Goal: Information Seeking & Learning: Learn about a topic

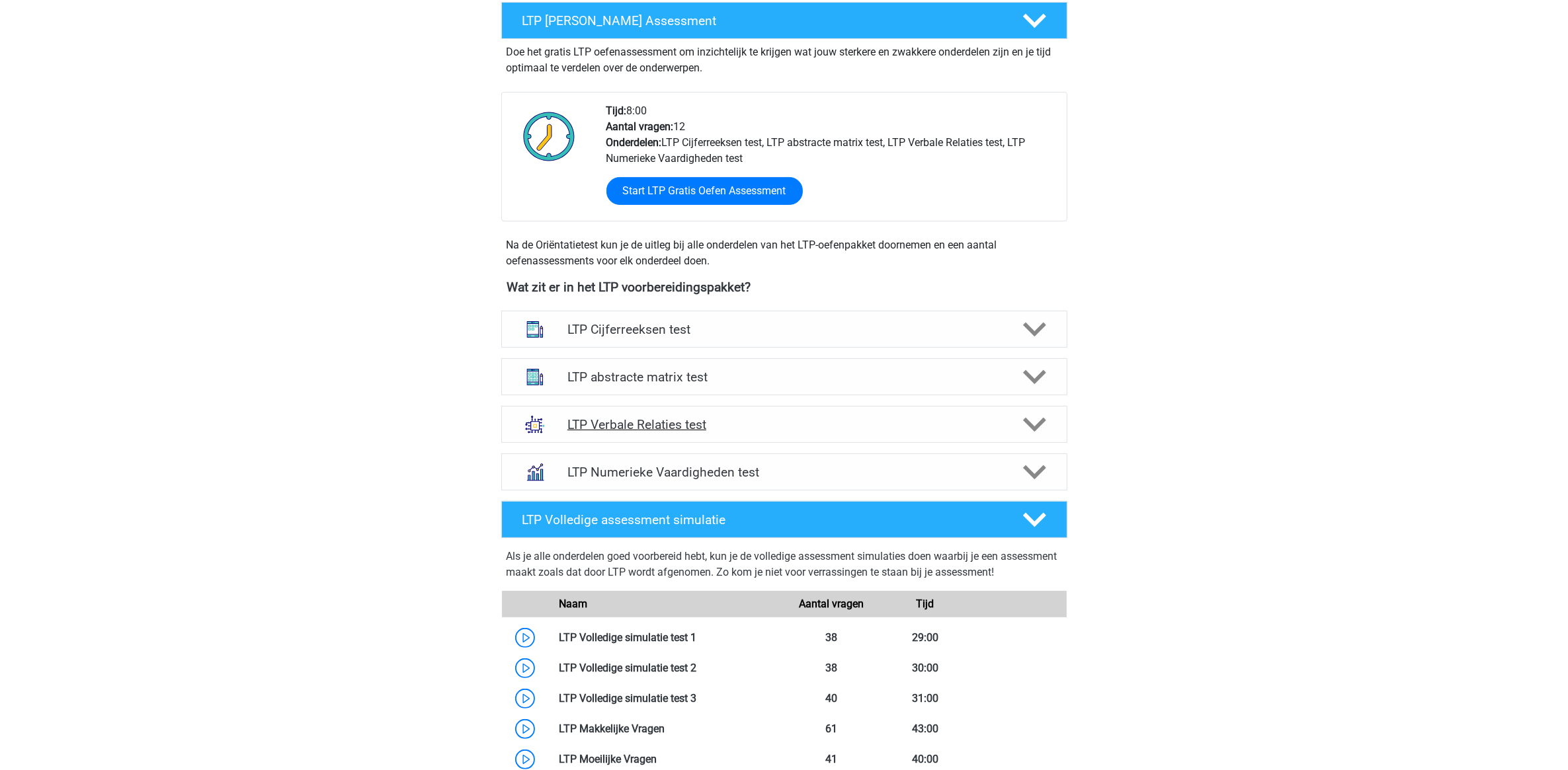
scroll to position [496, 0]
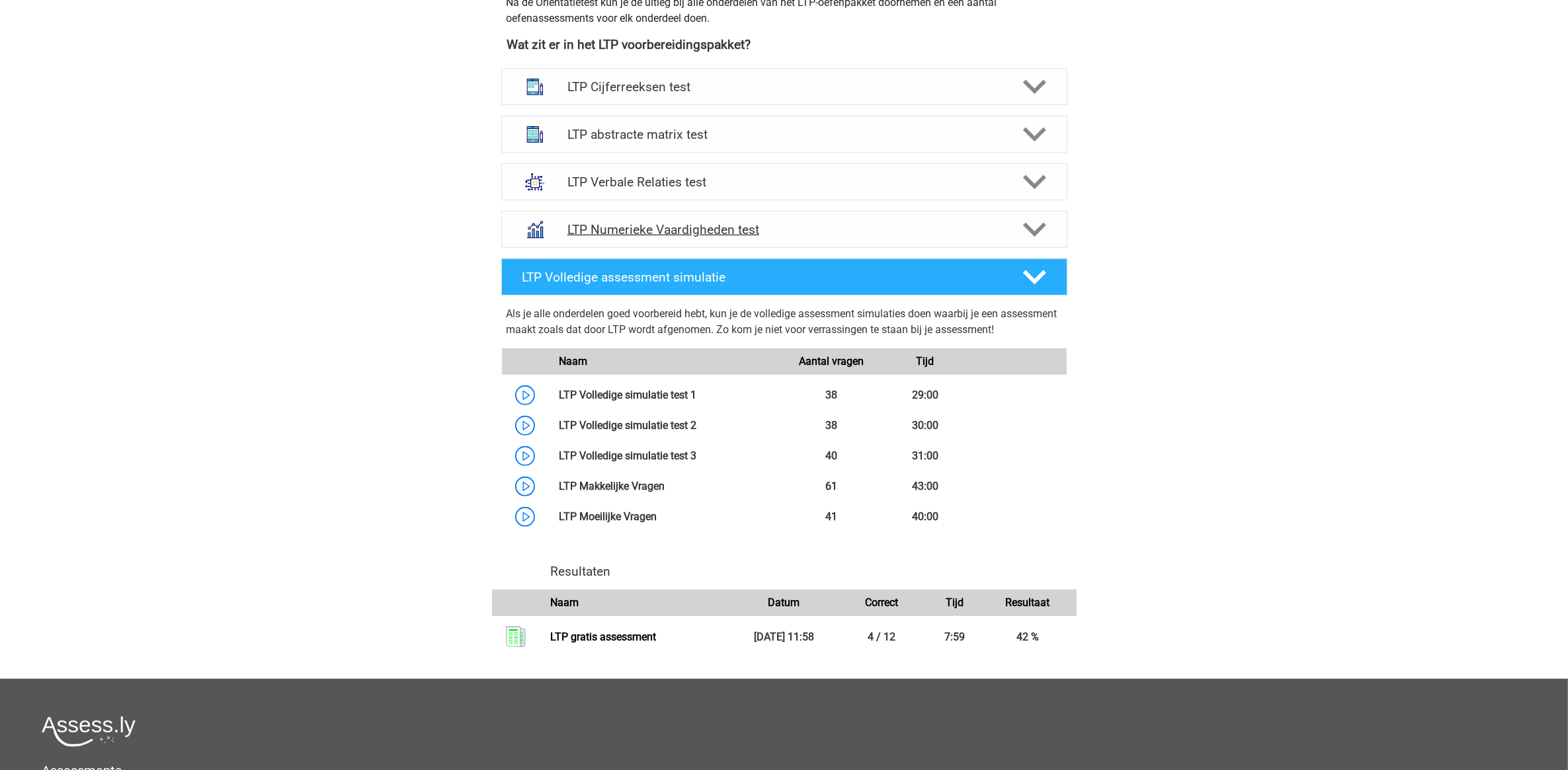
click at [1041, 221] on icon at bounding box center [1035, 230] width 23 height 23
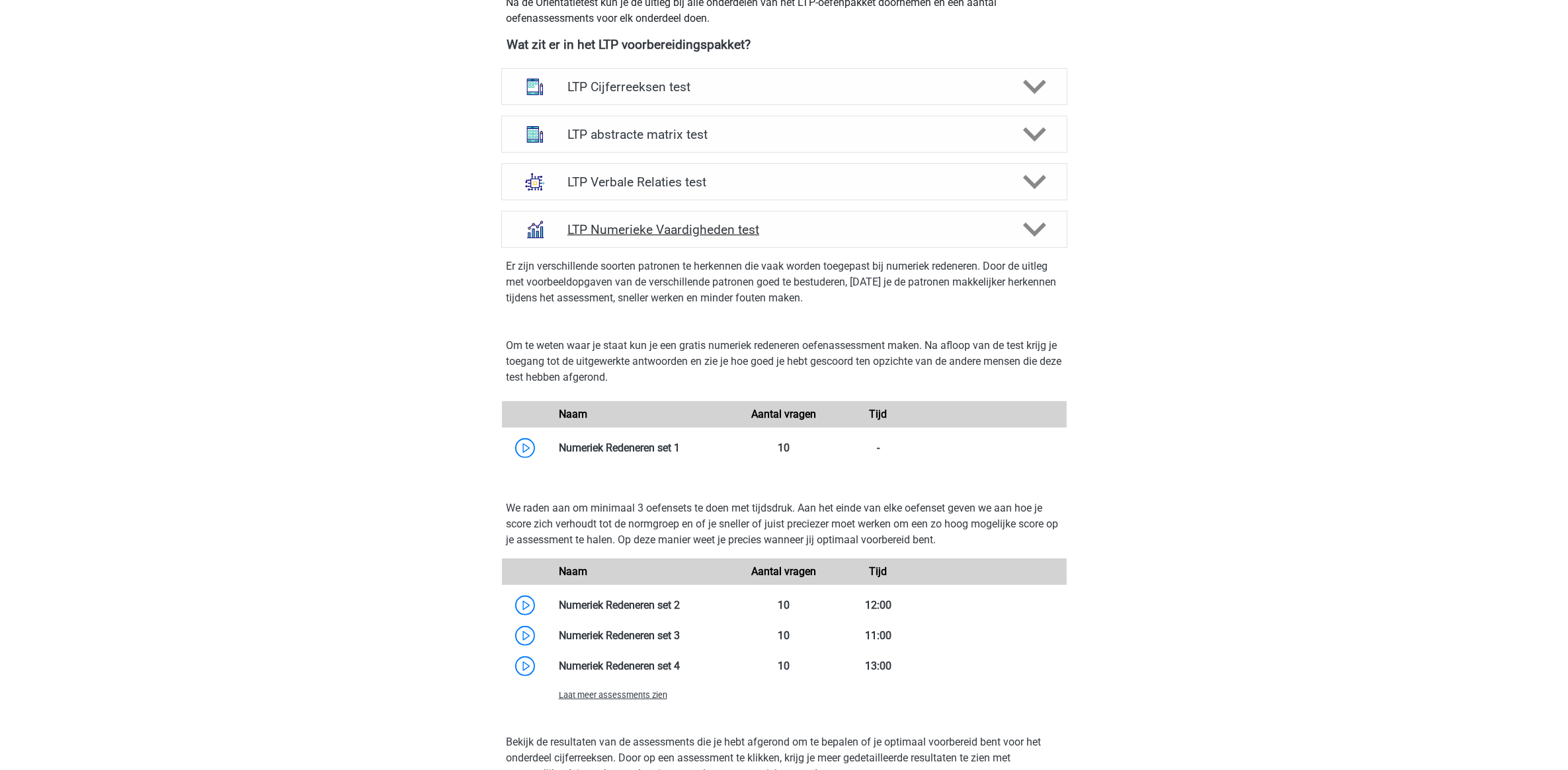
click at [1031, 225] on icon at bounding box center [1035, 230] width 23 height 23
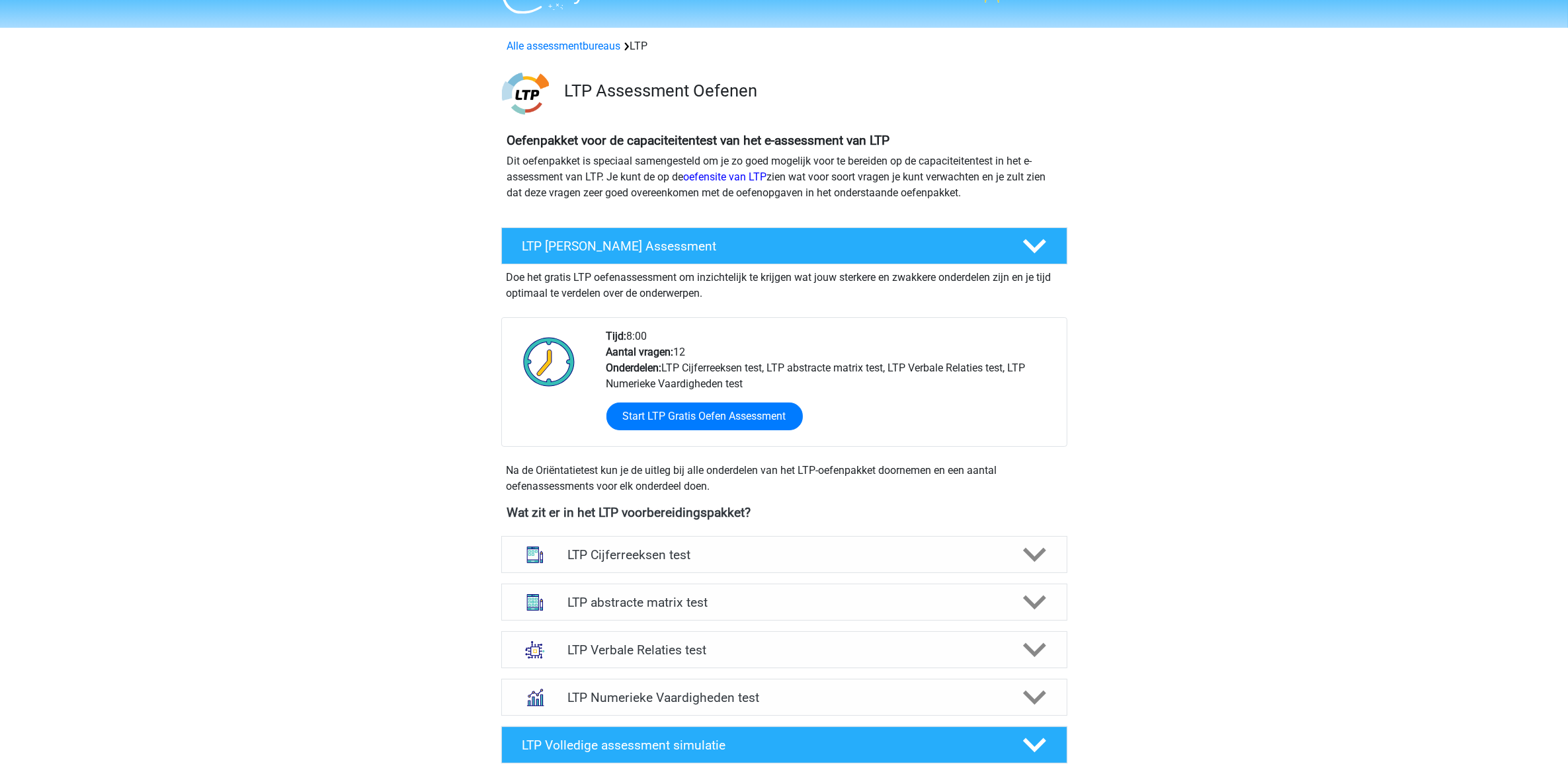
scroll to position [0, 0]
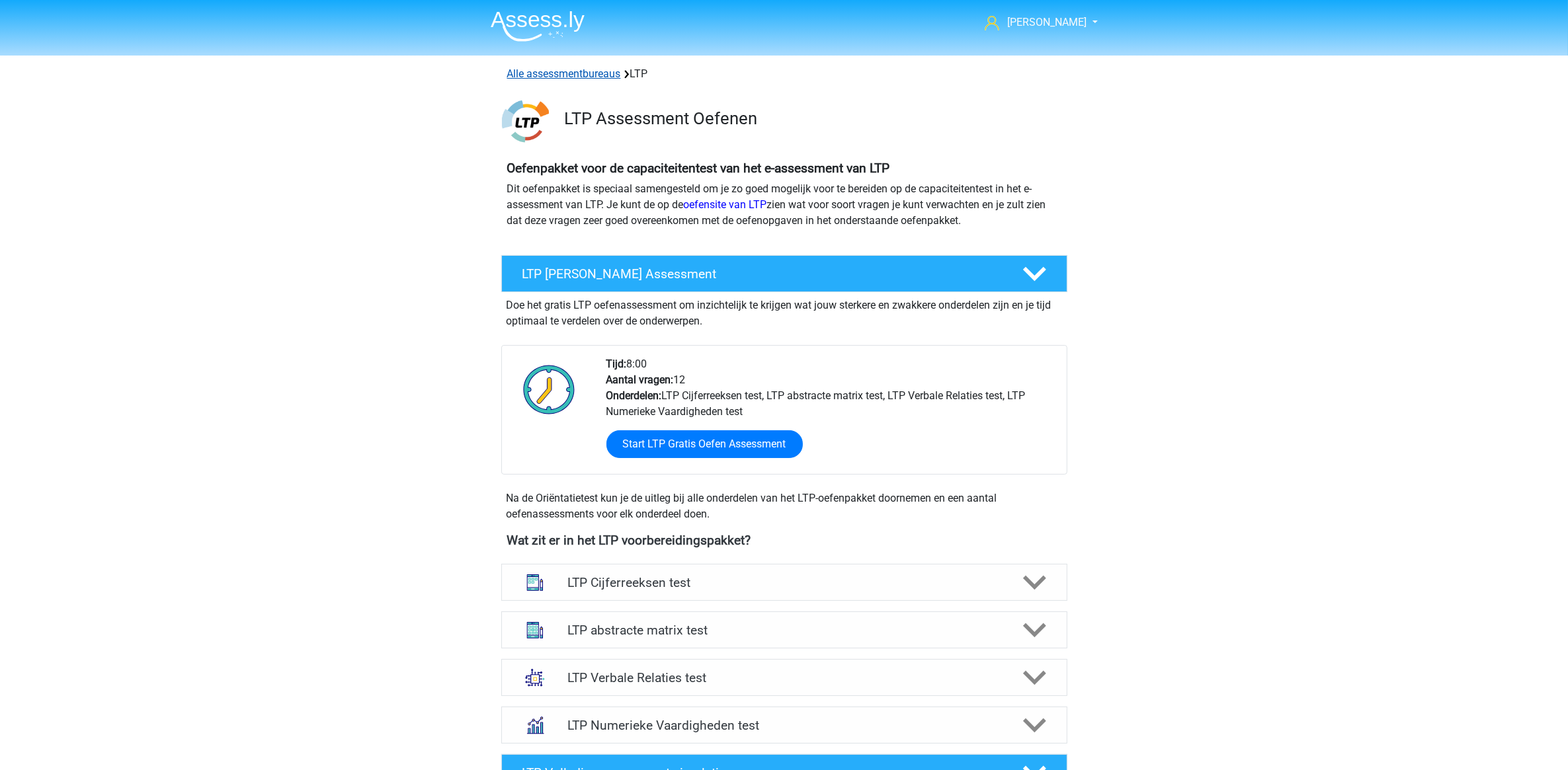
click at [544, 77] on link "Alle assessmentbureaus" at bounding box center [564, 73] width 114 height 12
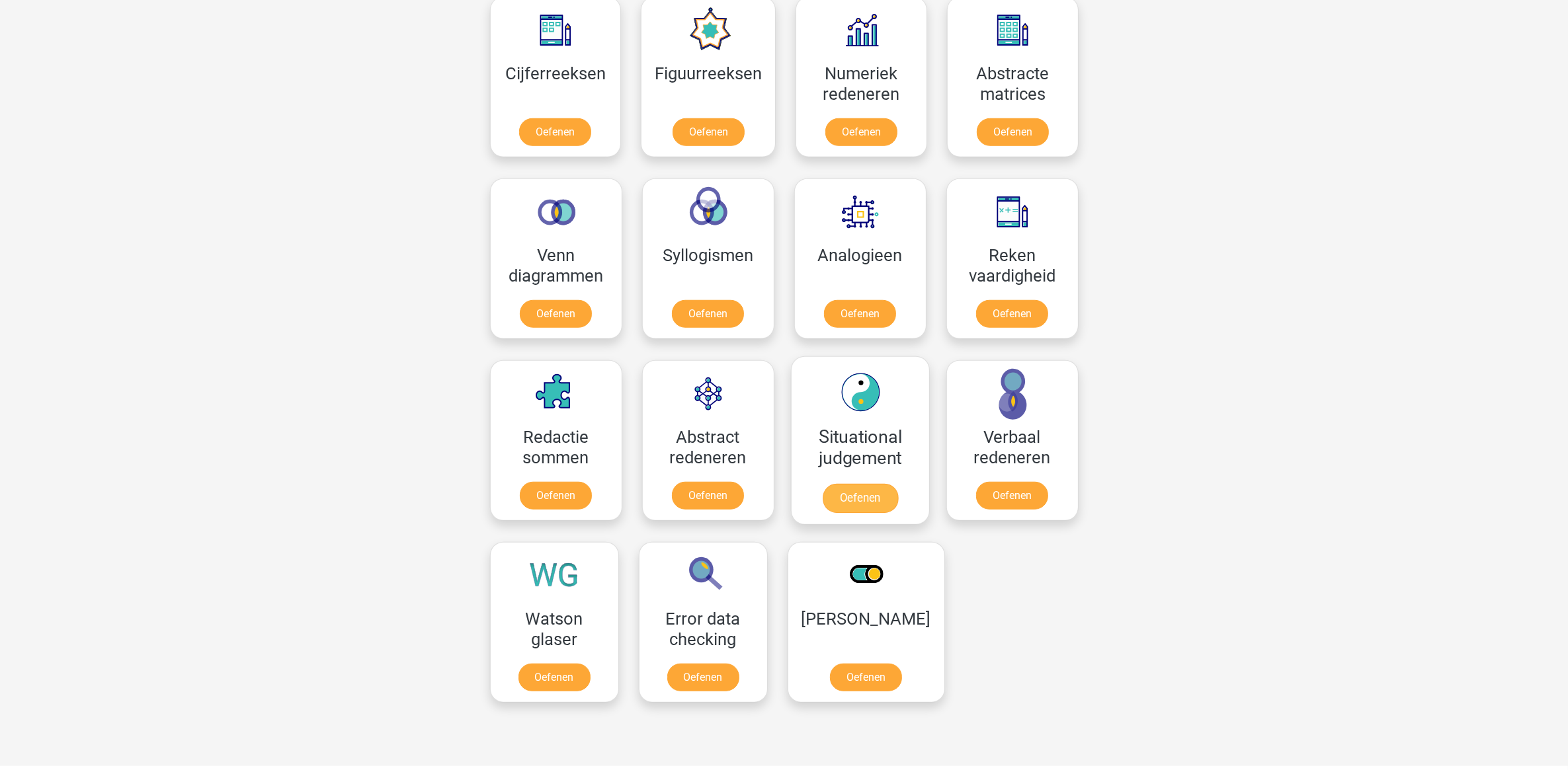
scroll to position [1366, 0]
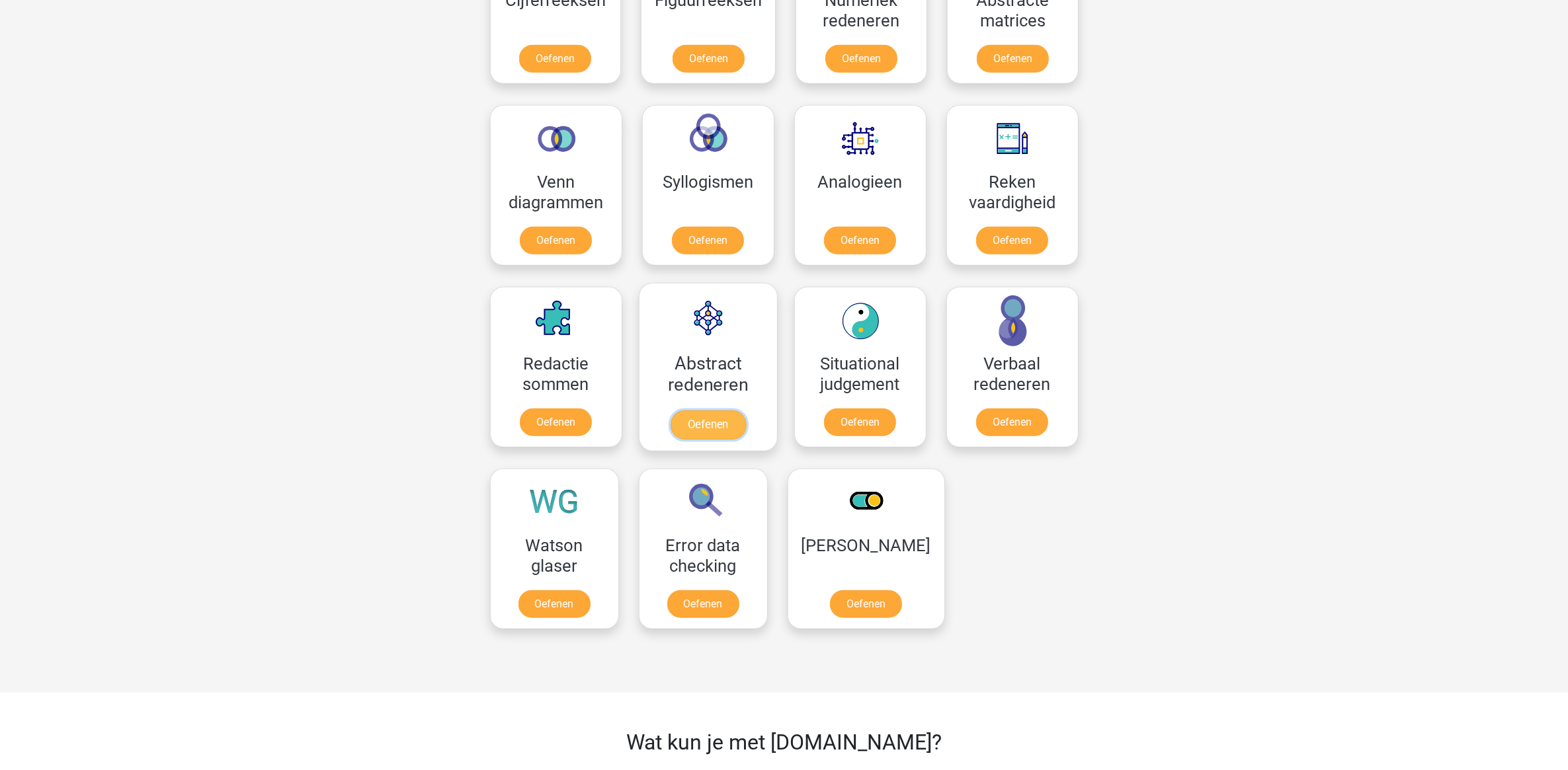
click at [743, 410] on link "Oefenen" at bounding box center [707, 425] width 75 height 29
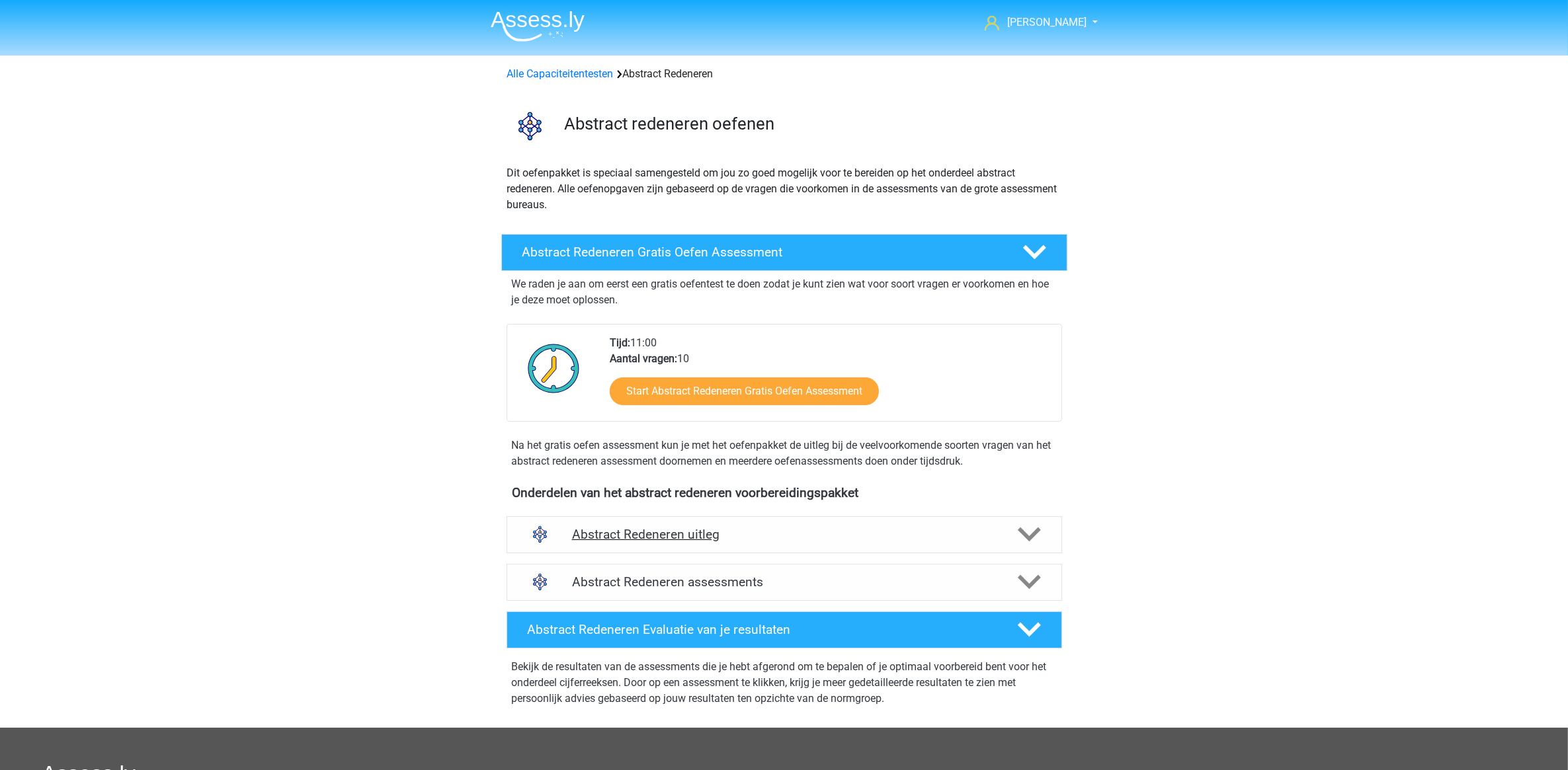
click at [758, 520] on div "Abstract Redeneren uitleg" at bounding box center [784, 534] width 556 height 37
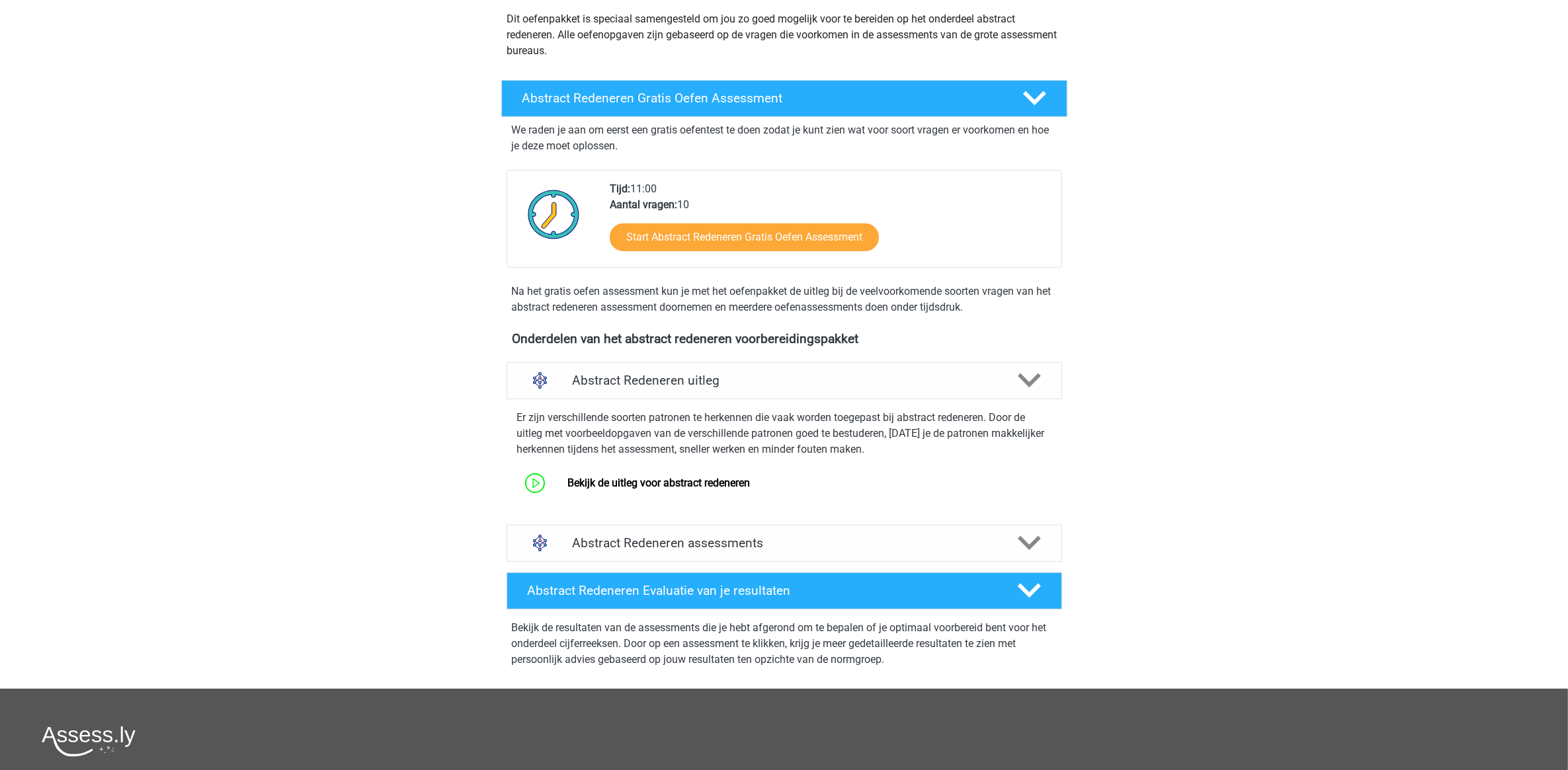
scroll to position [165, 0]
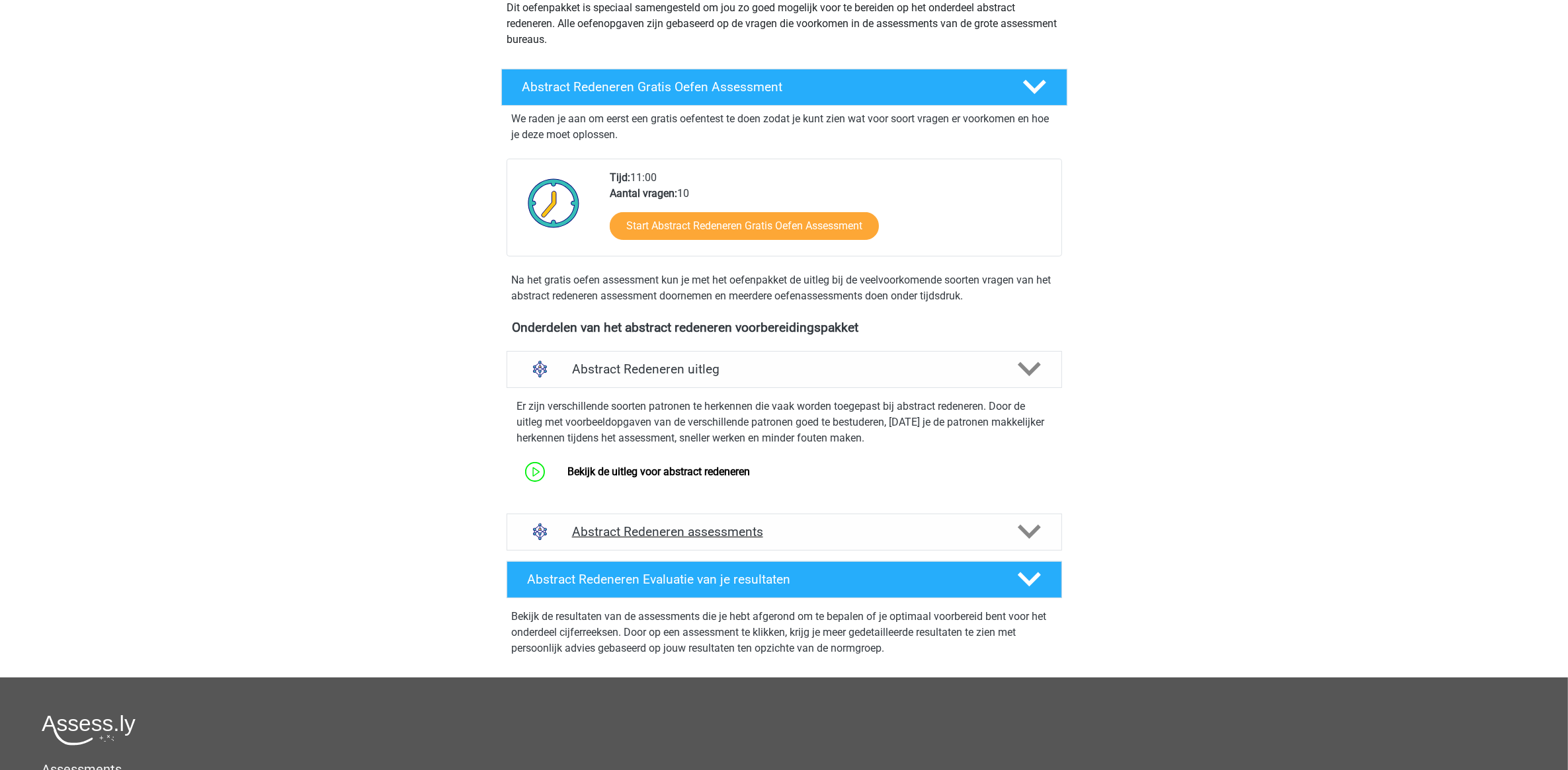
drag, startPoint x: 897, startPoint y: 528, endPoint x: 875, endPoint y: 506, distance: 31.1
click at [896, 528] on h4 "Abstract Redeneren assessments" at bounding box center [784, 531] width 424 height 15
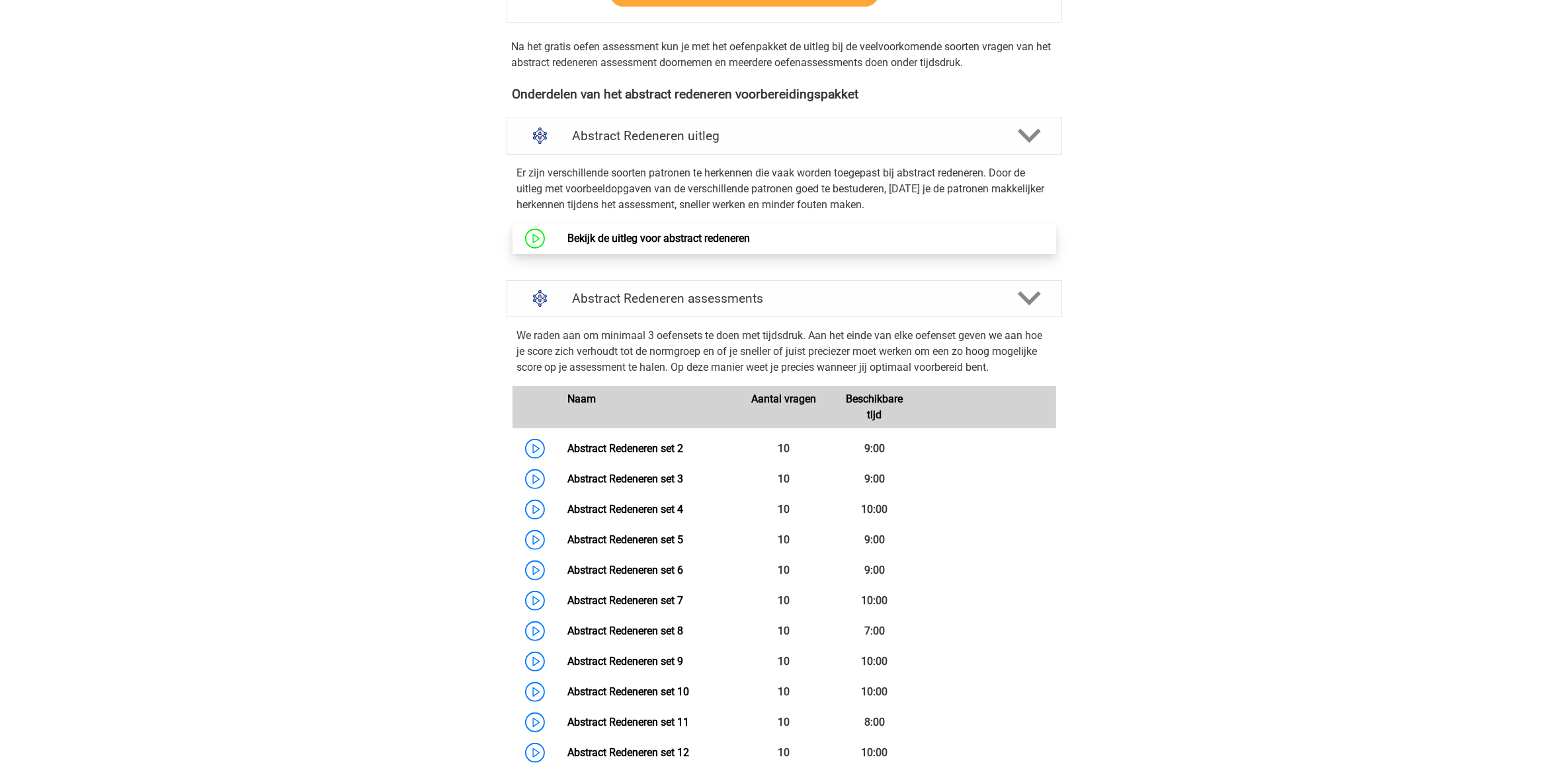
scroll to position [661, 0]
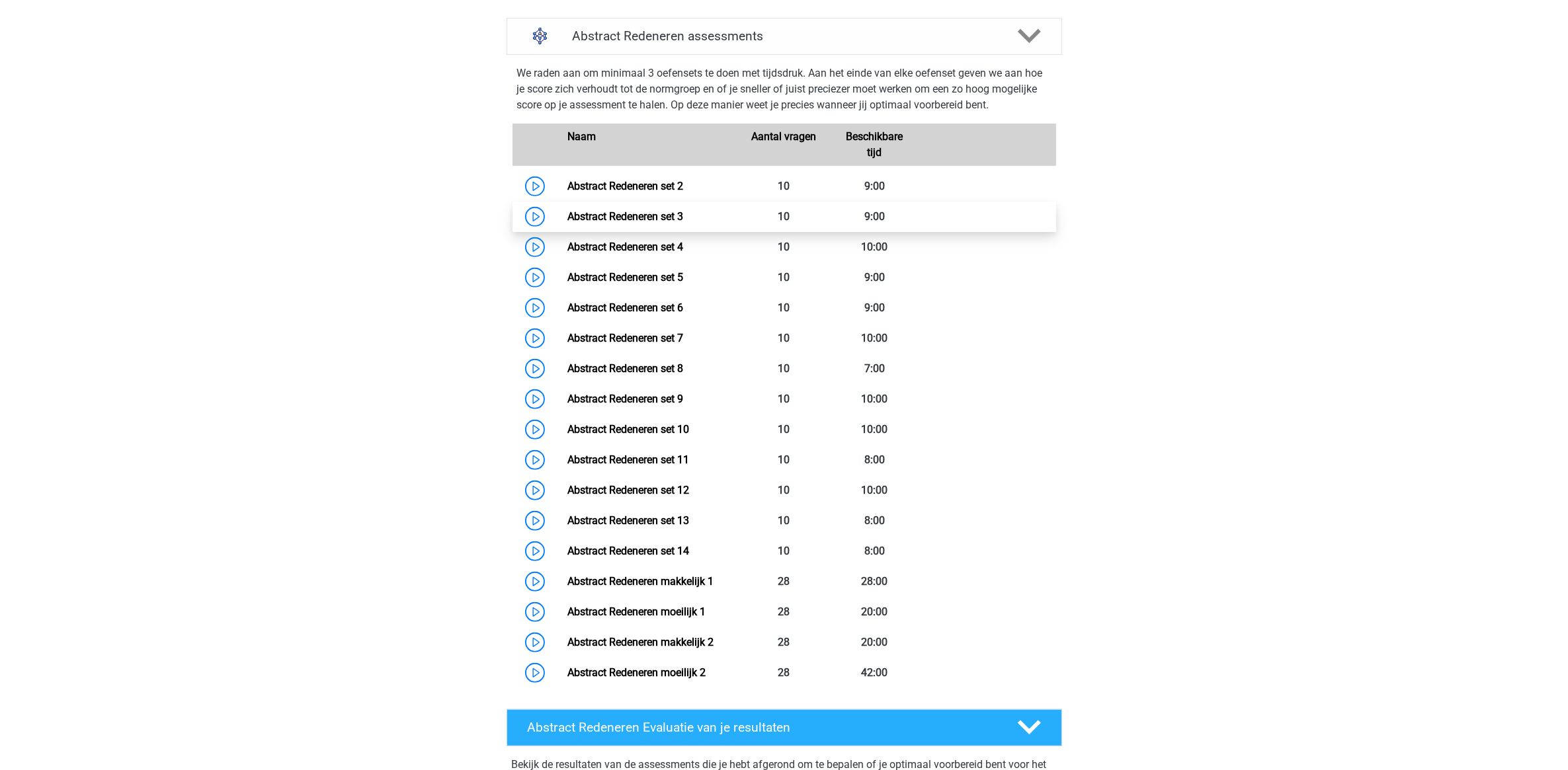
click at [659, 223] on link "Abstract Redeneren set 3" at bounding box center [625, 216] width 115 height 12
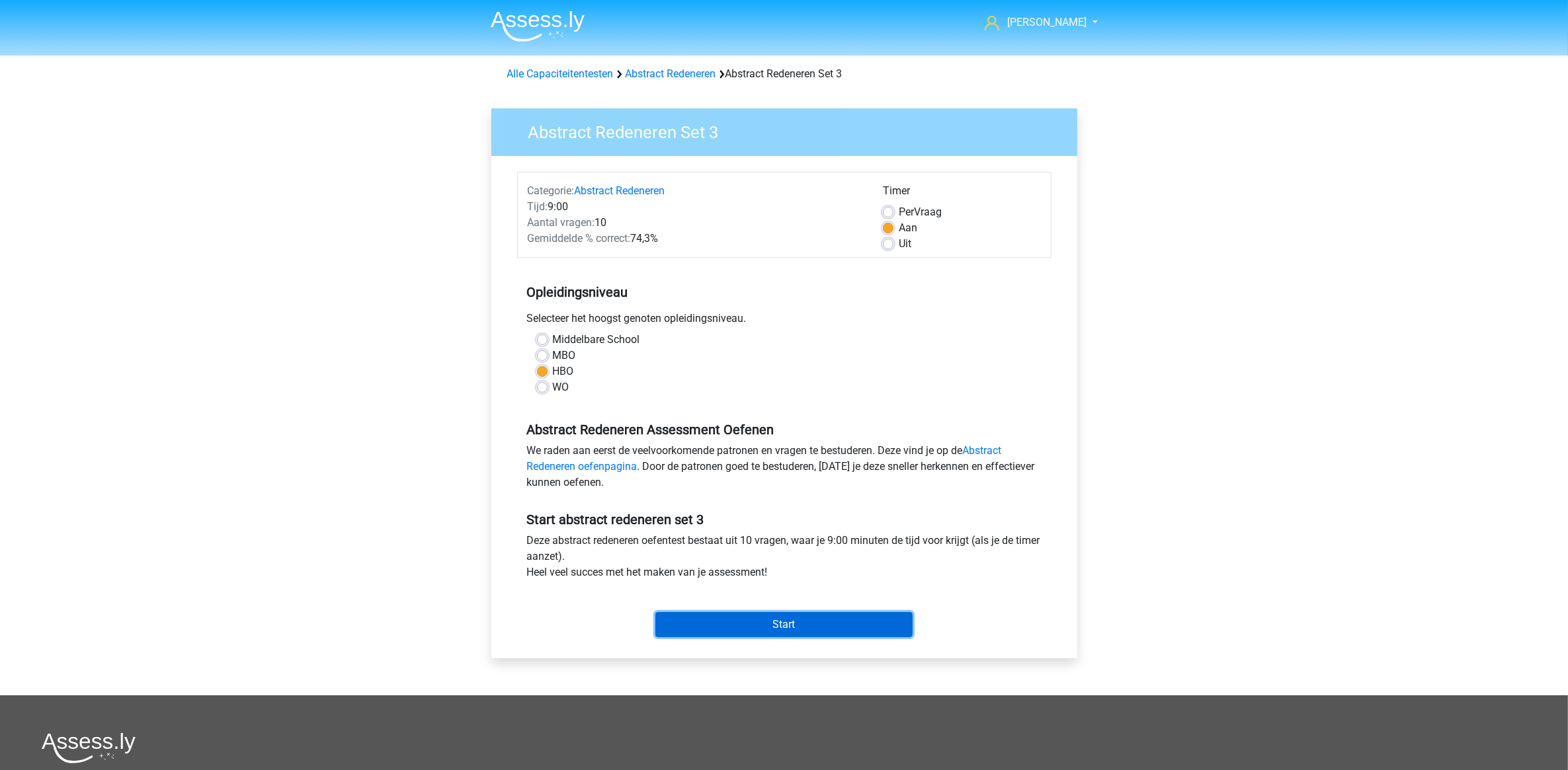
click at [765, 633] on input "Start" at bounding box center [784, 624] width 257 height 25
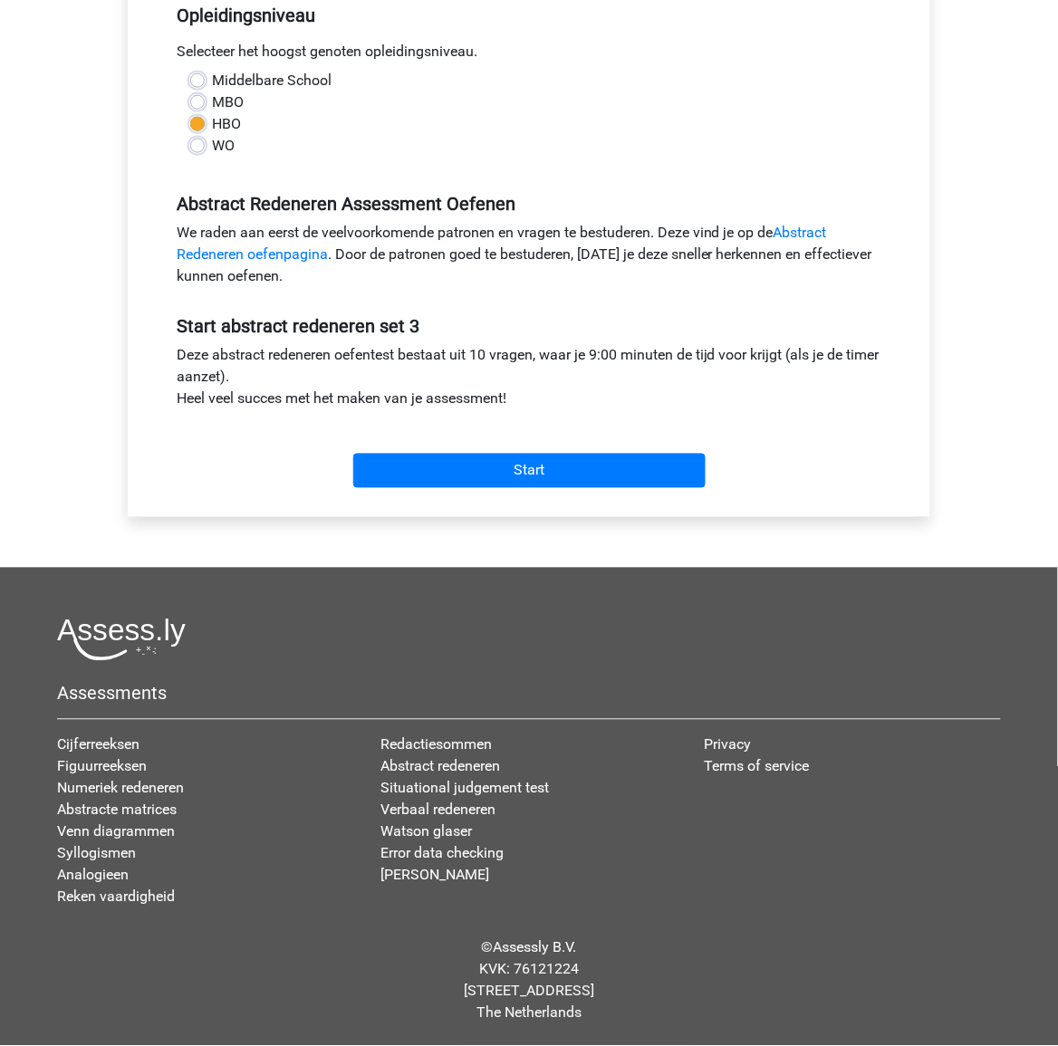
scroll to position [45, 0]
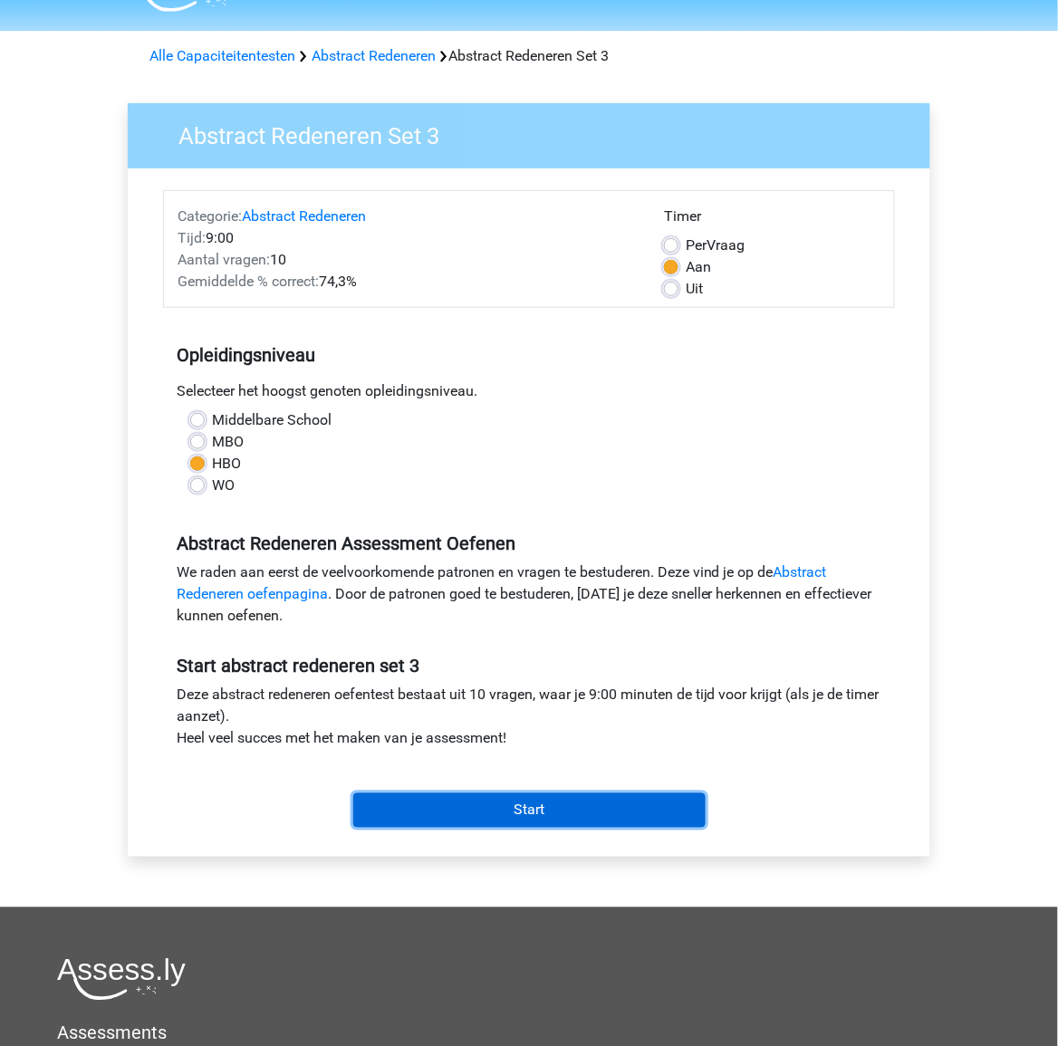
click at [508, 807] on input "Start" at bounding box center [529, 810] width 352 height 34
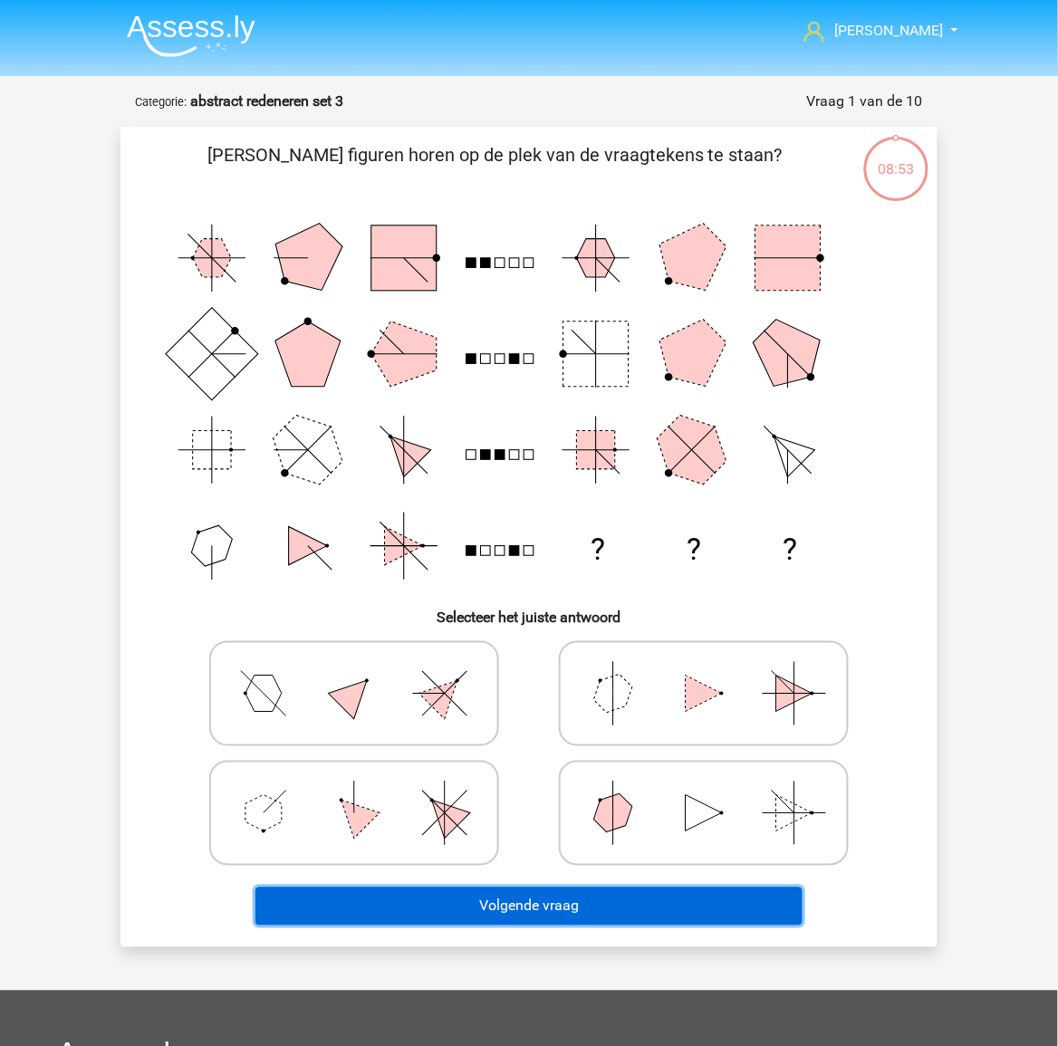
click at [630, 908] on button "Volgende vraag" at bounding box center [529, 906] width 548 height 38
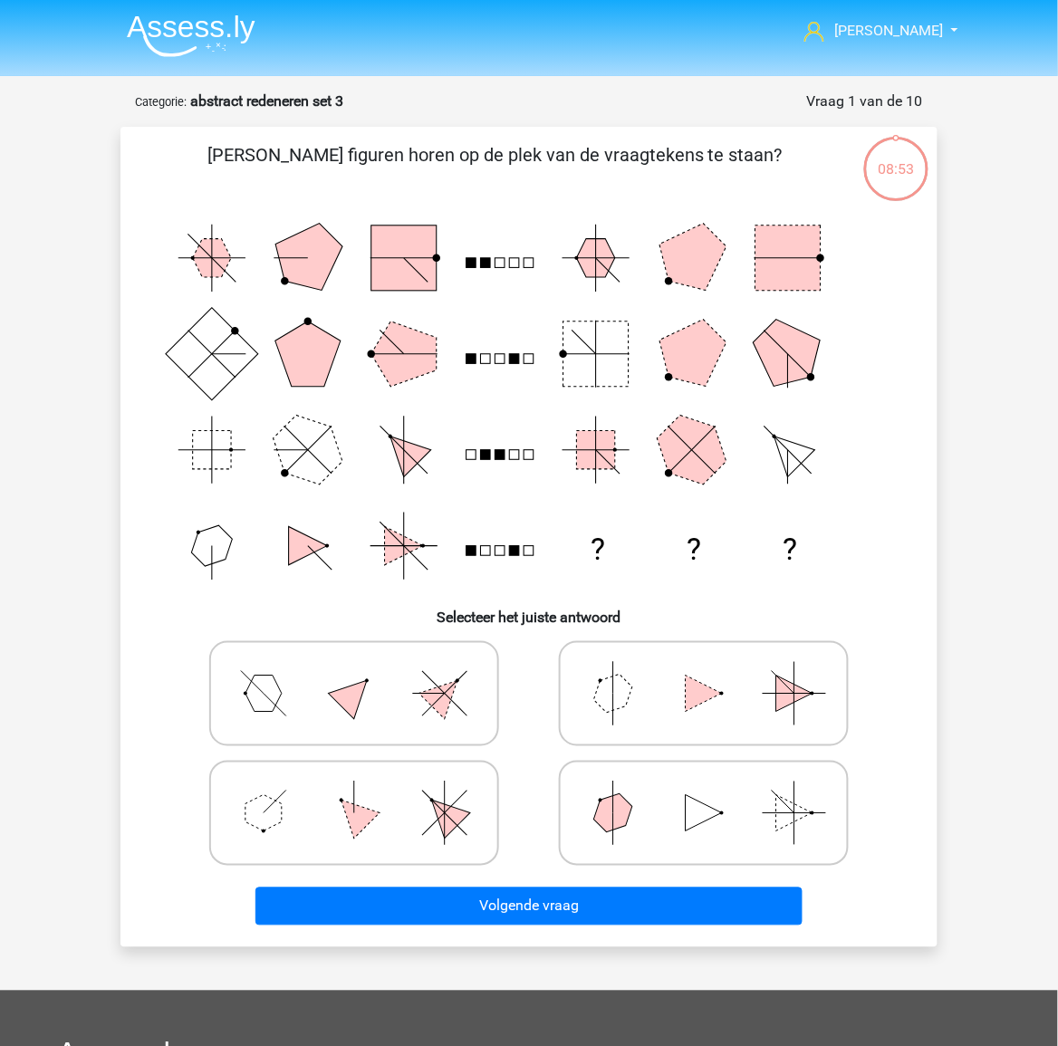
click at [616, 707] on polygon at bounding box center [614, 693] width 52 height 52
click at [704, 671] on input "radio" at bounding box center [710, 665] width 12 height 12
radio input "true"
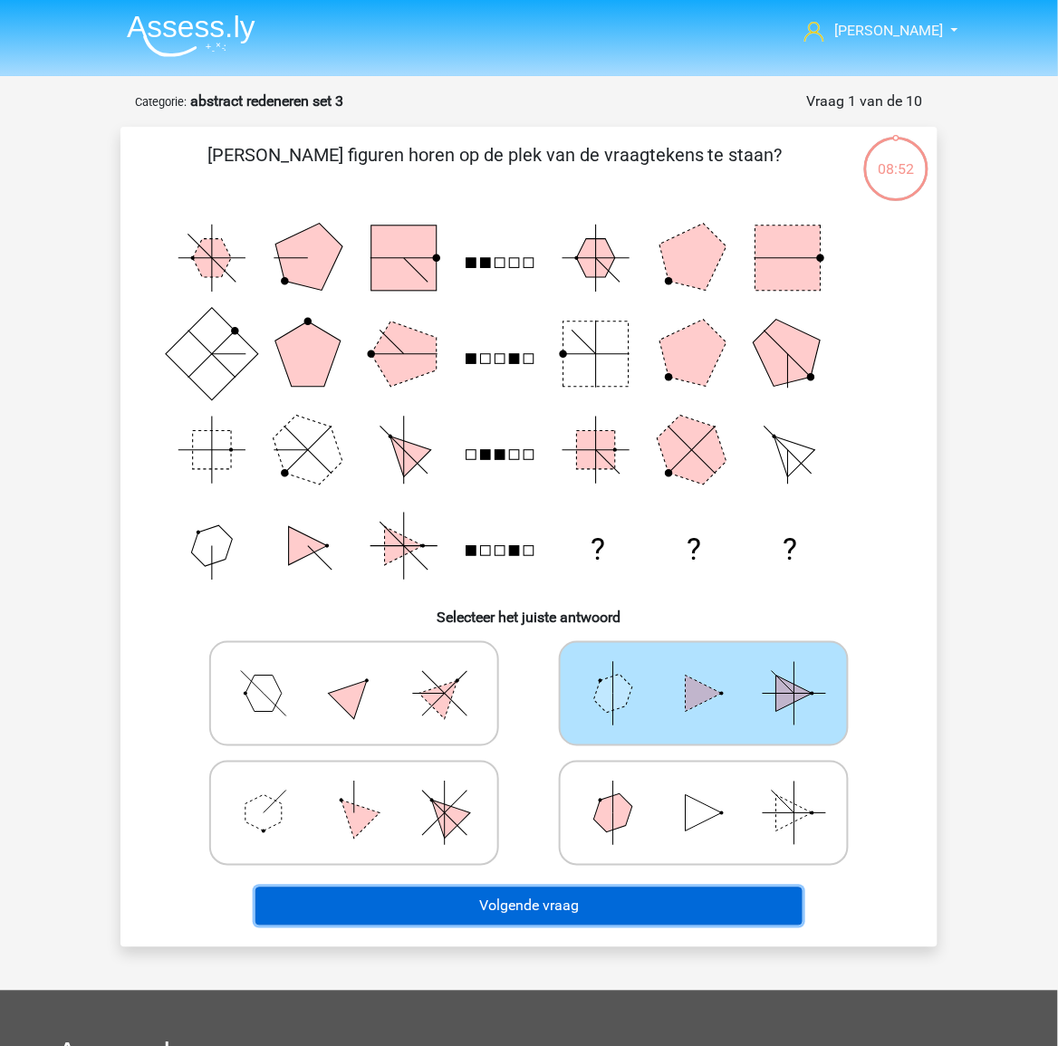
click at [584, 893] on button "Volgende vraag" at bounding box center [529, 906] width 548 height 38
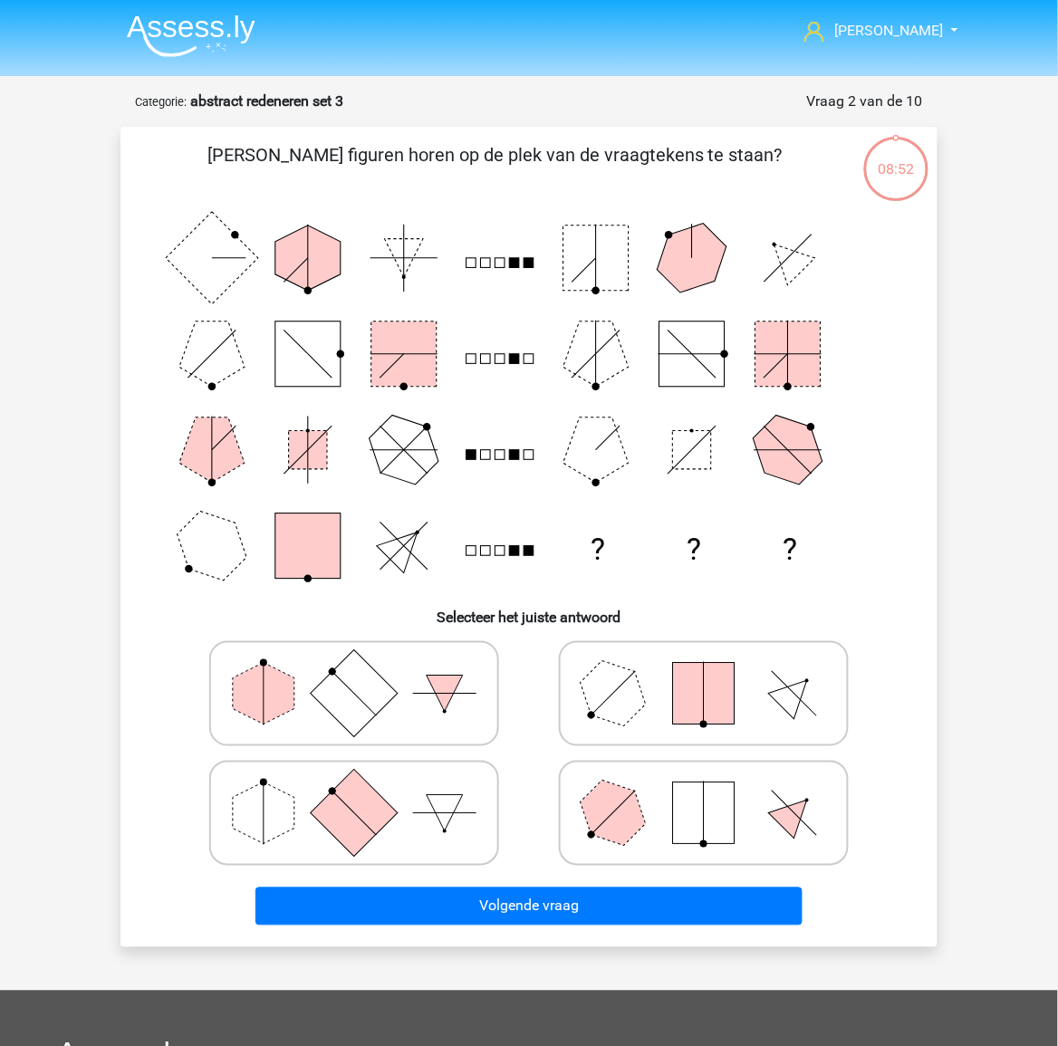
scroll to position [91, 0]
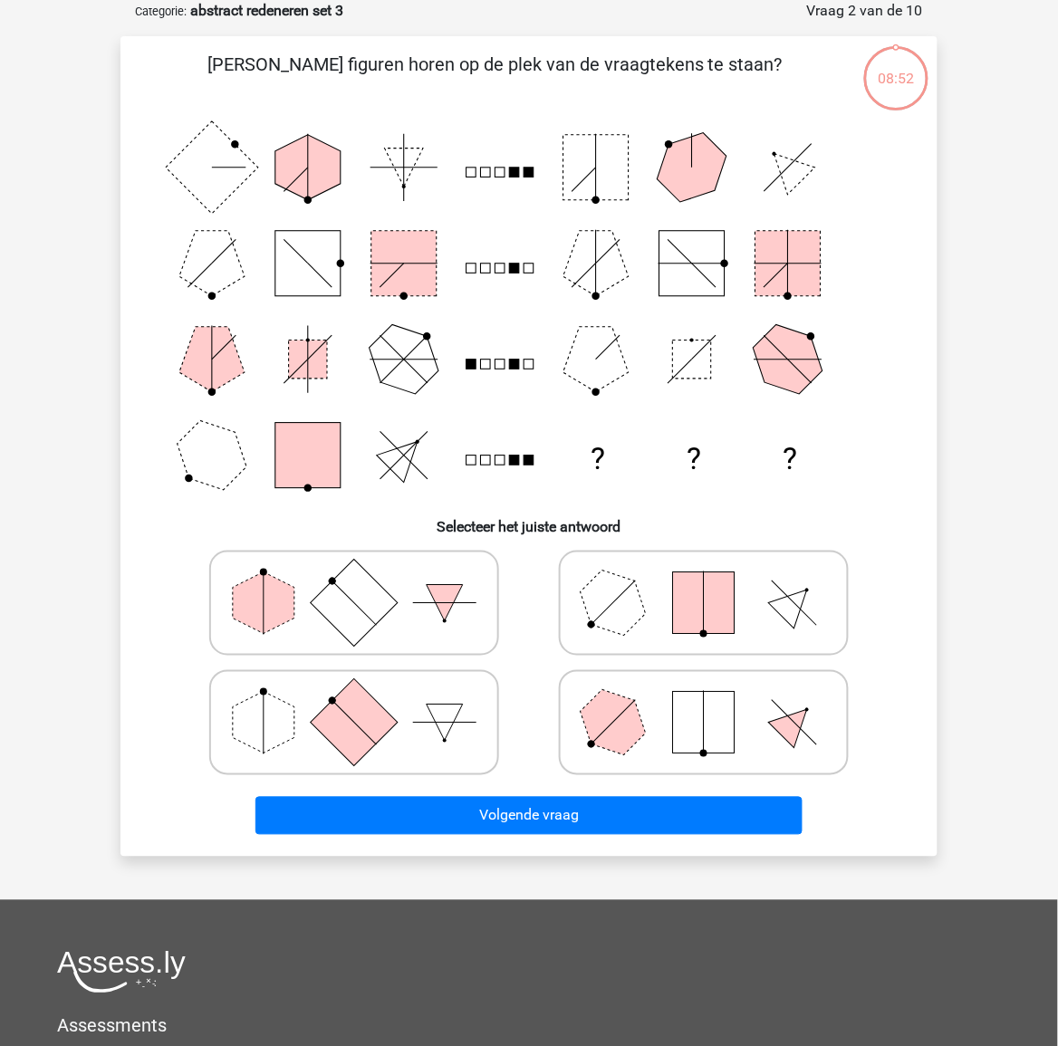
click at [676, 649] on label at bounding box center [704, 603] width 290 height 105
click at [704, 580] on input "radio" at bounding box center [710, 575] width 12 height 12
radio input "true"
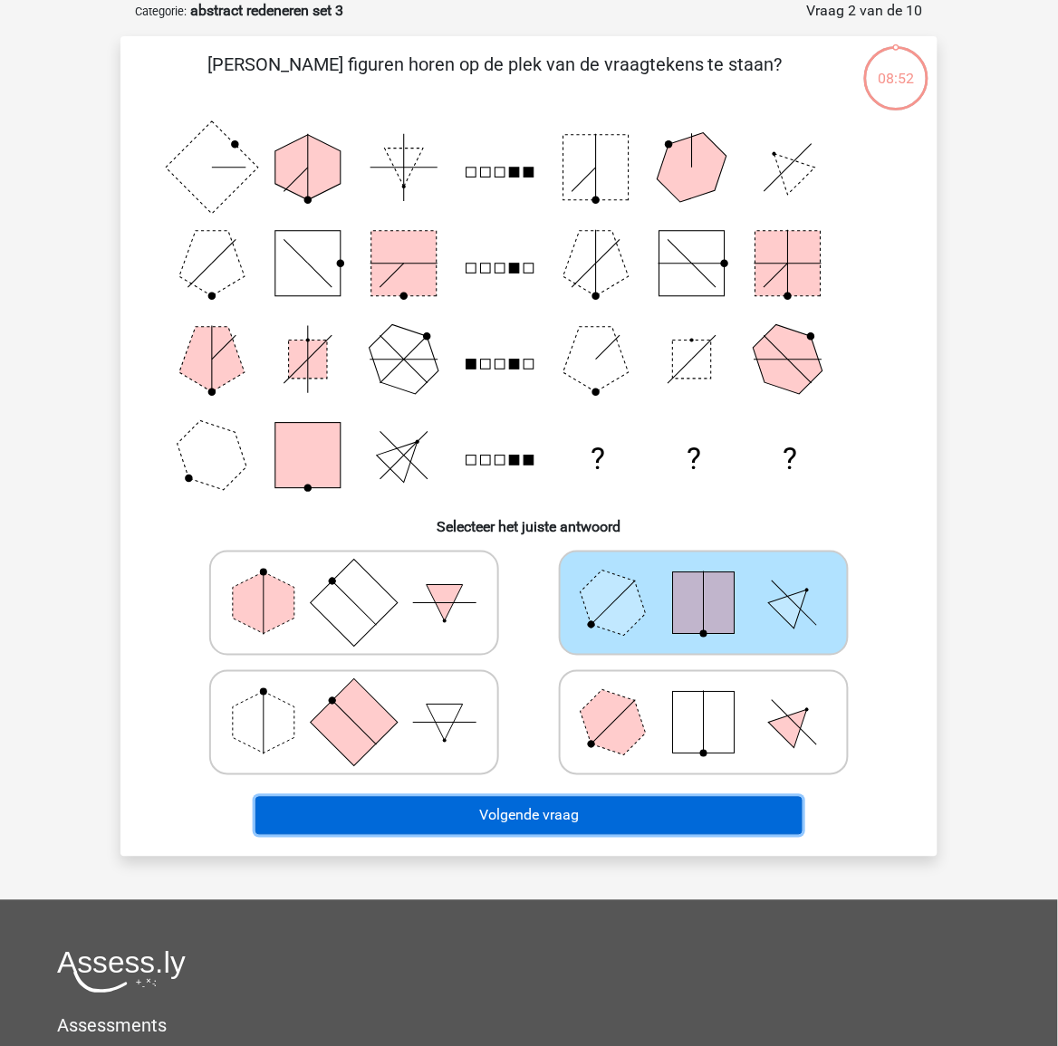
click at [617, 801] on button "Volgende vraag" at bounding box center [529, 816] width 548 height 38
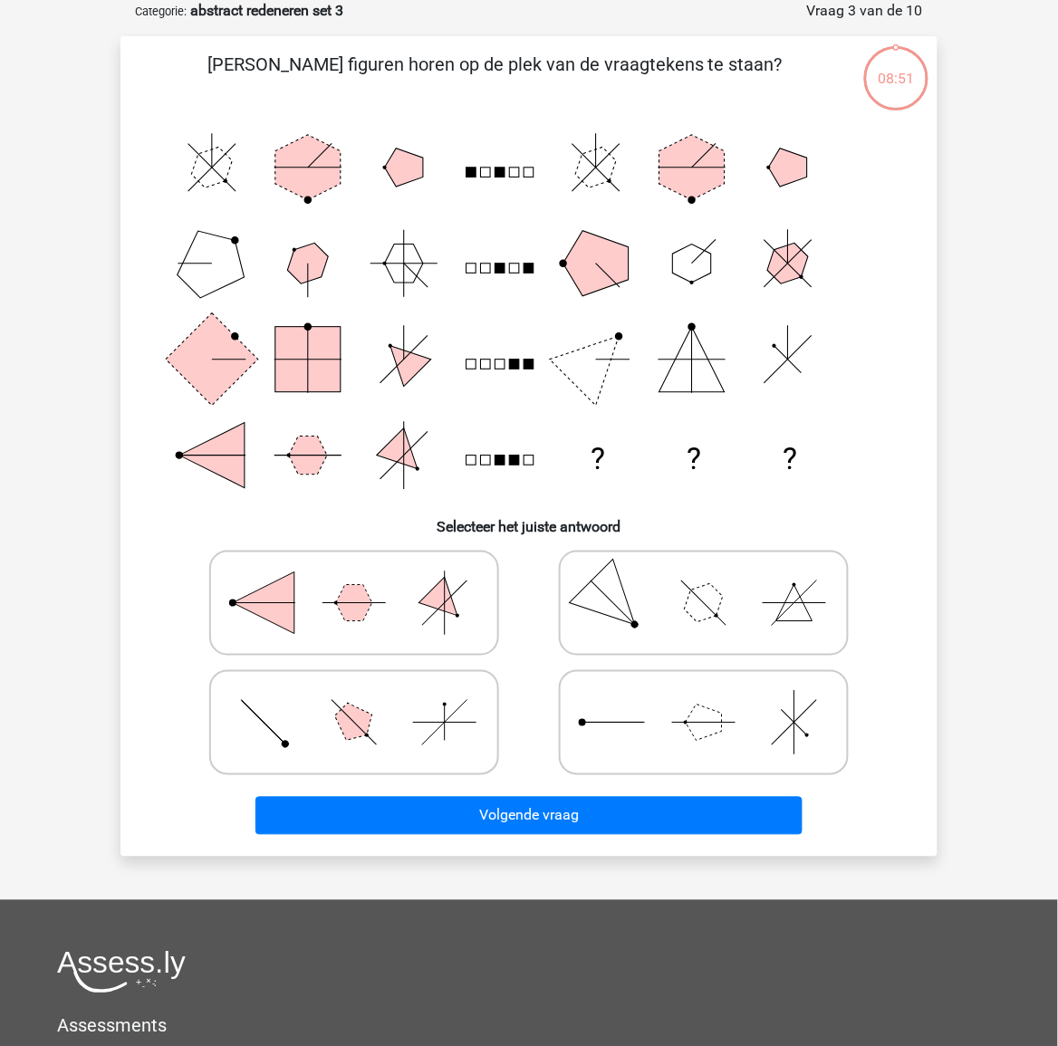
click at [644, 724] on icon at bounding box center [704, 722] width 272 height 91
click at [704, 700] on input "radio" at bounding box center [710, 694] width 12 height 12
radio input "true"
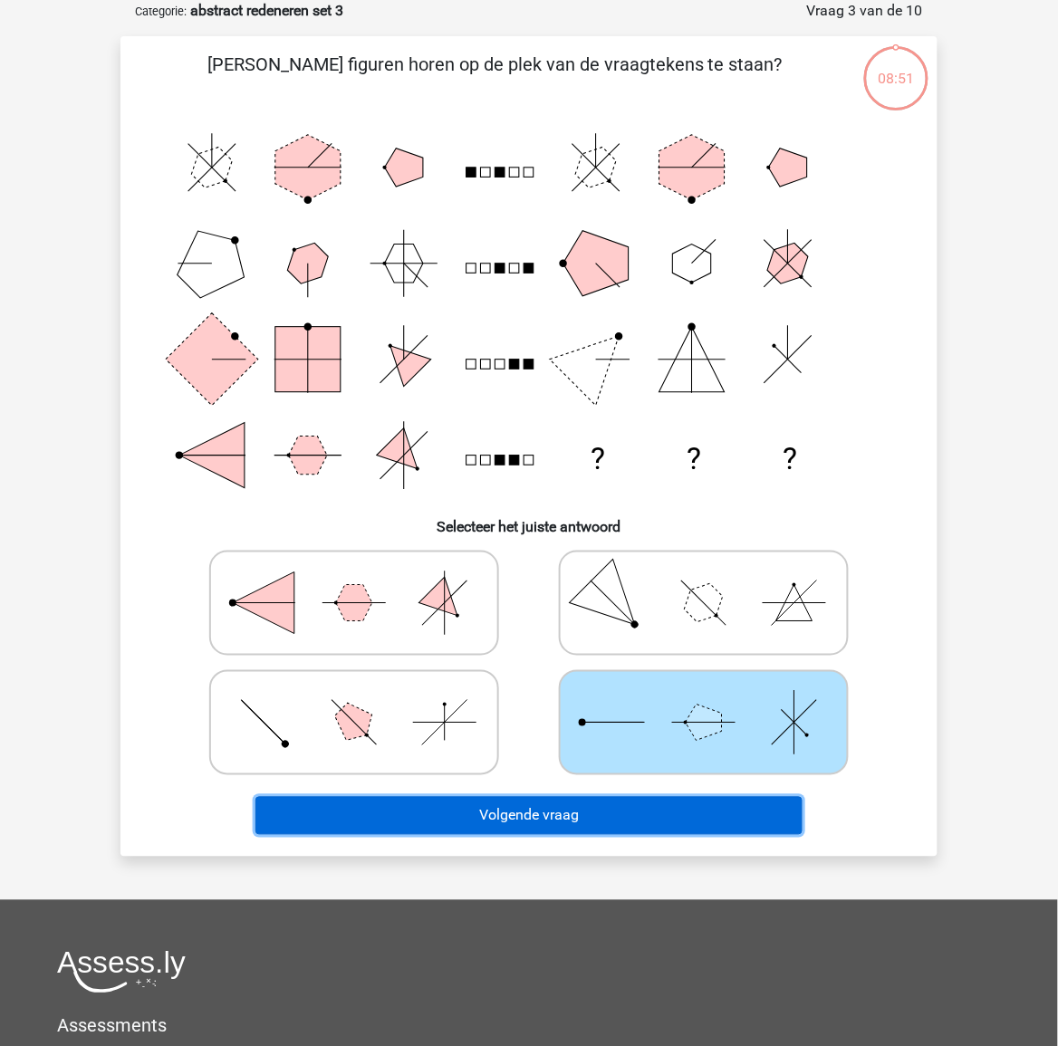
click at [604, 808] on button "Volgende vraag" at bounding box center [529, 816] width 548 height 38
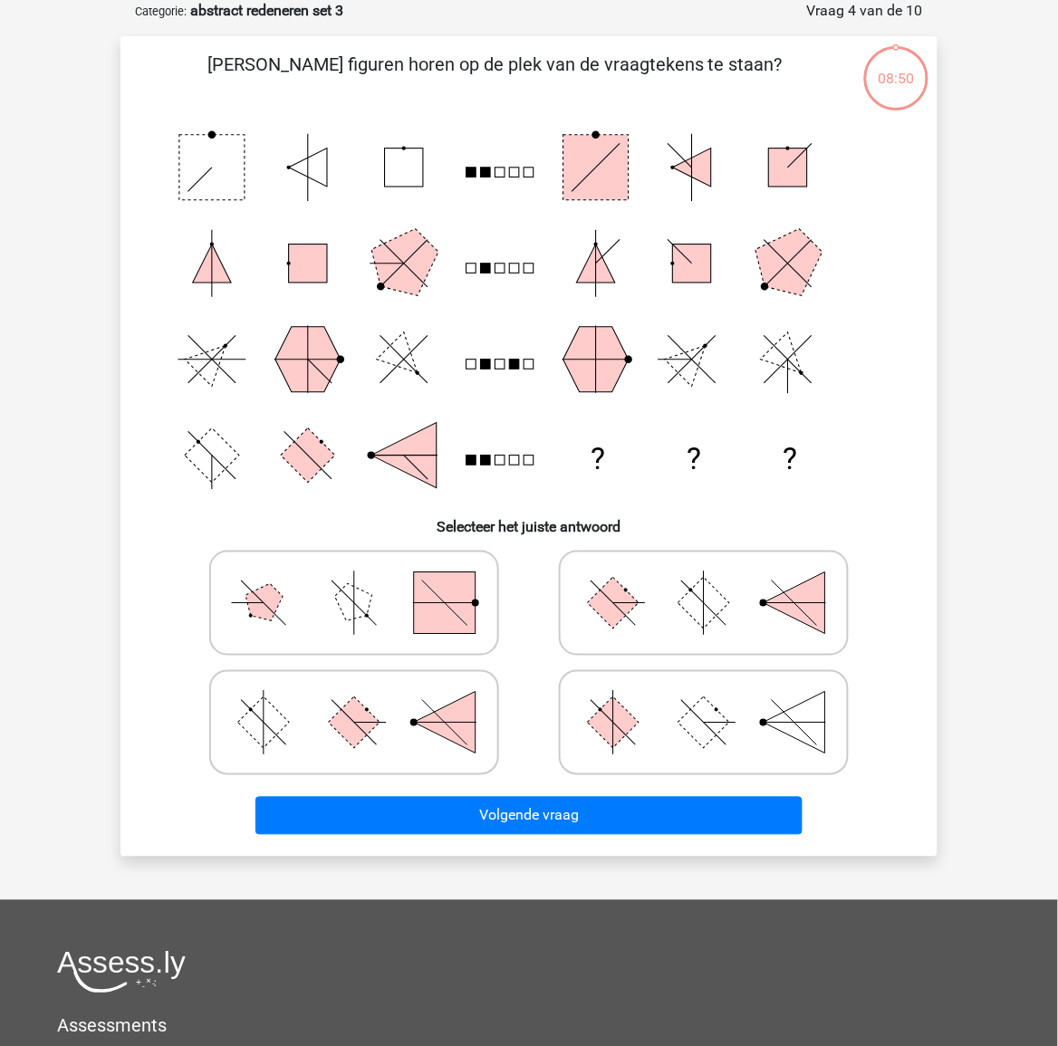
click at [667, 738] on icon at bounding box center [704, 722] width 272 height 91
click at [704, 700] on input "radio" at bounding box center [710, 694] width 12 height 12
radio input "true"
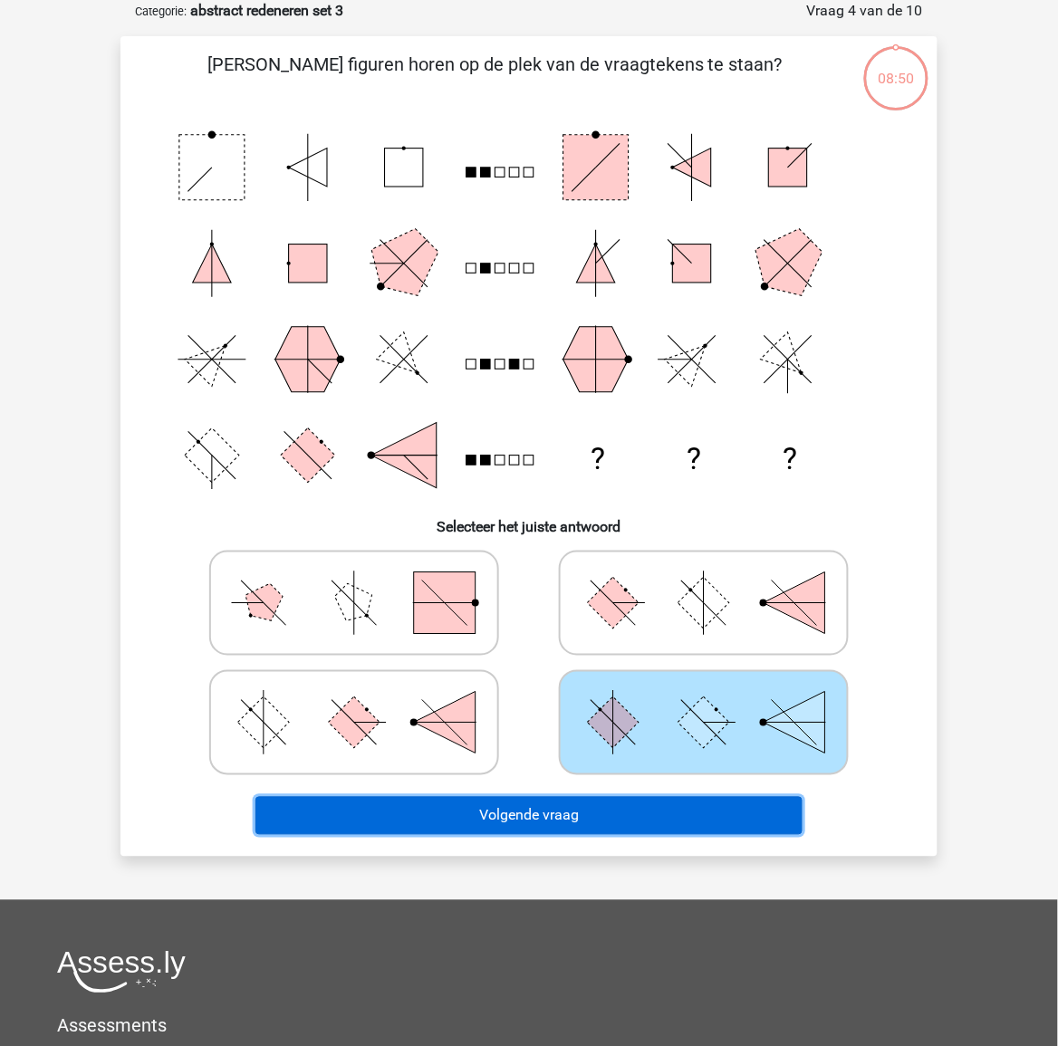
click at [604, 801] on button "Volgende vraag" at bounding box center [529, 816] width 548 height 38
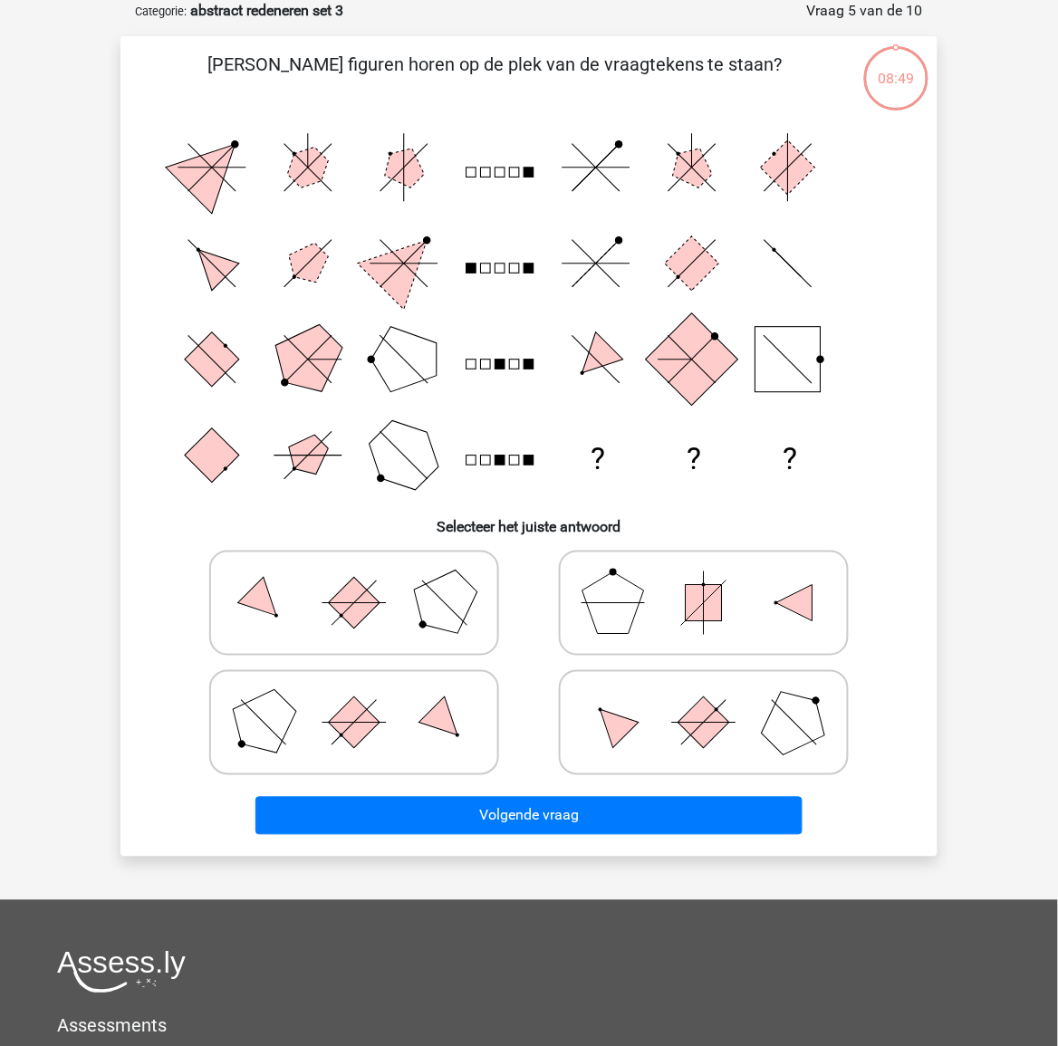
click at [670, 718] on icon at bounding box center [704, 722] width 272 height 91
click at [704, 700] on input "radio" at bounding box center [710, 694] width 12 height 12
radio input "true"
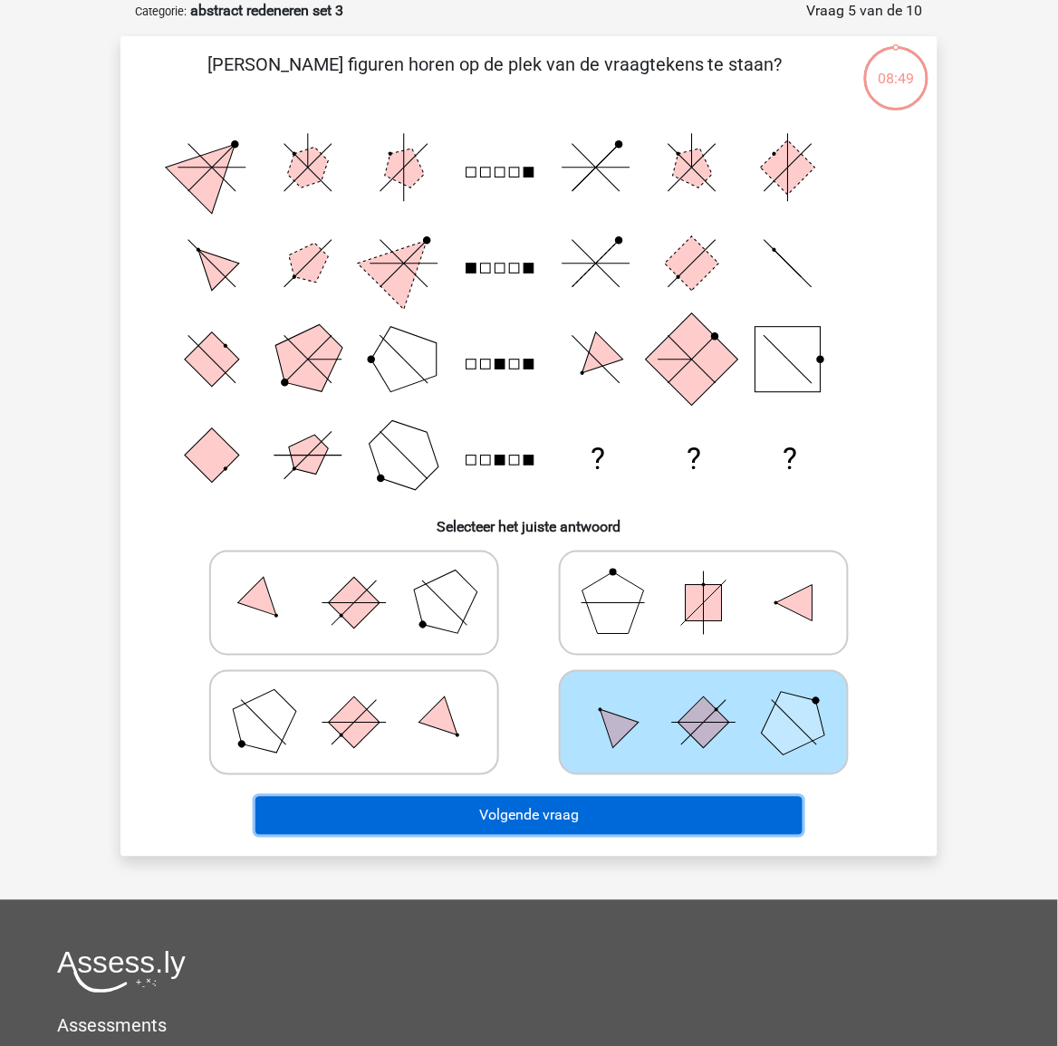
click at [632, 808] on button "Volgende vraag" at bounding box center [529, 816] width 548 height 38
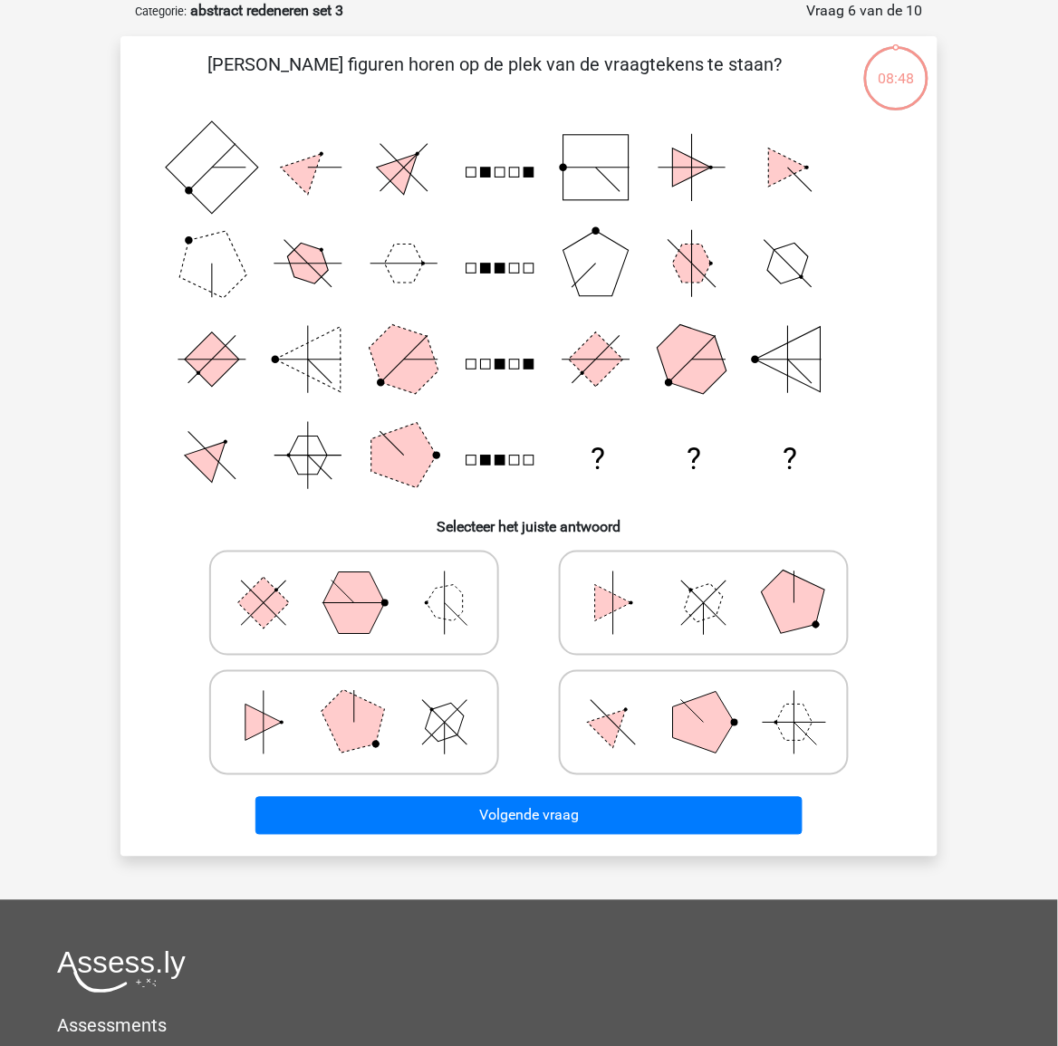
click at [679, 732] on polygon at bounding box center [704, 723] width 62 height 62
click at [704, 700] on input "radio" at bounding box center [710, 694] width 12 height 12
radio input "true"
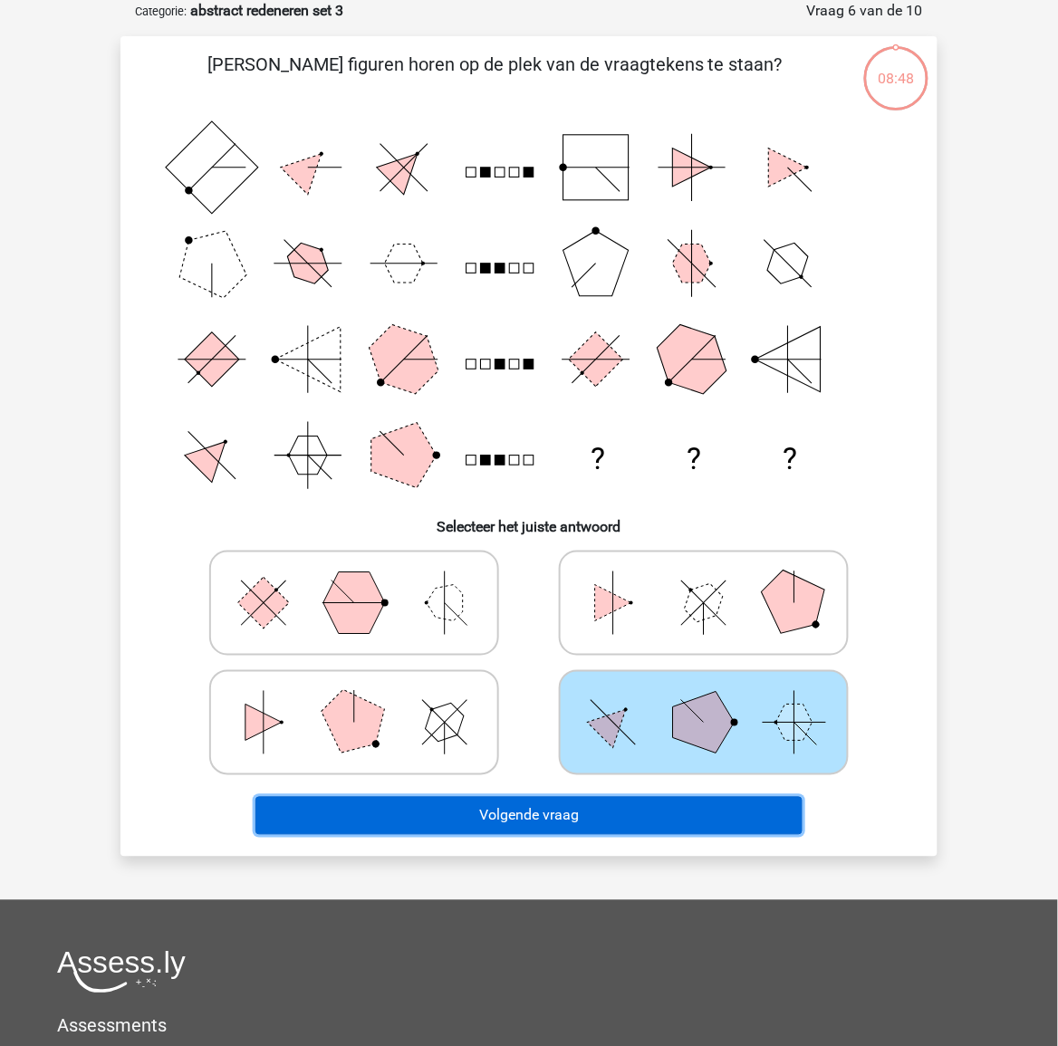
click at [670, 812] on button "Volgende vraag" at bounding box center [529, 816] width 548 height 38
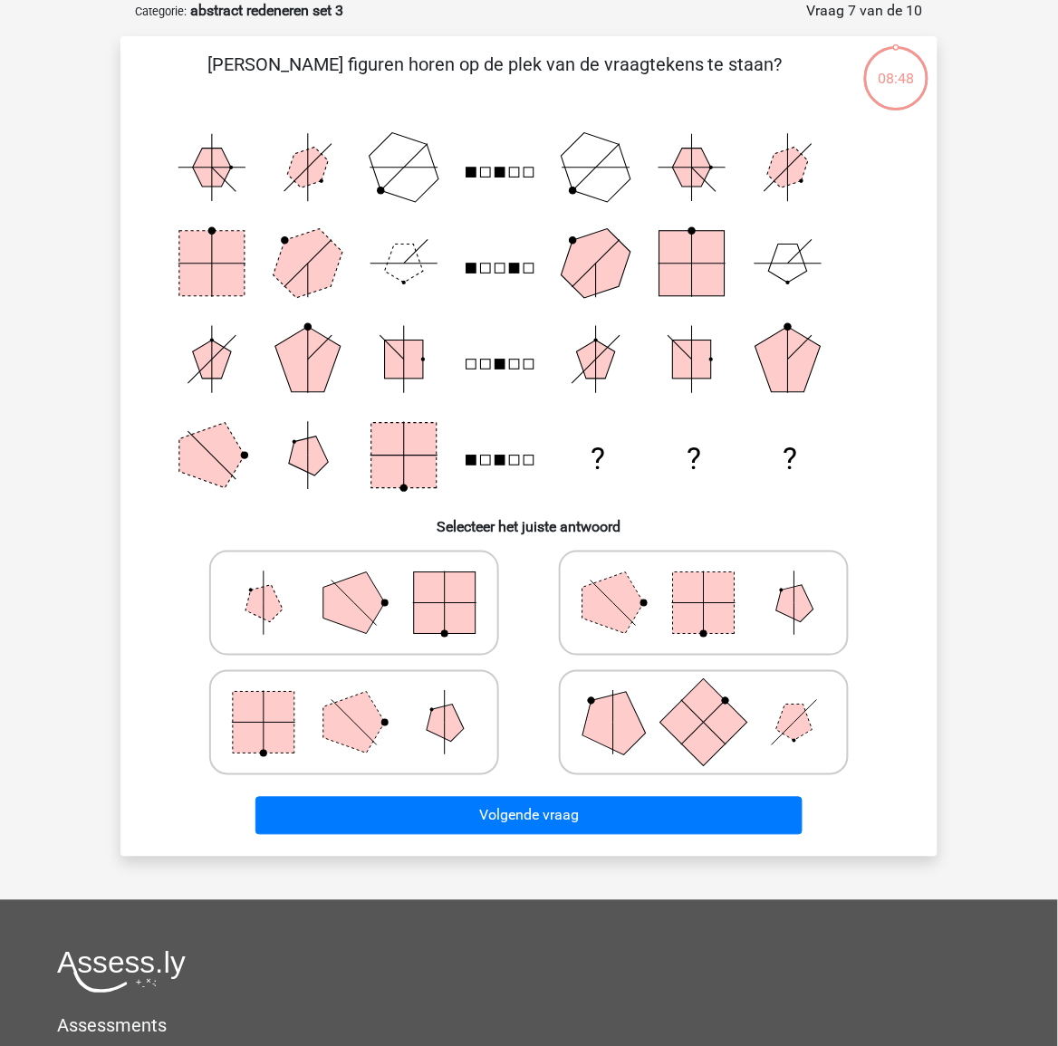
click at [695, 726] on rect at bounding box center [703, 721] width 87 height 87
click at [704, 700] on input "radio" at bounding box center [710, 694] width 12 height 12
radio input "true"
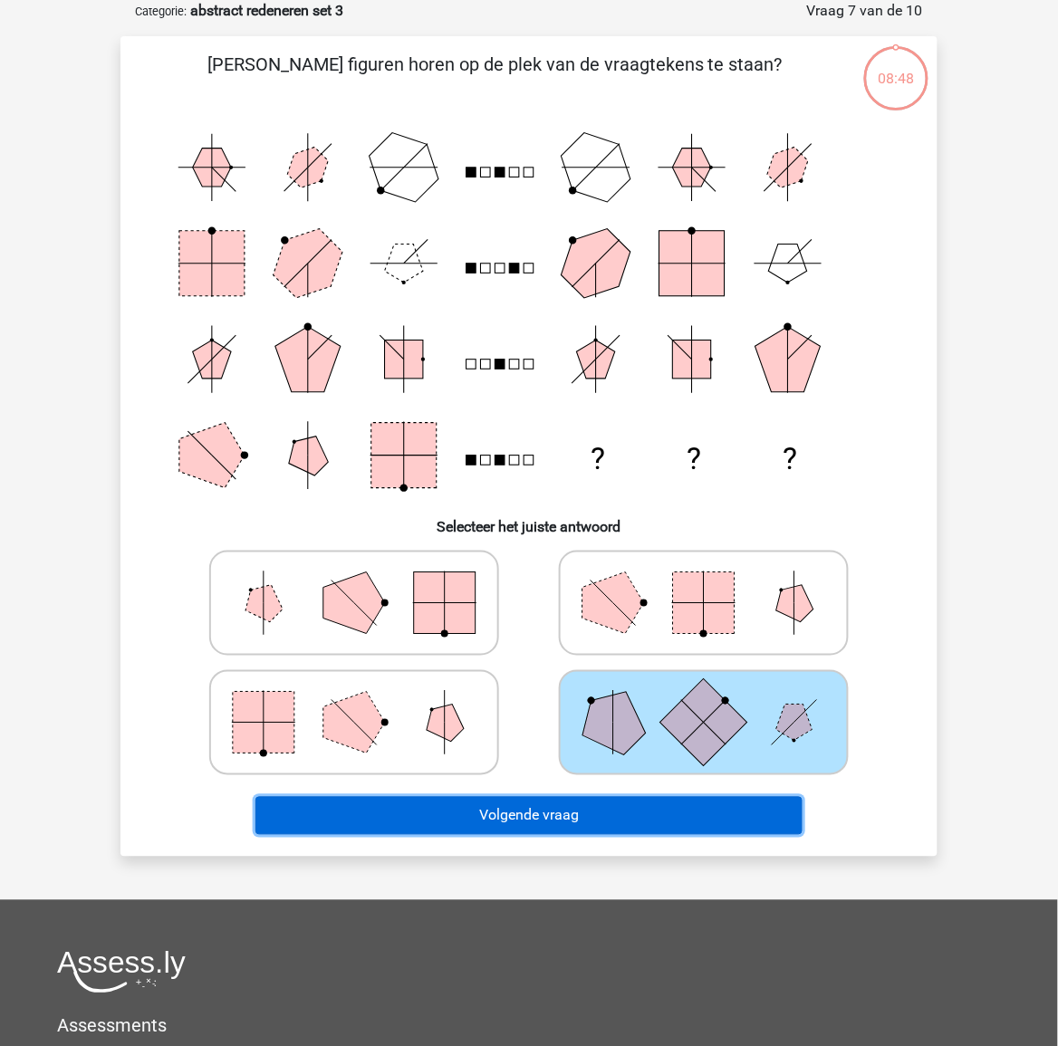
click at [675, 822] on button "Volgende vraag" at bounding box center [529, 816] width 548 height 38
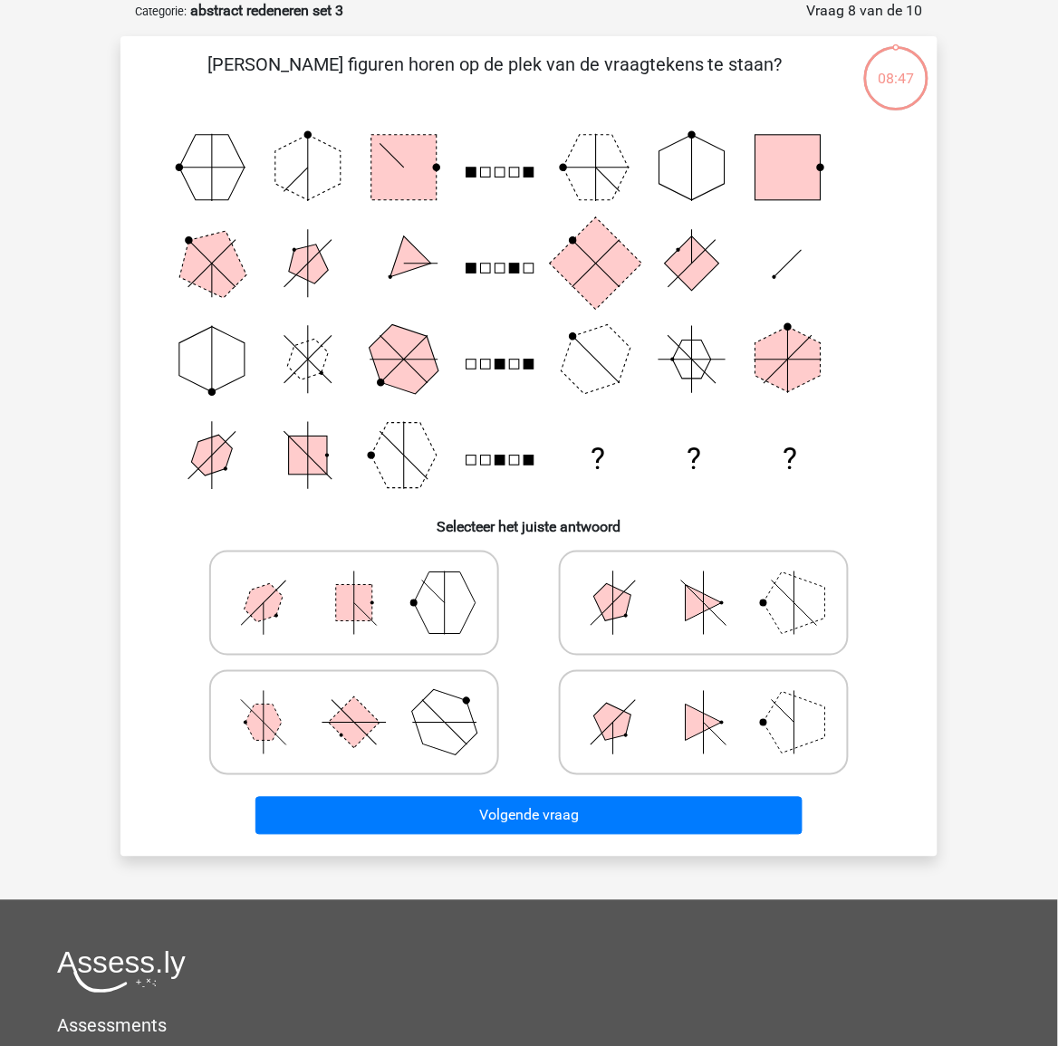
click at [694, 735] on icon at bounding box center [704, 722] width 272 height 91
click at [704, 700] on input "radio" at bounding box center [710, 694] width 12 height 12
radio input "true"
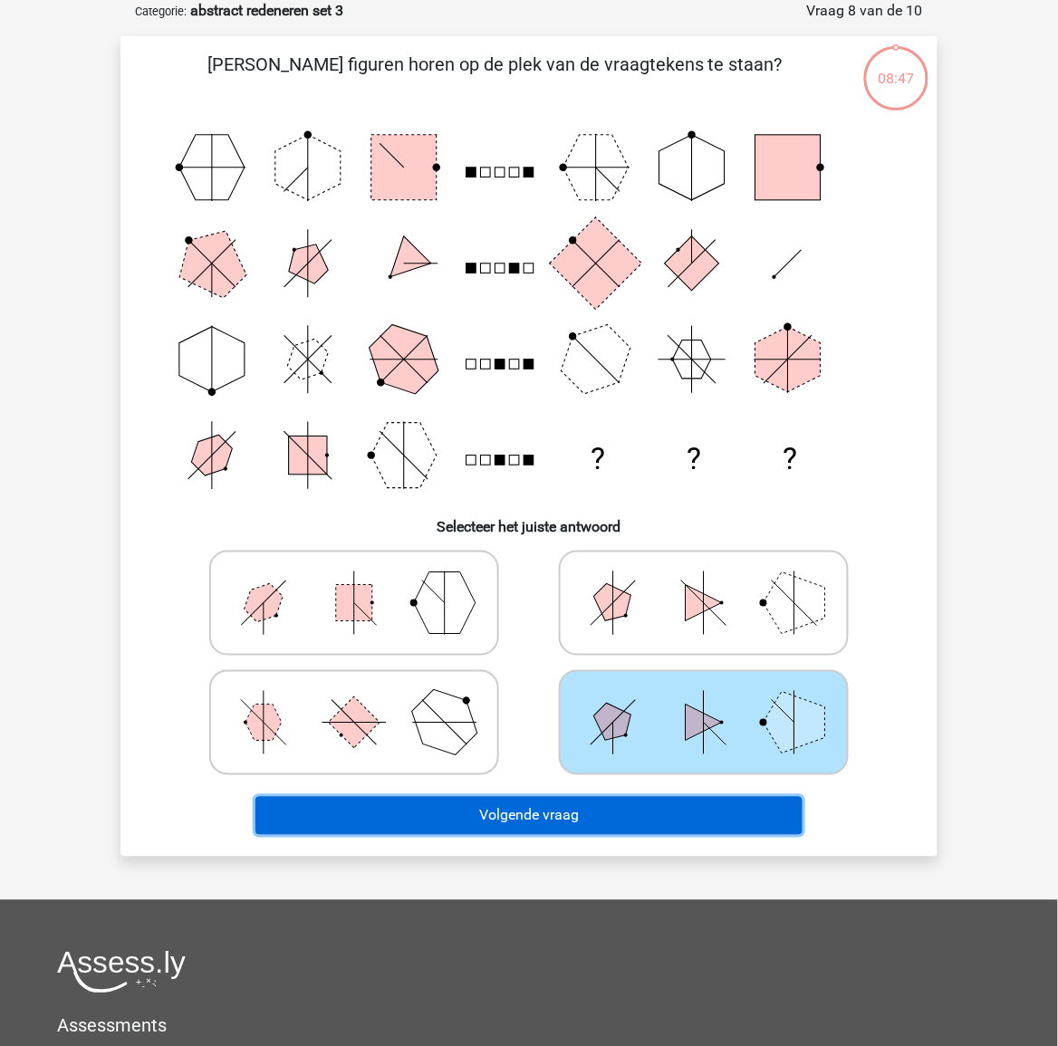
click at [682, 812] on button "Volgende vraag" at bounding box center [529, 816] width 548 height 38
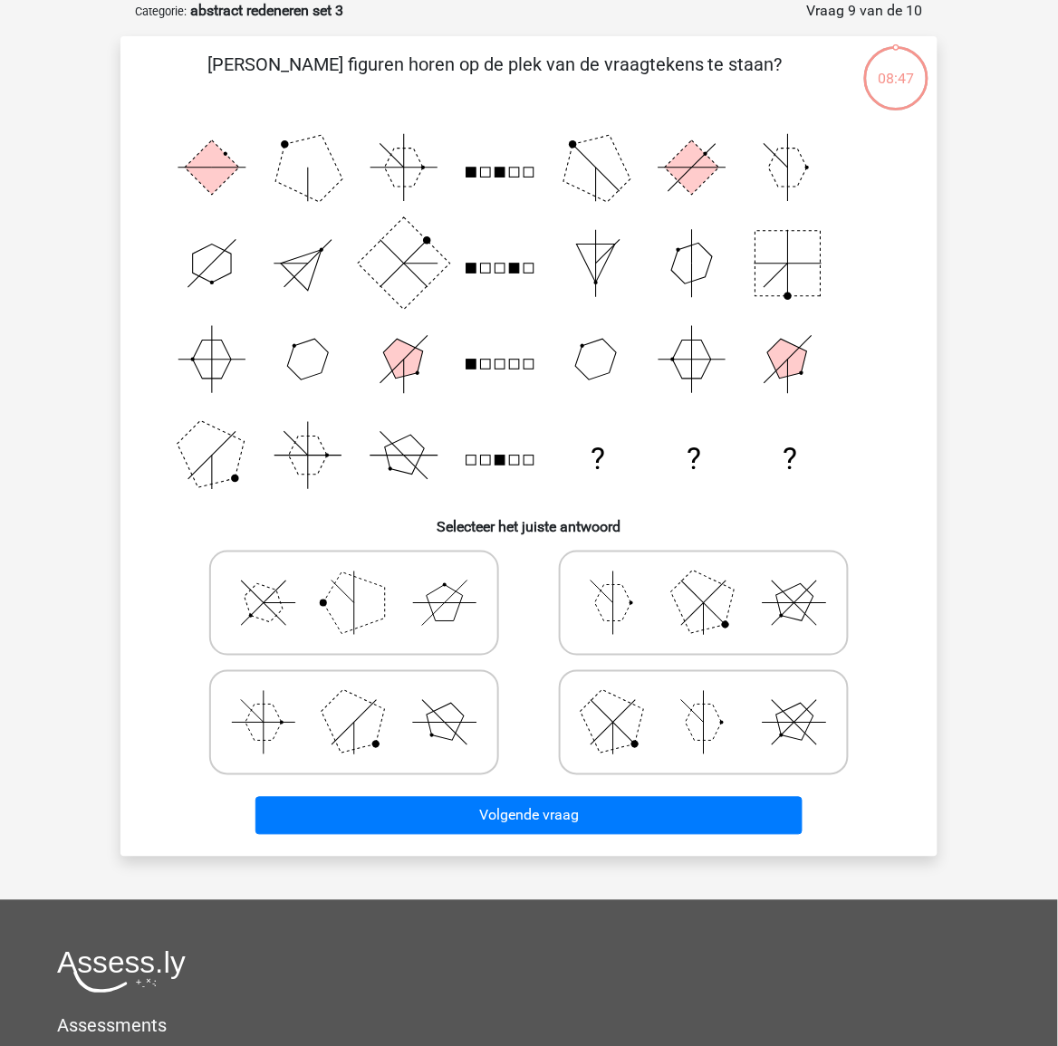
click at [694, 723] on polygon at bounding box center [703, 722] width 36 height 36
click at [704, 700] on input "radio" at bounding box center [710, 694] width 12 height 12
radio input "true"
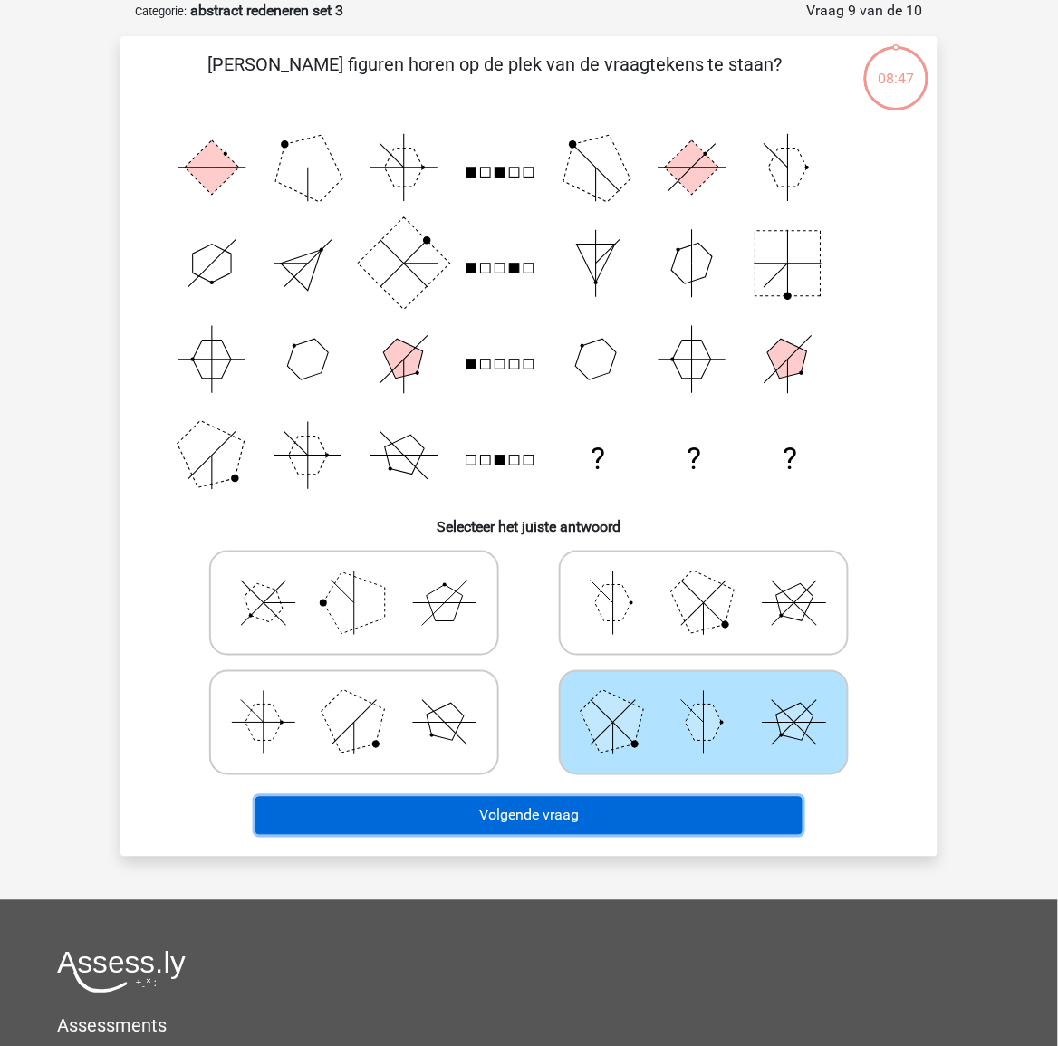
click at [673, 831] on button "Volgende vraag" at bounding box center [529, 816] width 548 height 38
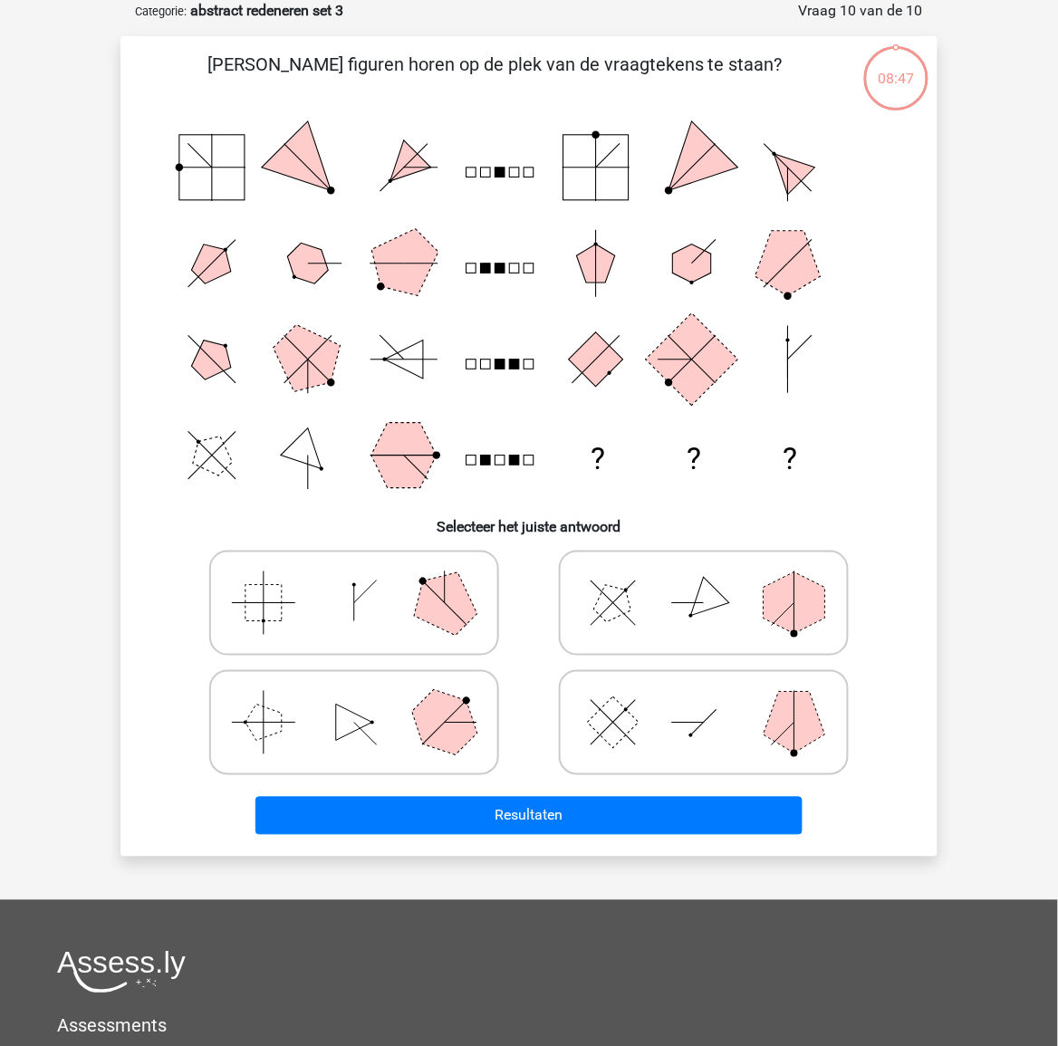
click at [684, 741] on icon at bounding box center [704, 722] width 272 height 91
click at [704, 700] on input "radio" at bounding box center [710, 694] width 12 height 12
radio input "true"
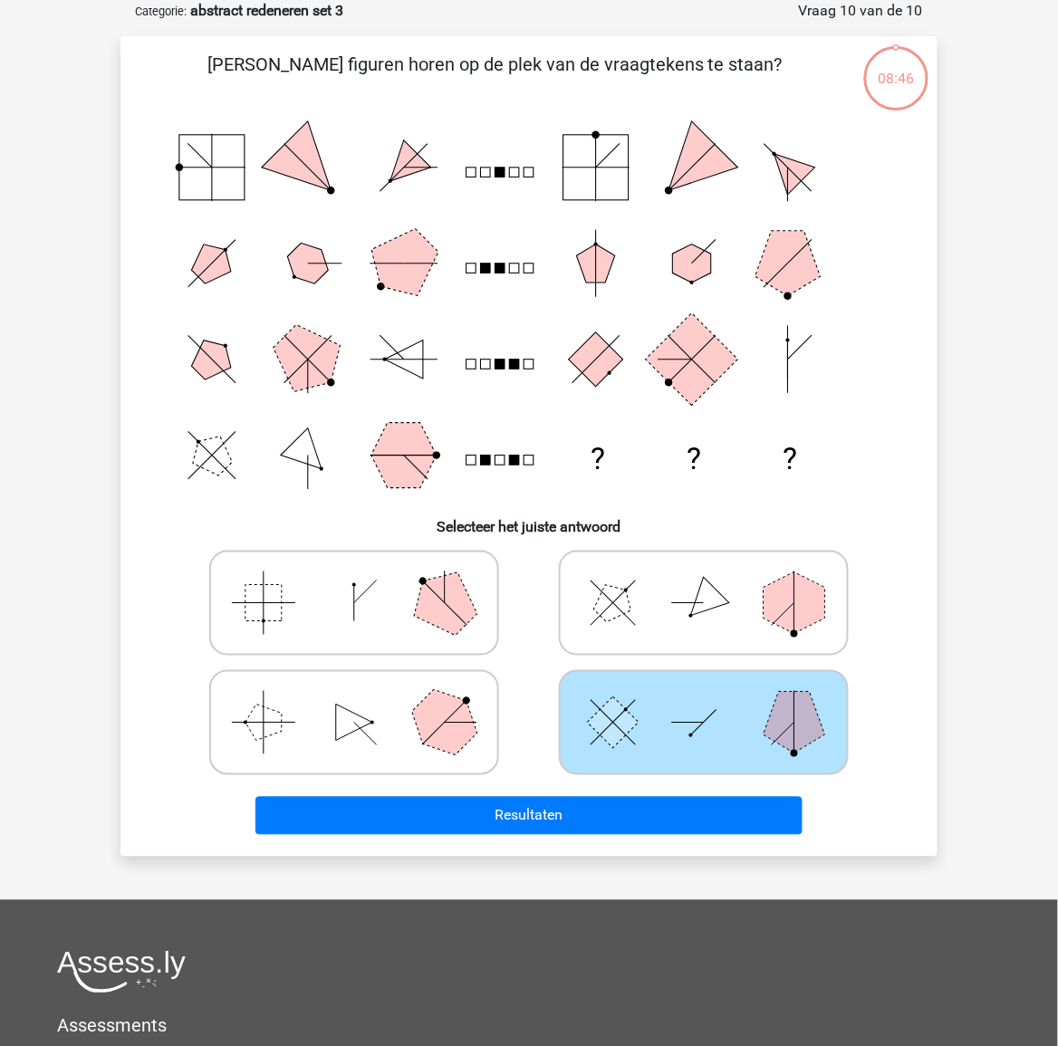
click at [679, 836] on div "Welke figuren horen op de plek van de vraagtekens te staan? ? ? ? Selecteer het…" at bounding box center [528, 445] width 817 height 819
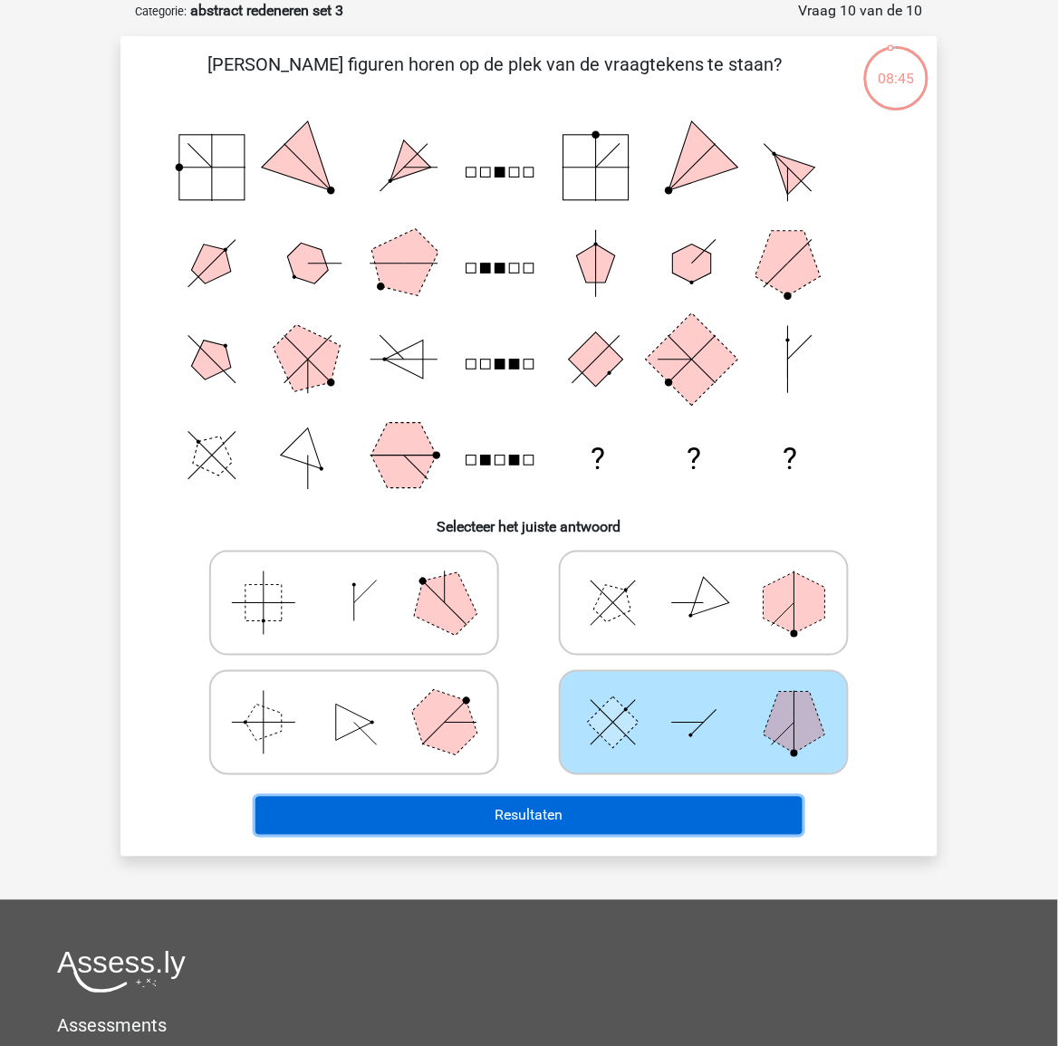
click at [688, 809] on button "Resultaten" at bounding box center [529, 816] width 548 height 38
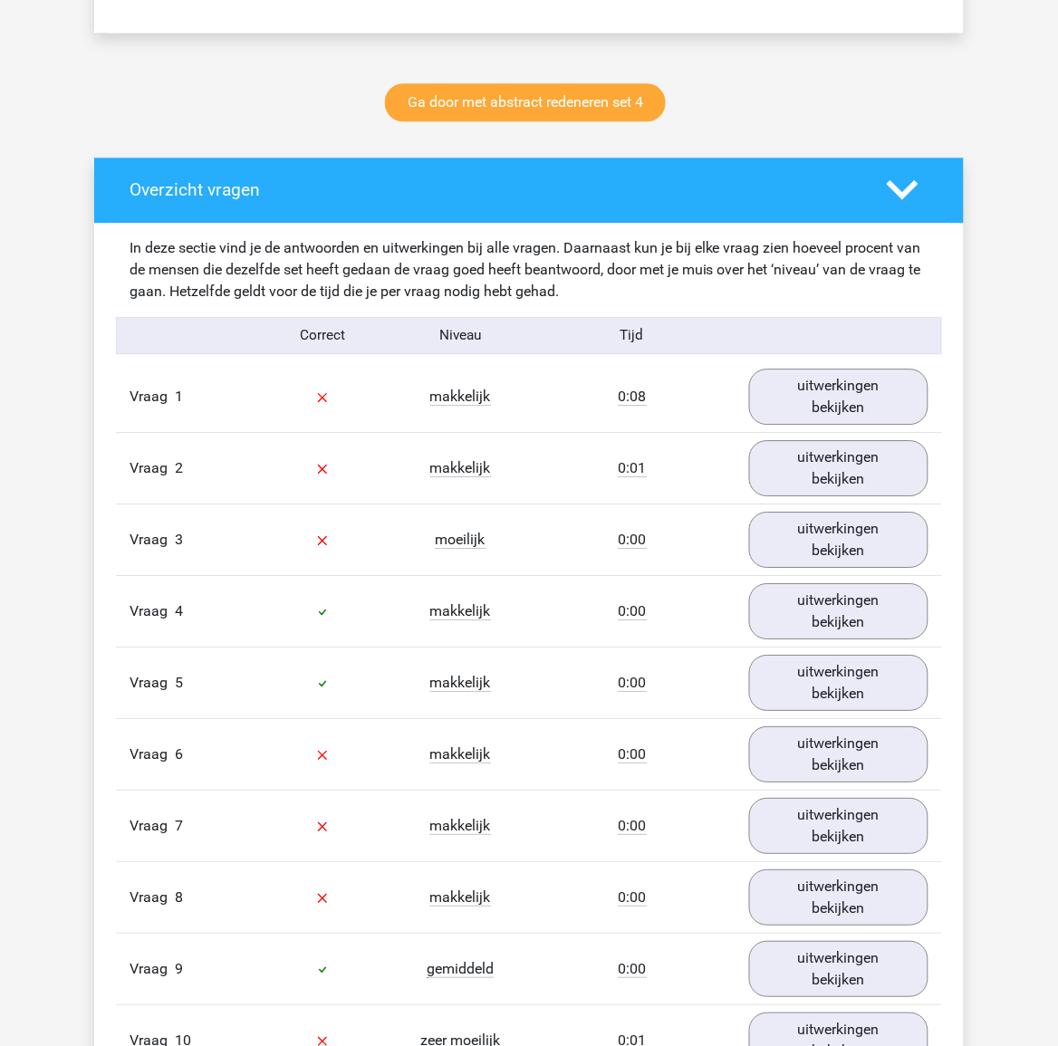
scroll to position [1019, 0]
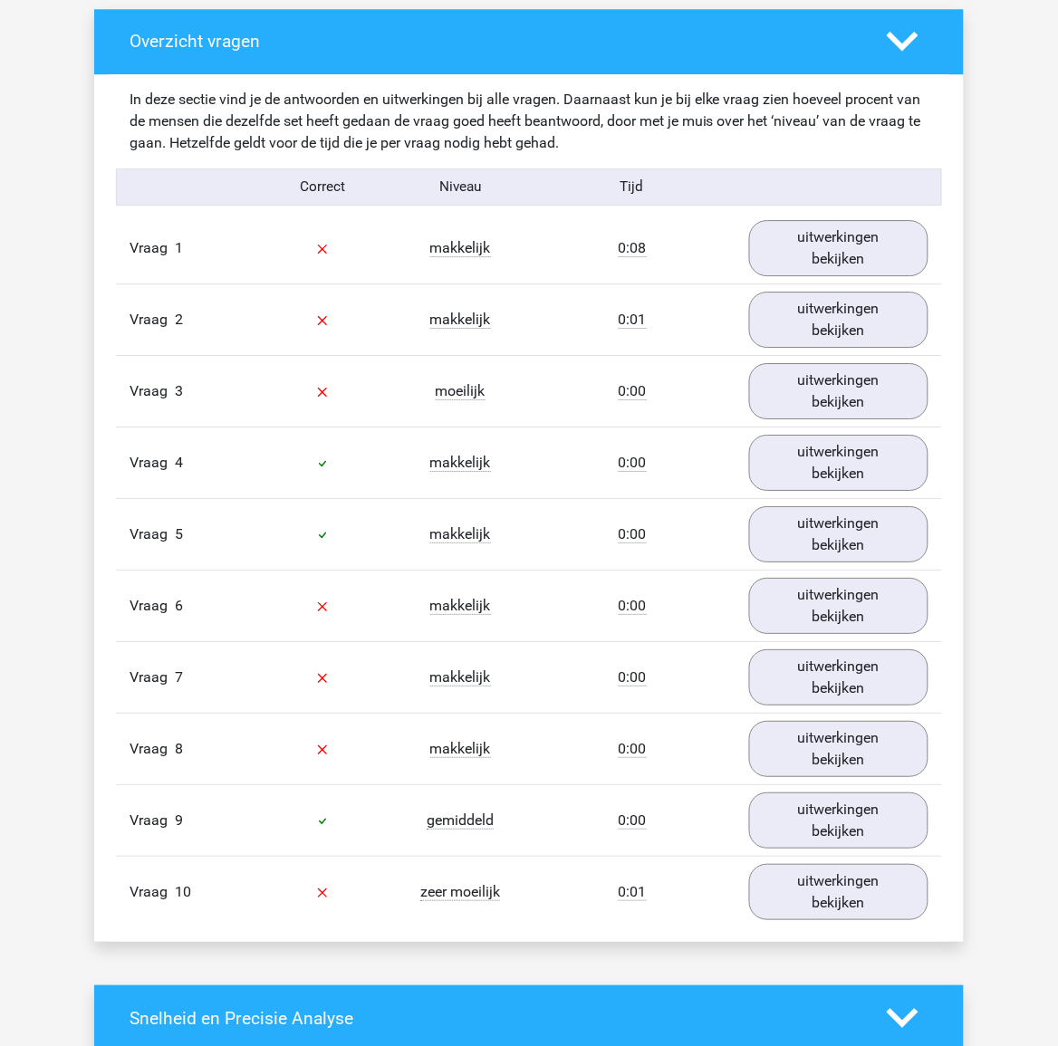
click at [1005, 600] on div "[PERSON_NAME] [EMAIL_ADDRESS][DOMAIN_NAME]" at bounding box center [529, 778] width 1058 height 3594
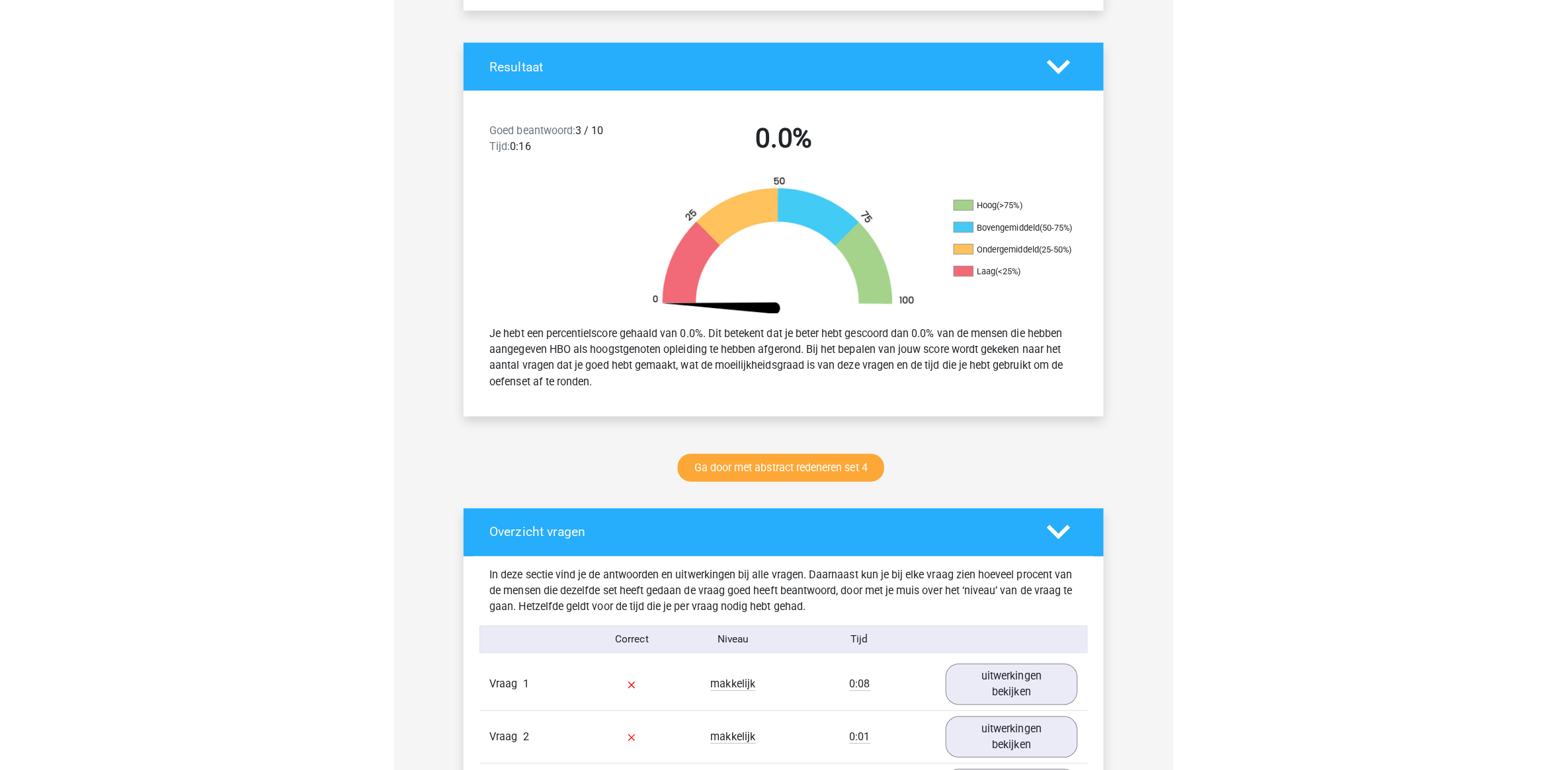
scroll to position [0, 0]
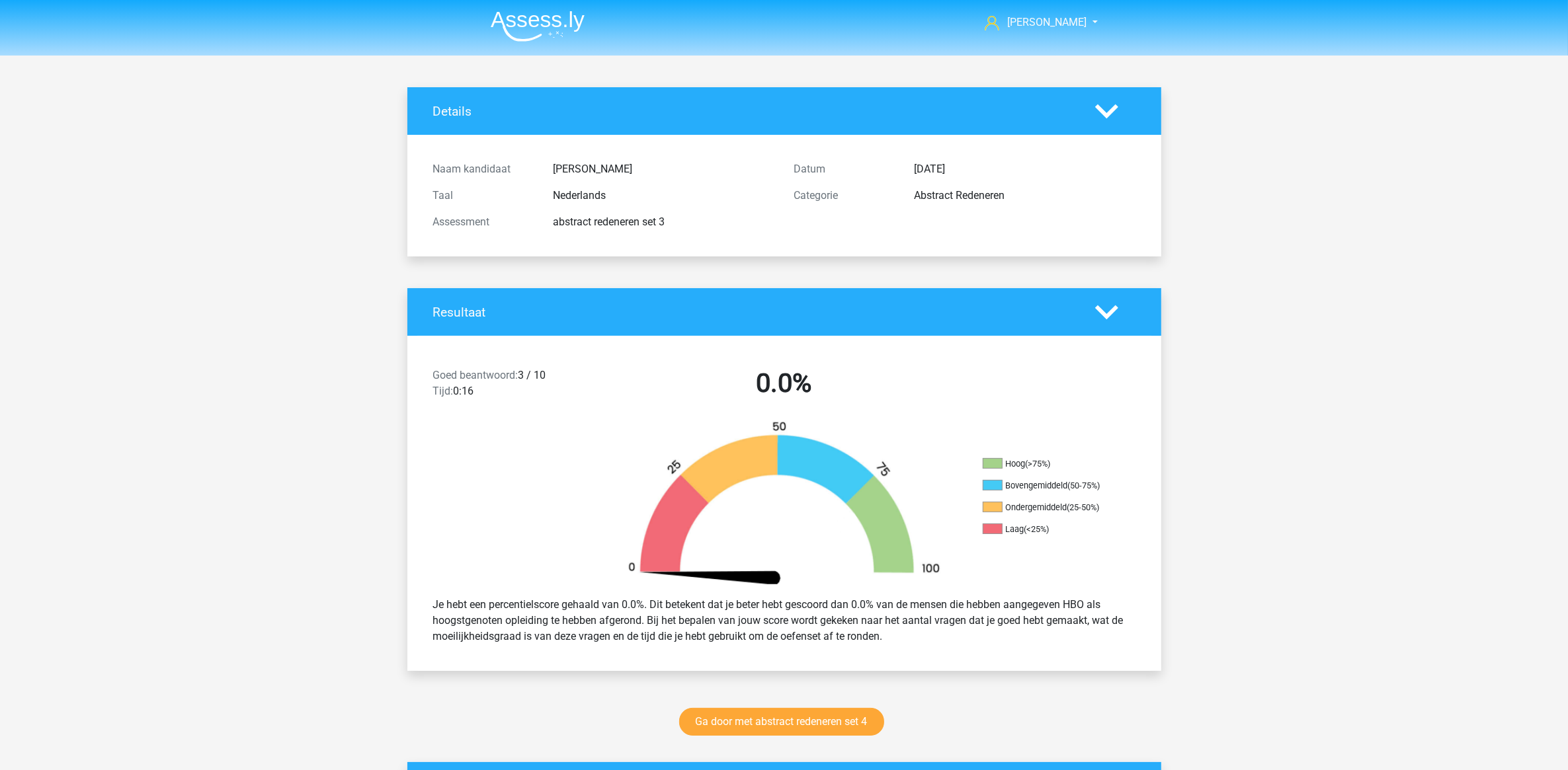
click at [541, 25] on img at bounding box center [538, 26] width 94 height 31
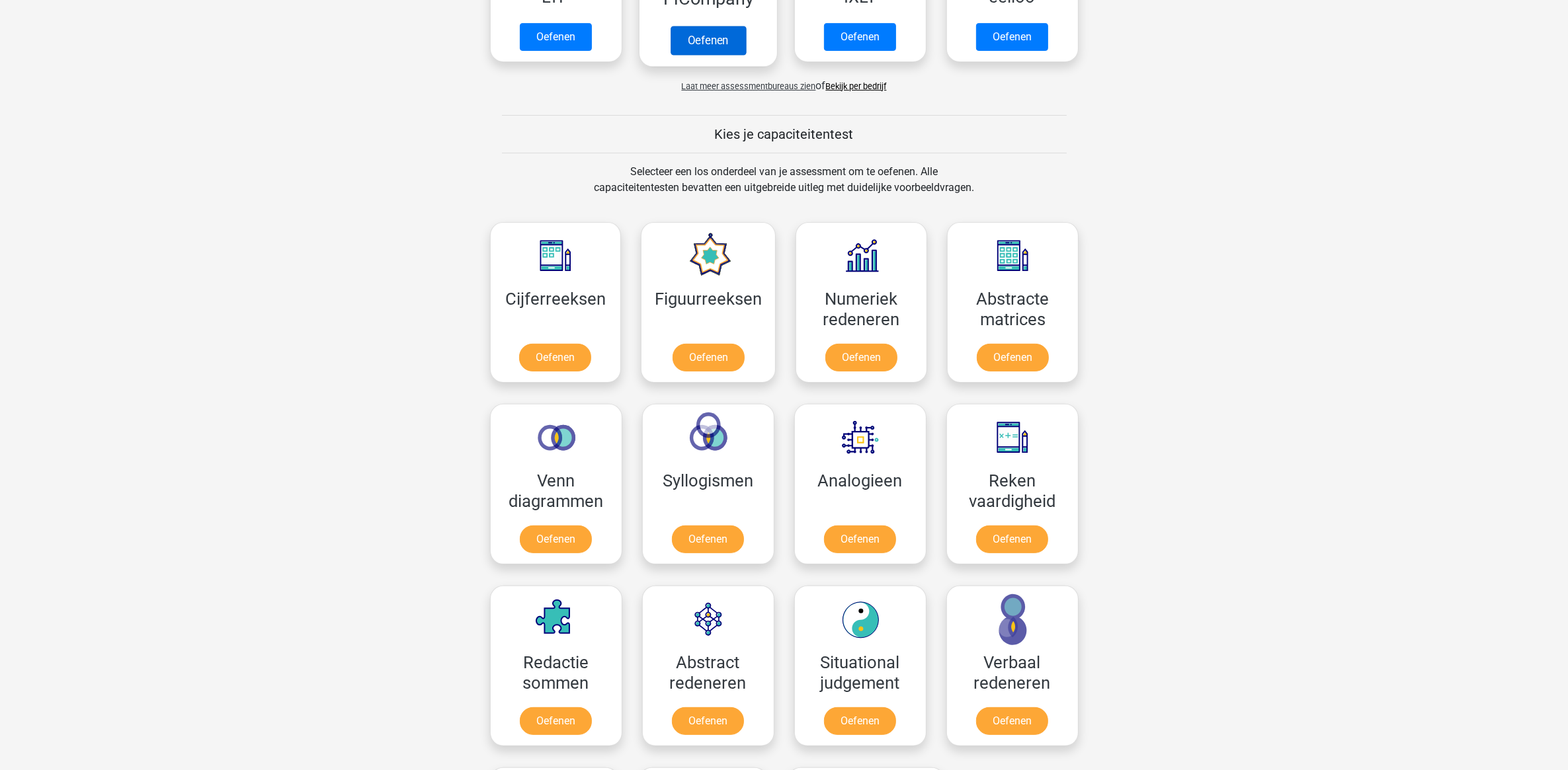
scroll to position [413, 0]
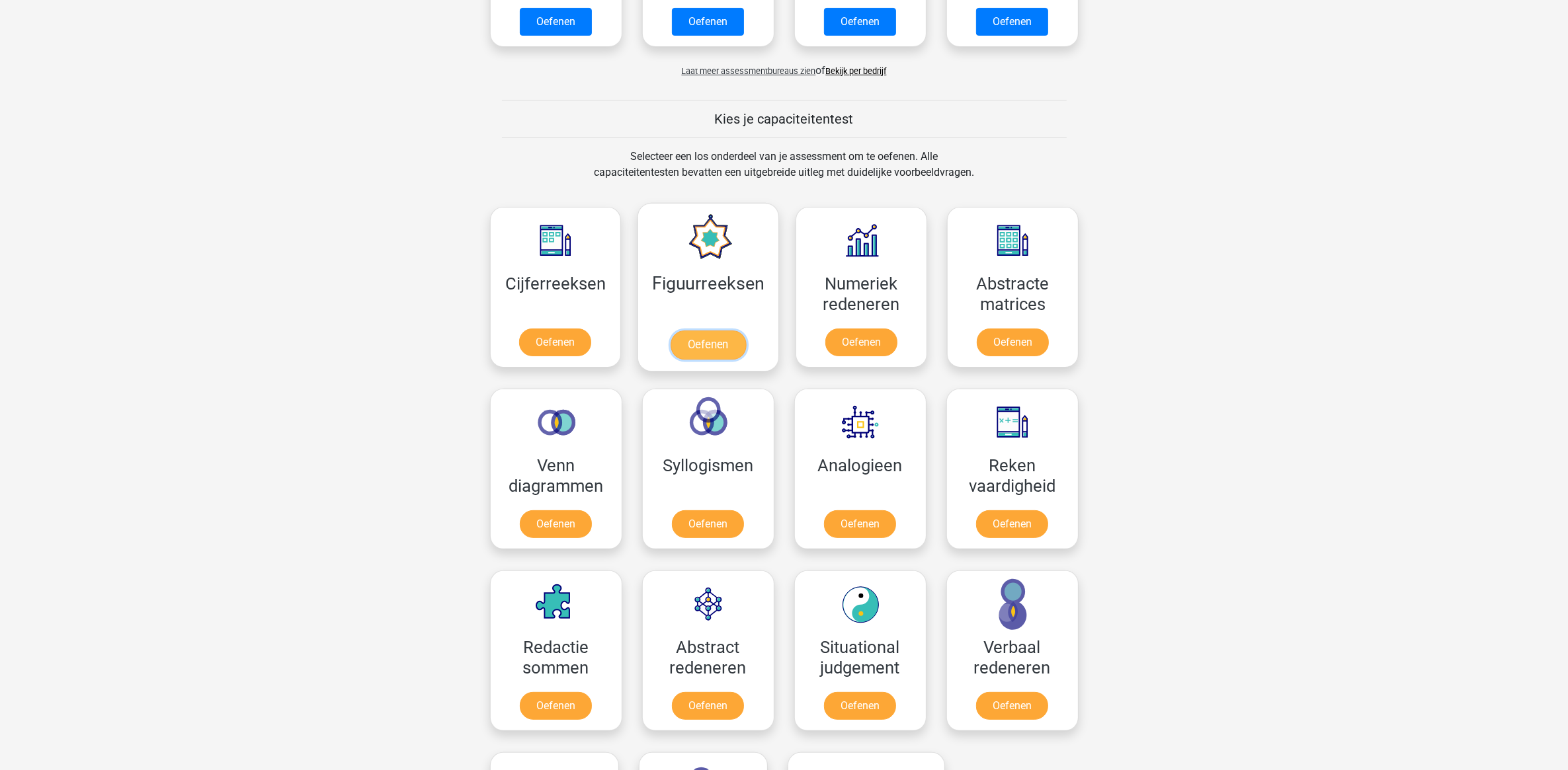
click at [717, 331] on link "Oefenen" at bounding box center [708, 345] width 75 height 29
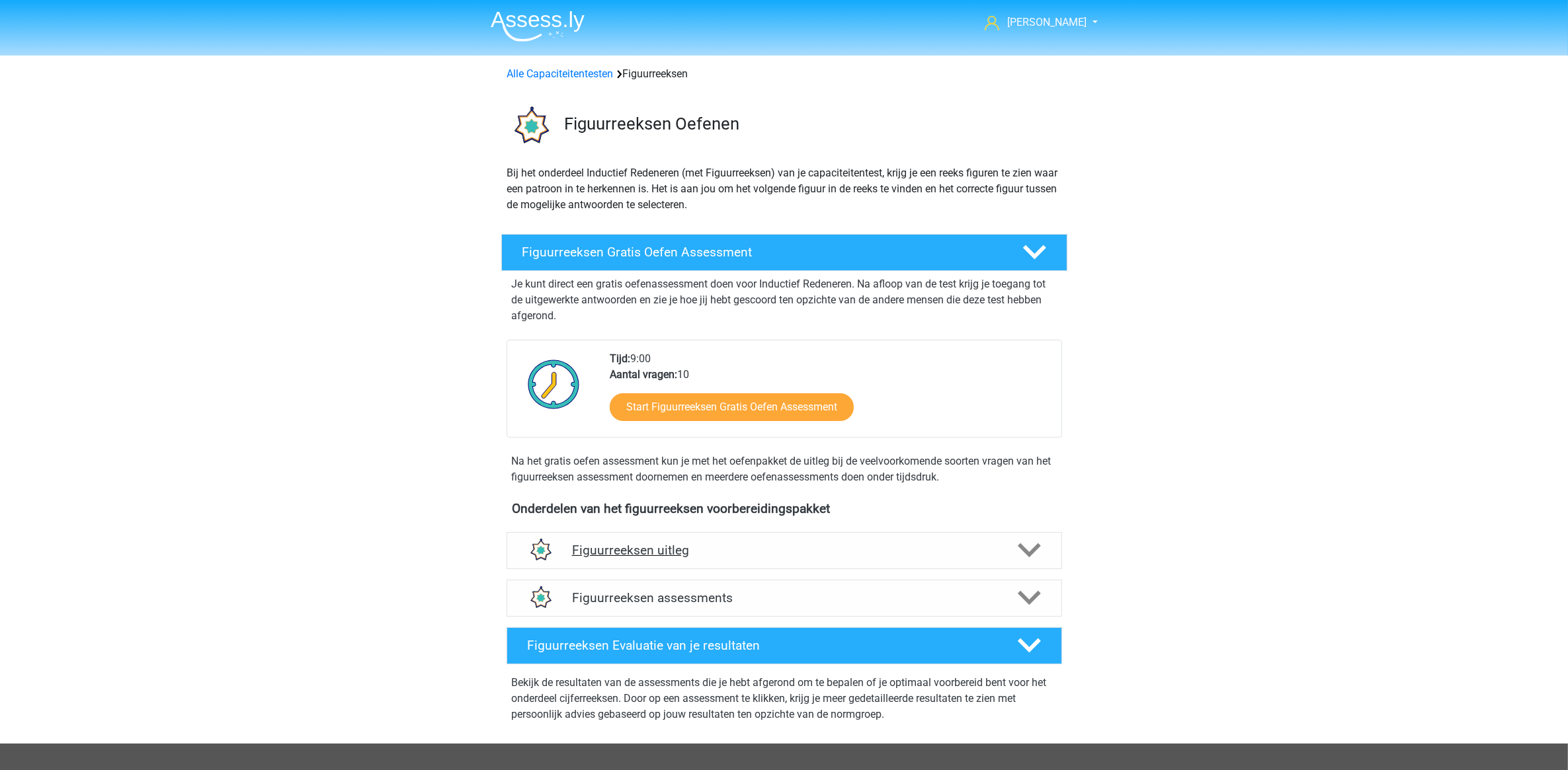
click at [716, 555] on h4 "Figuurreeksen uitleg" at bounding box center [784, 550] width 424 height 15
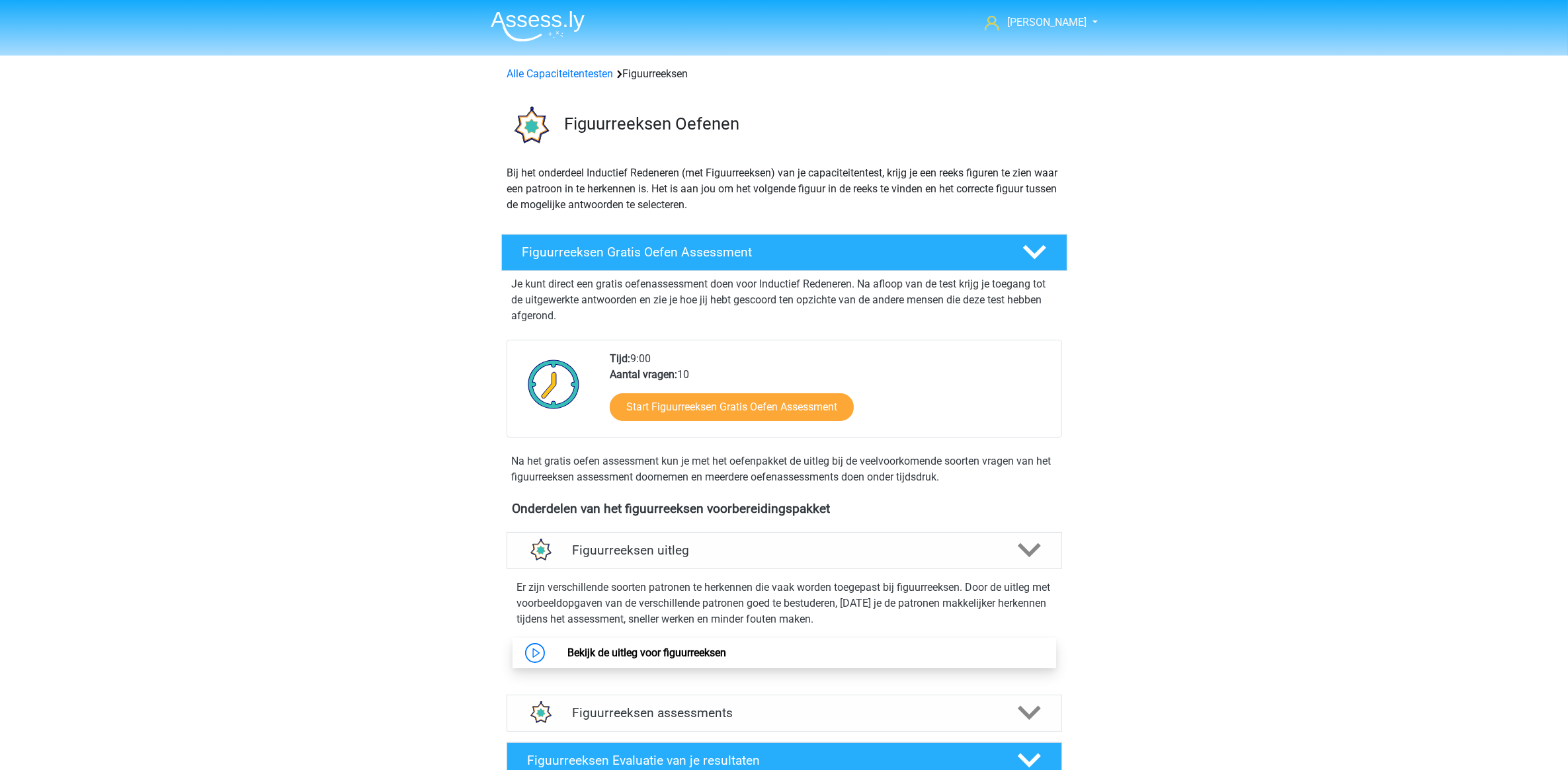
click at [726, 648] on link "Bekijk de uitleg voor figuurreeksen" at bounding box center [646, 652] width 158 height 12
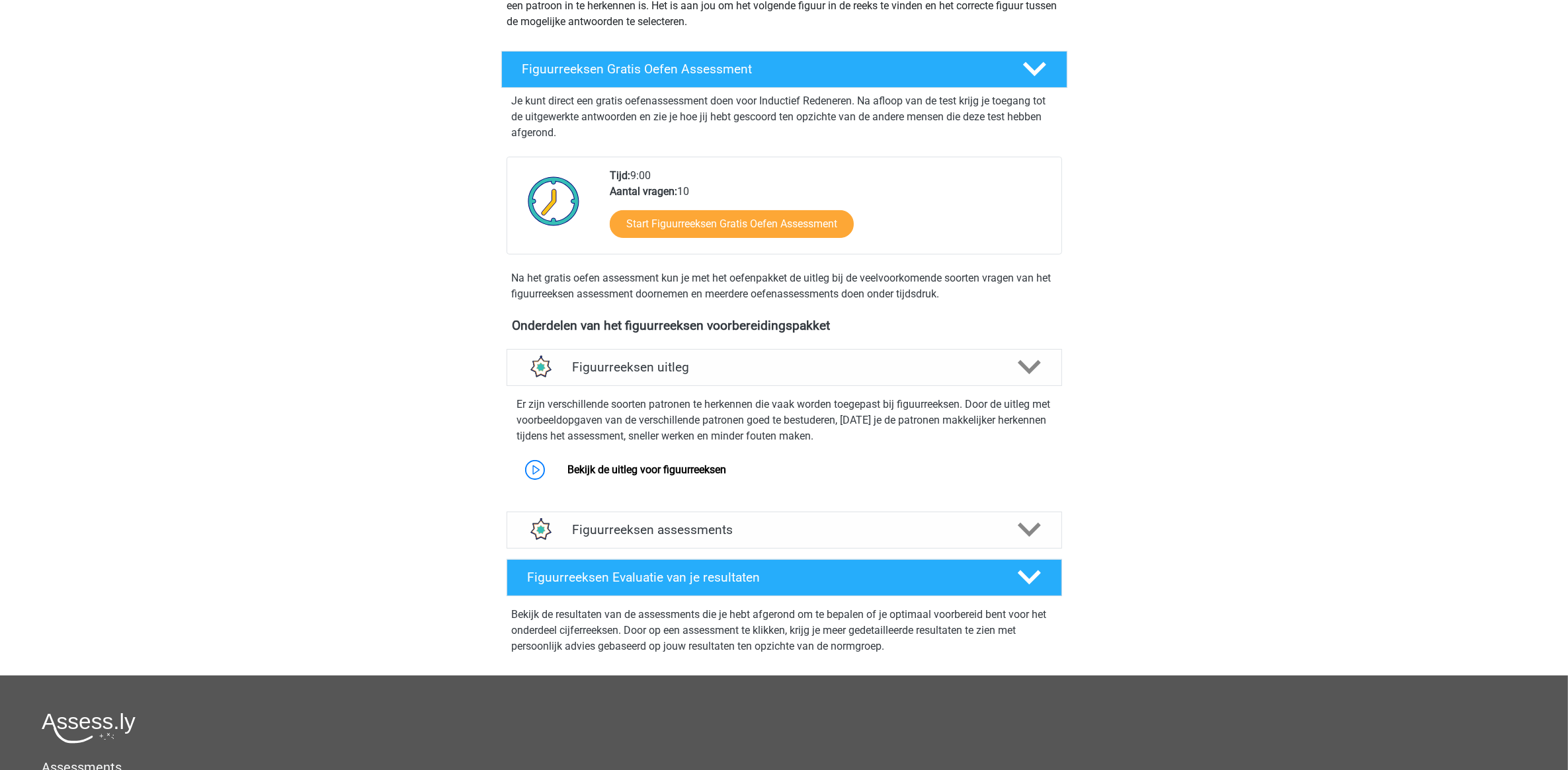
scroll to position [437, 0]
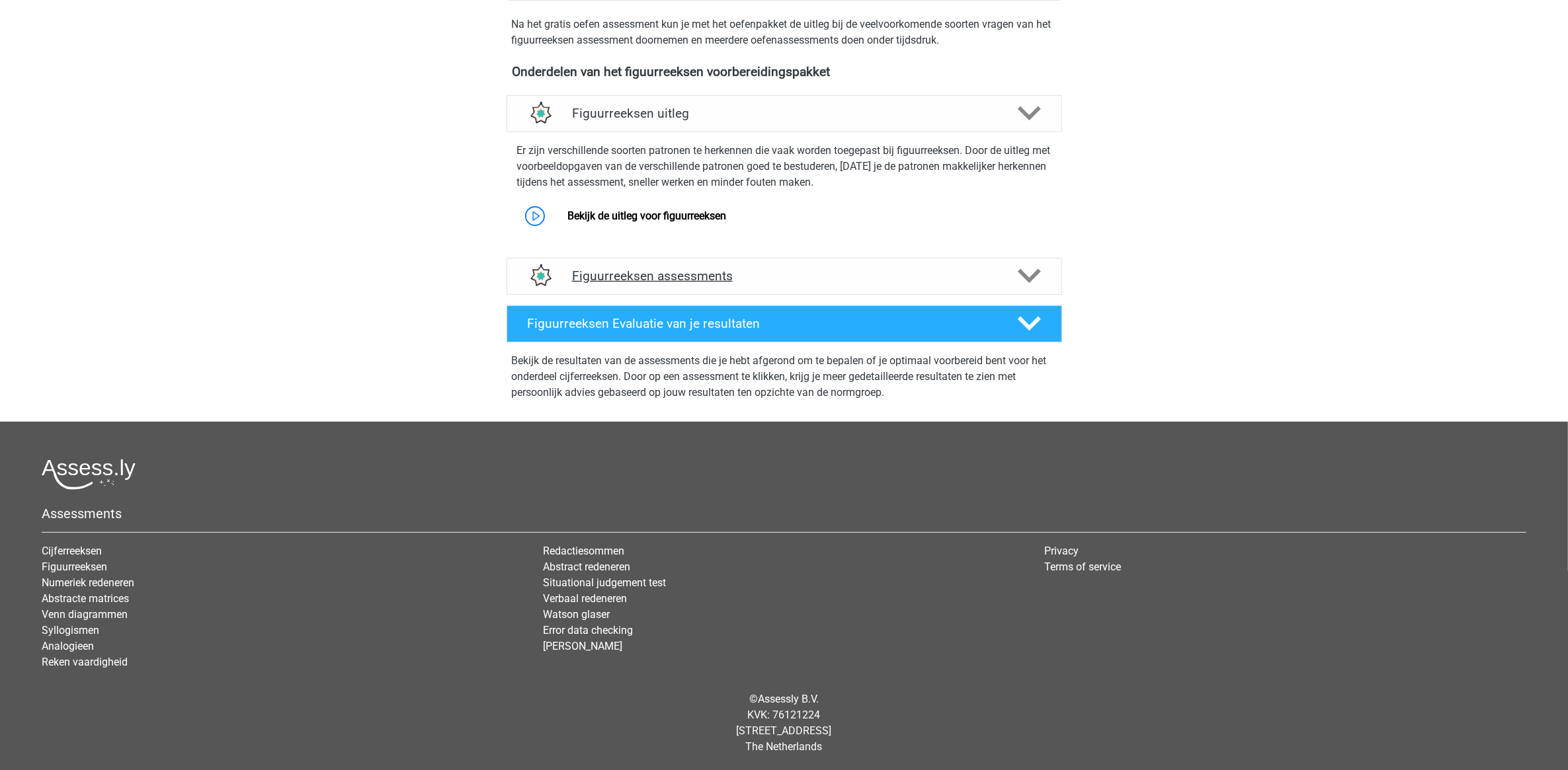
click at [667, 282] on h4 "Figuurreeksen assessments" at bounding box center [784, 276] width 424 height 15
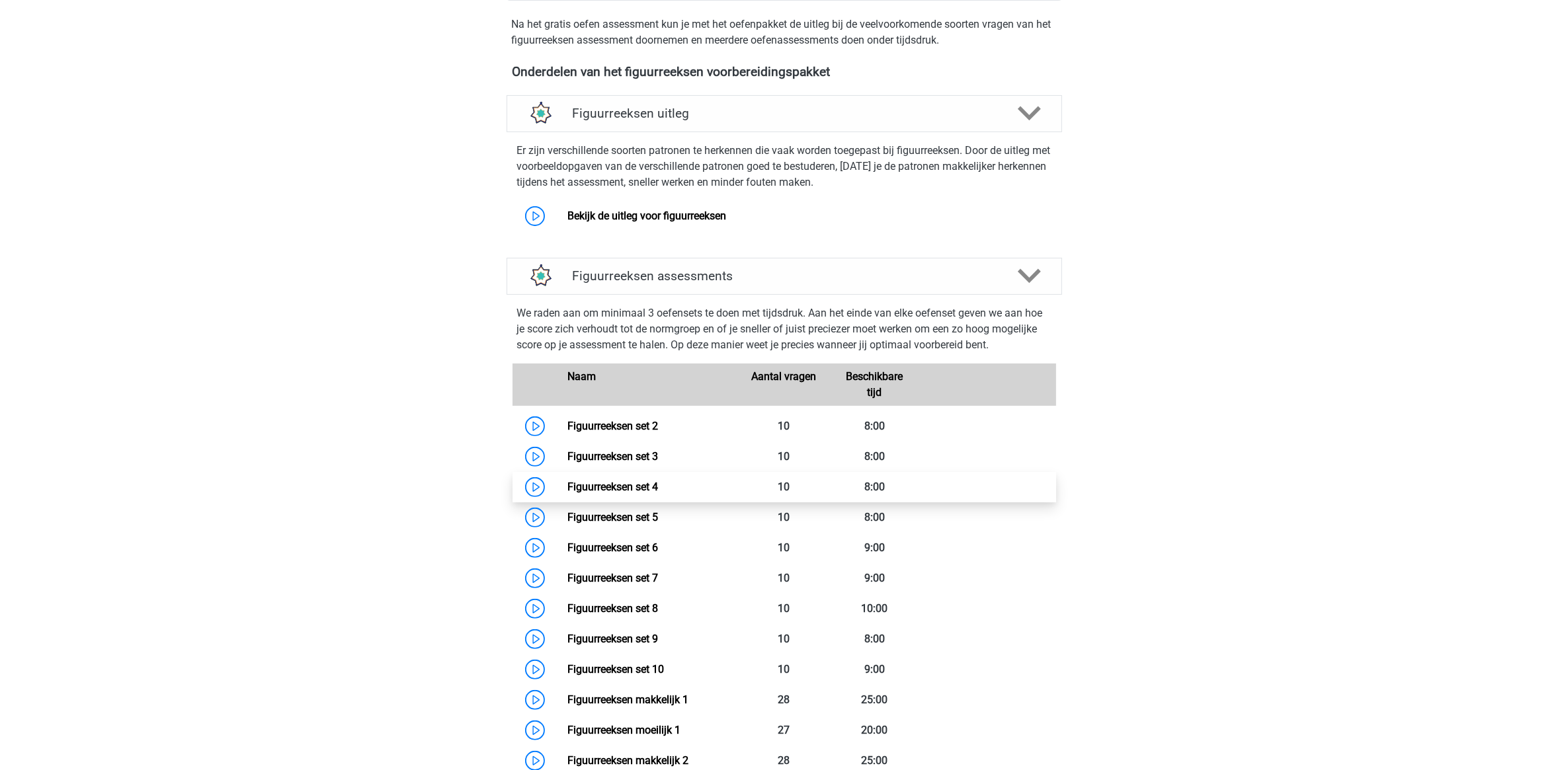
click at [658, 493] on link "Figuurreeksen set 4" at bounding box center [613, 486] width 91 height 12
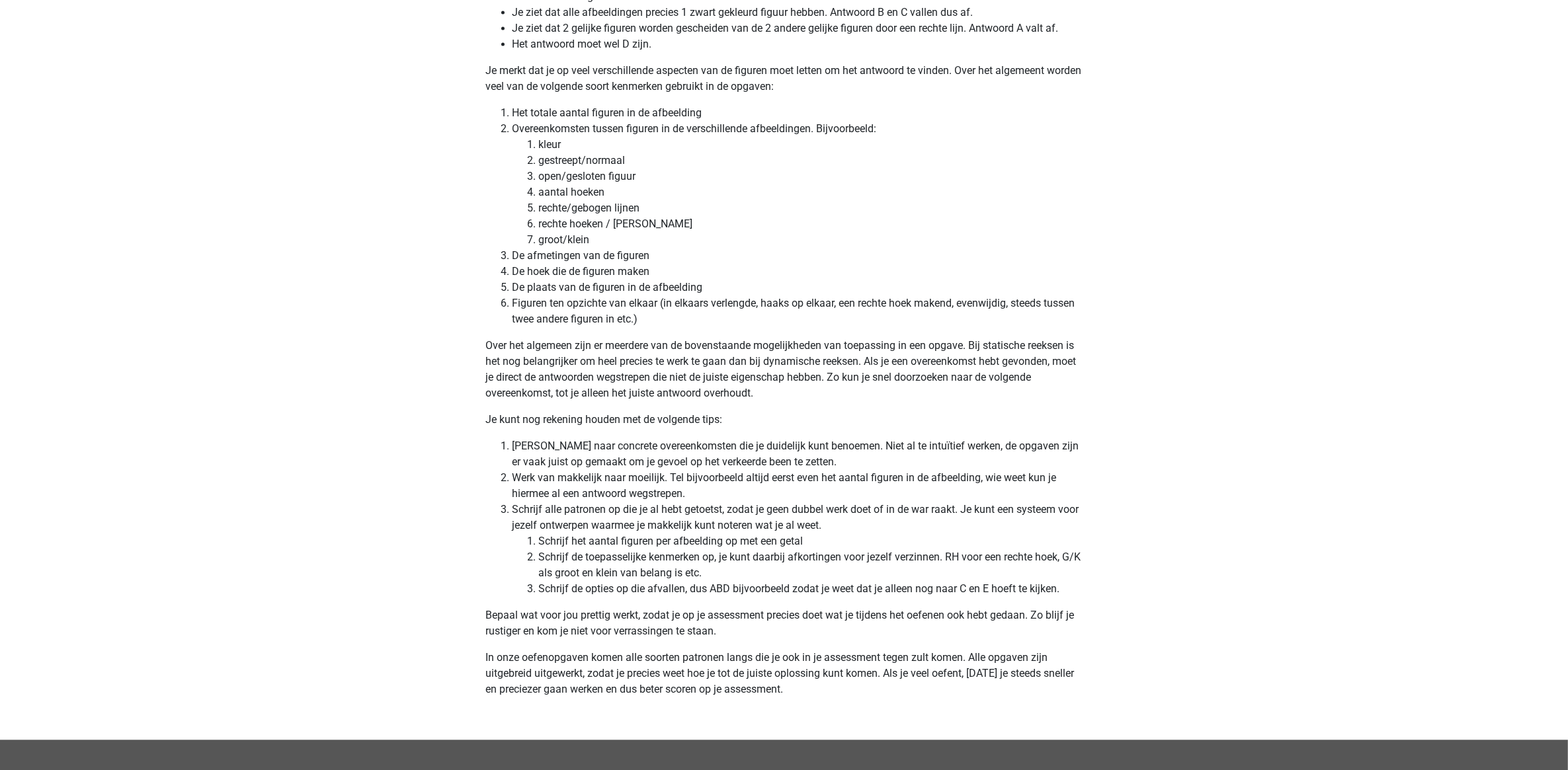
scroll to position [3916, 0]
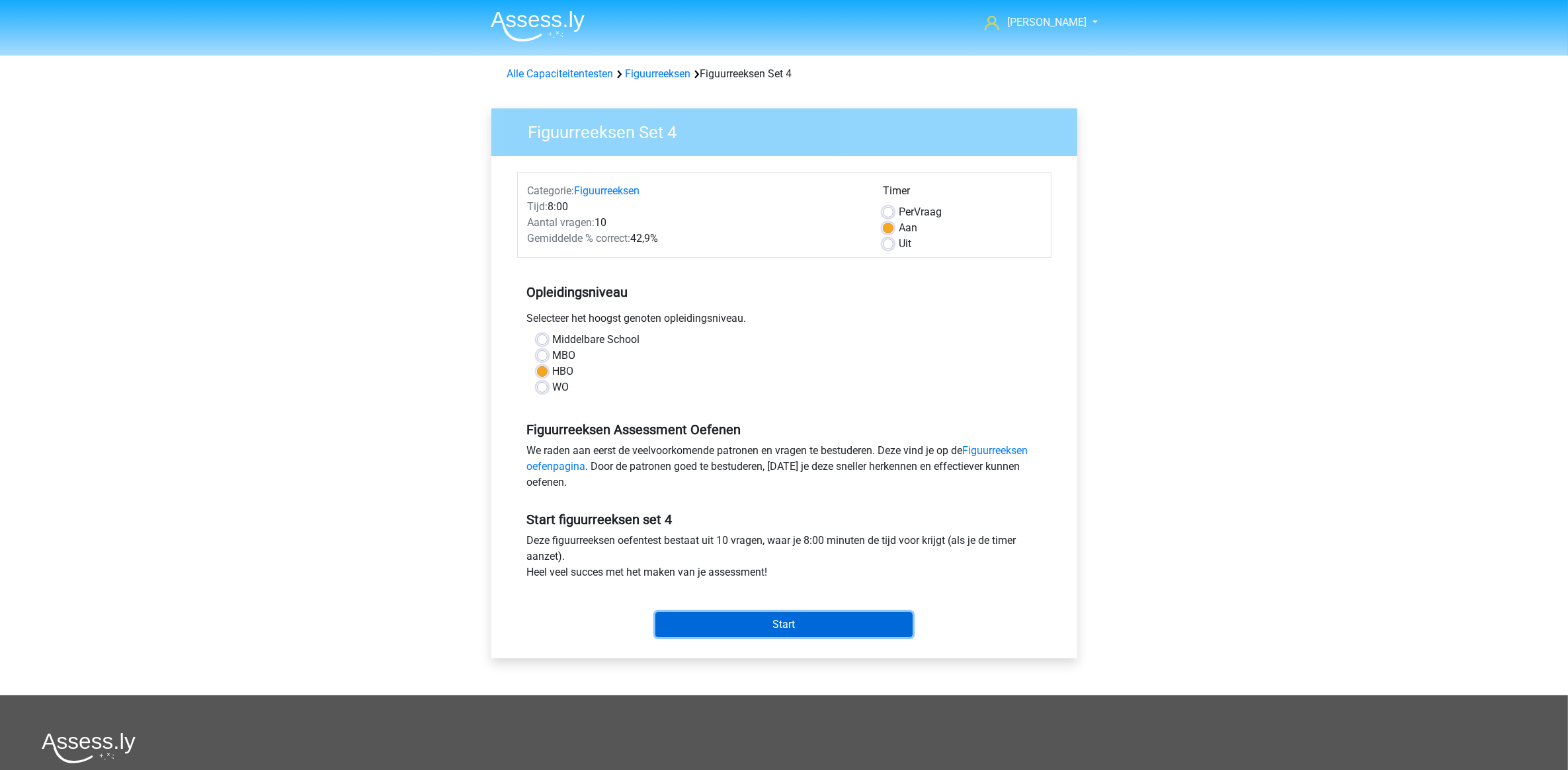
click at [811, 623] on input "Start" at bounding box center [784, 624] width 257 height 25
click at [663, 74] on link "Figuurreeksen" at bounding box center [659, 73] width 66 height 12
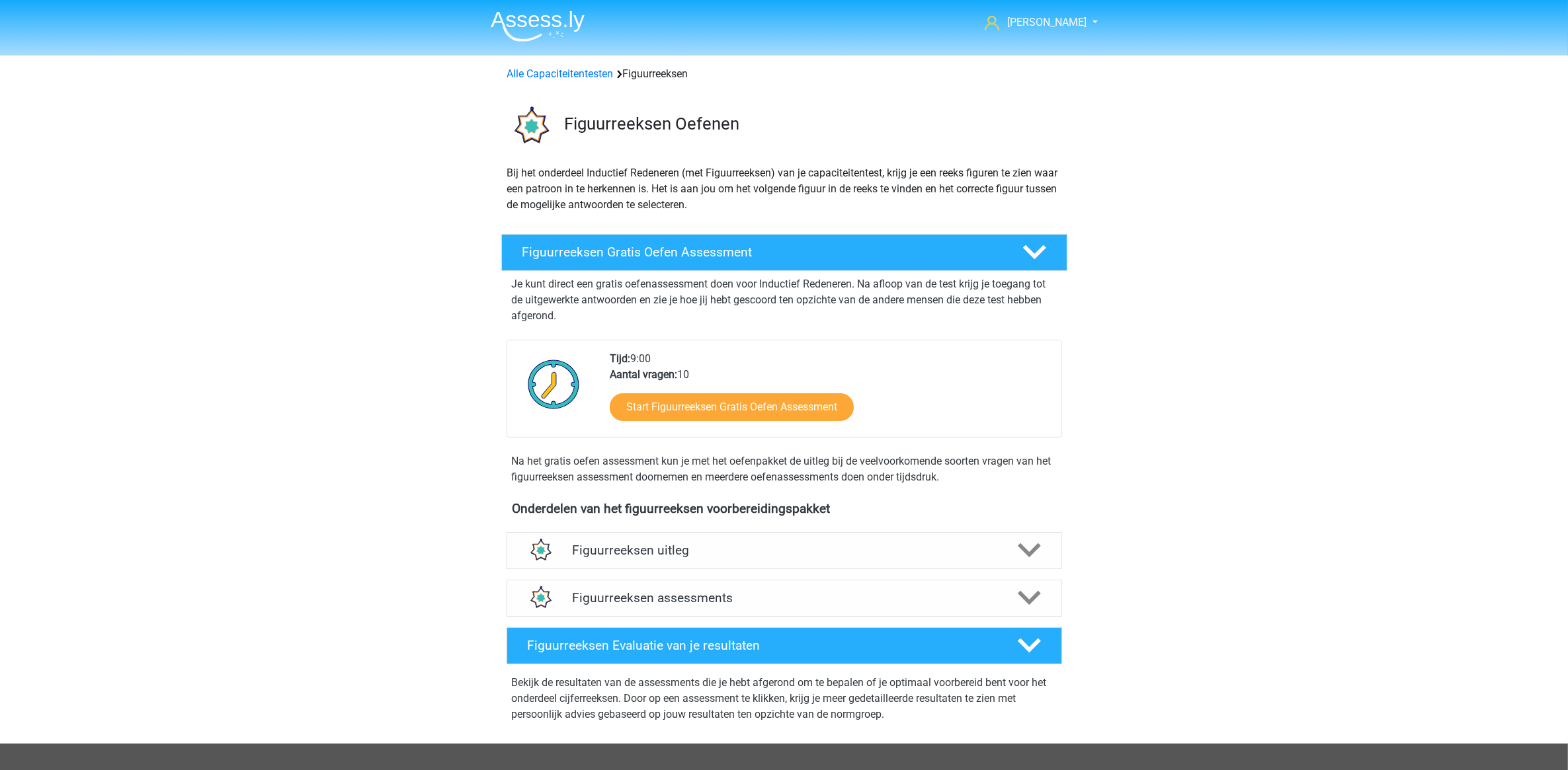
click at [608, 74] on link "Alle Capaciteitentesten" at bounding box center [560, 73] width 107 height 12
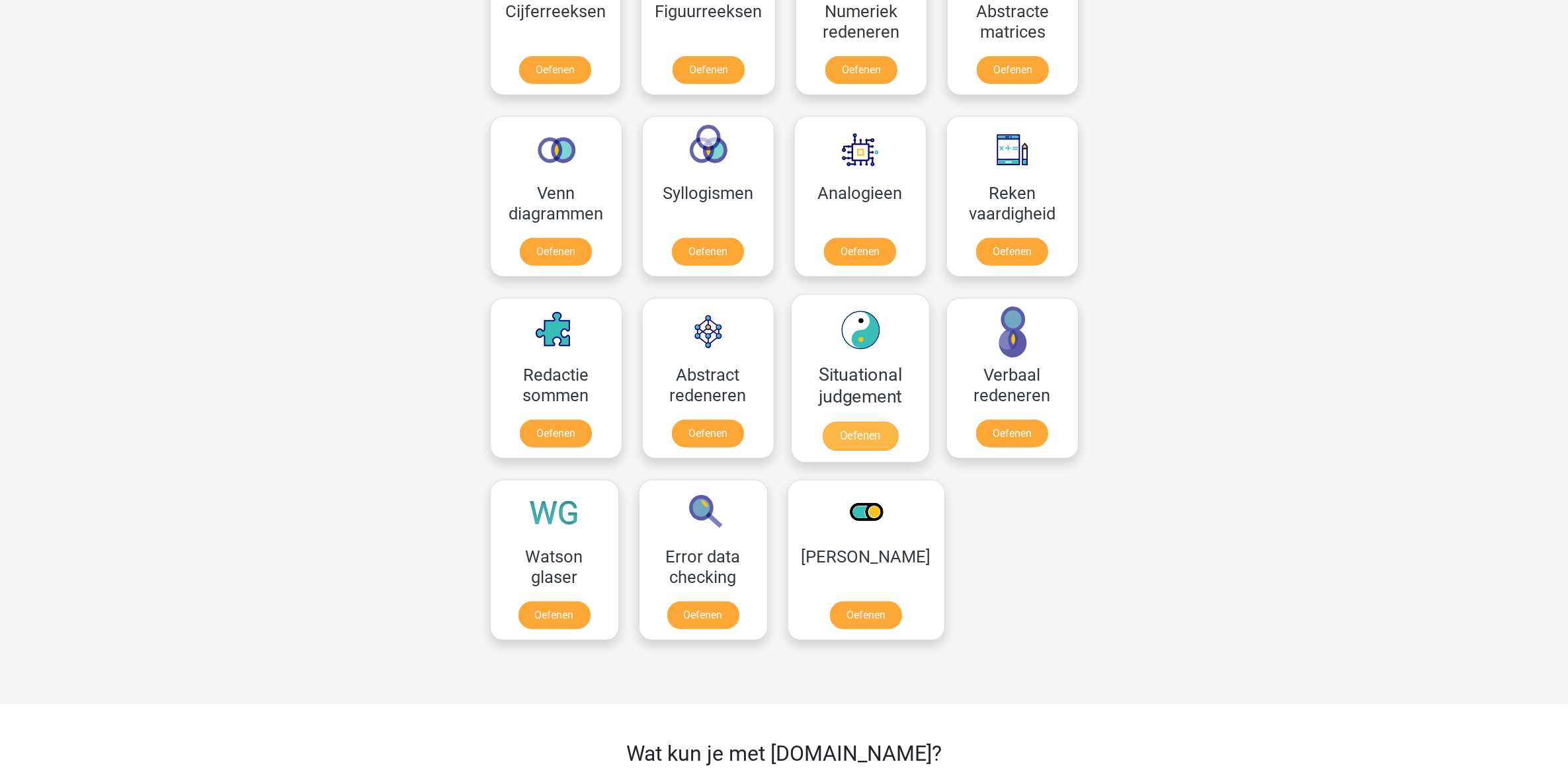
scroll to position [810, 0]
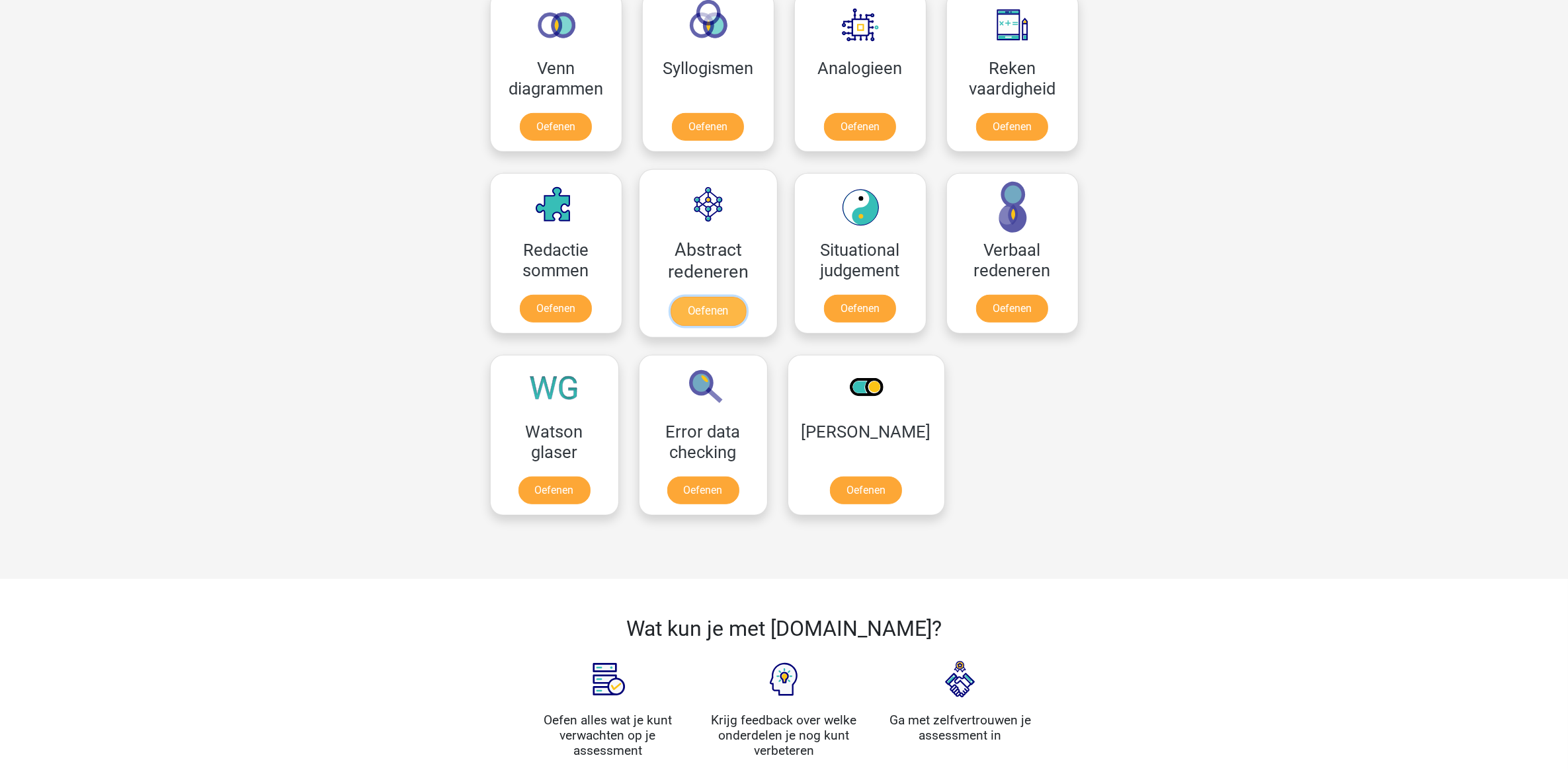
click at [717, 297] on link "Oefenen" at bounding box center [707, 312] width 75 height 29
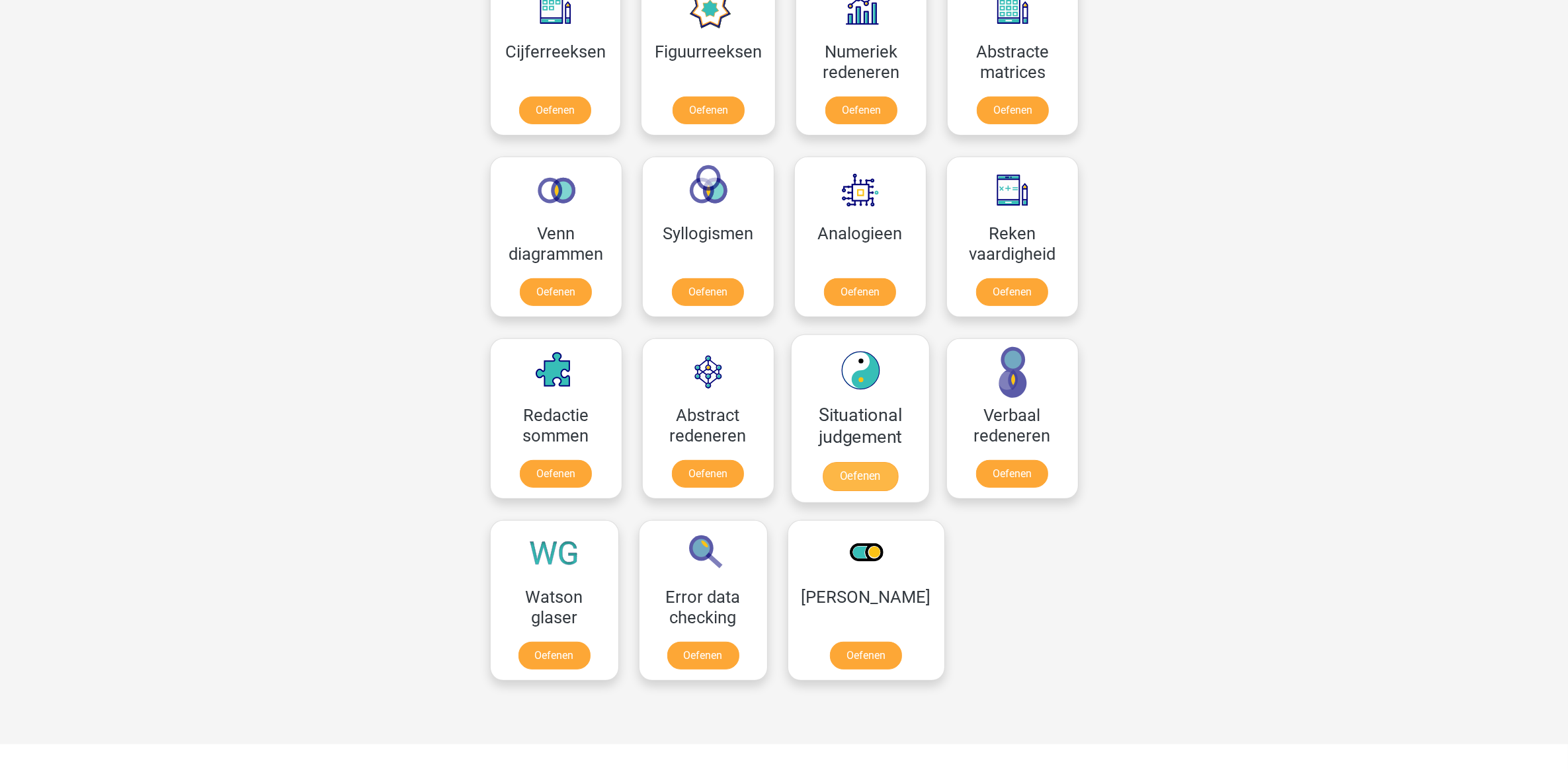
scroll to position [563, 0]
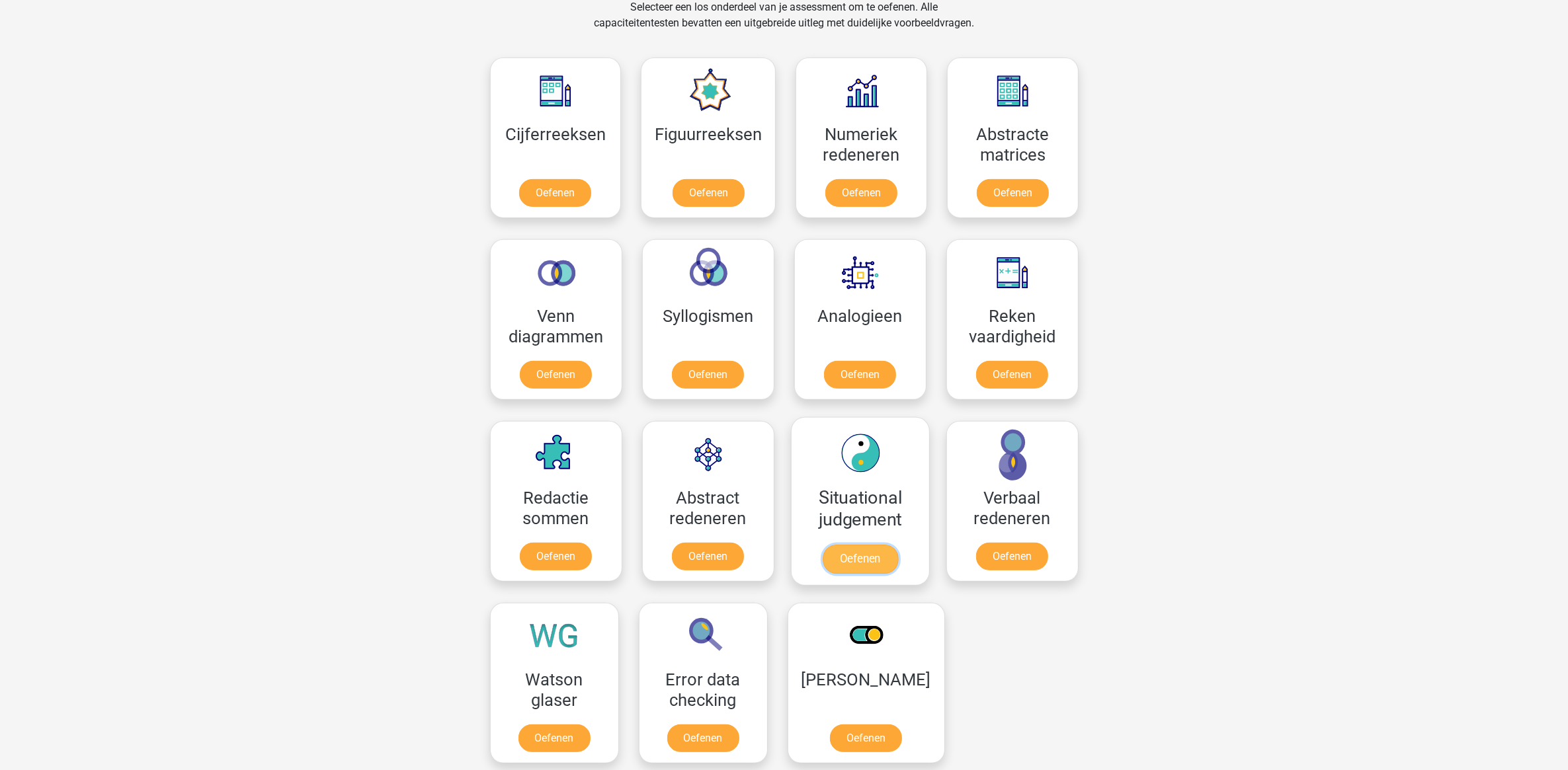
click at [871, 544] on link "Oefenen" at bounding box center [859, 559] width 75 height 29
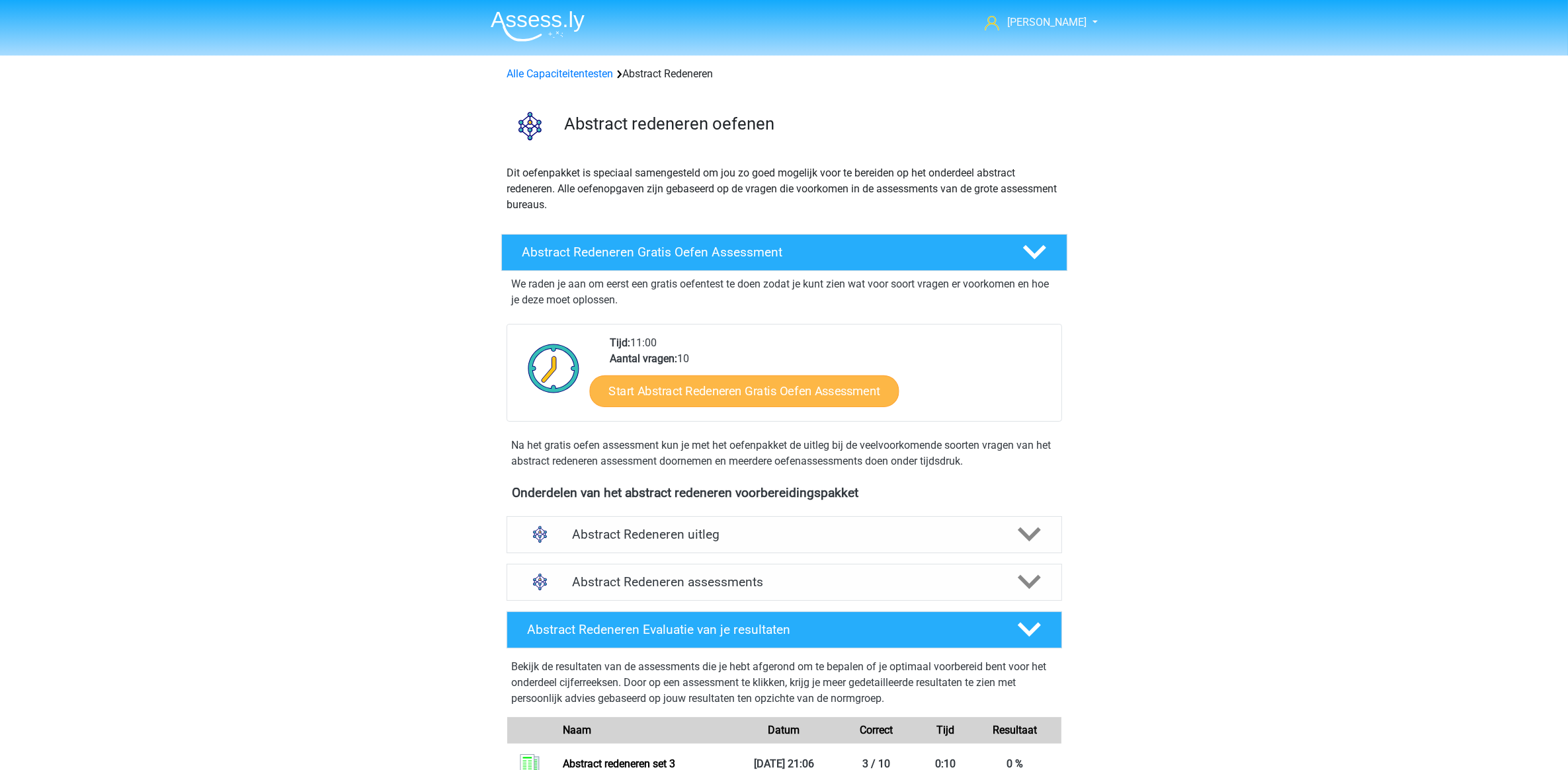
scroll to position [331, 0]
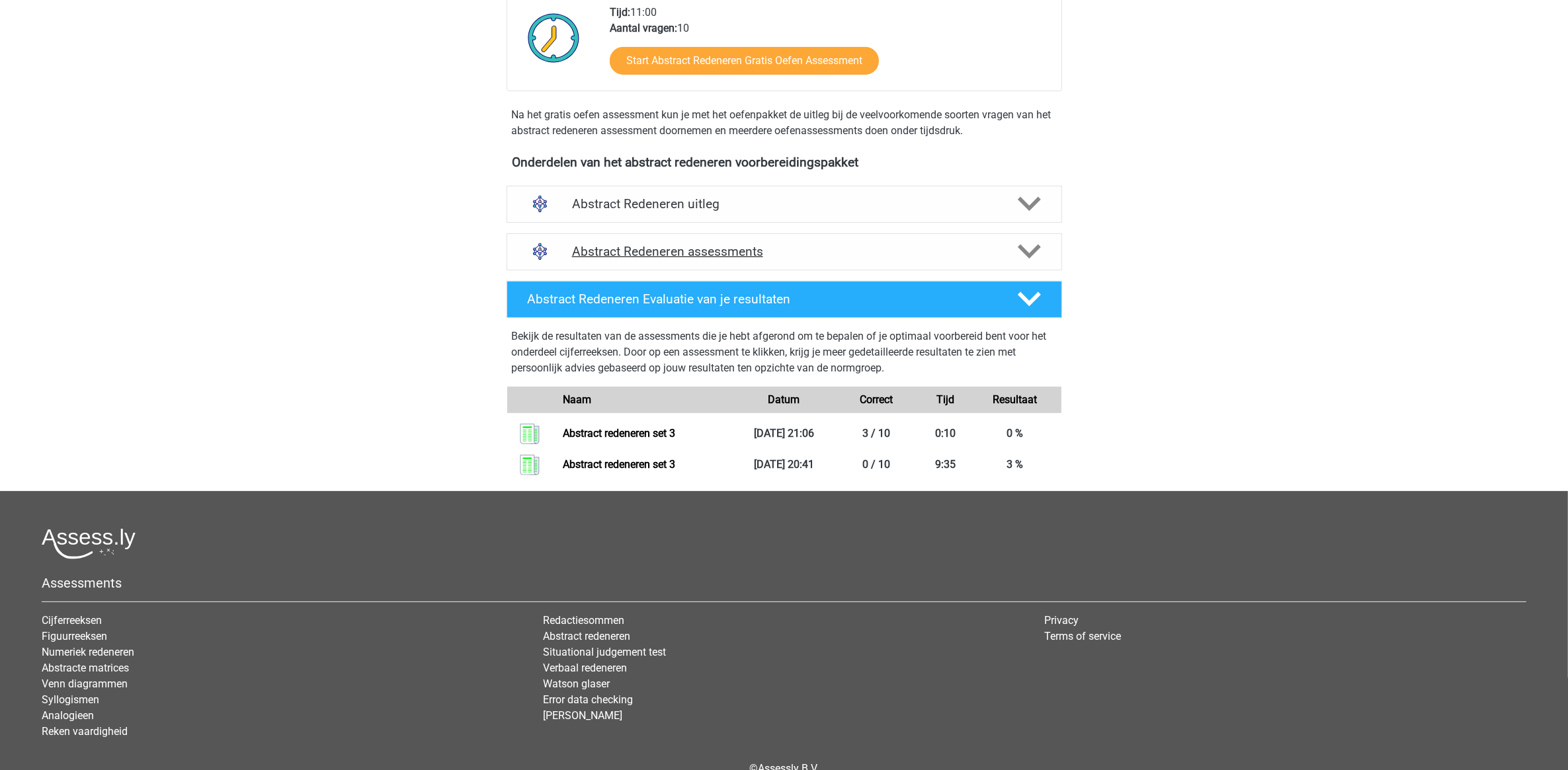
click at [765, 255] on h4 "Abstract Redeneren assessments" at bounding box center [784, 251] width 424 height 15
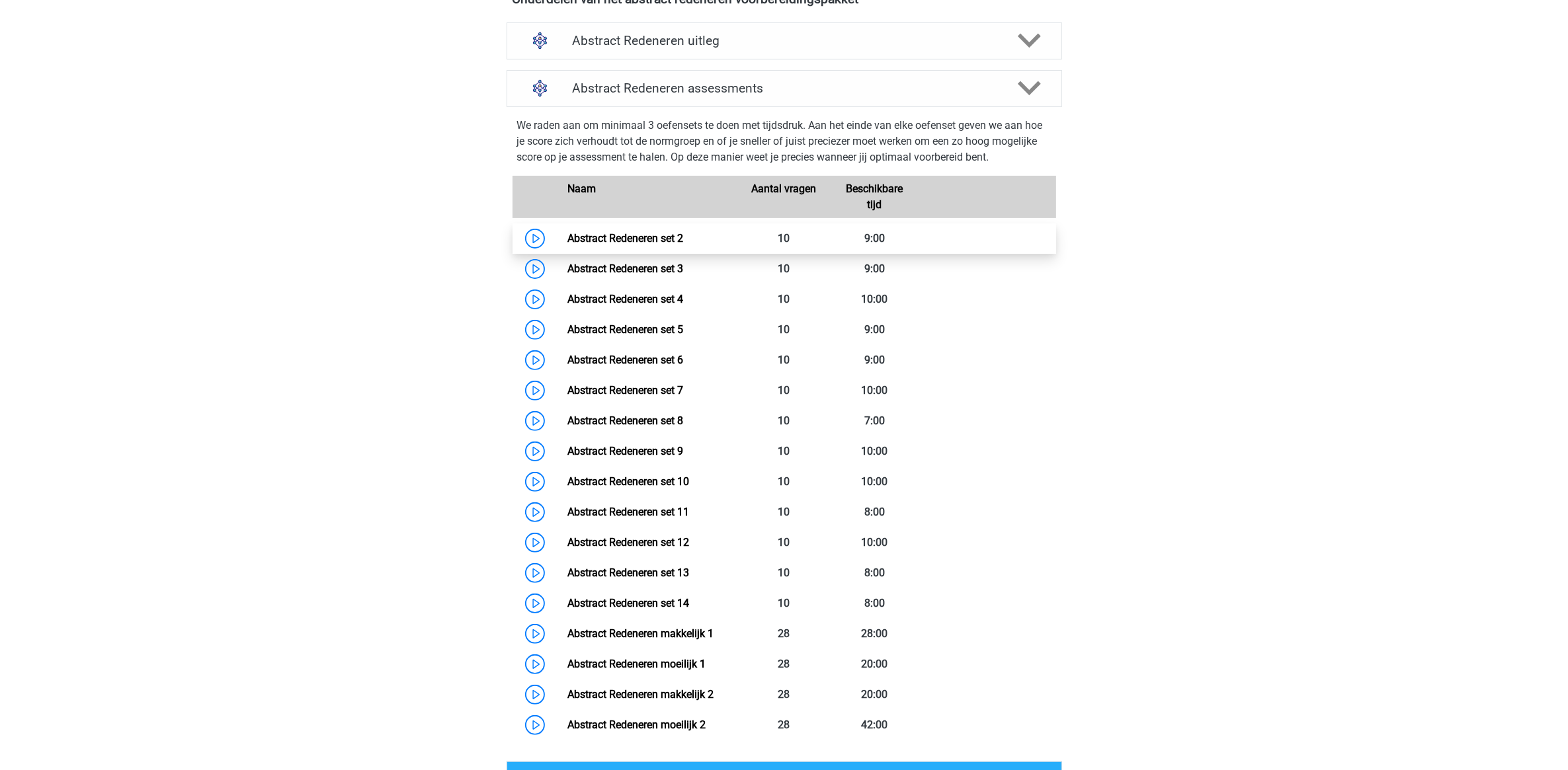
scroll to position [826, 0]
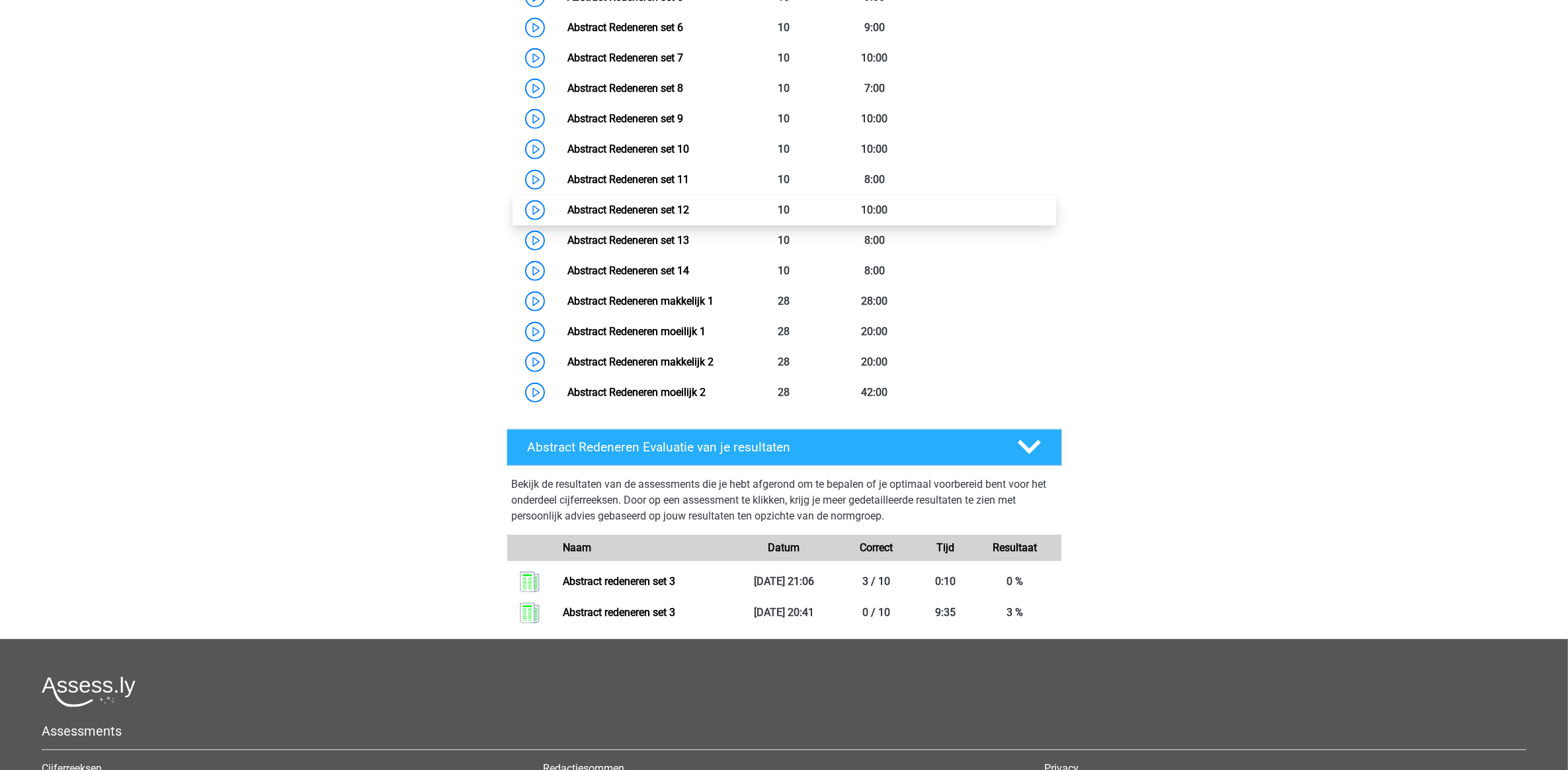
click at [666, 213] on link "Abstract Redeneren set 12" at bounding box center [628, 209] width 122 height 12
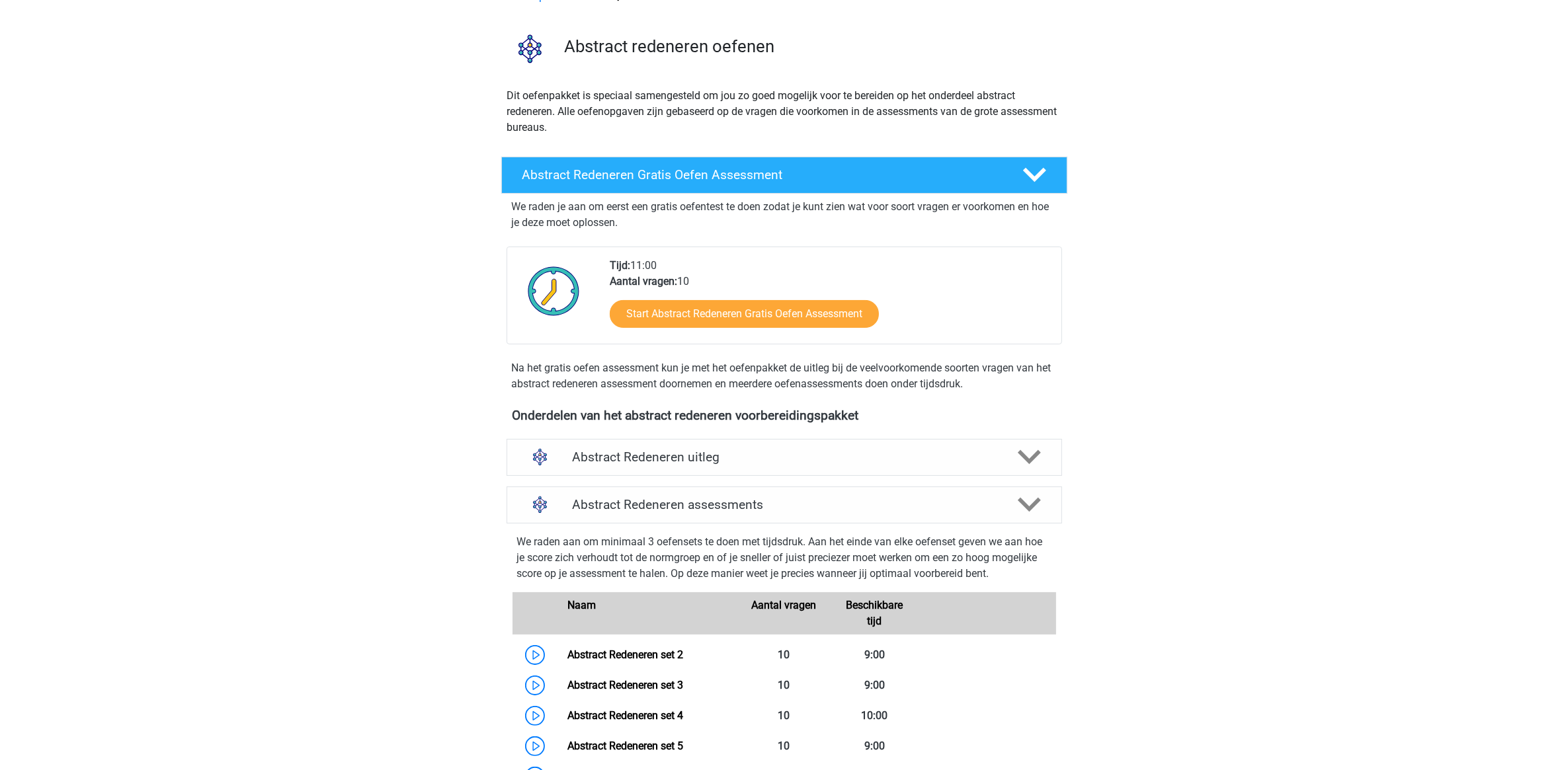
scroll to position [0, 0]
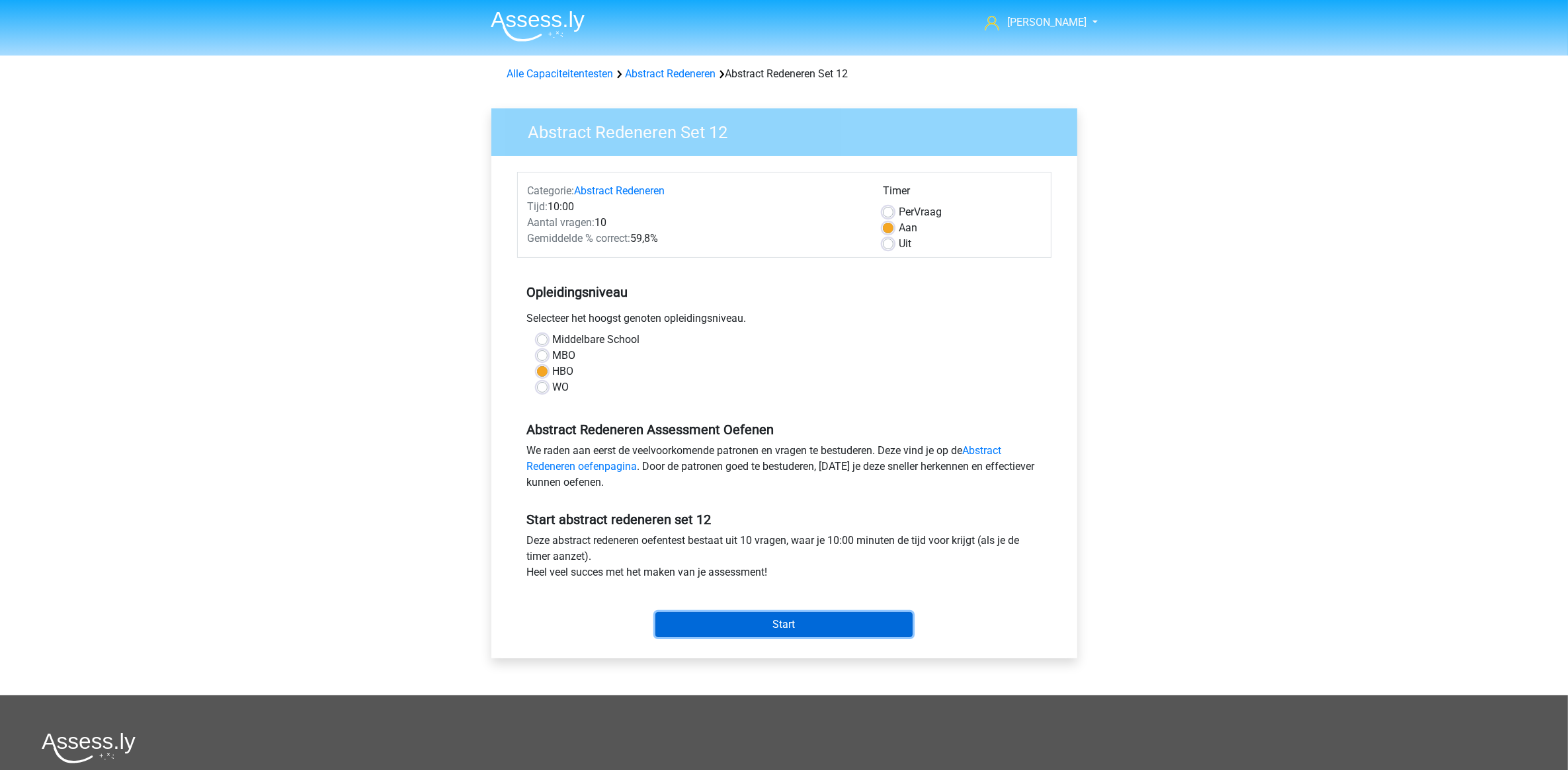
click at [779, 623] on input "Start" at bounding box center [784, 624] width 257 height 25
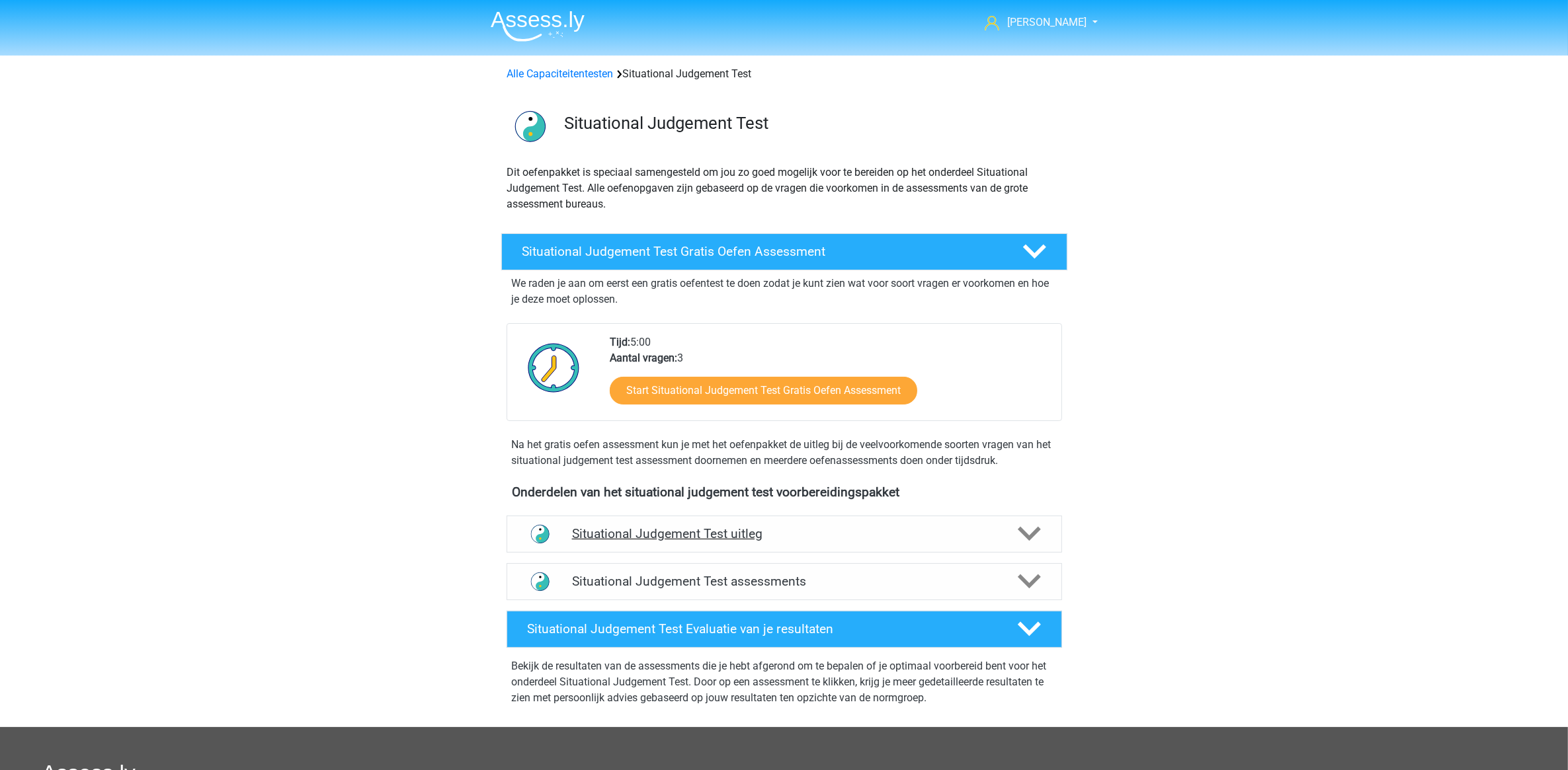
click at [754, 553] on div "Situational Judgement Test uitleg Bij een Situational Judgement Test, of een si…" at bounding box center [784, 534] width 607 height 47
click at [757, 536] on h4 "Situational Judgement Test uitleg" at bounding box center [784, 534] width 424 height 15
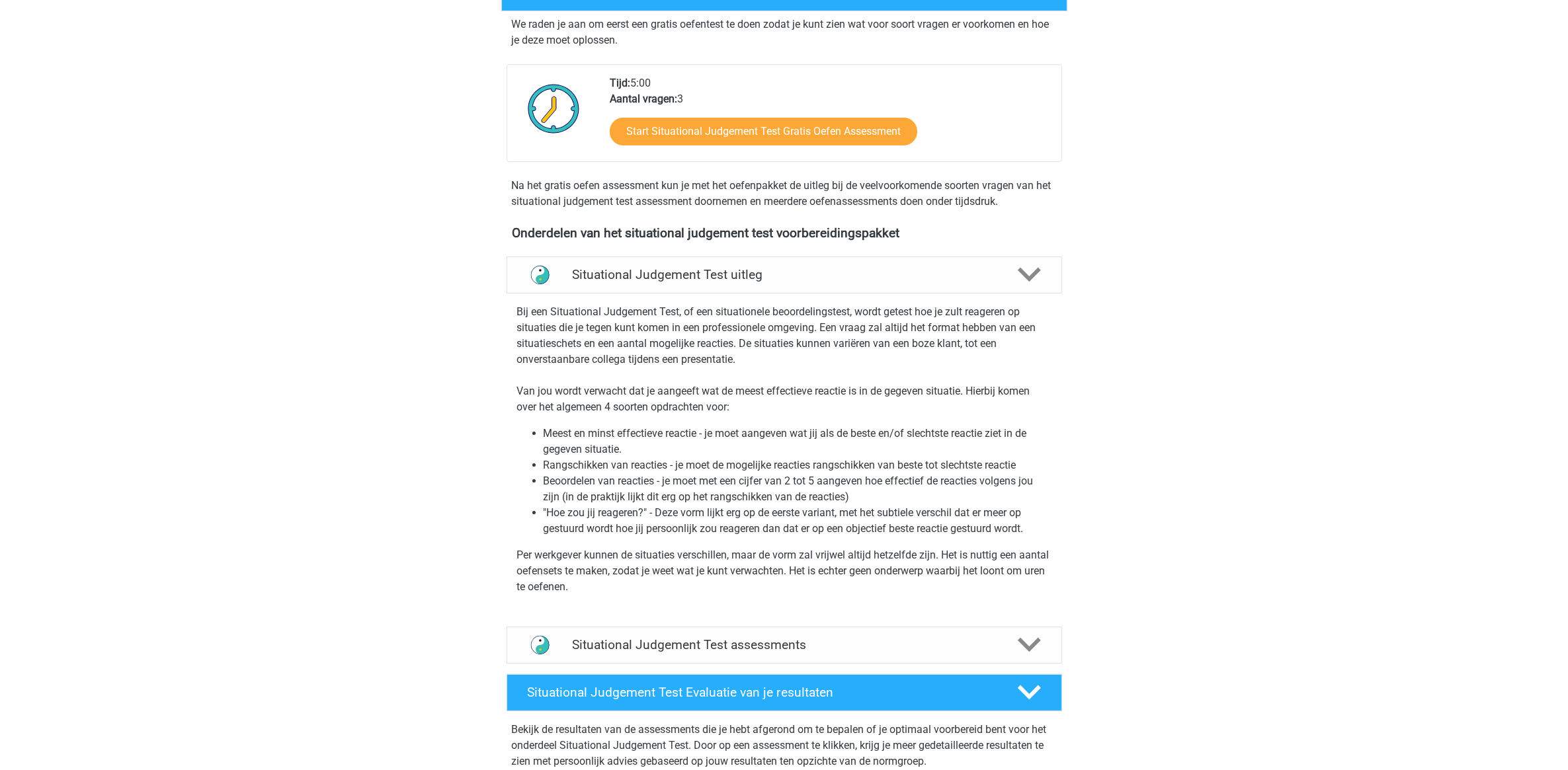
scroll to position [496, 0]
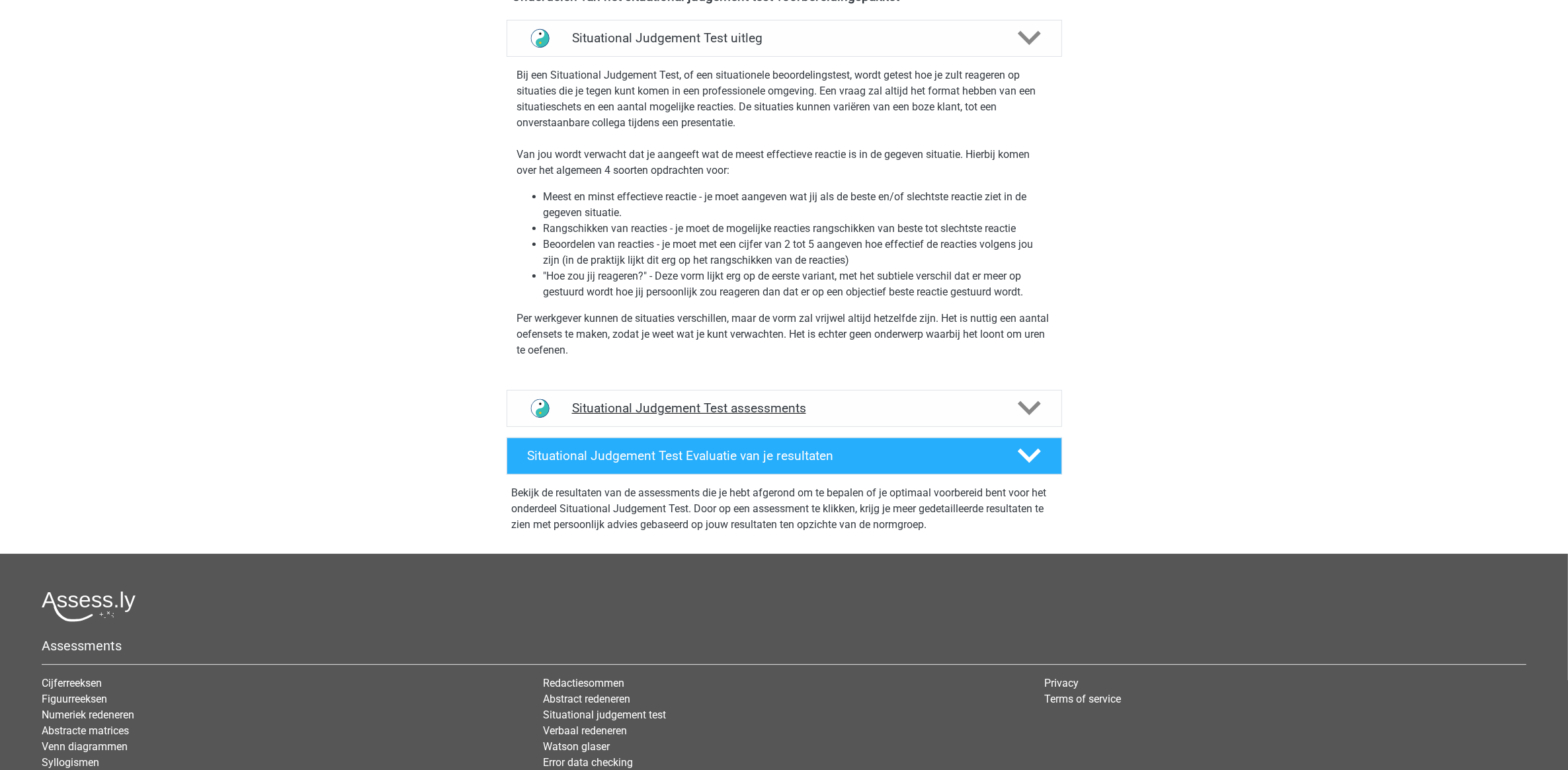
click at [751, 398] on div "Situational Judgement Test assessments" at bounding box center [784, 408] width 556 height 37
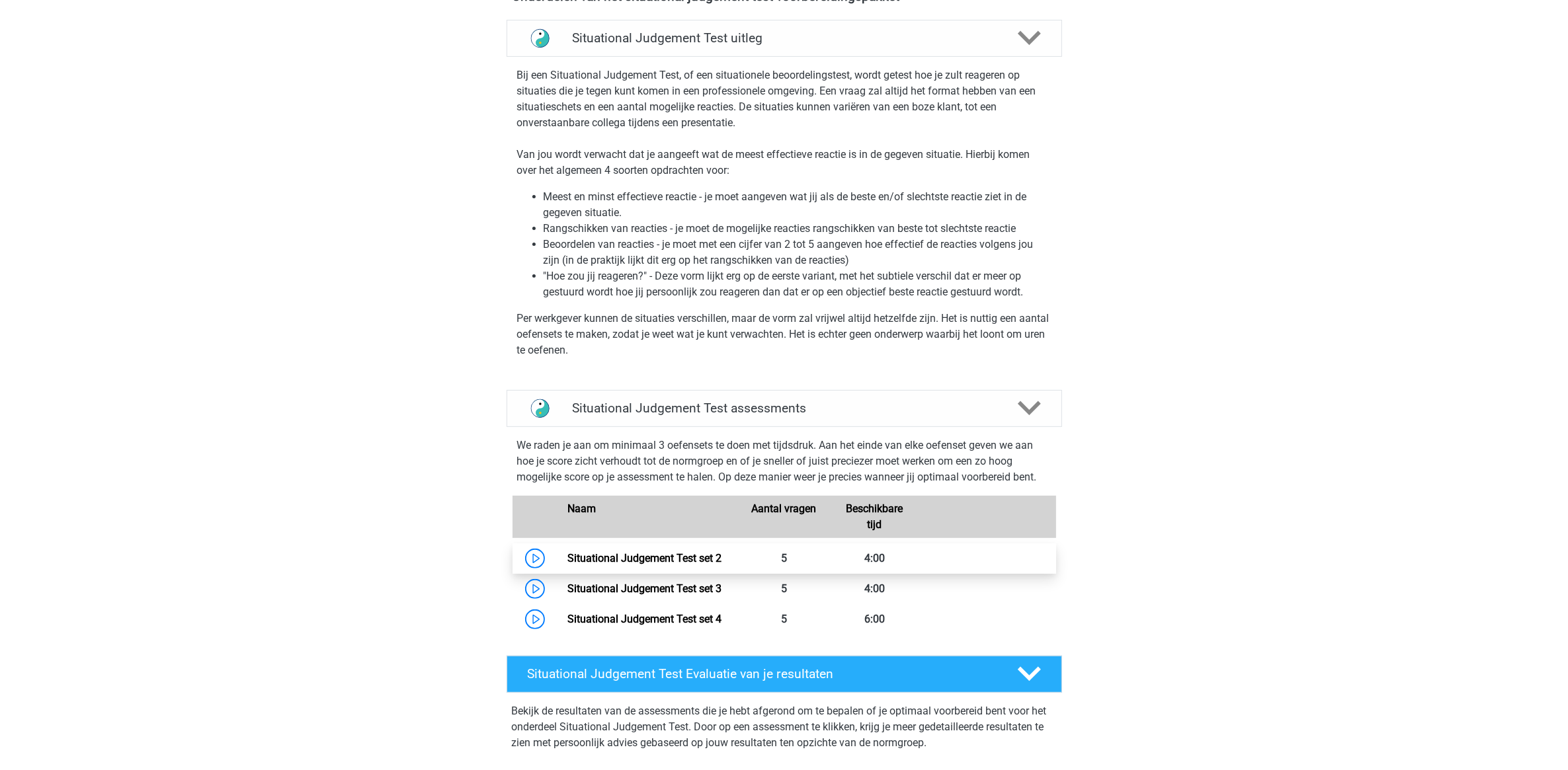
click at [716, 555] on link "Situational Judgement Test set 2" at bounding box center [644, 558] width 154 height 12
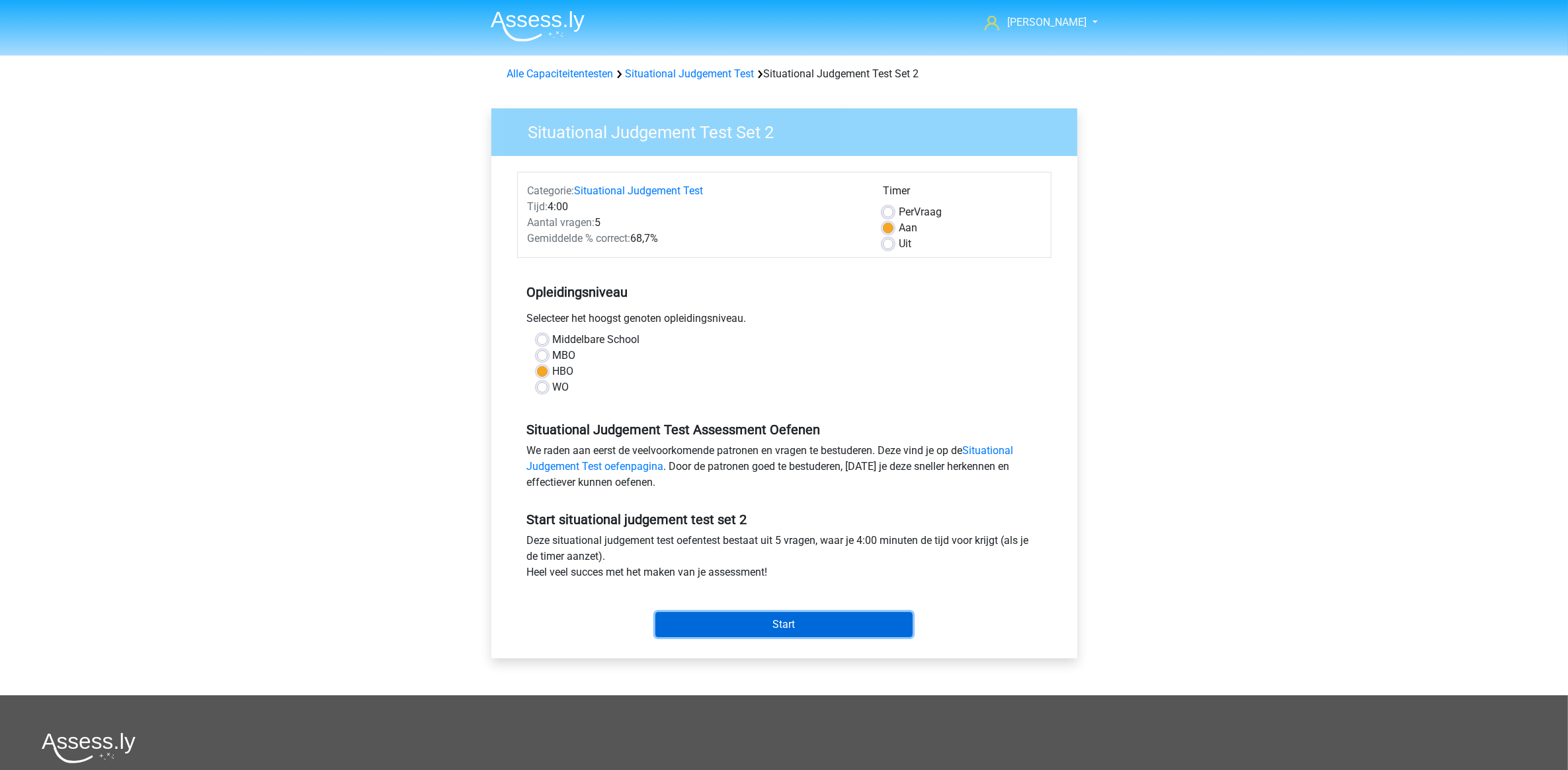
click at [778, 615] on input "Start" at bounding box center [784, 624] width 257 height 25
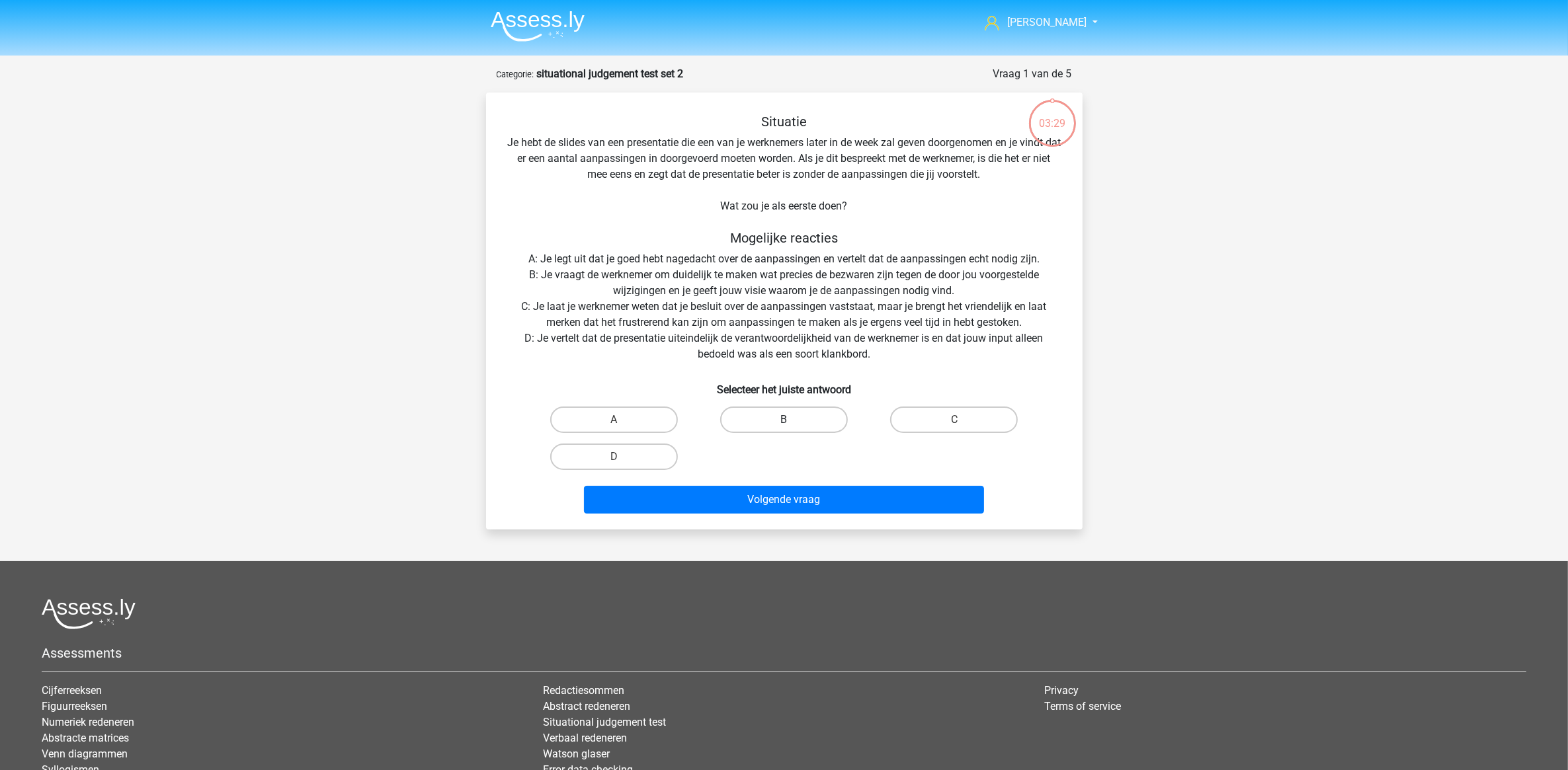
click at [823, 417] on label "B" at bounding box center [784, 420] width 128 height 26
click at [792, 420] on input "B" at bounding box center [788, 424] width 9 height 9
radio input "true"
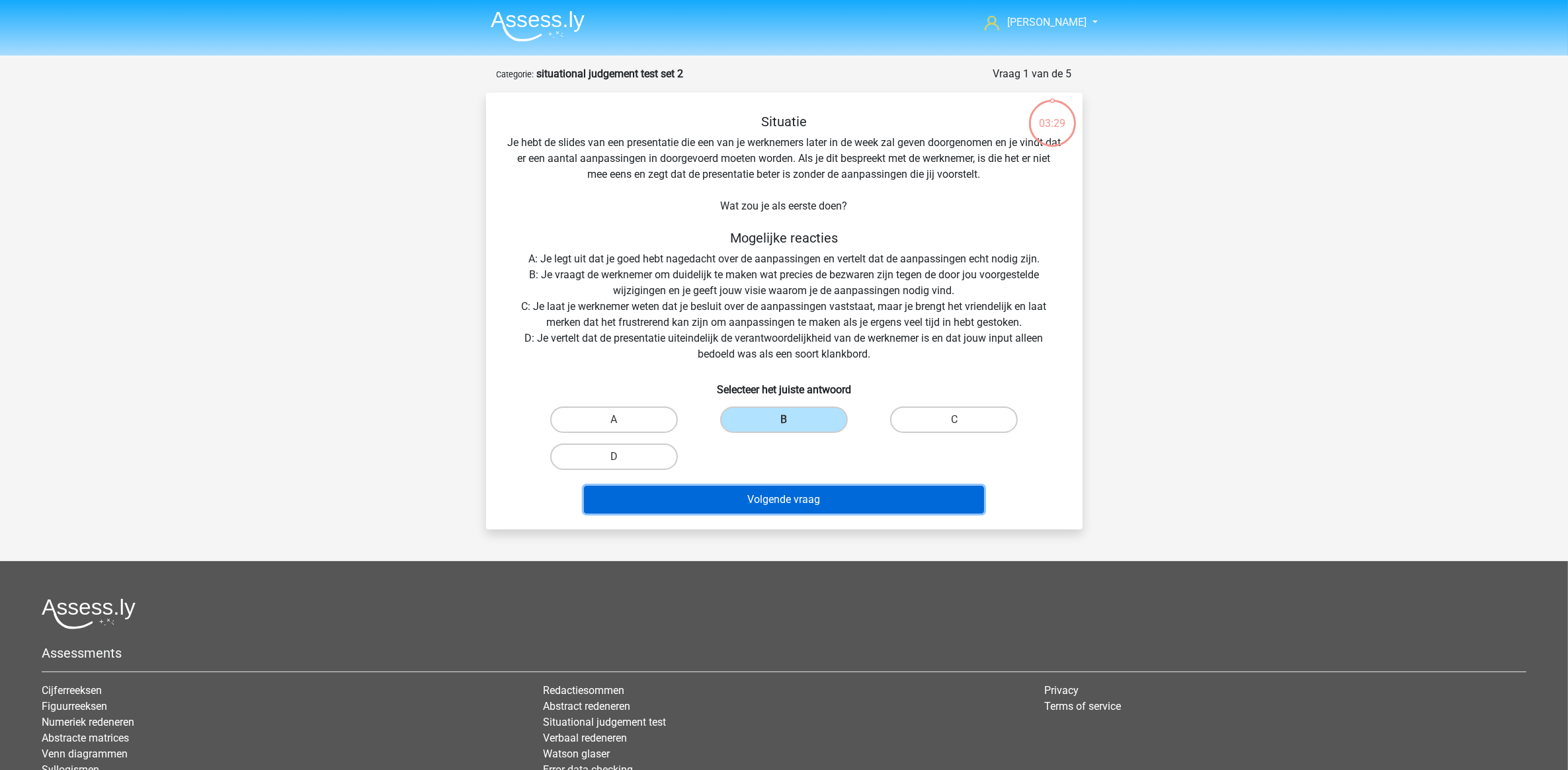
click at [827, 486] on button "Volgende vraag" at bounding box center [784, 500] width 400 height 28
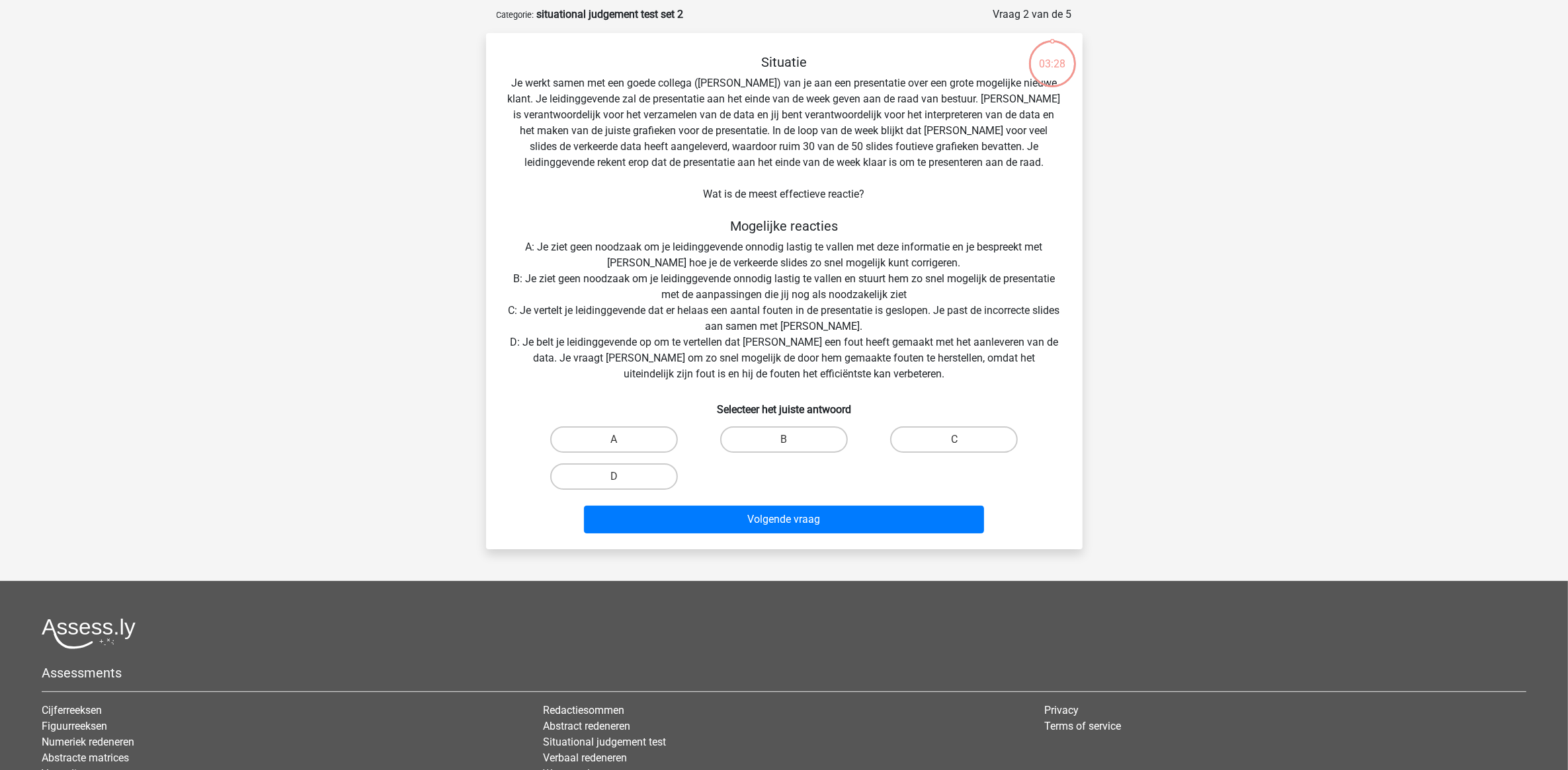
scroll to position [66, 0]
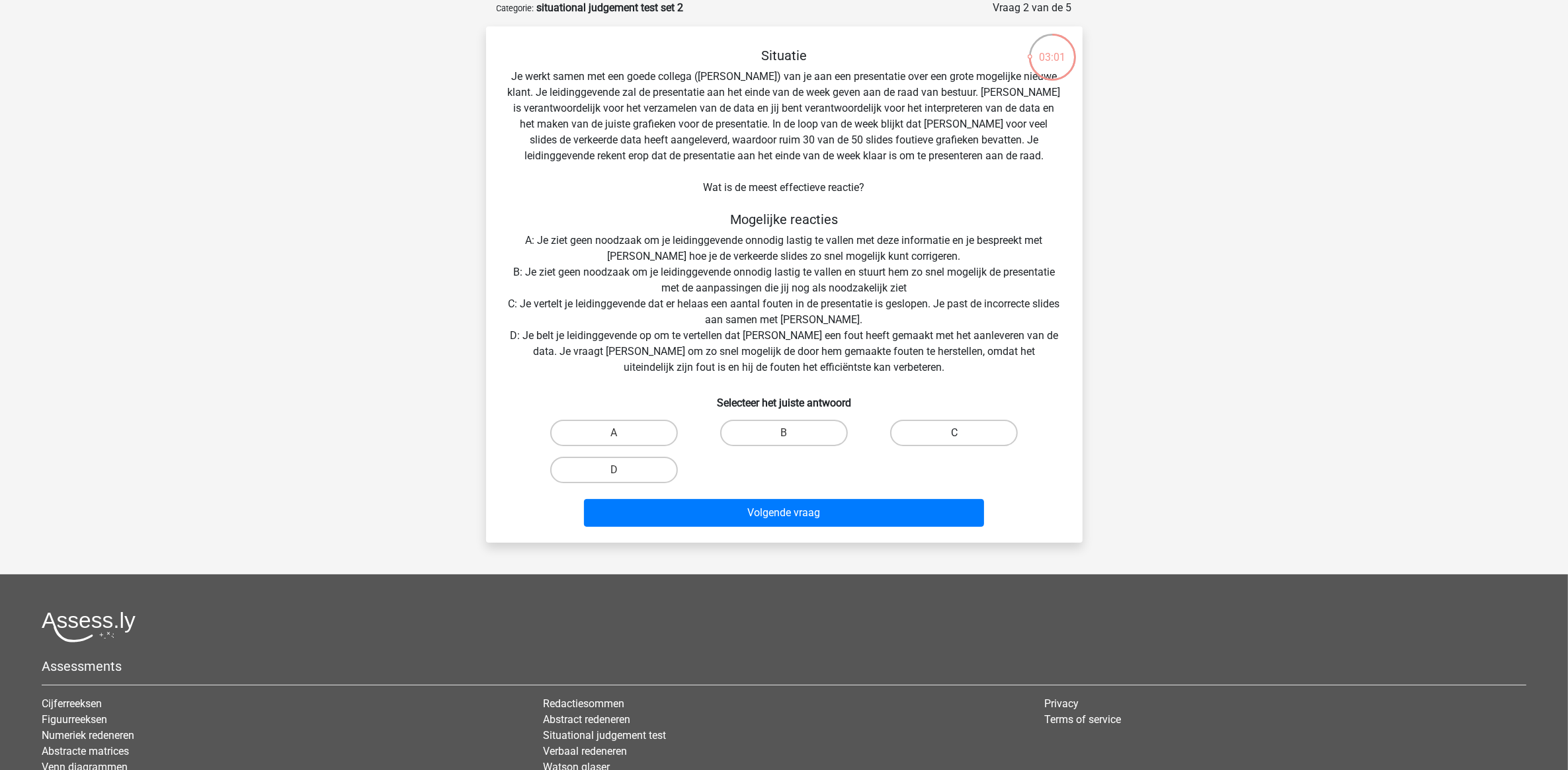
click at [905, 423] on label "C" at bounding box center [954, 433] width 128 height 26
click at [955, 433] on input "C" at bounding box center [959, 437] width 9 height 9
radio input "true"
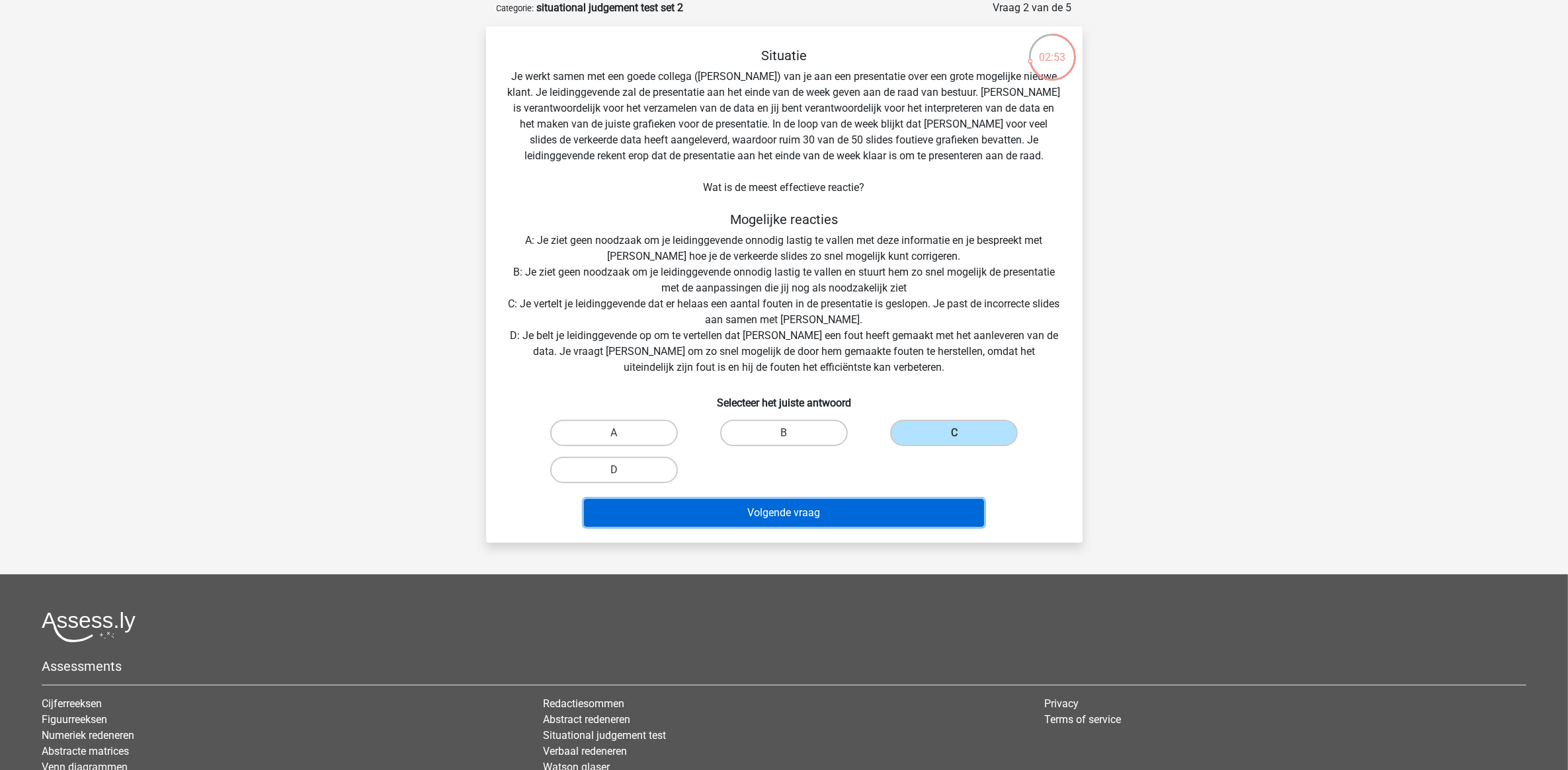
click at [892, 500] on button "Volgende vraag" at bounding box center [784, 513] width 400 height 28
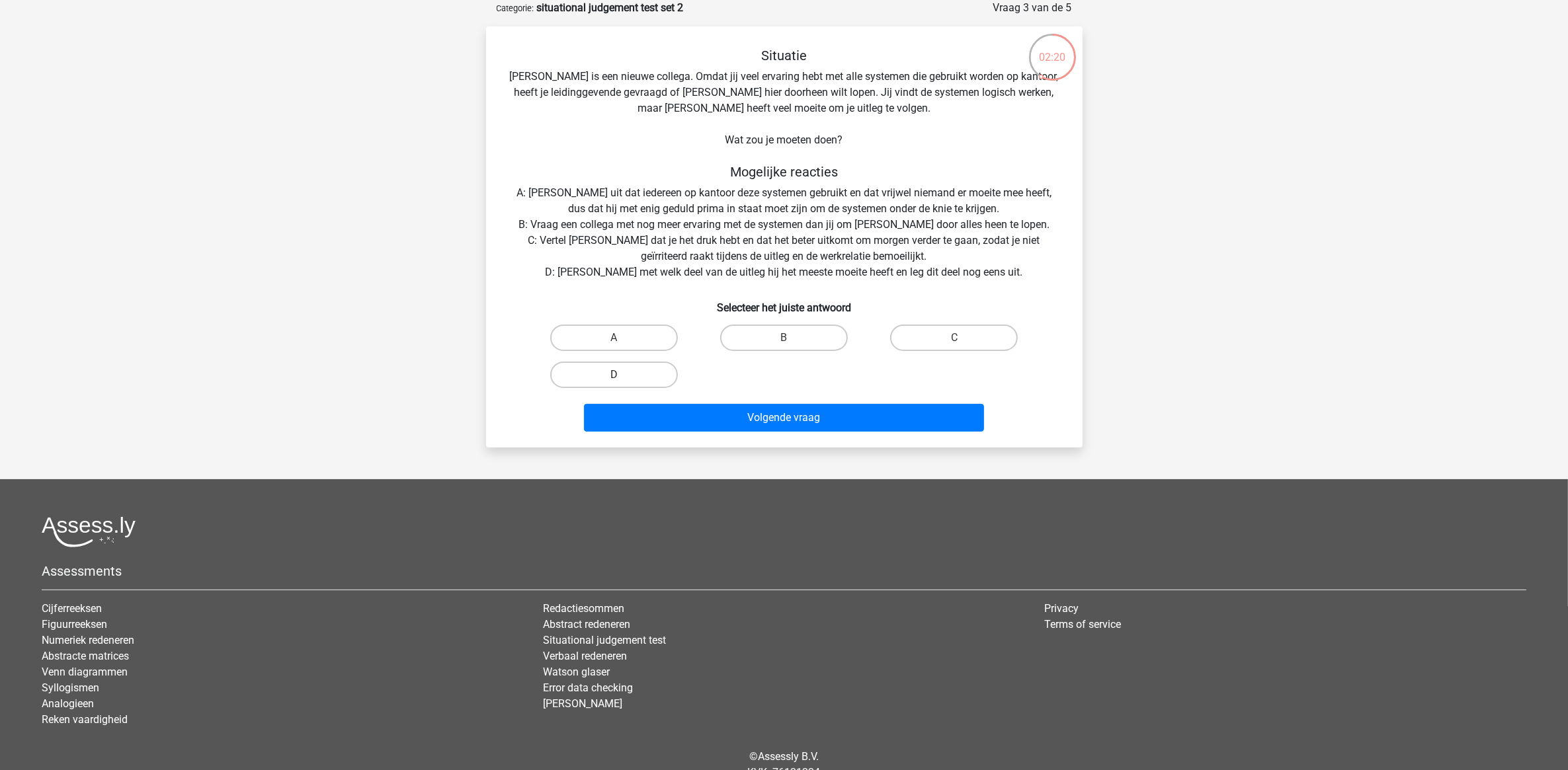
click at [636, 368] on label "D" at bounding box center [613, 374] width 128 height 26
click at [622, 374] on input "D" at bounding box center [618, 379] width 9 height 9
radio input "true"
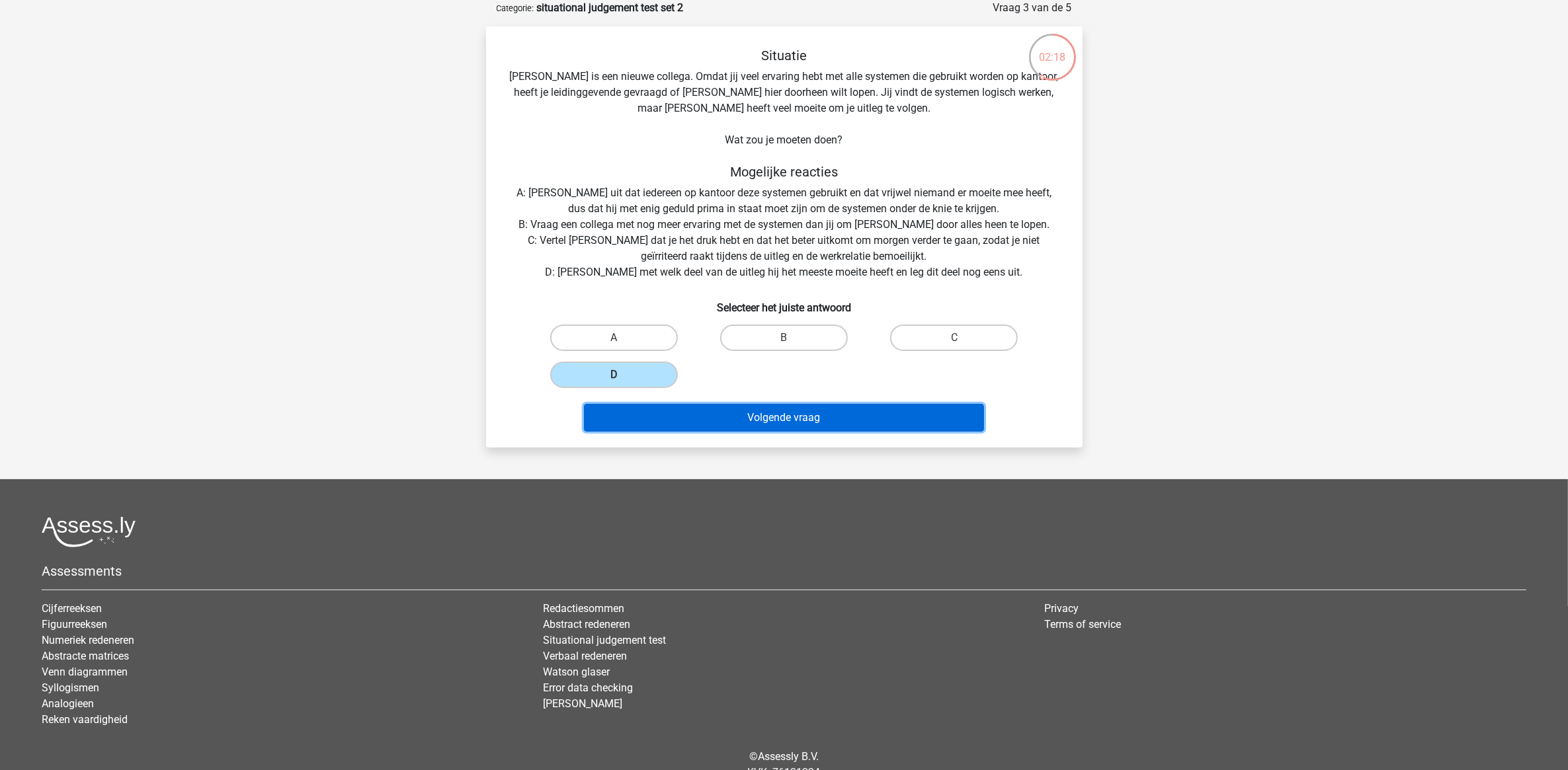
click at [817, 409] on button "Volgende vraag" at bounding box center [784, 417] width 400 height 28
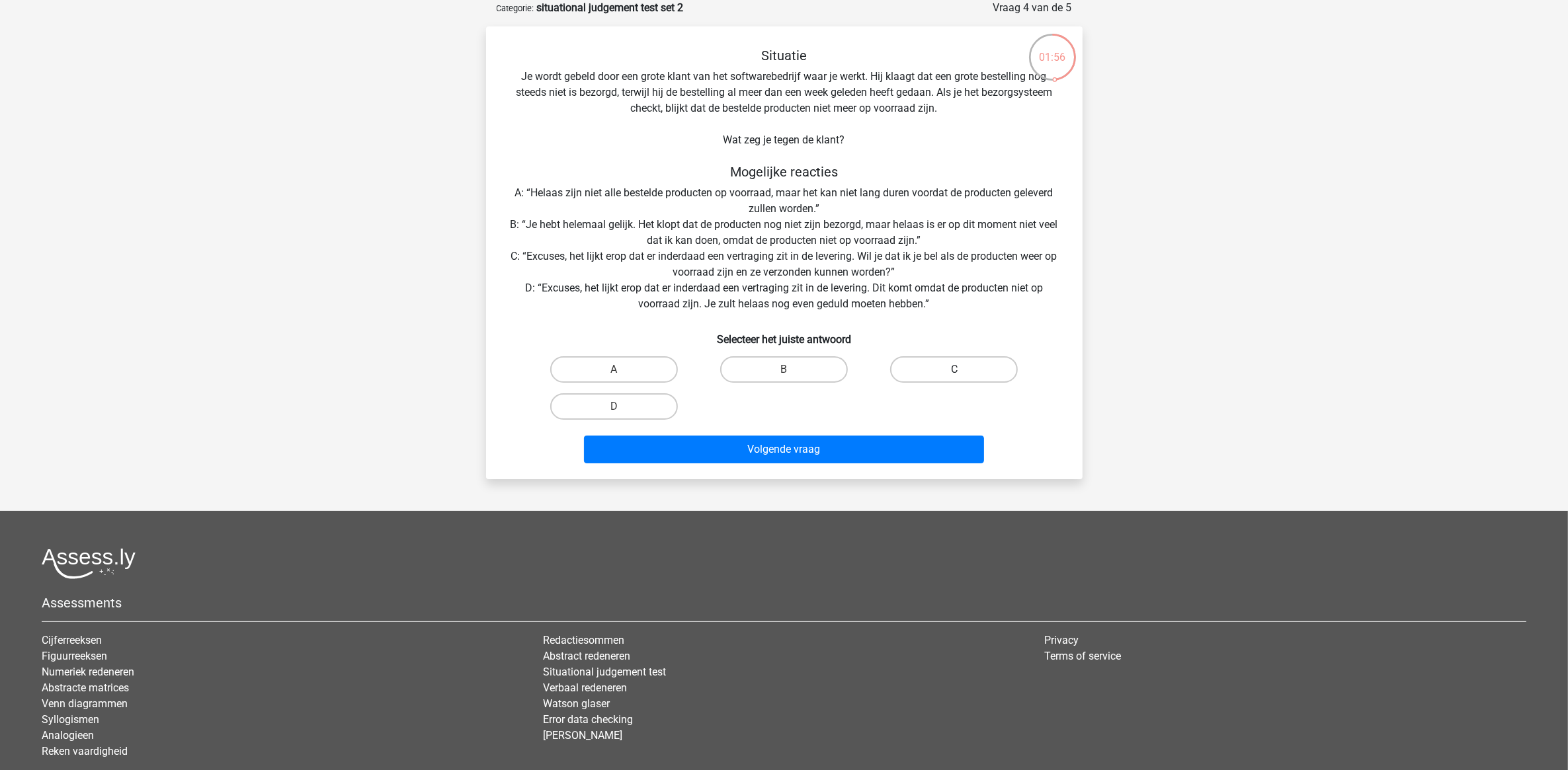
click at [914, 374] on label "C" at bounding box center [954, 369] width 128 height 26
click at [955, 374] on input "C" at bounding box center [959, 374] width 9 height 9
radio input "true"
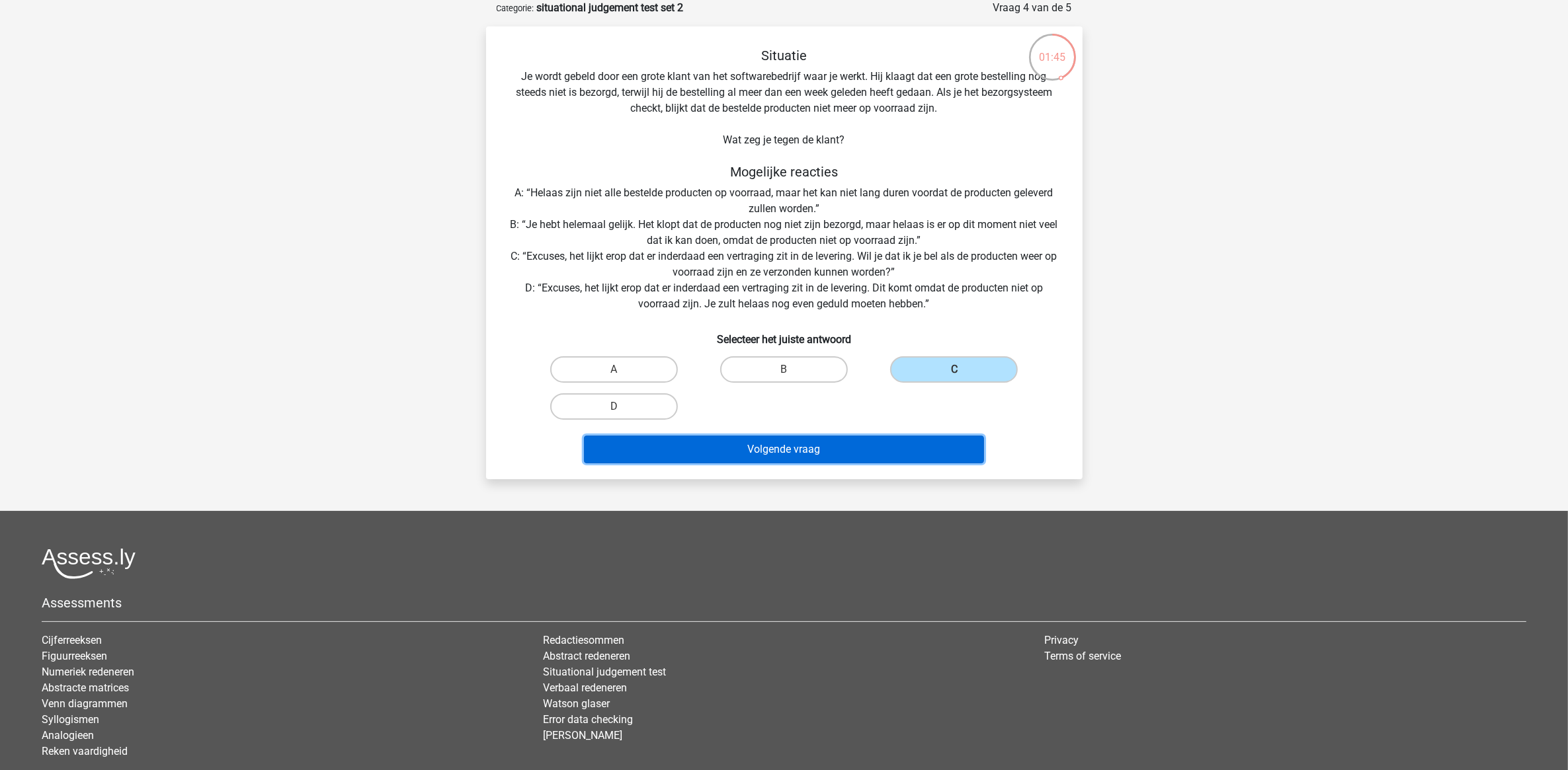
click at [864, 447] on button "Volgende vraag" at bounding box center [784, 450] width 400 height 28
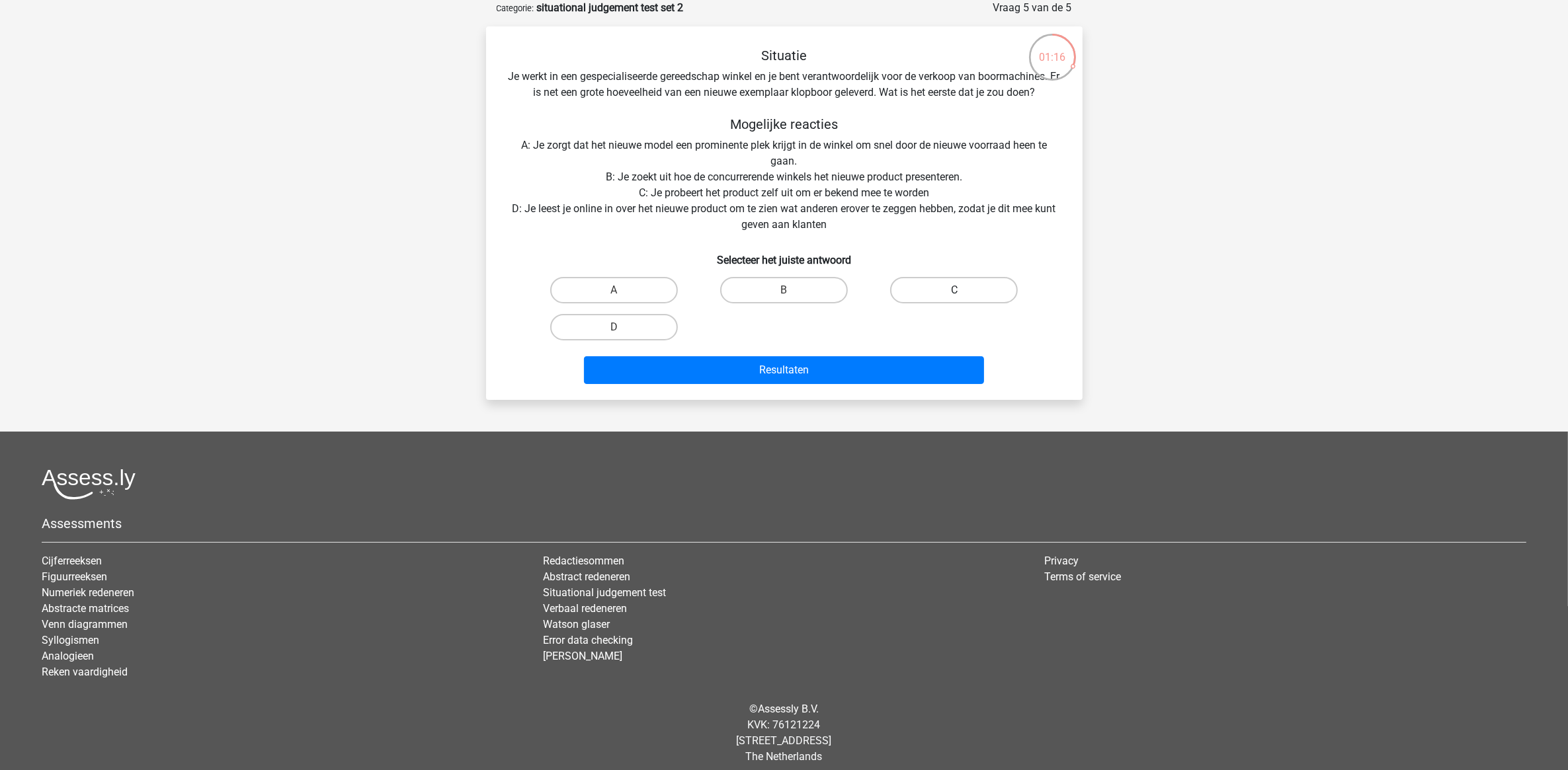
click at [952, 285] on label "C" at bounding box center [954, 290] width 128 height 26
click at [955, 290] on input "C" at bounding box center [959, 294] width 9 height 9
radio input "true"
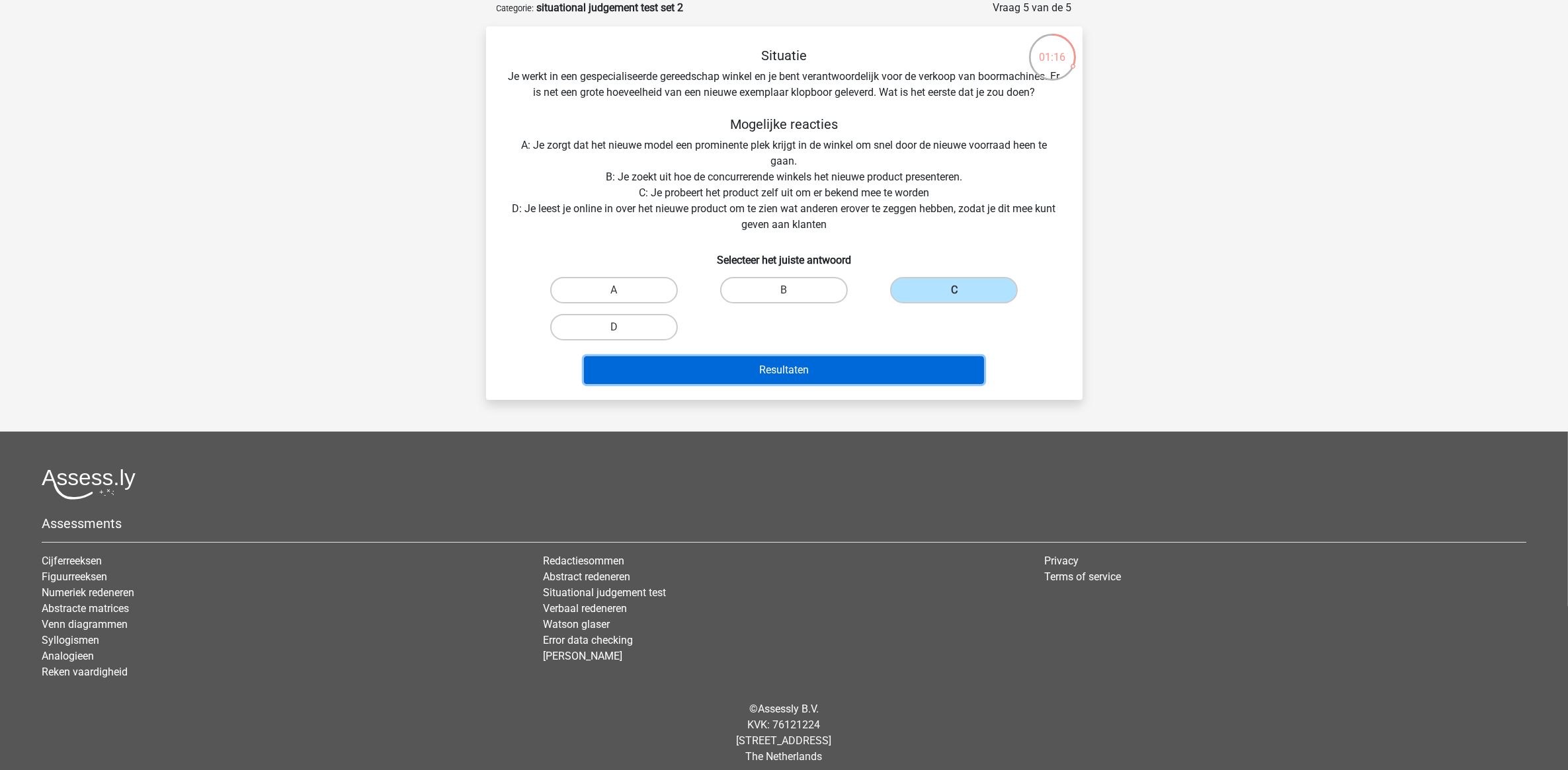
click at [922, 363] on button "Resultaten" at bounding box center [784, 370] width 400 height 28
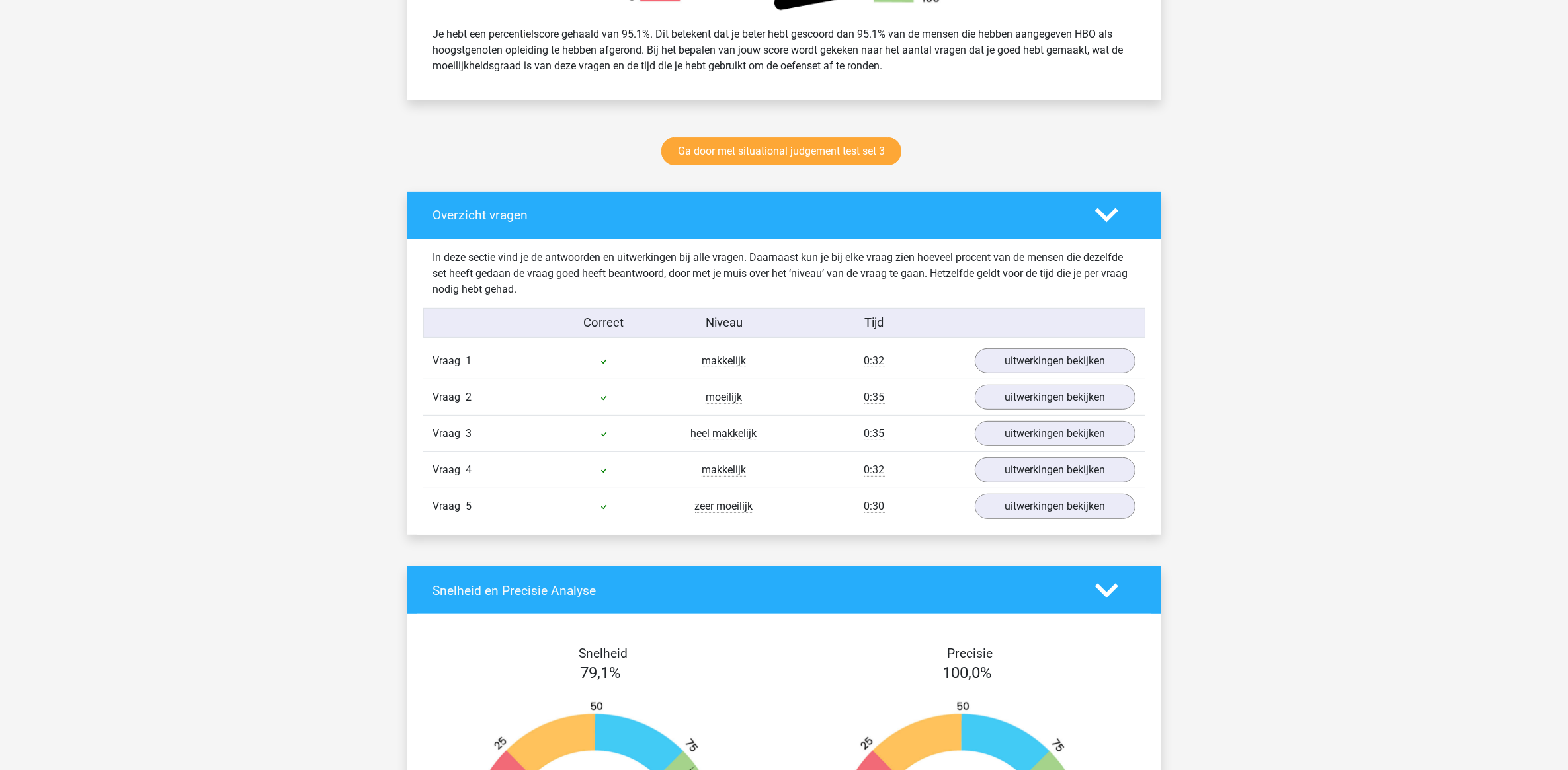
scroll to position [578, 0]
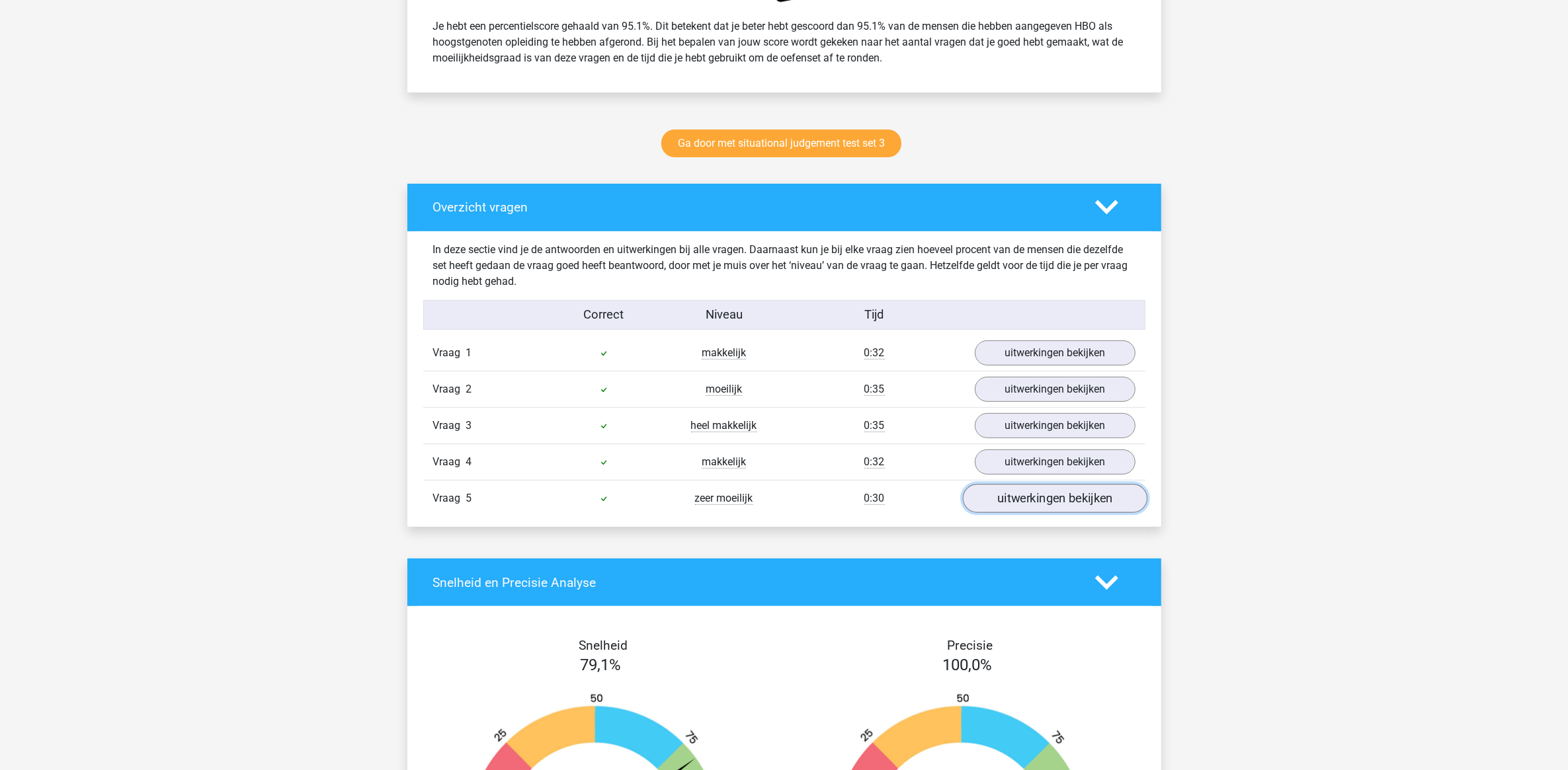
click at [993, 494] on link "uitwerkingen bekijken" at bounding box center [1054, 499] width 185 height 29
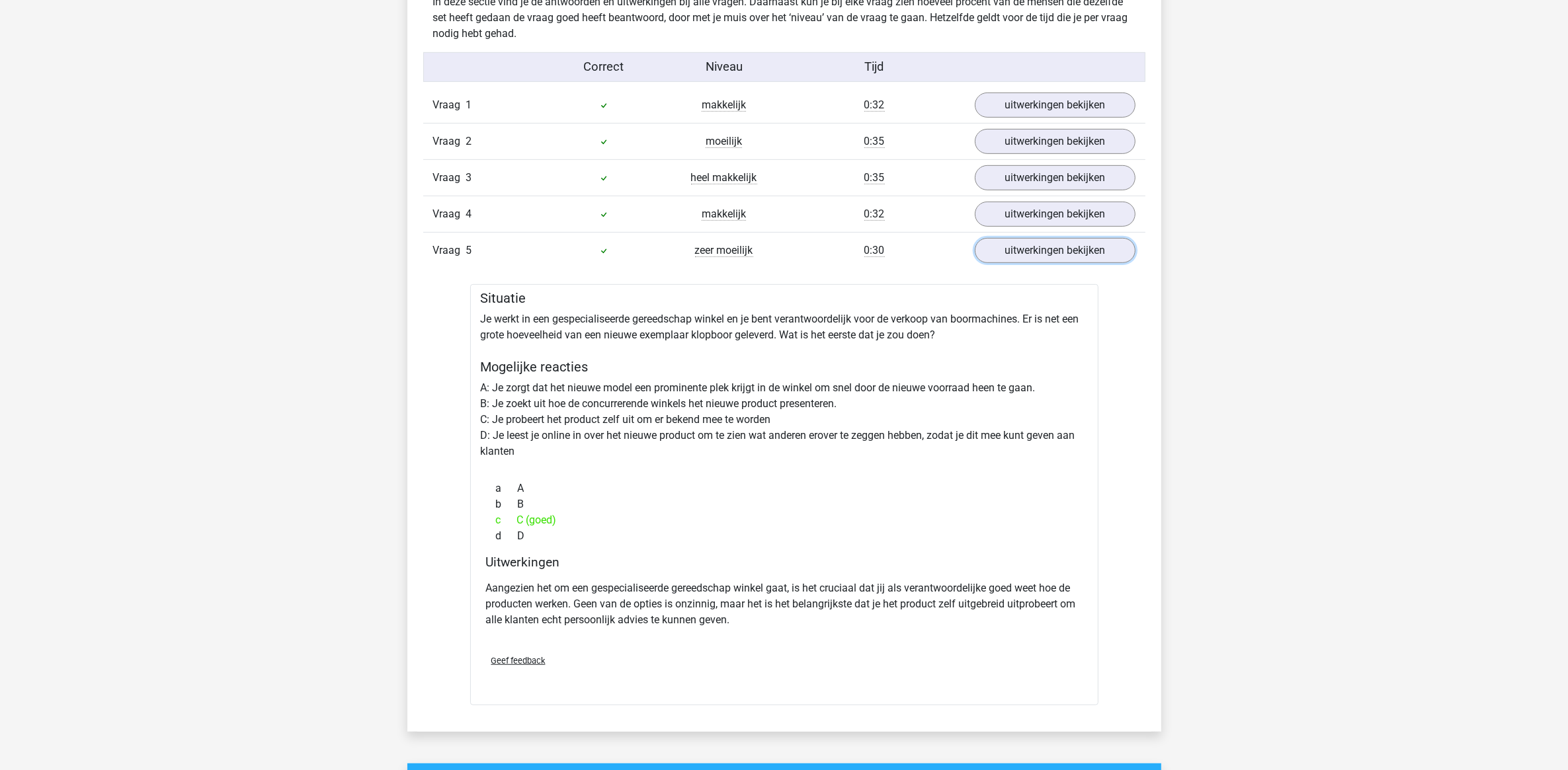
scroll to position [744, 0]
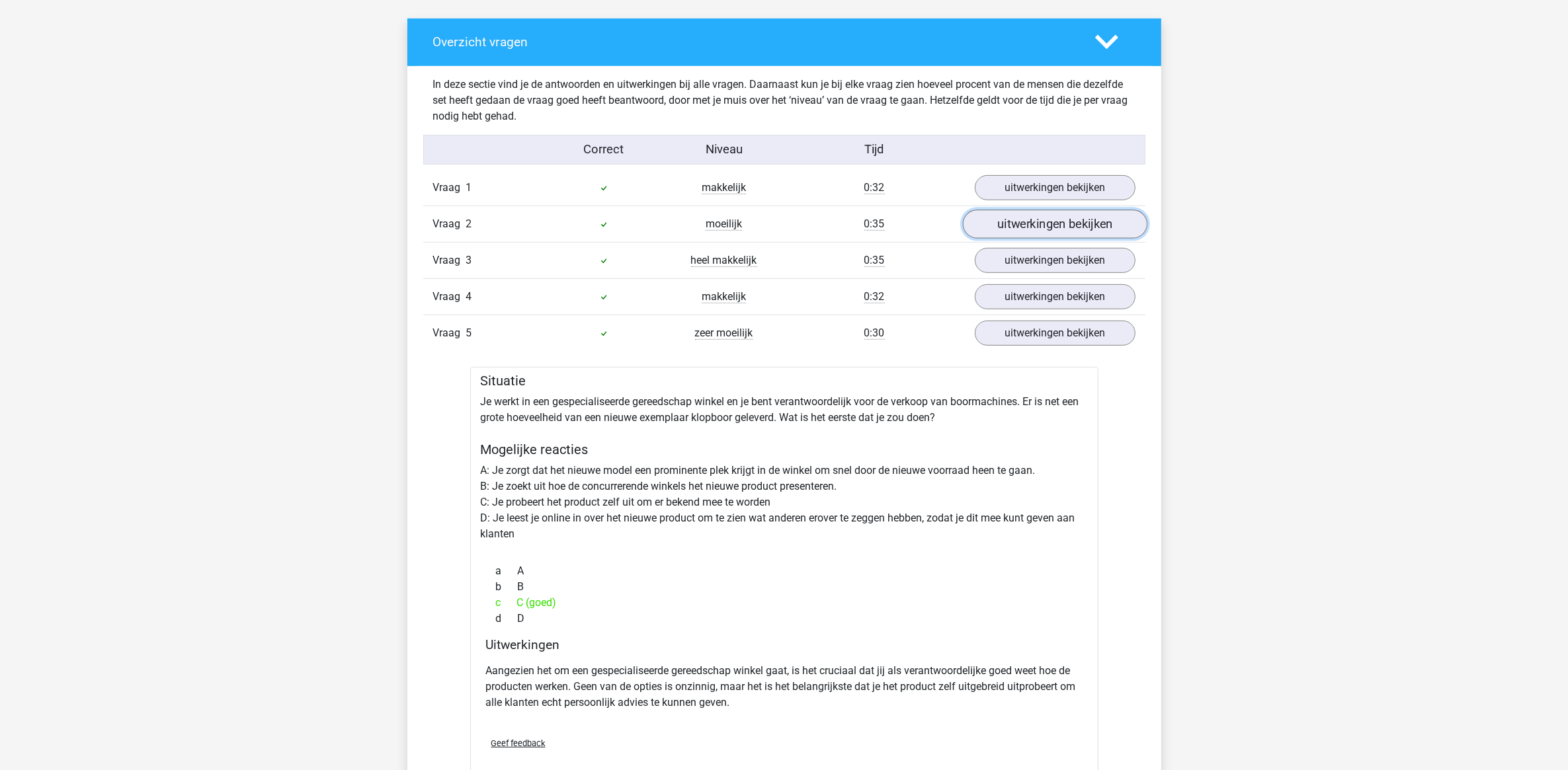
click at [1010, 226] on link "uitwerkingen bekijken" at bounding box center [1054, 225] width 185 height 29
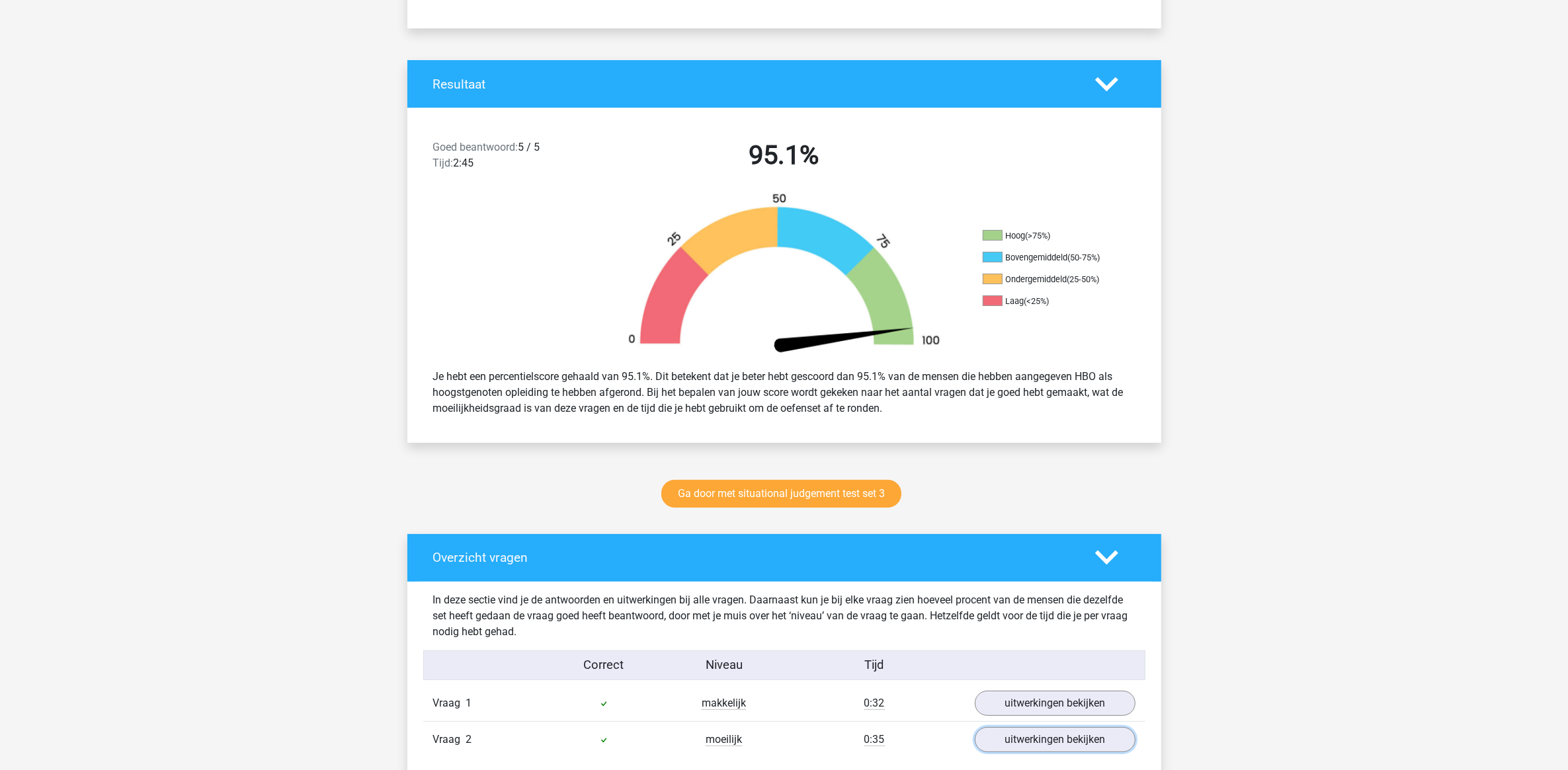
scroll to position [0, 0]
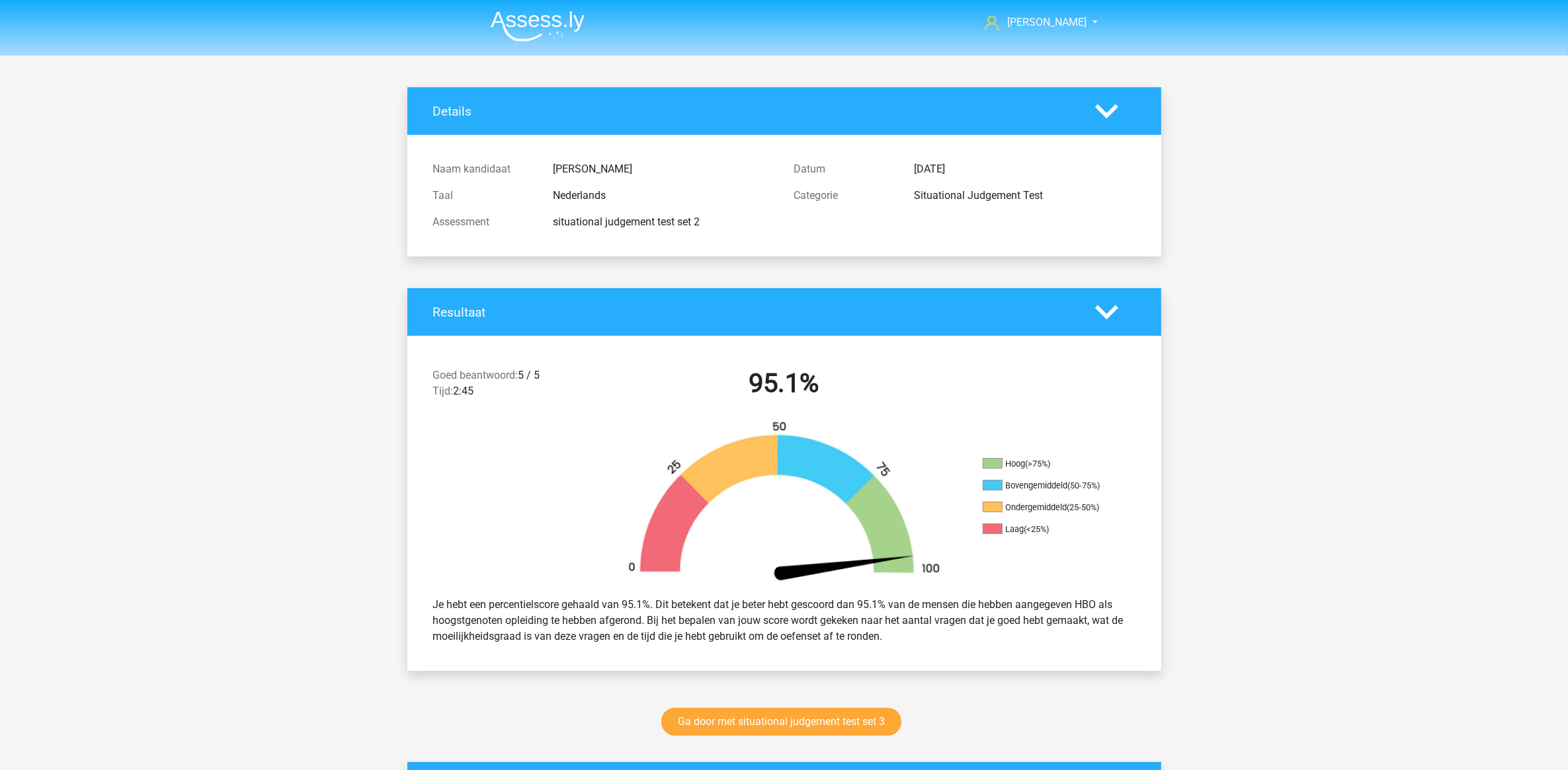
click at [519, 36] on img at bounding box center [538, 26] width 94 height 31
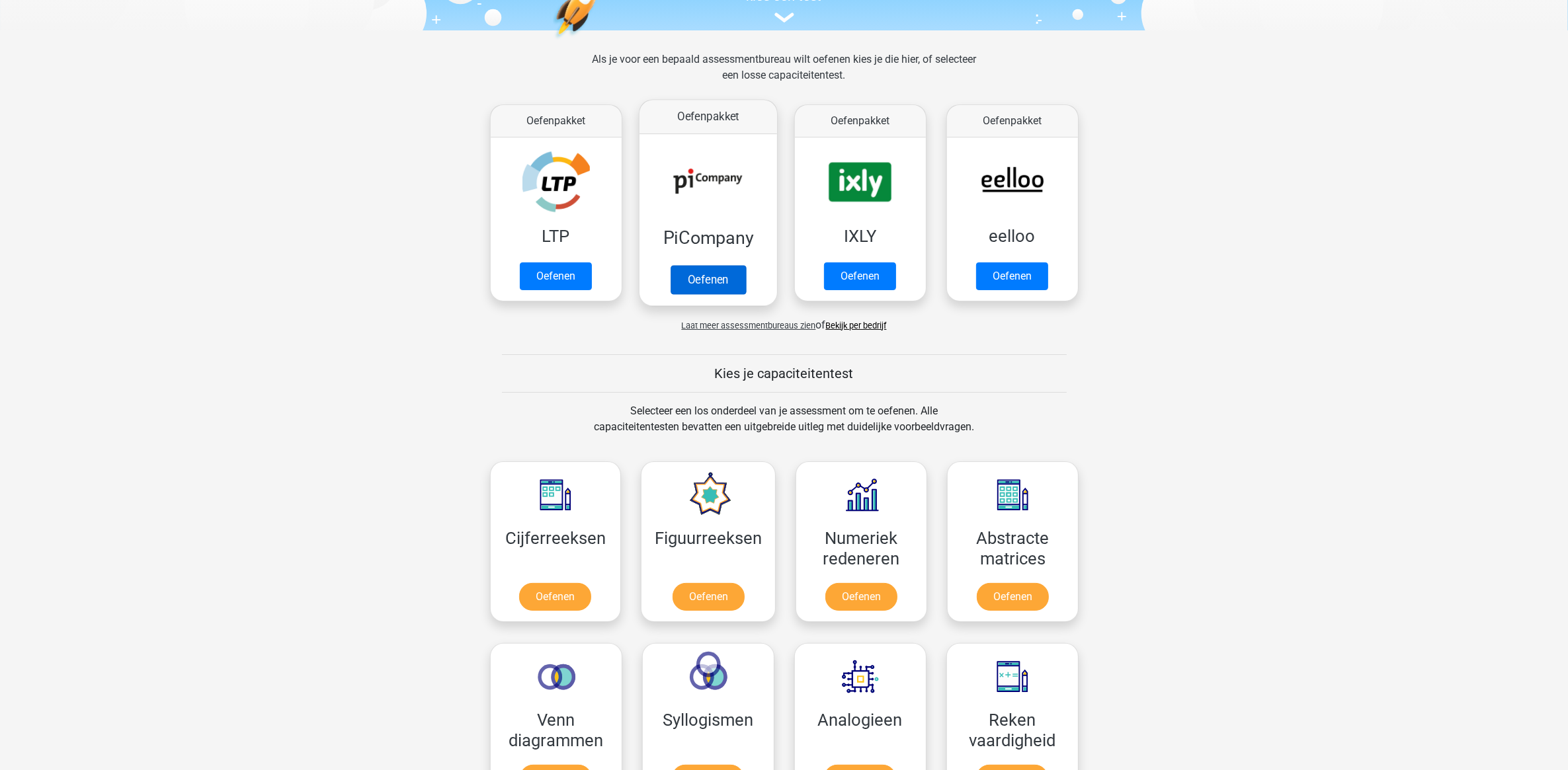
scroll to position [331, 0]
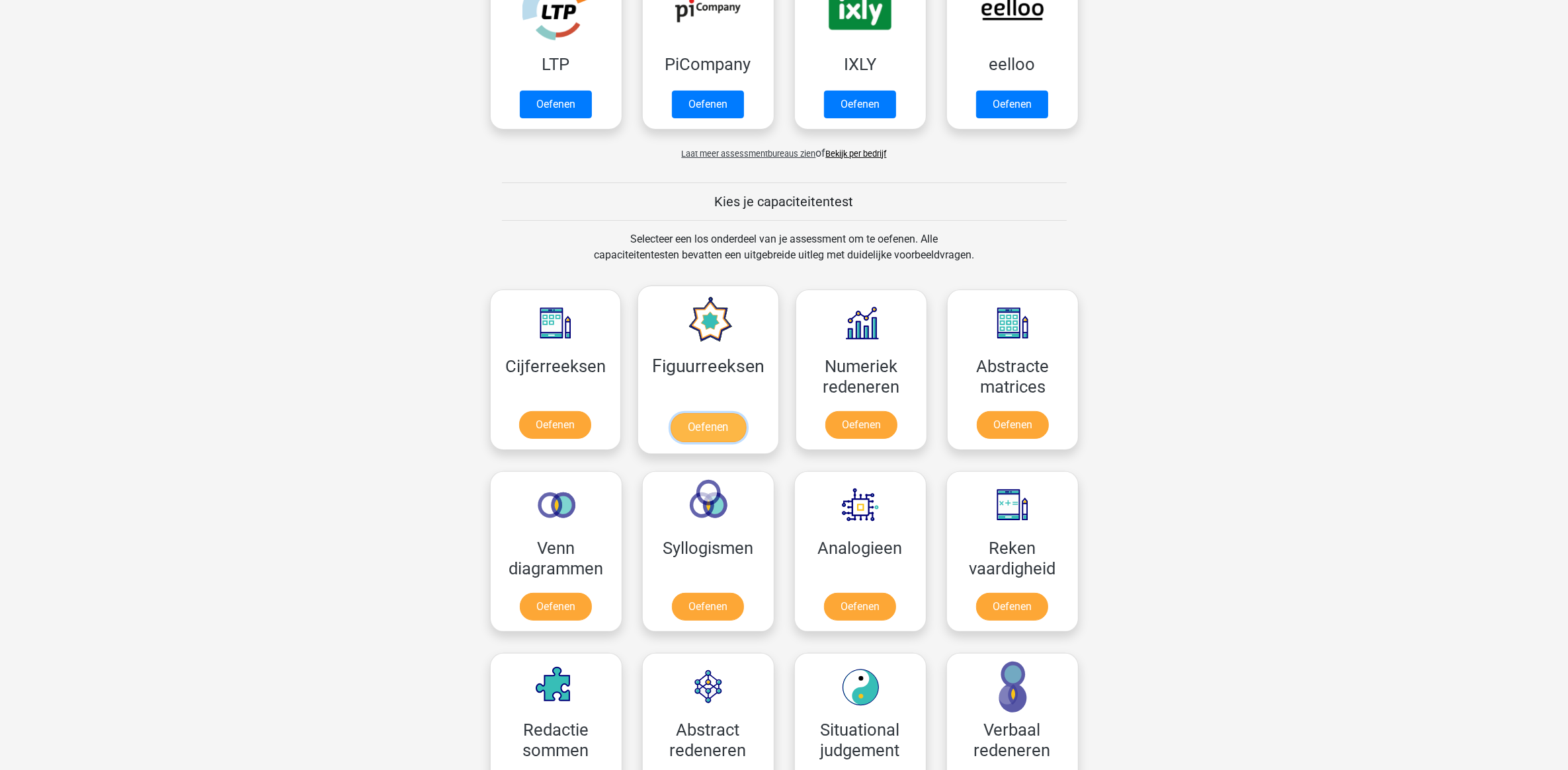
click at [678, 413] on link "Oefenen" at bounding box center [708, 428] width 75 height 29
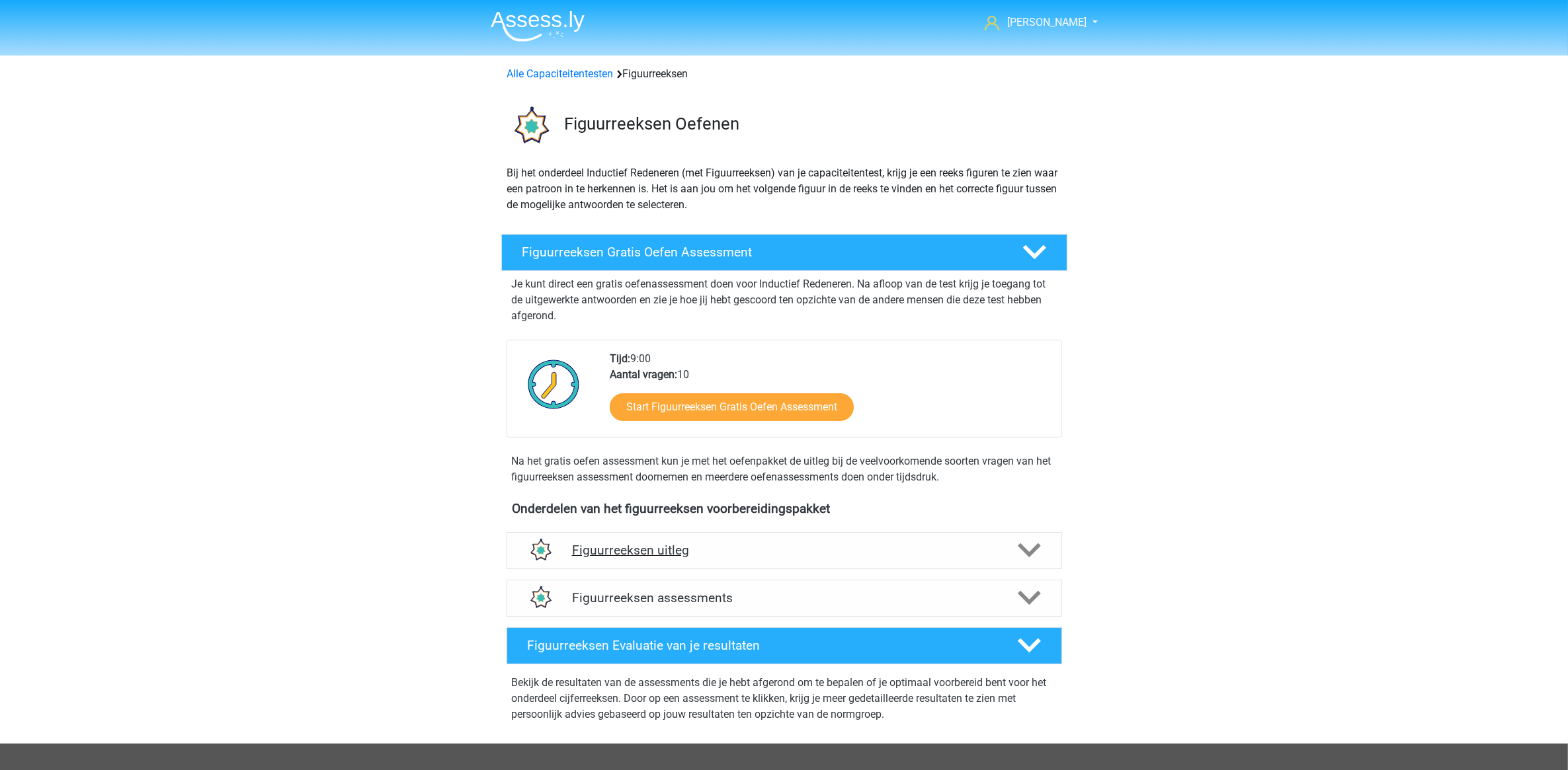
click at [747, 537] on div "Figuurreeksen uitleg" at bounding box center [784, 550] width 556 height 37
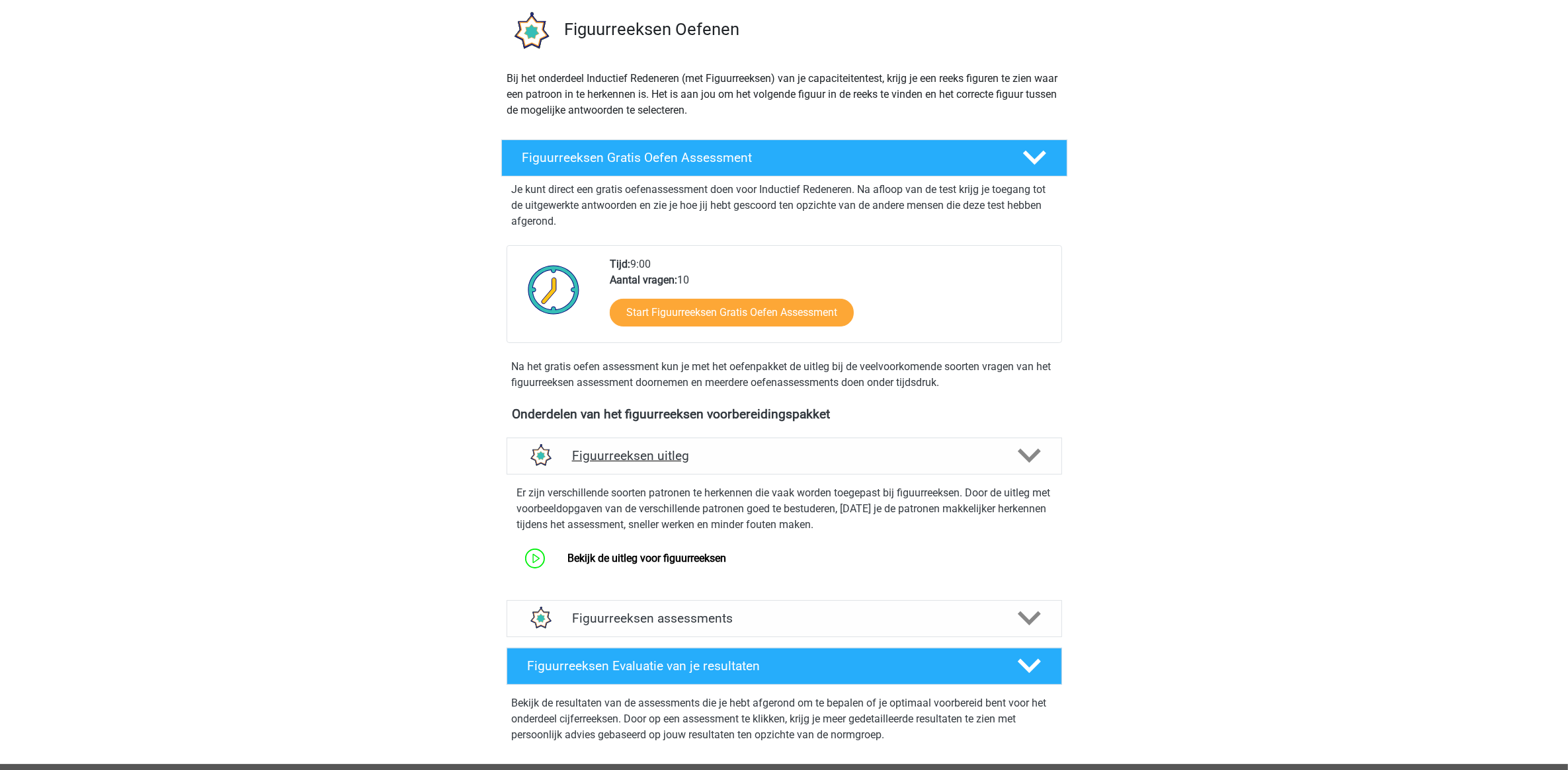
scroll to position [248, 0]
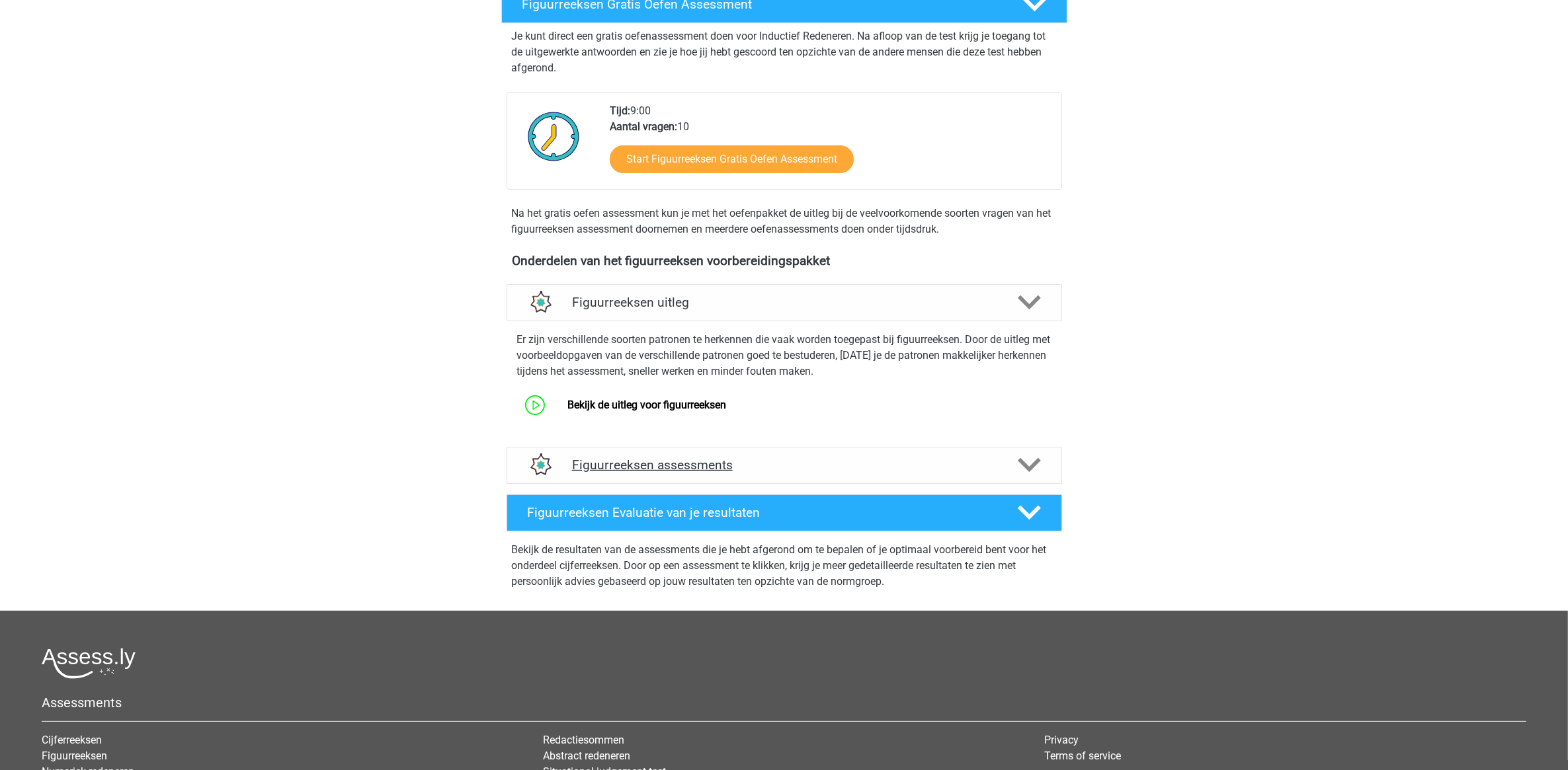
click at [758, 471] on h4 "Figuurreeksen assessments" at bounding box center [784, 465] width 424 height 15
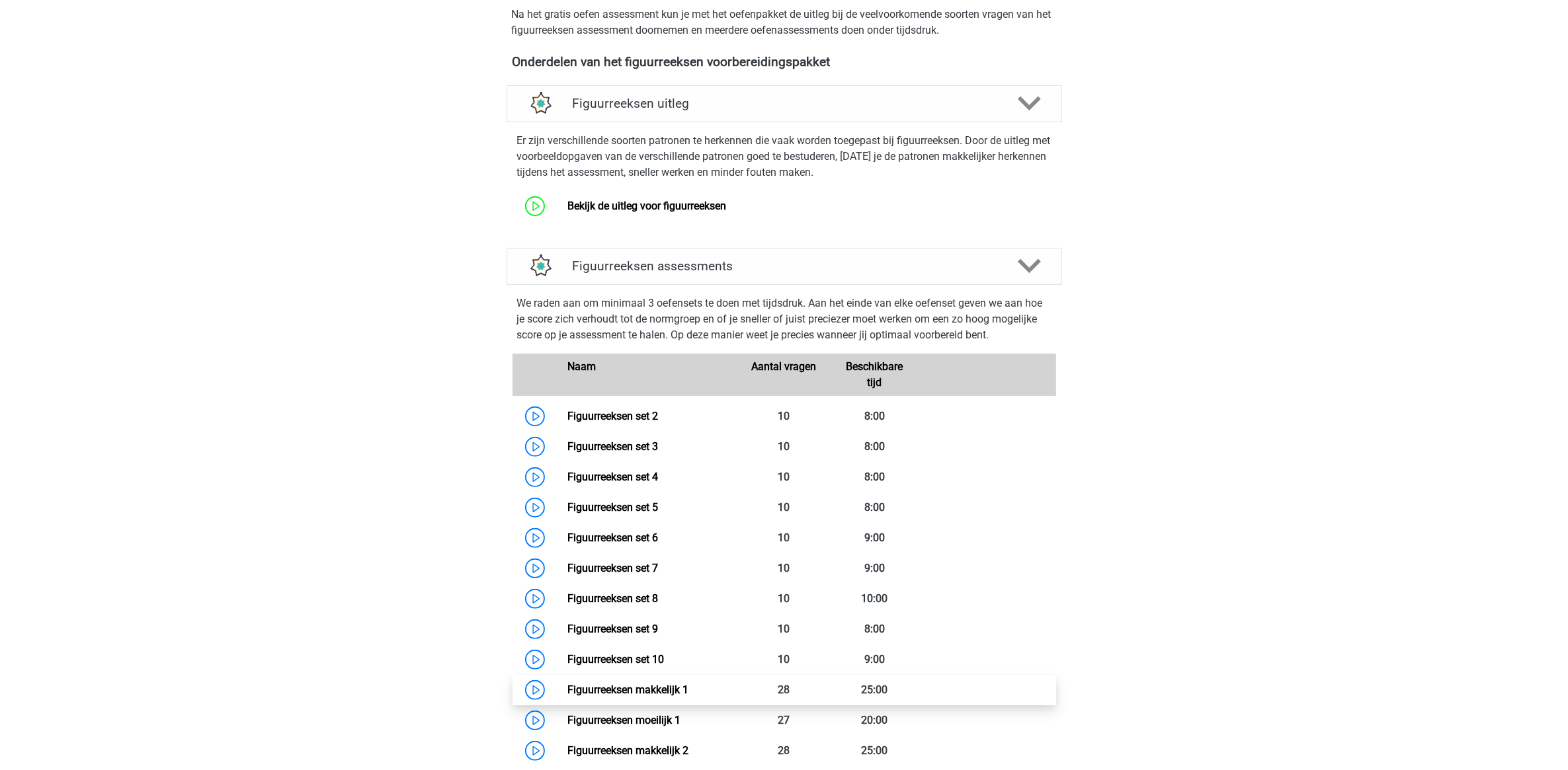
scroll to position [661, 0]
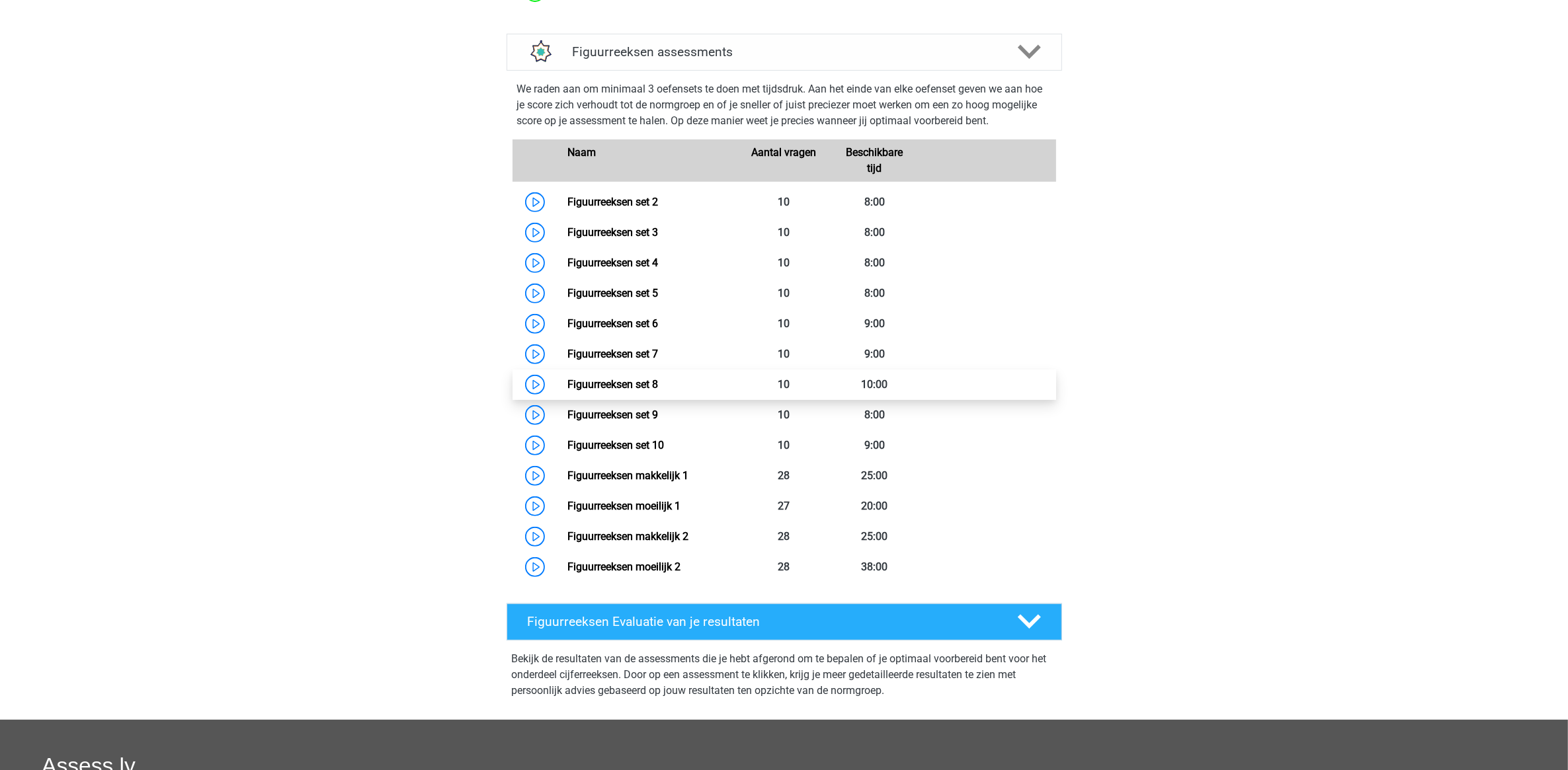
click at [658, 381] on link "Figuurreeksen set 8" at bounding box center [613, 384] width 91 height 12
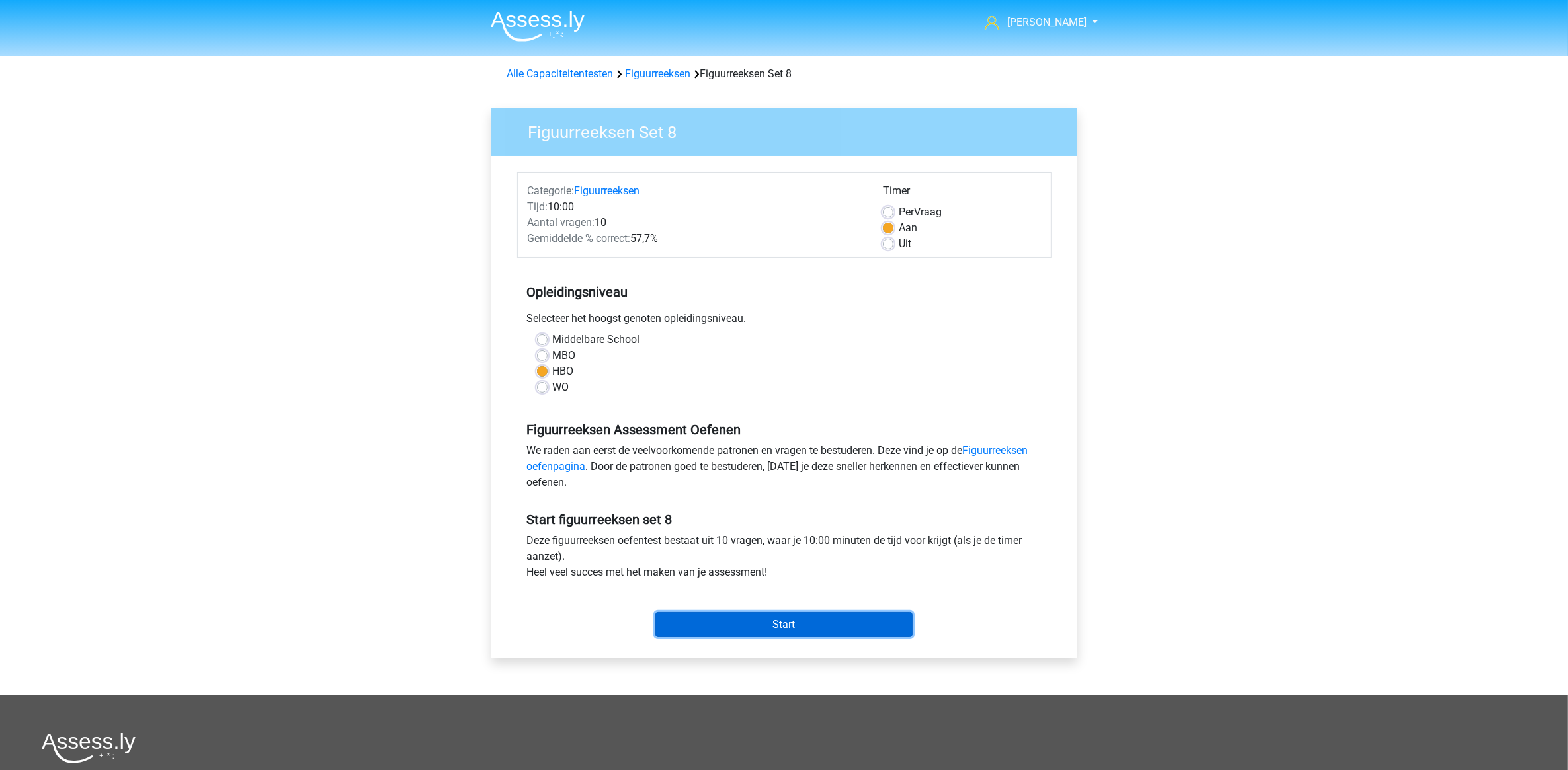
click at [800, 625] on input "Start" at bounding box center [784, 624] width 257 height 25
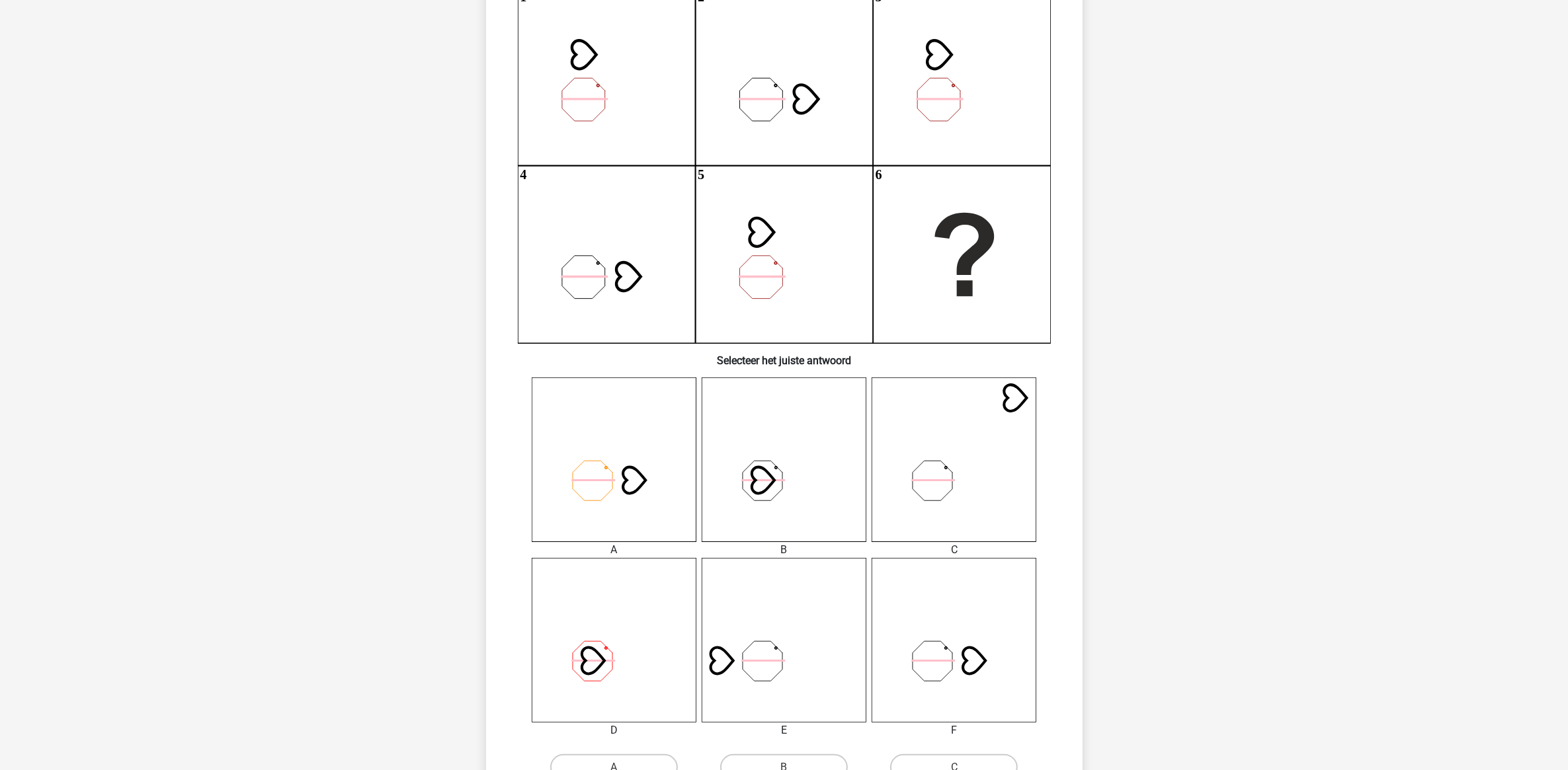
scroll to position [248, 0]
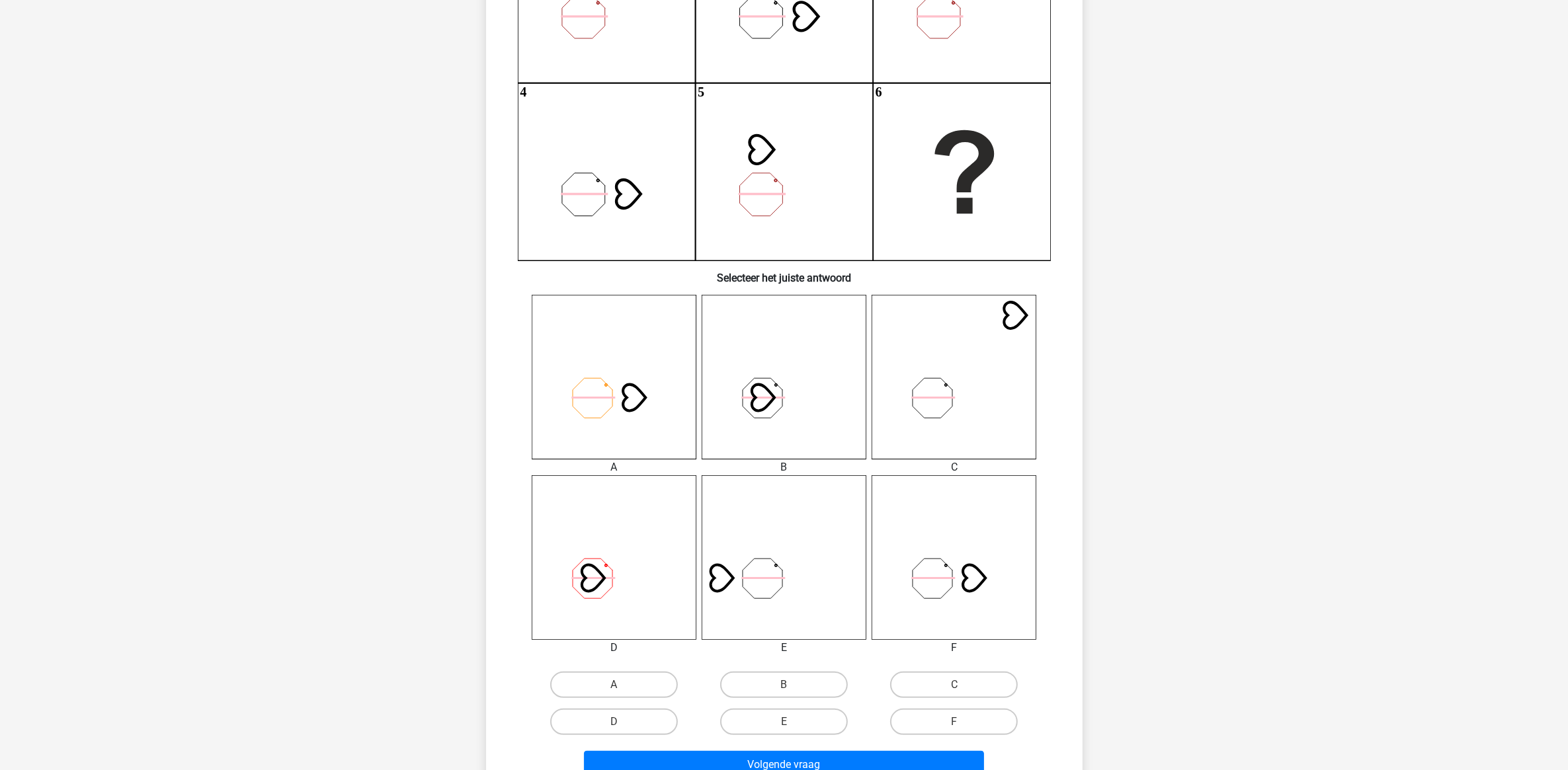
click at [971, 573] on icon at bounding box center [953, 557] width 164 height 164
click at [929, 688] on label "C" at bounding box center [954, 685] width 128 height 26
click at [955, 688] on input "C" at bounding box center [959, 689] width 9 height 9
radio input "true"
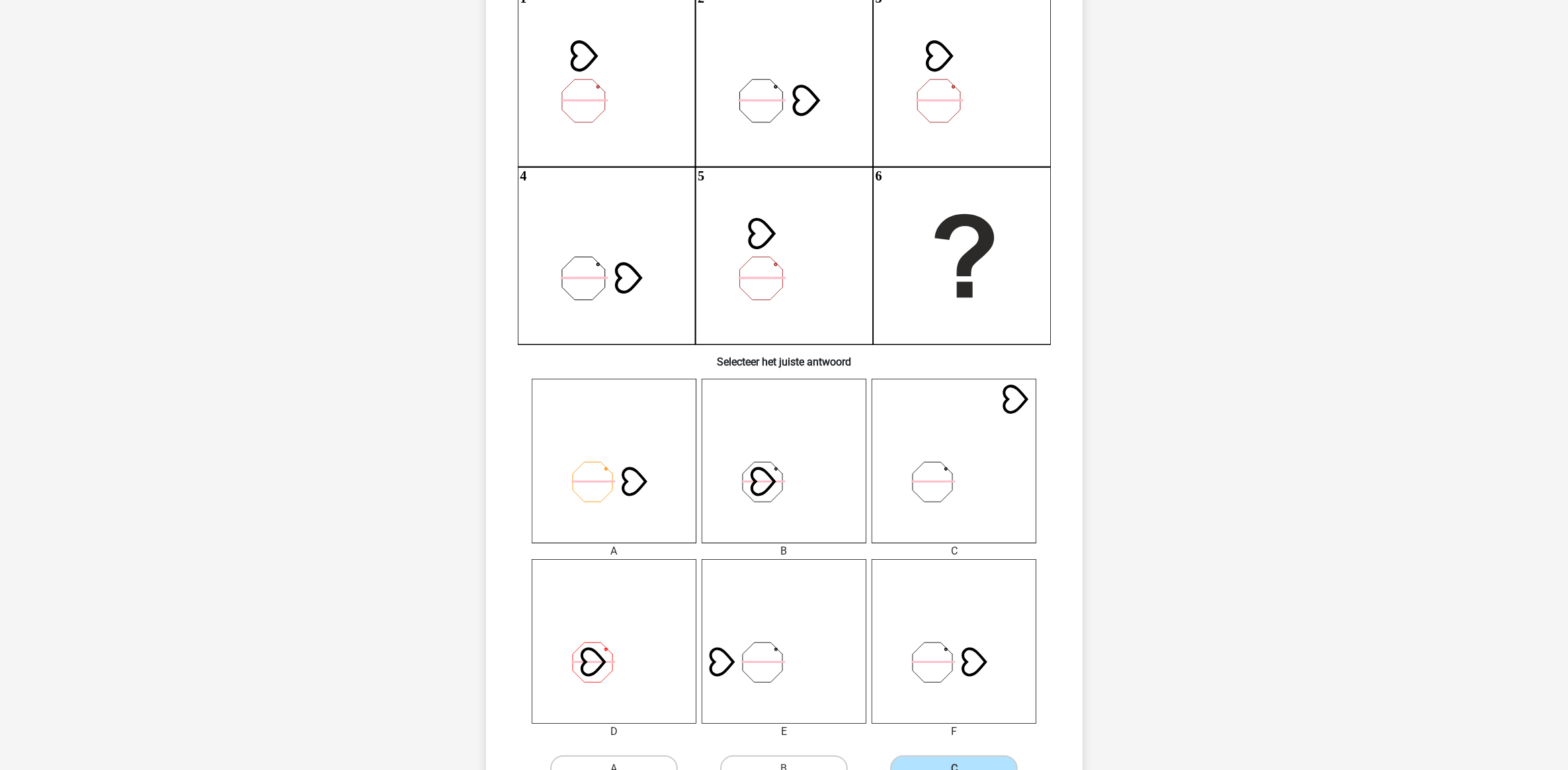
scroll to position [165, 0]
click at [964, 650] on icon at bounding box center [974, 661] width 25 height 28
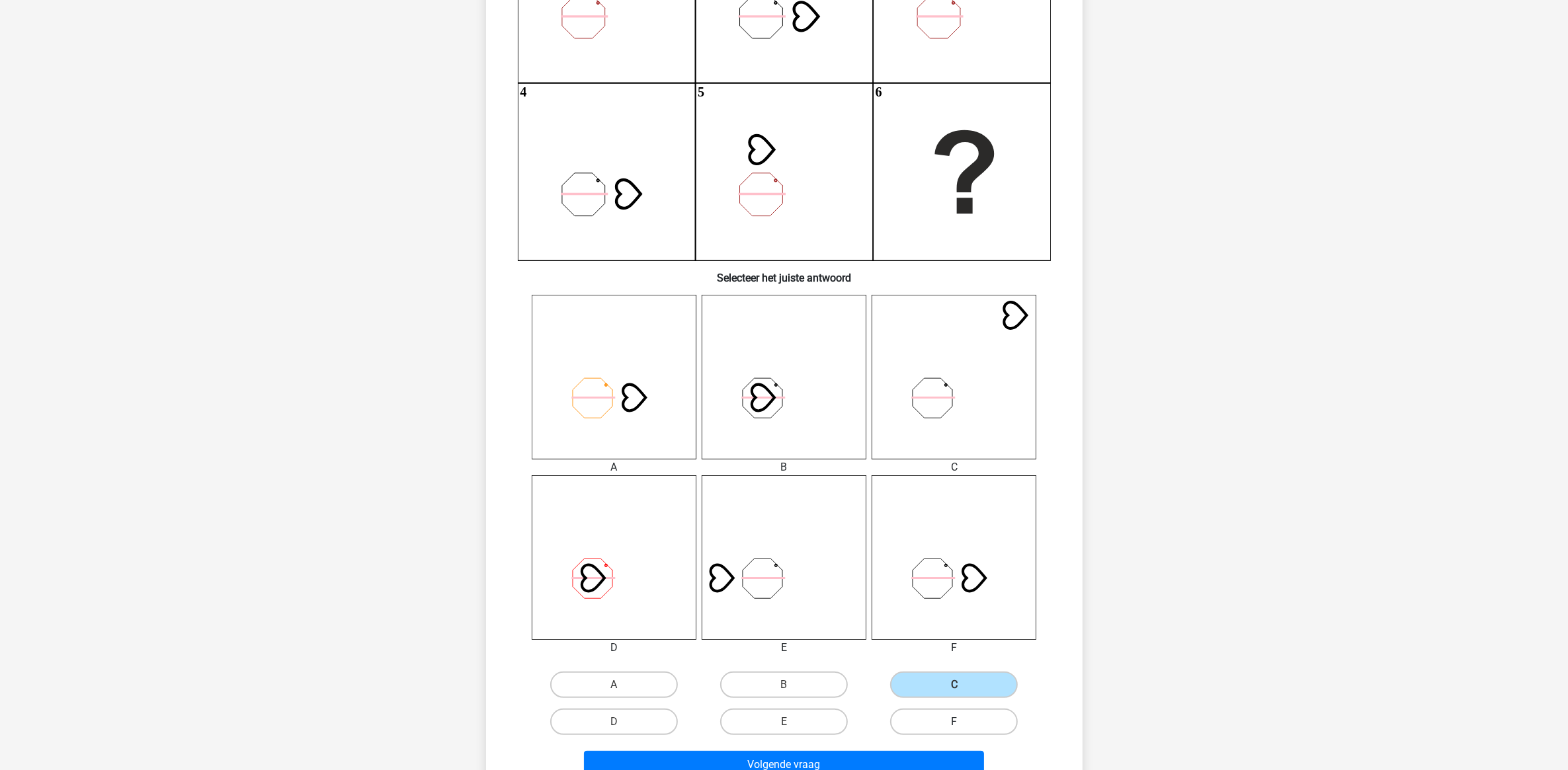
click at [949, 714] on label "F" at bounding box center [954, 722] width 128 height 26
click at [955, 722] on input "F" at bounding box center [959, 726] width 9 height 9
radio input "true"
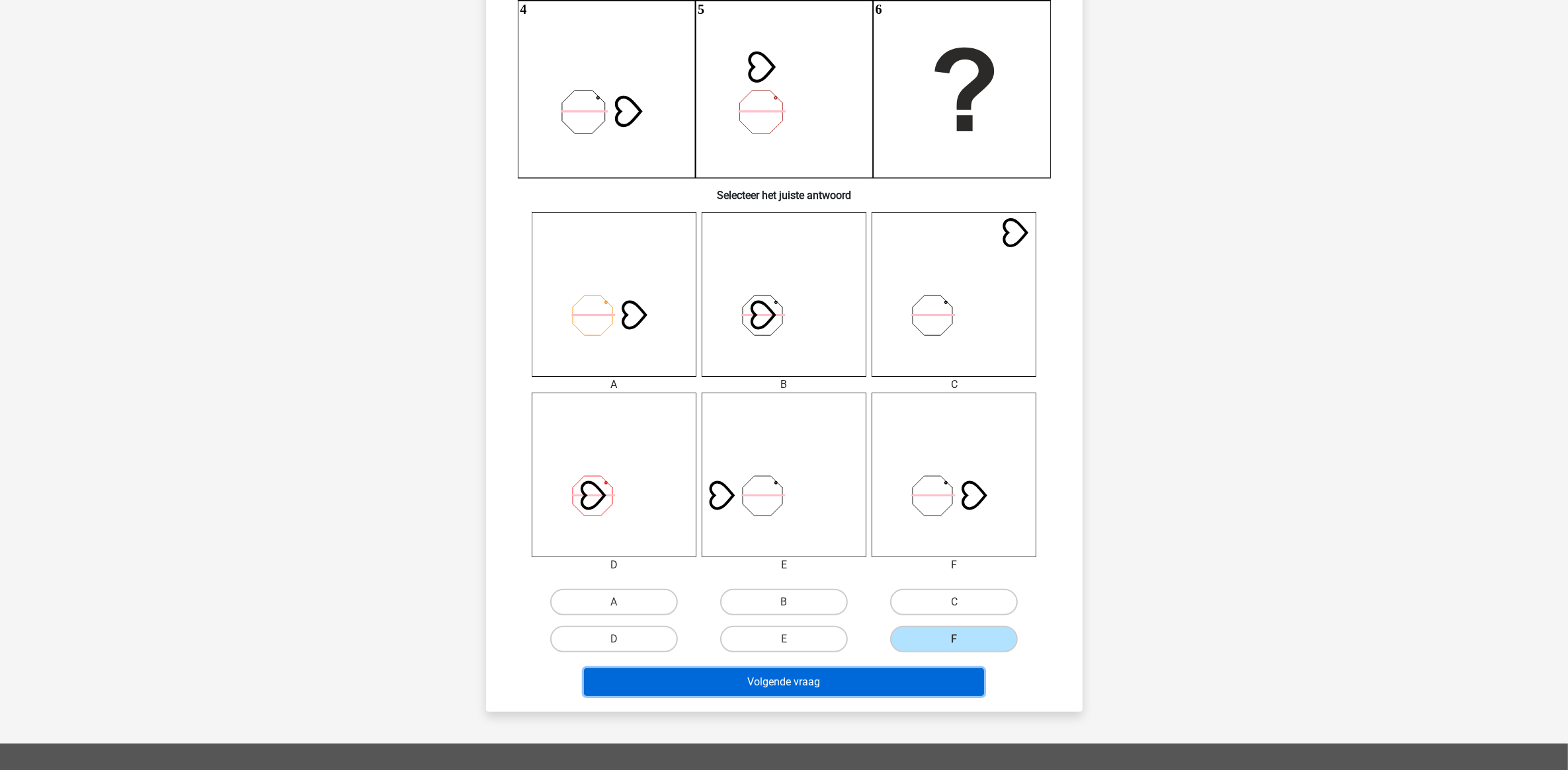
click at [970, 668] on button "Volgende vraag" at bounding box center [784, 682] width 400 height 28
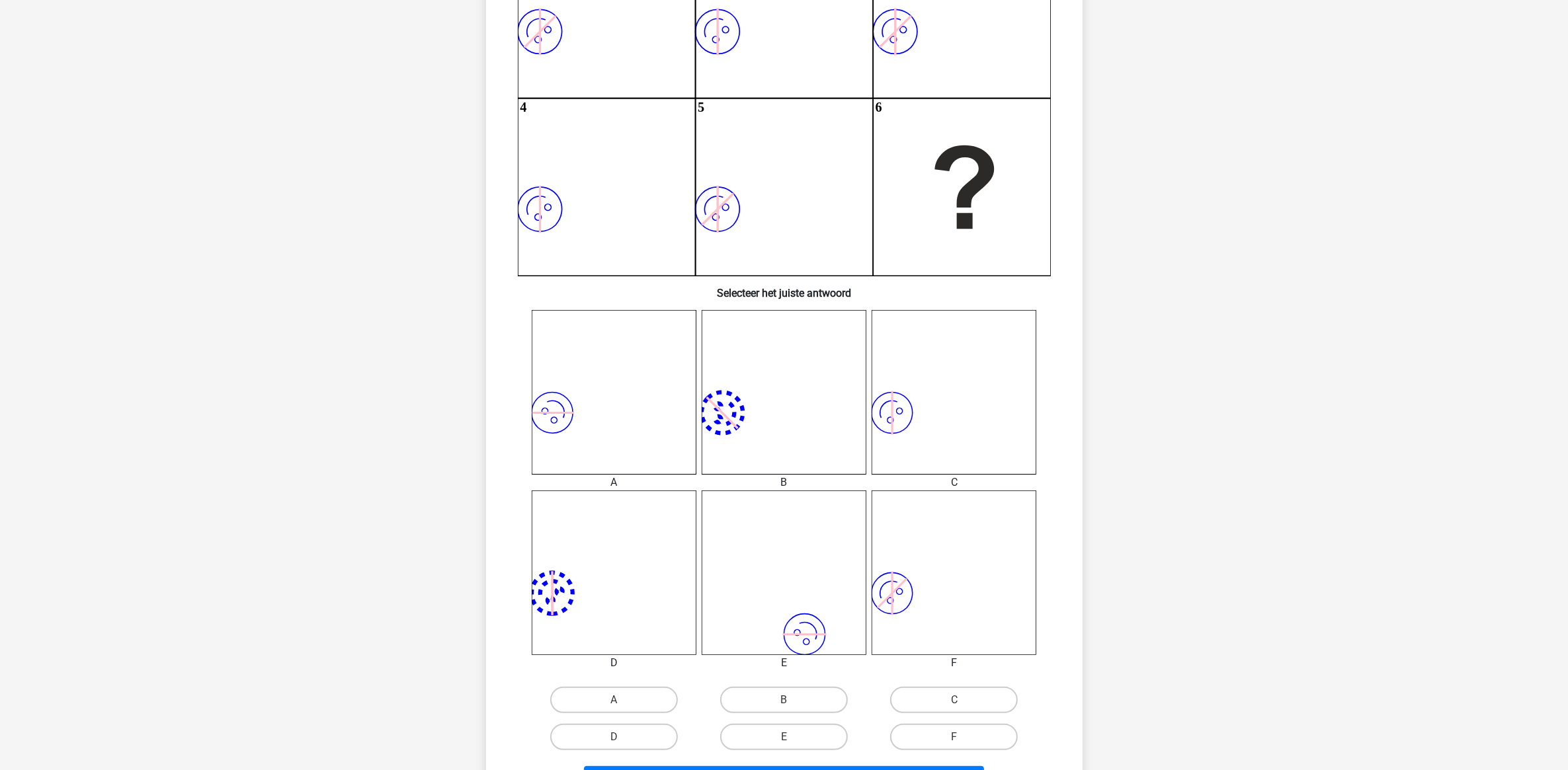
scroll to position [331, 0]
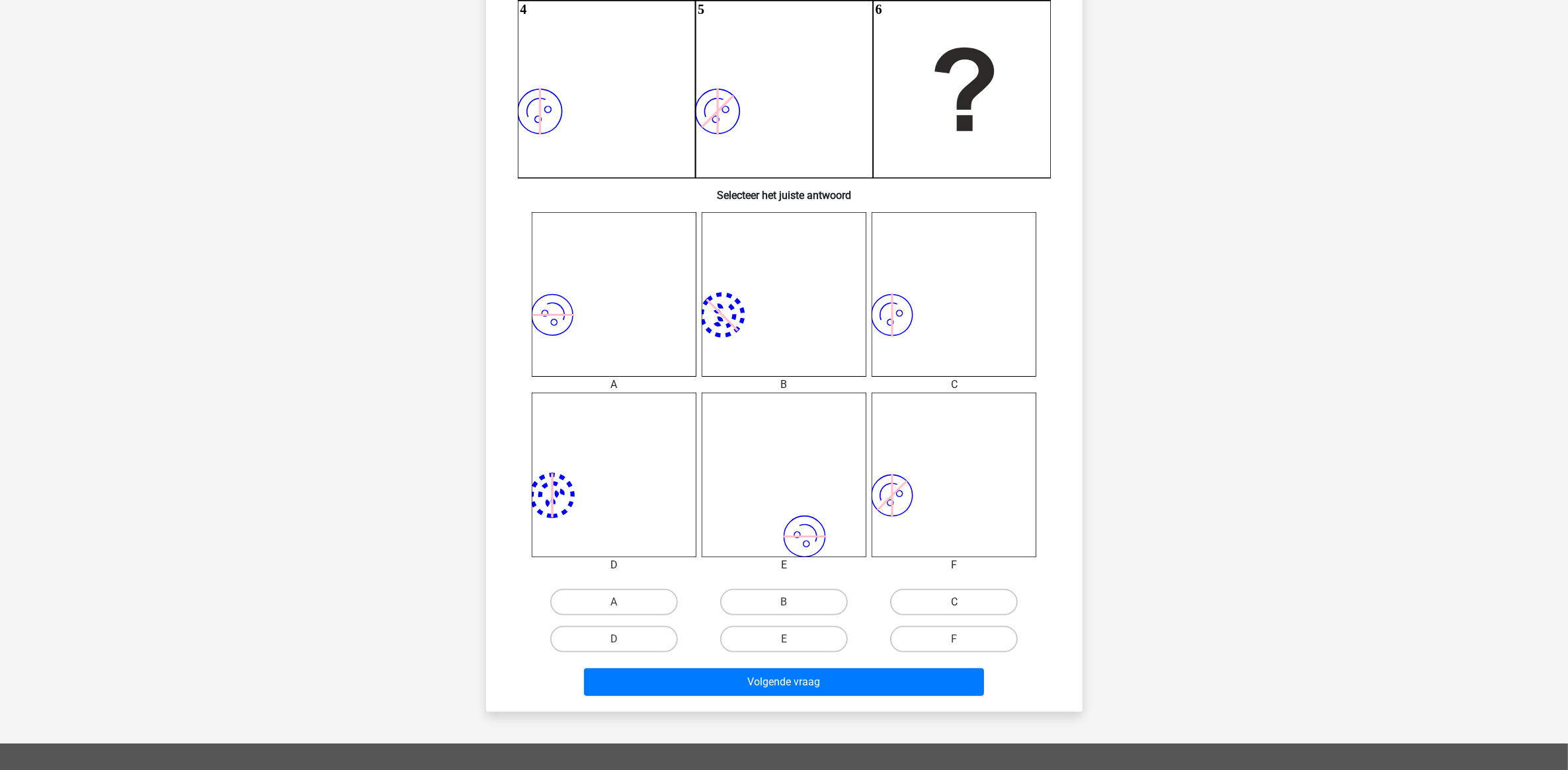
drag, startPoint x: 942, startPoint y: 587, endPoint x: 939, endPoint y: 595, distance: 8.5
click at [942, 590] on div "C" at bounding box center [954, 602] width 170 height 37
click at [937, 600] on label "C" at bounding box center [954, 602] width 128 height 26
click at [955, 602] on input "C" at bounding box center [959, 607] width 9 height 9
radio input "true"
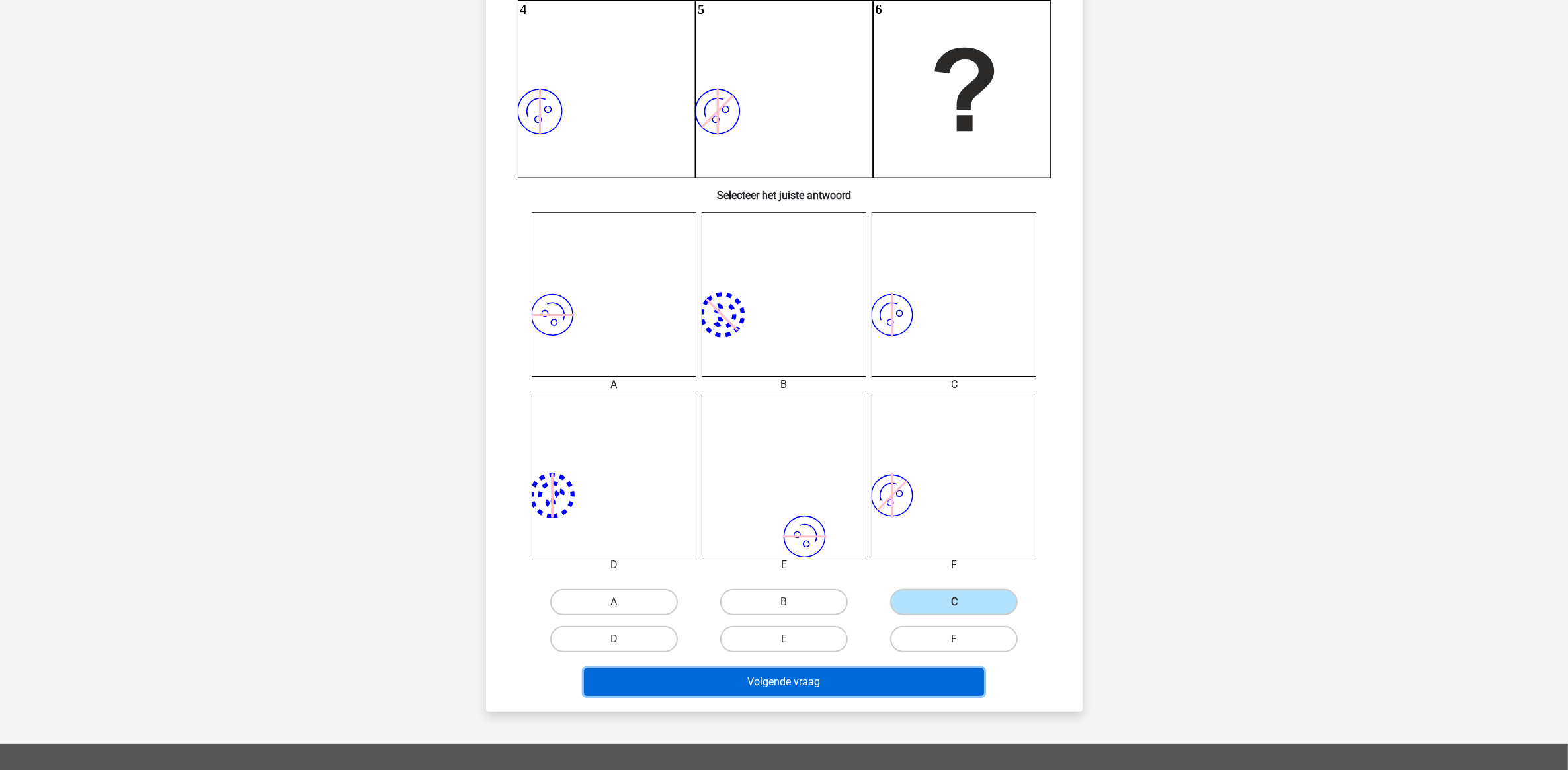
click at [894, 668] on button "Volgende vraag" at bounding box center [784, 682] width 400 height 28
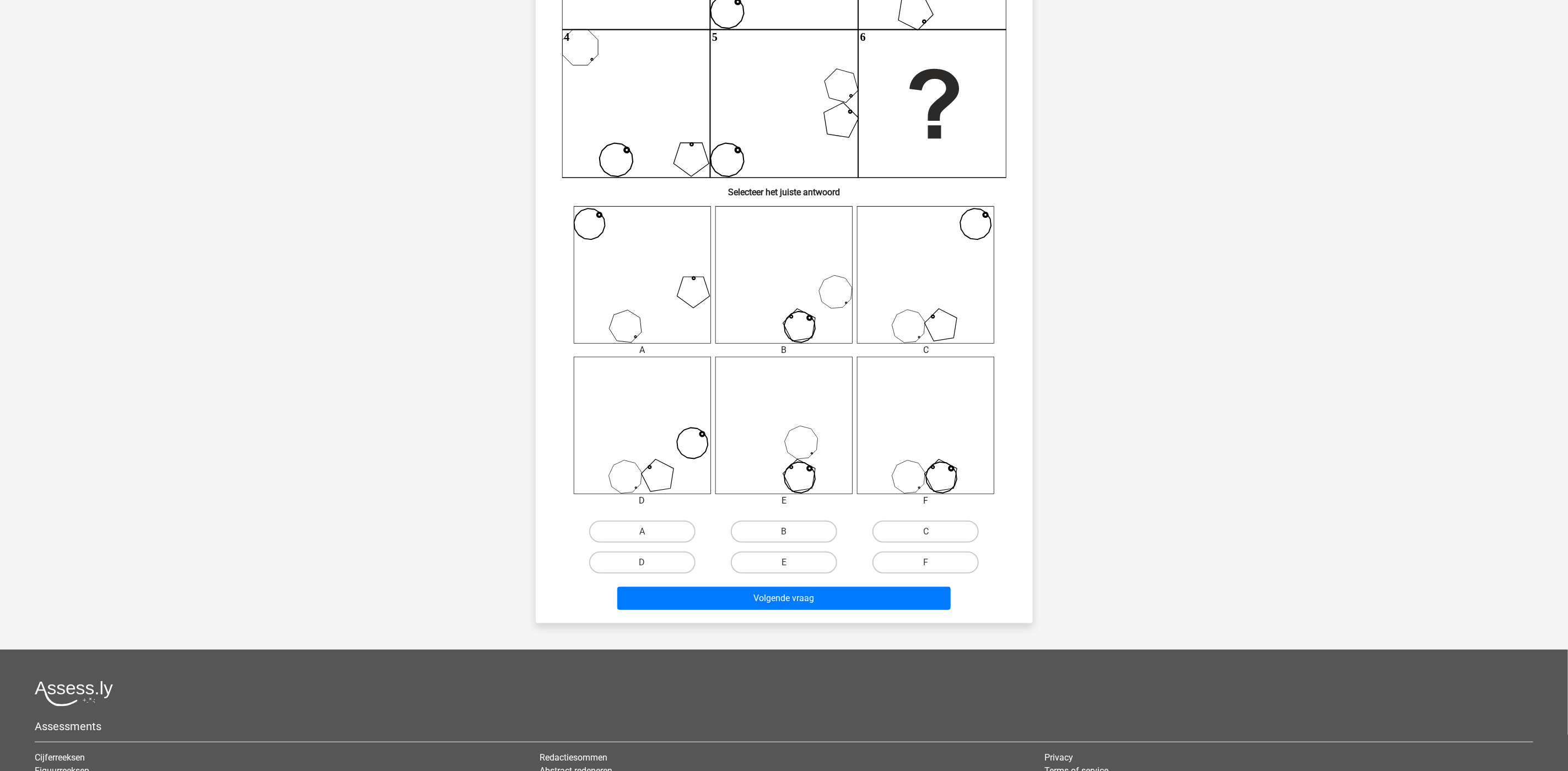
scroll to position [248, 0]
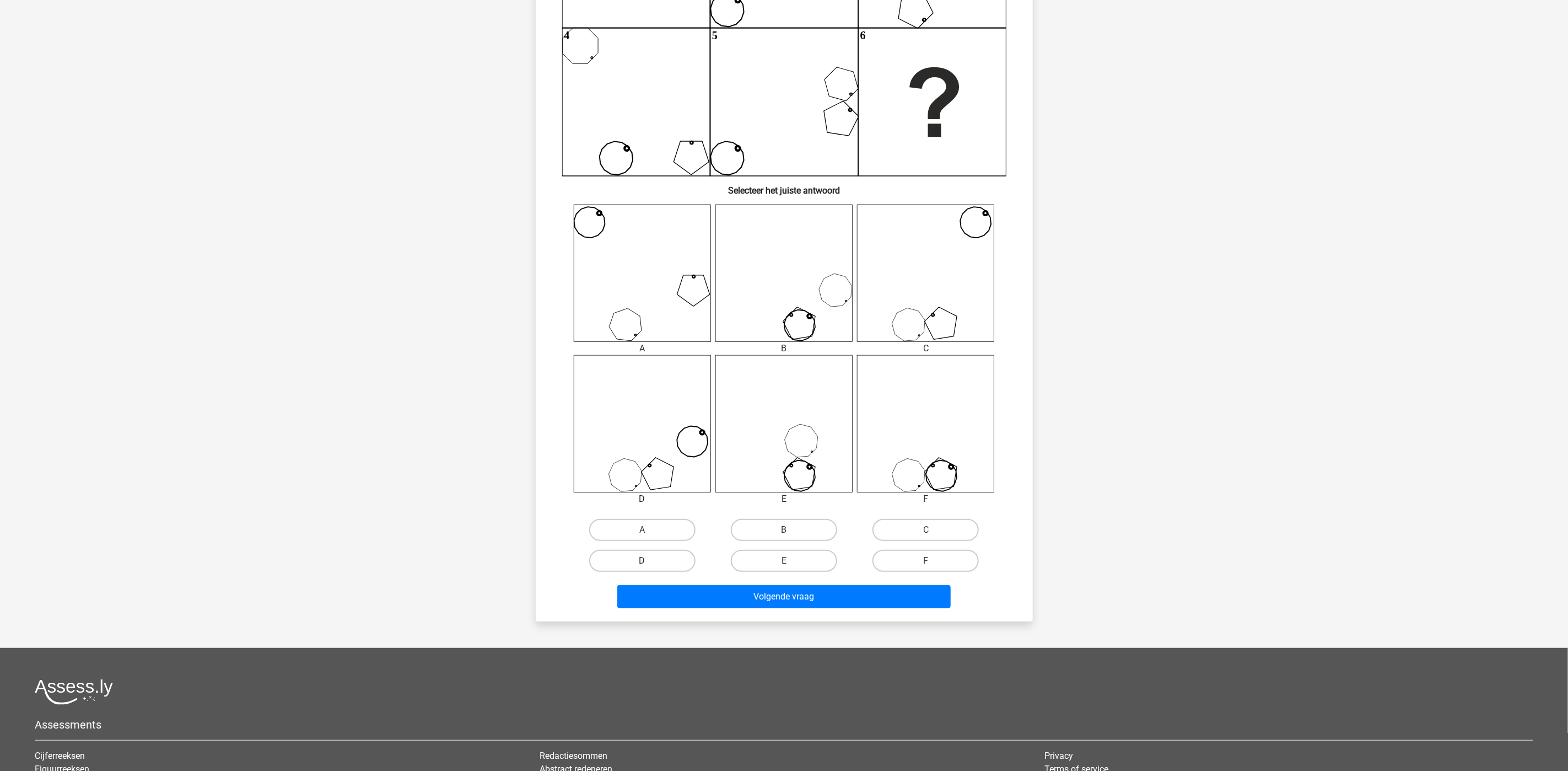
click at [667, 554] on label "D" at bounding box center [642, 561] width 107 height 22
click at [649, 561] on input "D" at bounding box center [646, 565] width 7 height 7
radio input "true"
click at [721, 586] on button "Volgende vraag" at bounding box center [784, 597] width 334 height 23
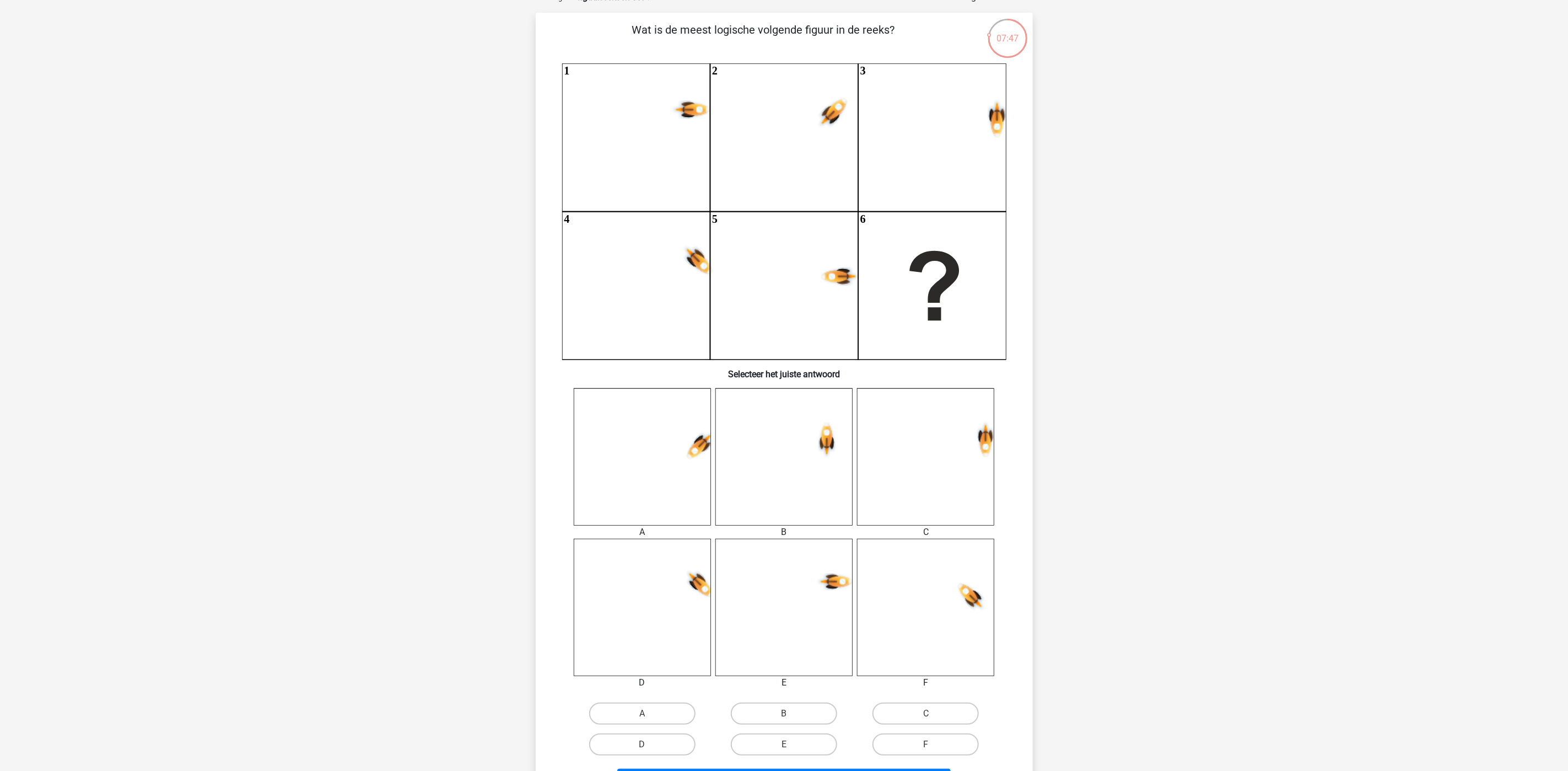
scroll to position [83, 0]
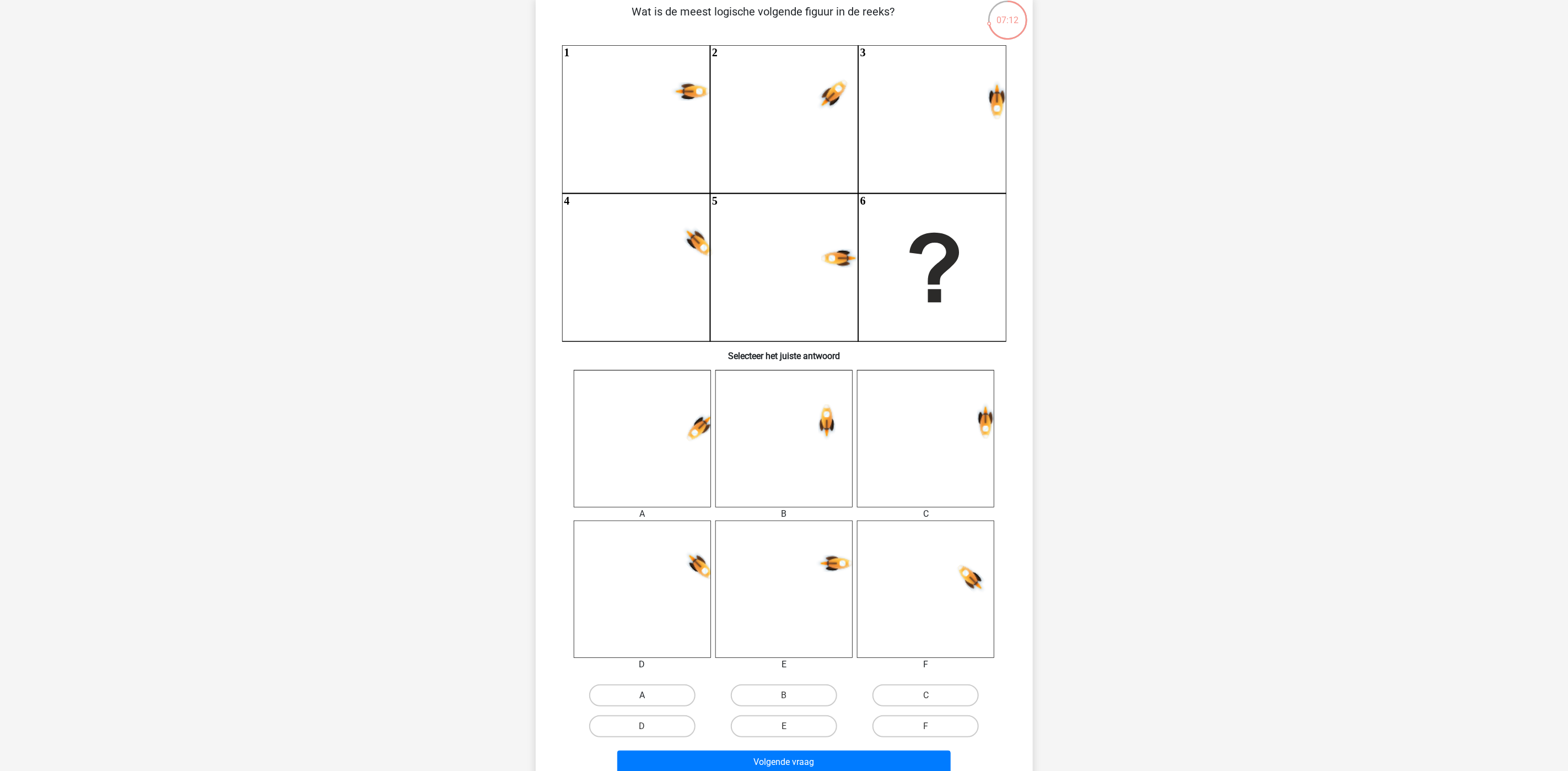
click at [684, 642] on label "A" at bounding box center [642, 695] width 107 height 22
click at [649, 642] on input "A" at bounding box center [646, 699] width 7 height 7
radio input "true"
click at [905, 642] on button "Volgende vraag" at bounding box center [784, 762] width 334 height 23
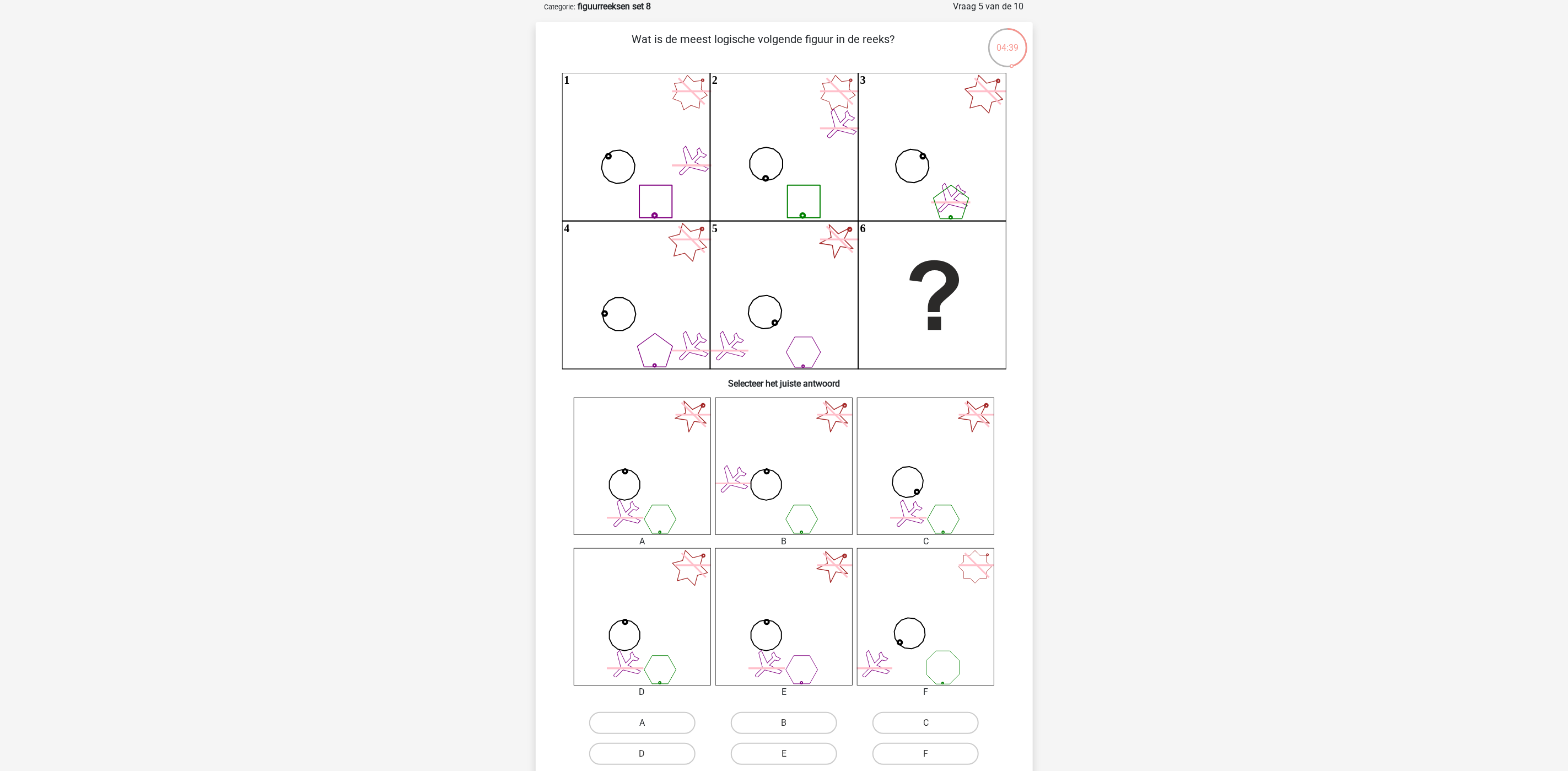
click at [660, 642] on label "A" at bounding box center [642, 723] width 107 height 22
click at [649, 642] on input "A" at bounding box center [646, 727] width 7 height 7
radio input "true"
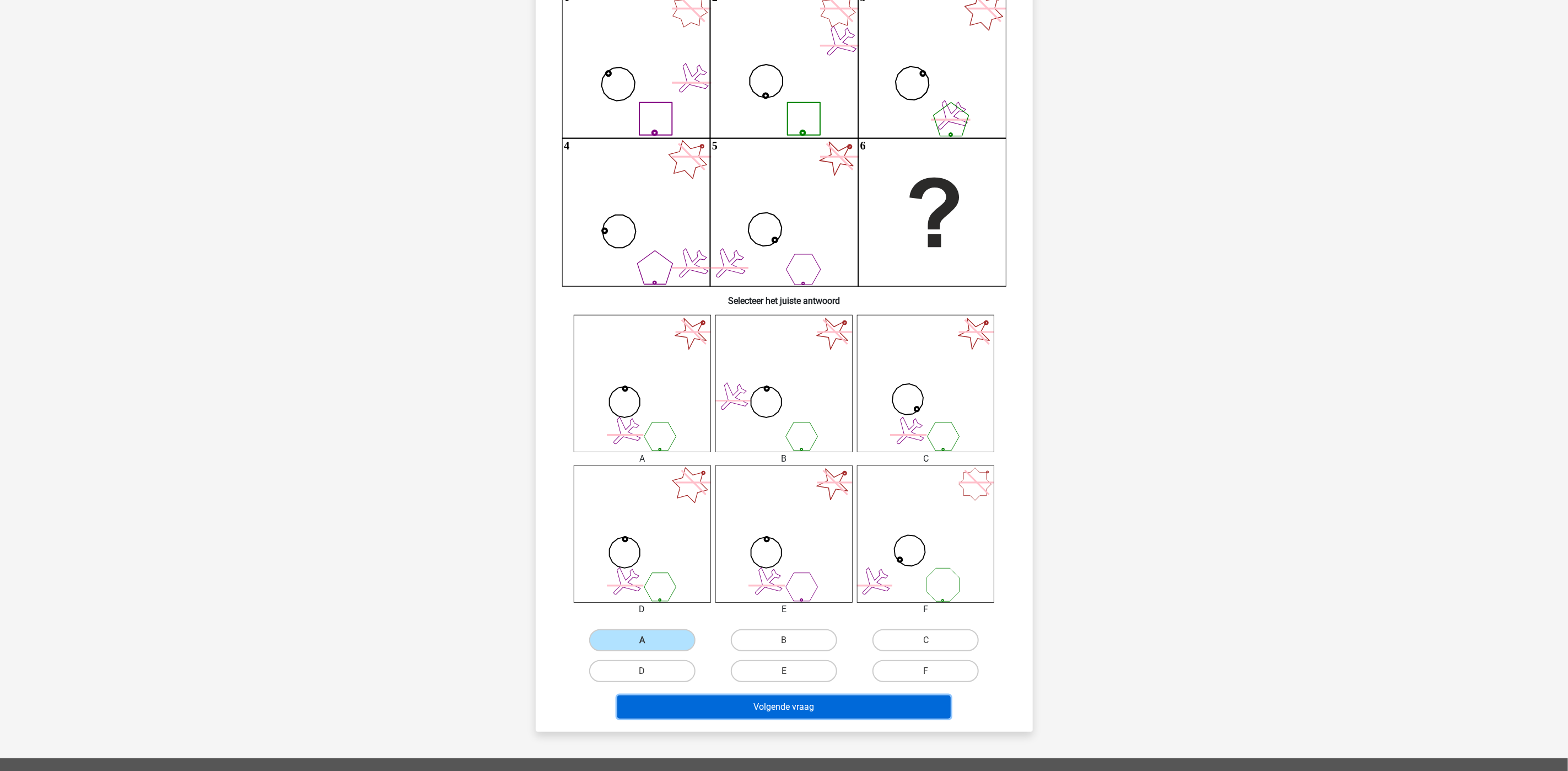
click at [816, 642] on button "Volgende vraag" at bounding box center [784, 707] width 334 height 23
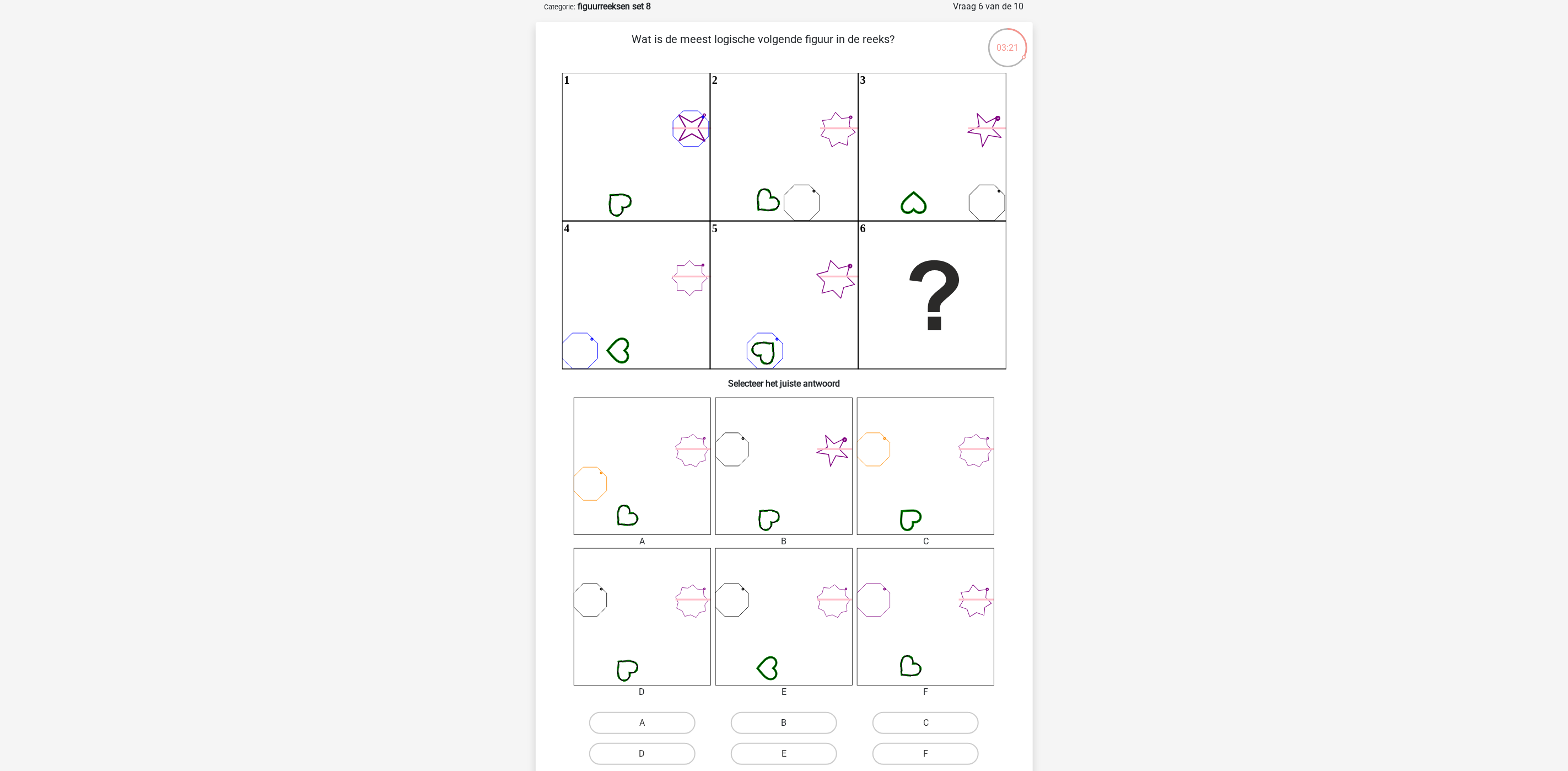
click at [761, 642] on label "B" at bounding box center [784, 723] width 107 height 22
click at [784, 642] on input "B" at bounding box center [788, 727] width 7 height 7
radio input "true"
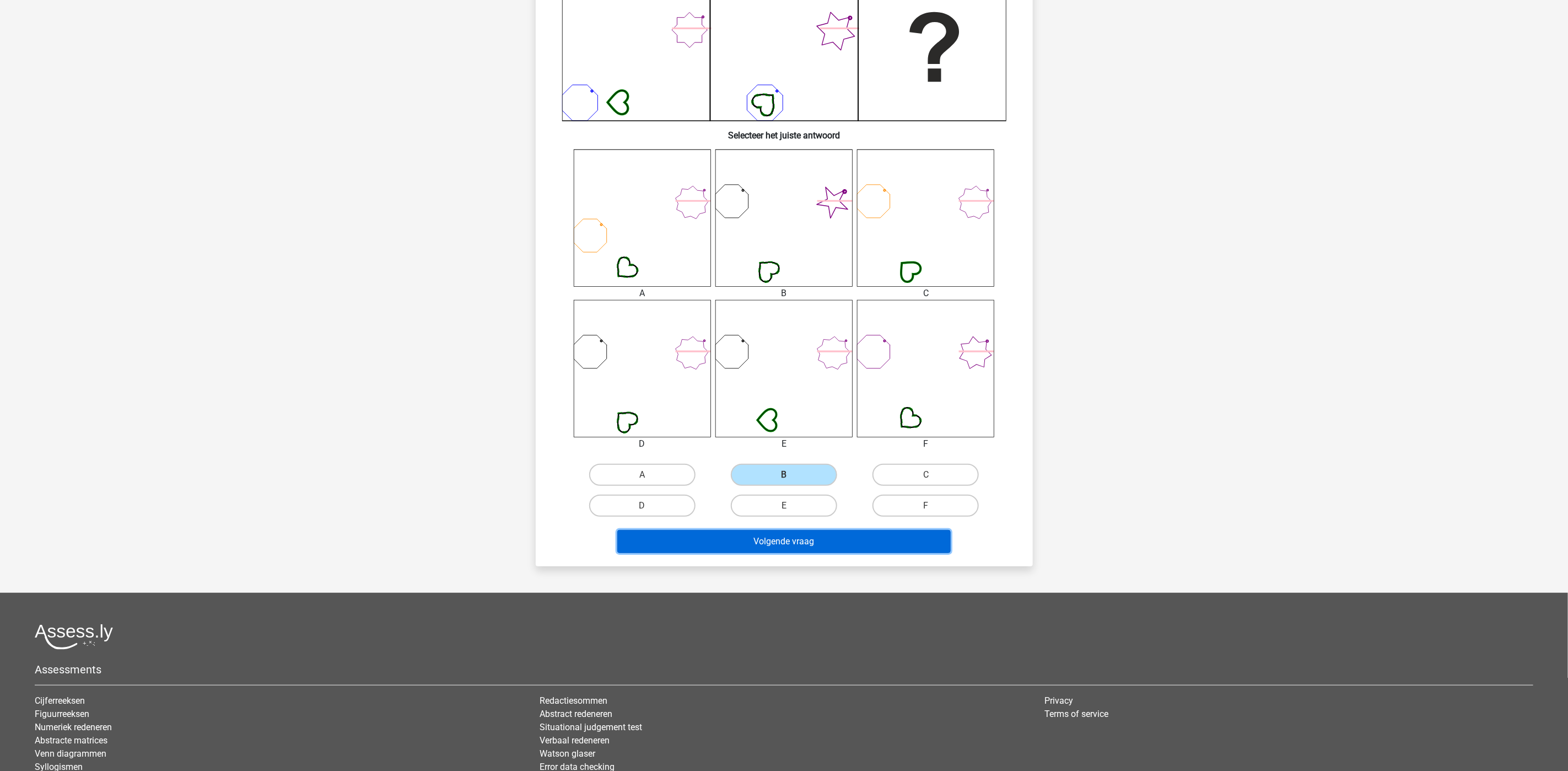
click at [824, 540] on button "Volgende vraag" at bounding box center [784, 541] width 334 height 23
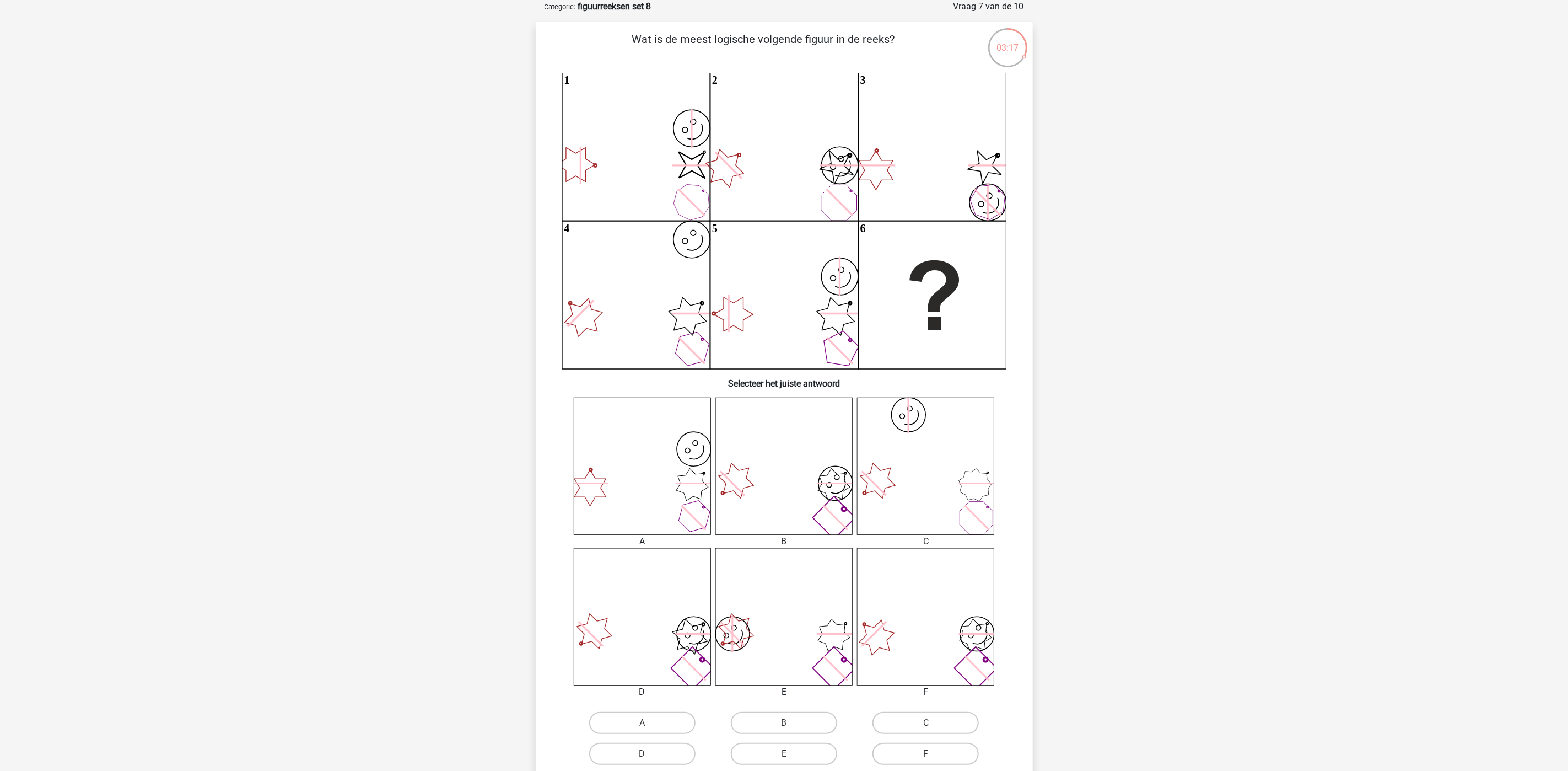
scroll to position [83, 0]
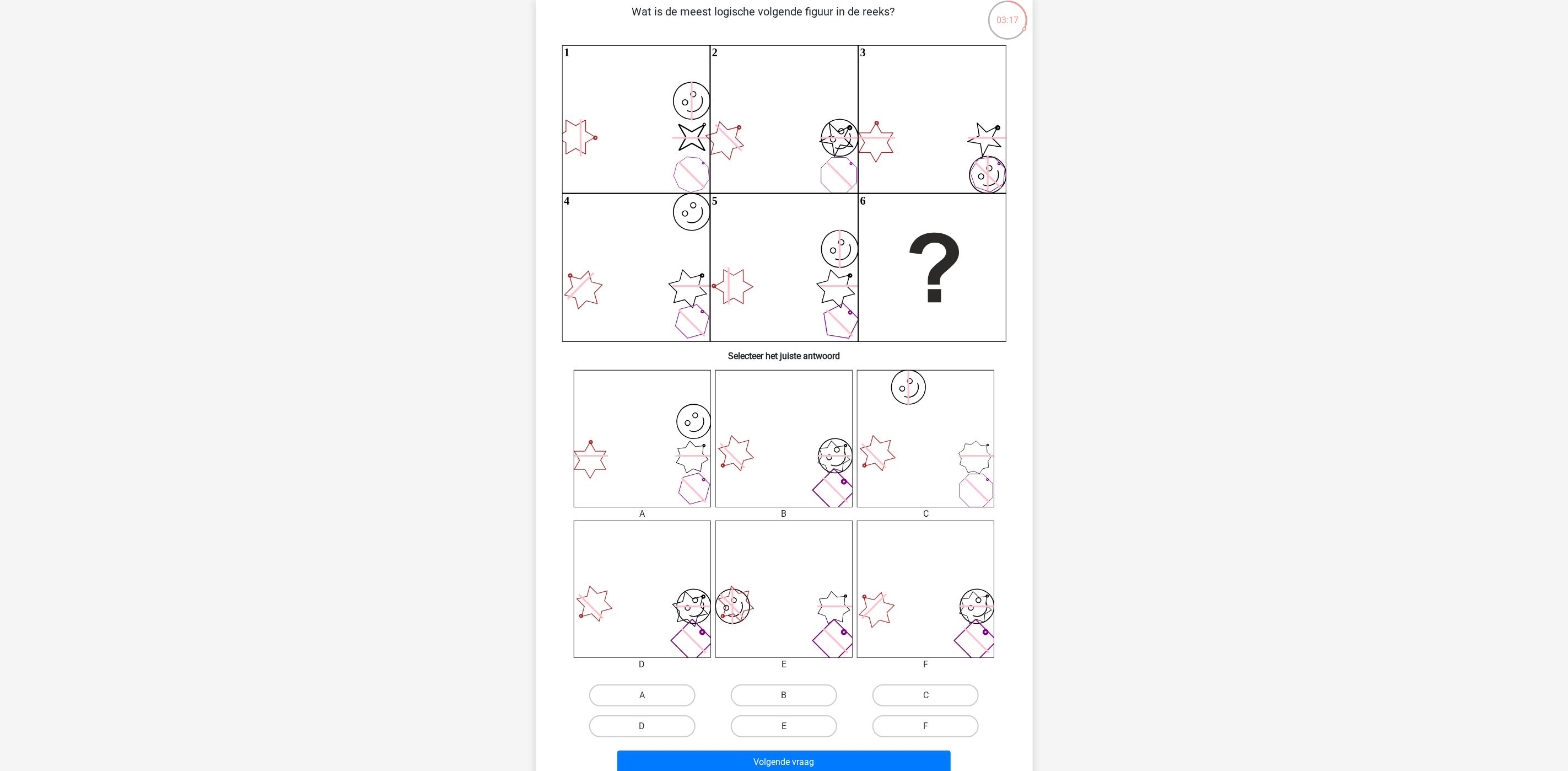
click at [802, 642] on label "B" at bounding box center [784, 695] width 107 height 22
click at [791, 642] on input "B" at bounding box center [788, 699] width 7 height 7
radio input "true"
click at [807, 642] on button "Volgende vraag" at bounding box center [784, 762] width 334 height 23
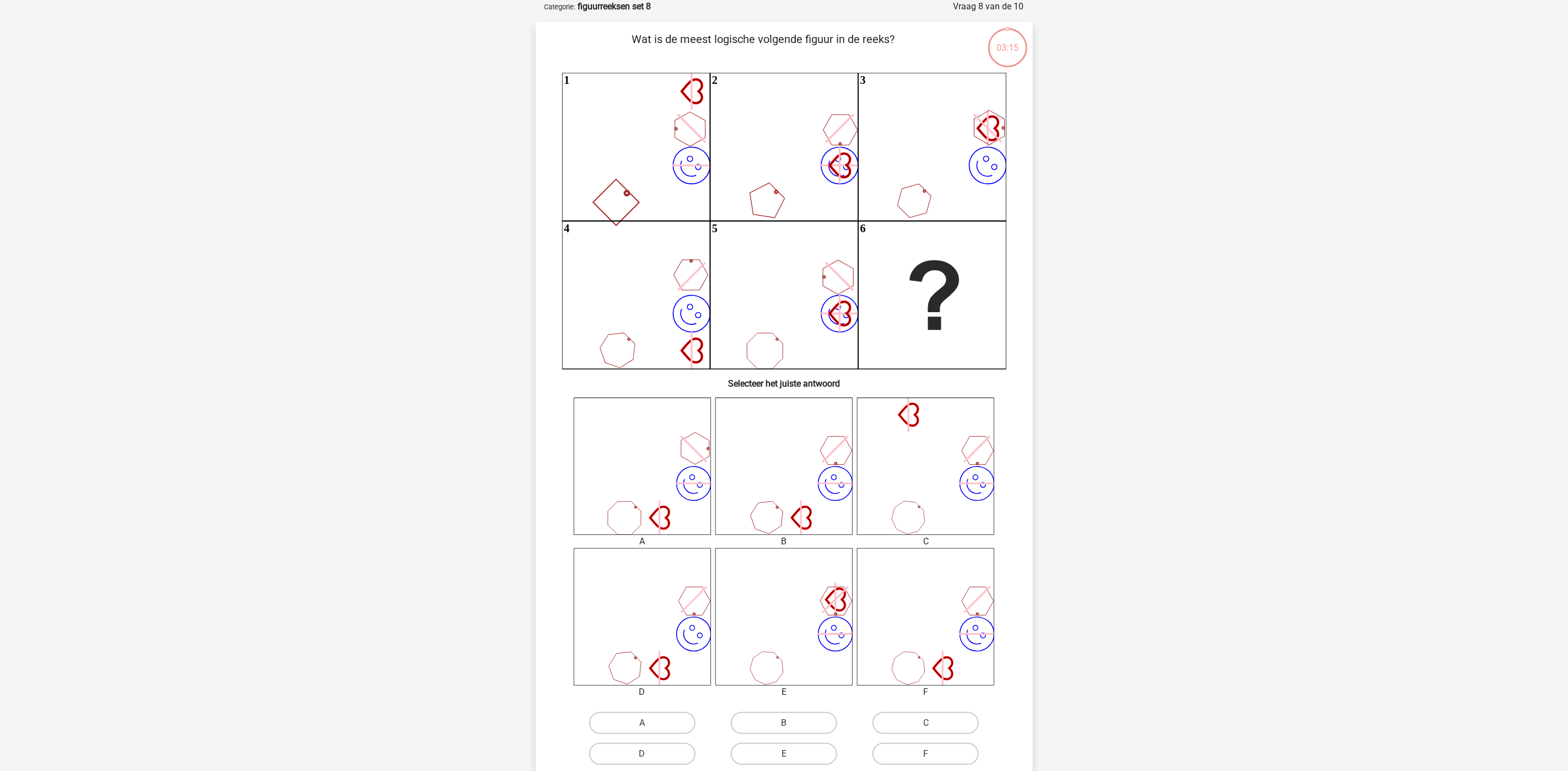
click at [808, 642] on div "E" at bounding box center [784, 692] width 154 height 13
click at [813, 642] on label "B" at bounding box center [784, 723] width 107 height 22
click at [791, 642] on input "B" at bounding box center [788, 727] width 7 height 7
radio input "true"
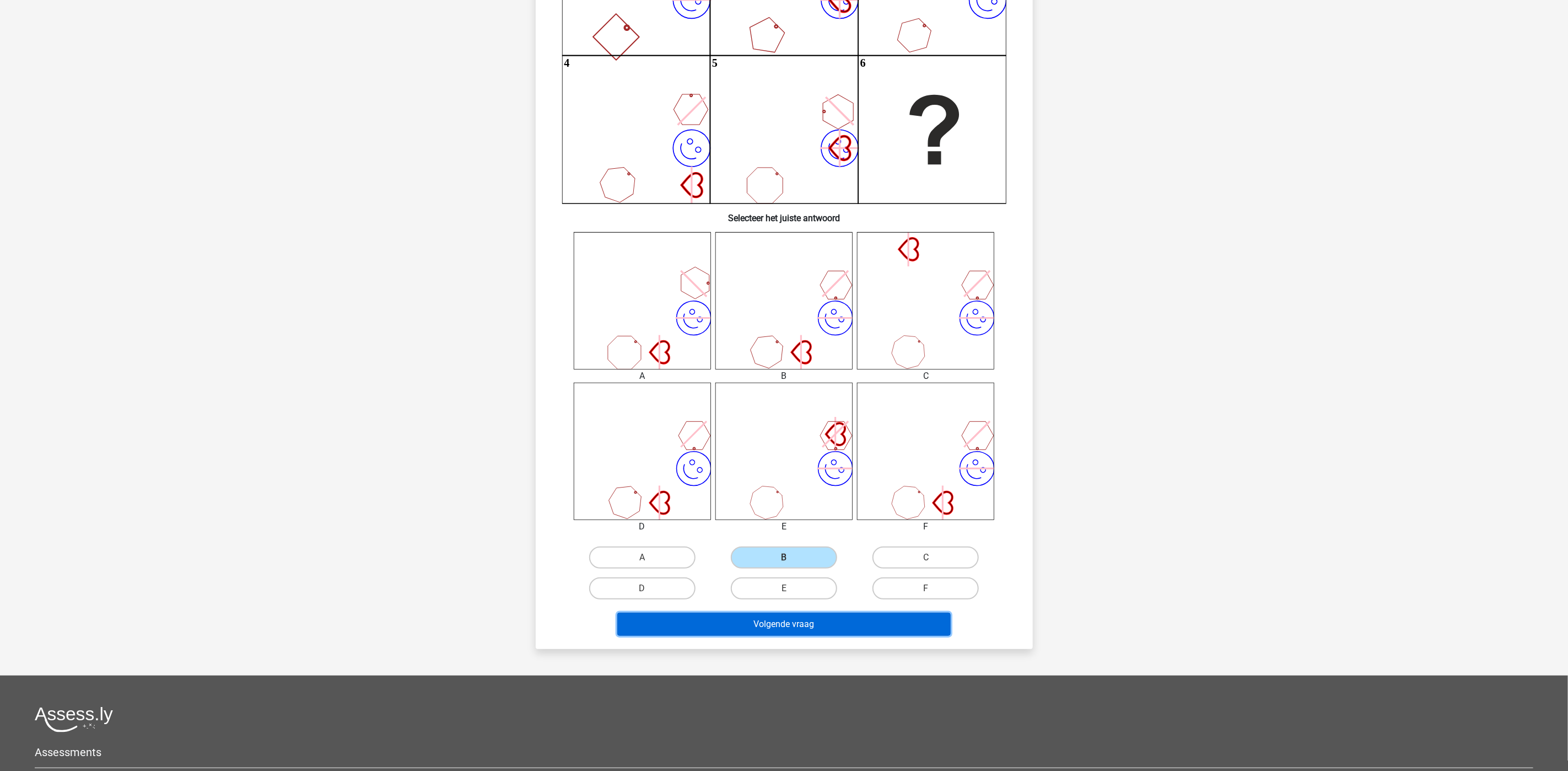
click at [808, 621] on button "Volgende vraag" at bounding box center [784, 624] width 334 height 23
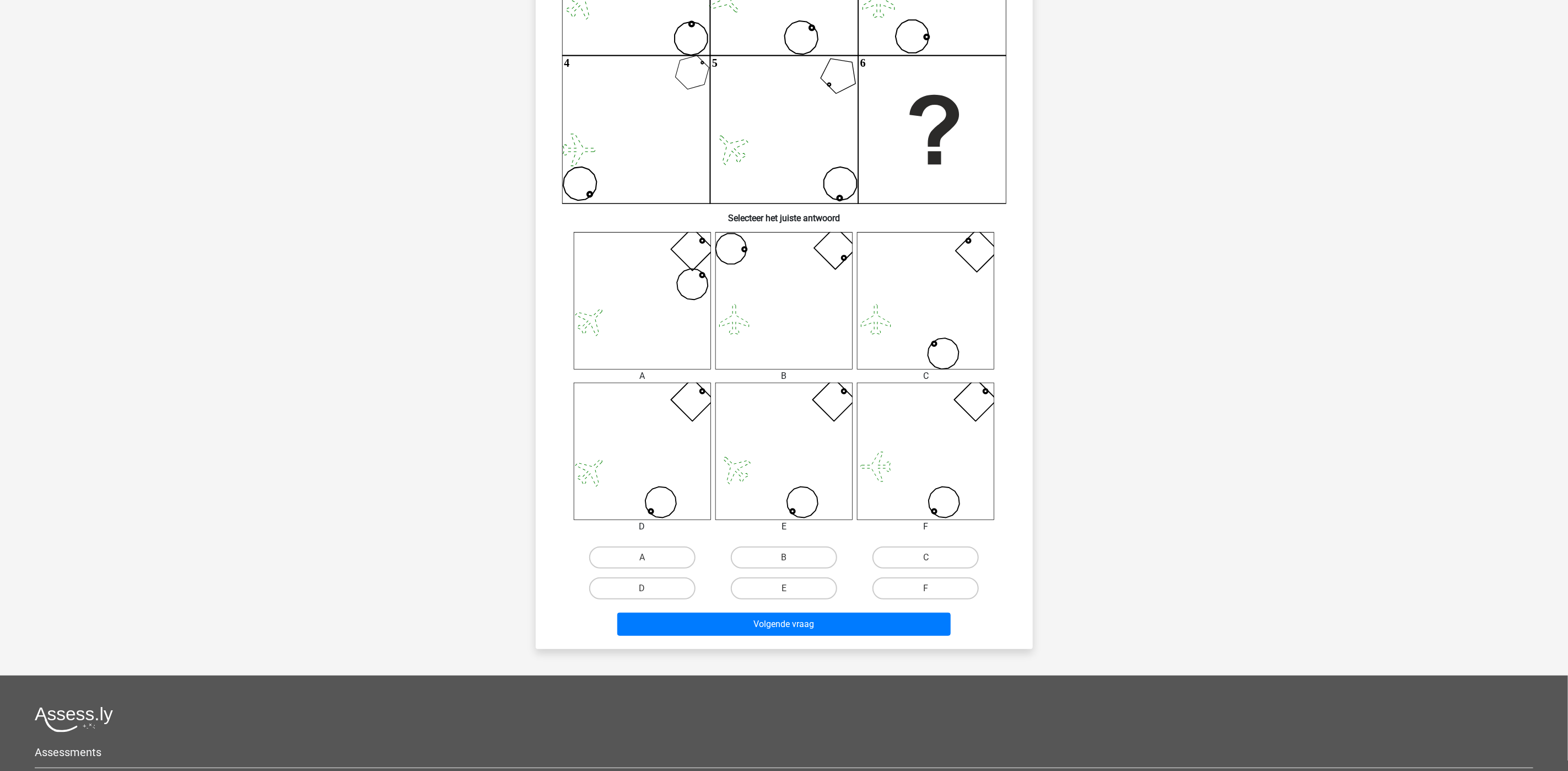
scroll to position [55, 0]
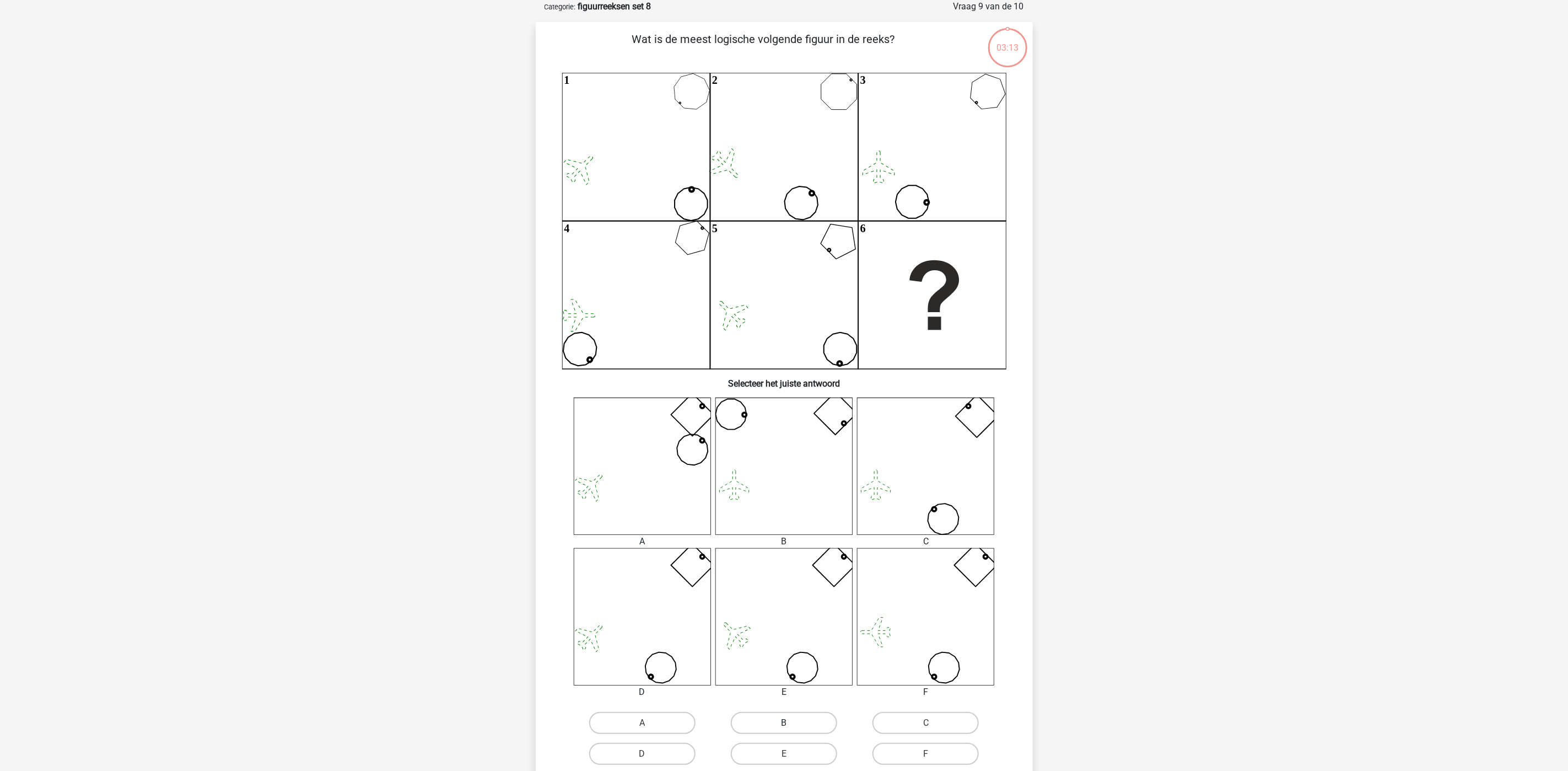
click at [801, 642] on label "B" at bounding box center [784, 723] width 107 height 22
click at [791, 642] on input "B" at bounding box center [788, 727] width 7 height 7
radio input "true"
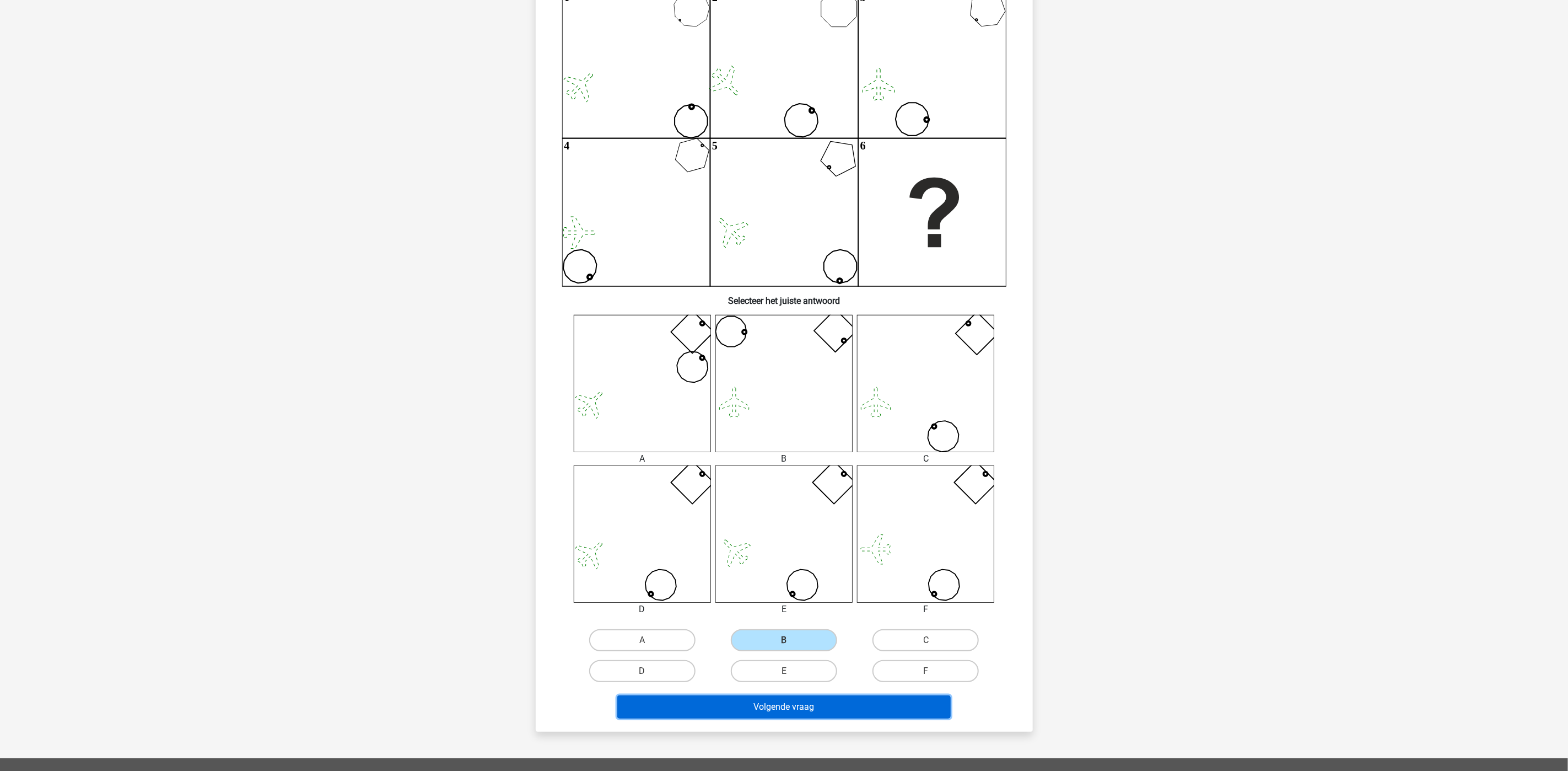
click at [803, 642] on button "Volgende vraag" at bounding box center [784, 707] width 334 height 23
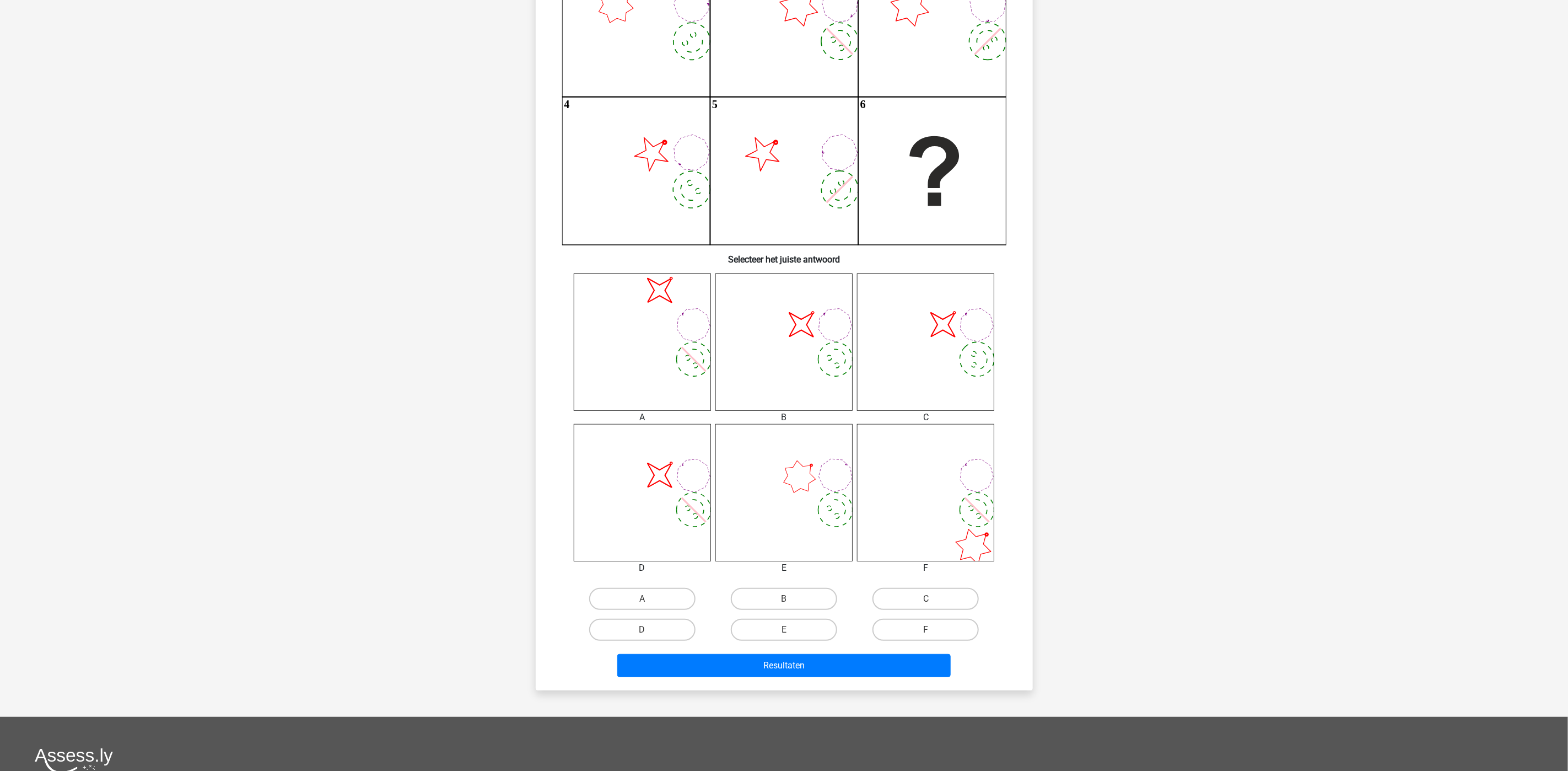
scroll to position [220, 0]
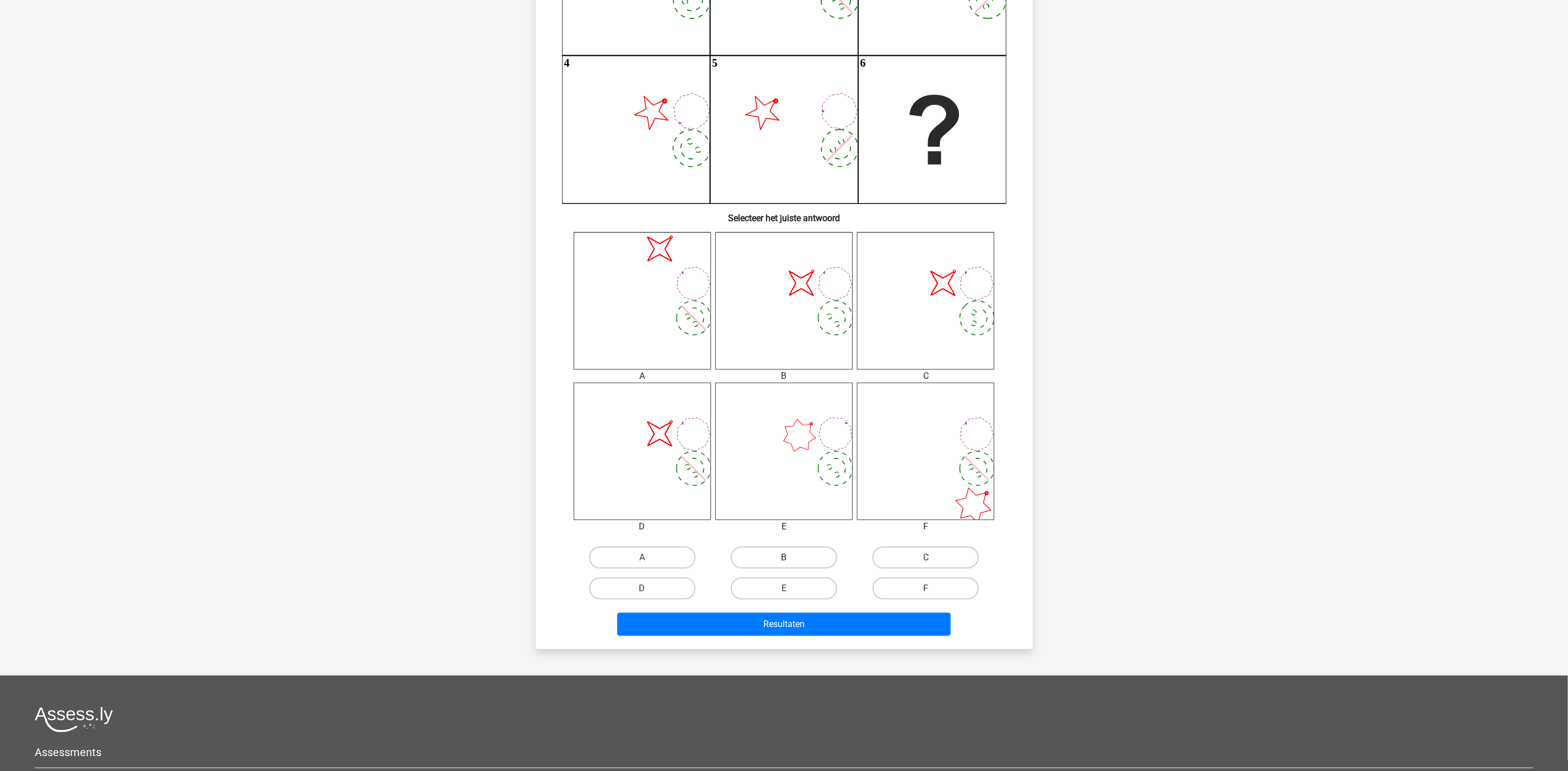
click at [780, 559] on label "B" at bounding box center [784, 557] width 107 height 22
click at [784, 559] on input "B" at bounding box center [788, 561] width 7 height 7
radio input "true"
click at [802, 614] on button "Resultaten" at bounding box center [784, 624] width 334 height 23
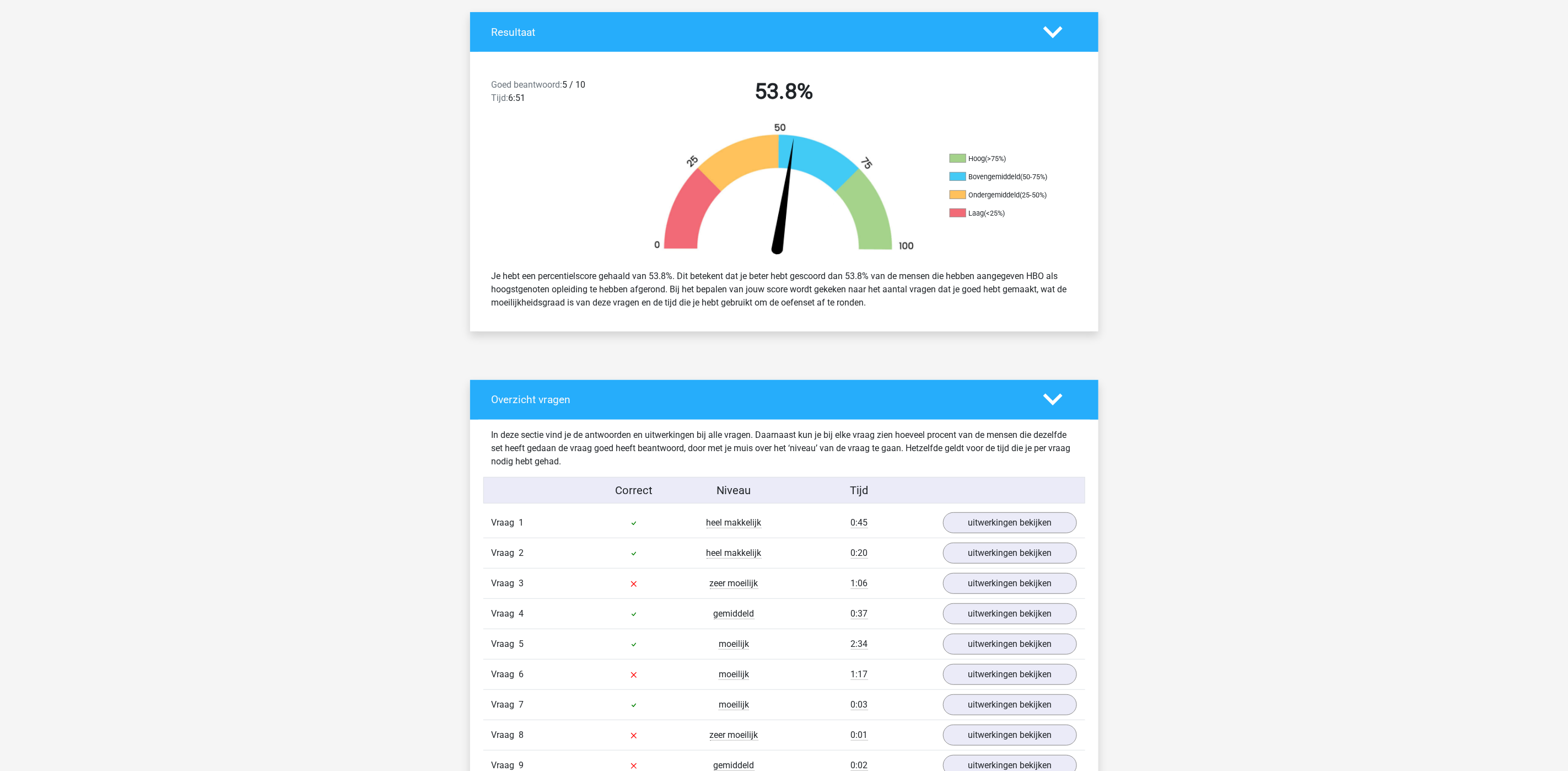
scroll to position [331, 0]
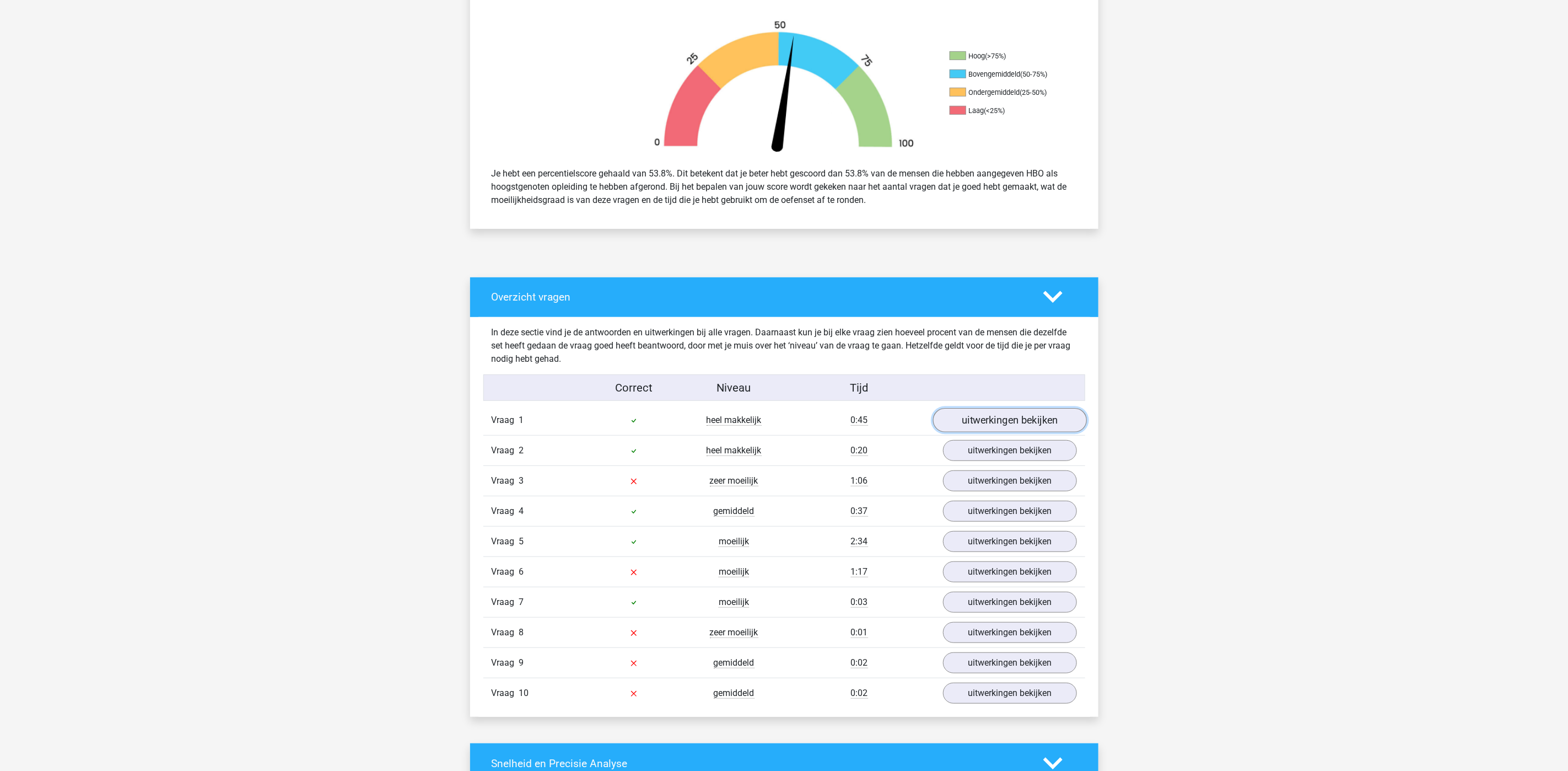
click at [974, 421] on link "uitwerkingen bekijken" at bounding box center [1009, 420] width 154 height 24
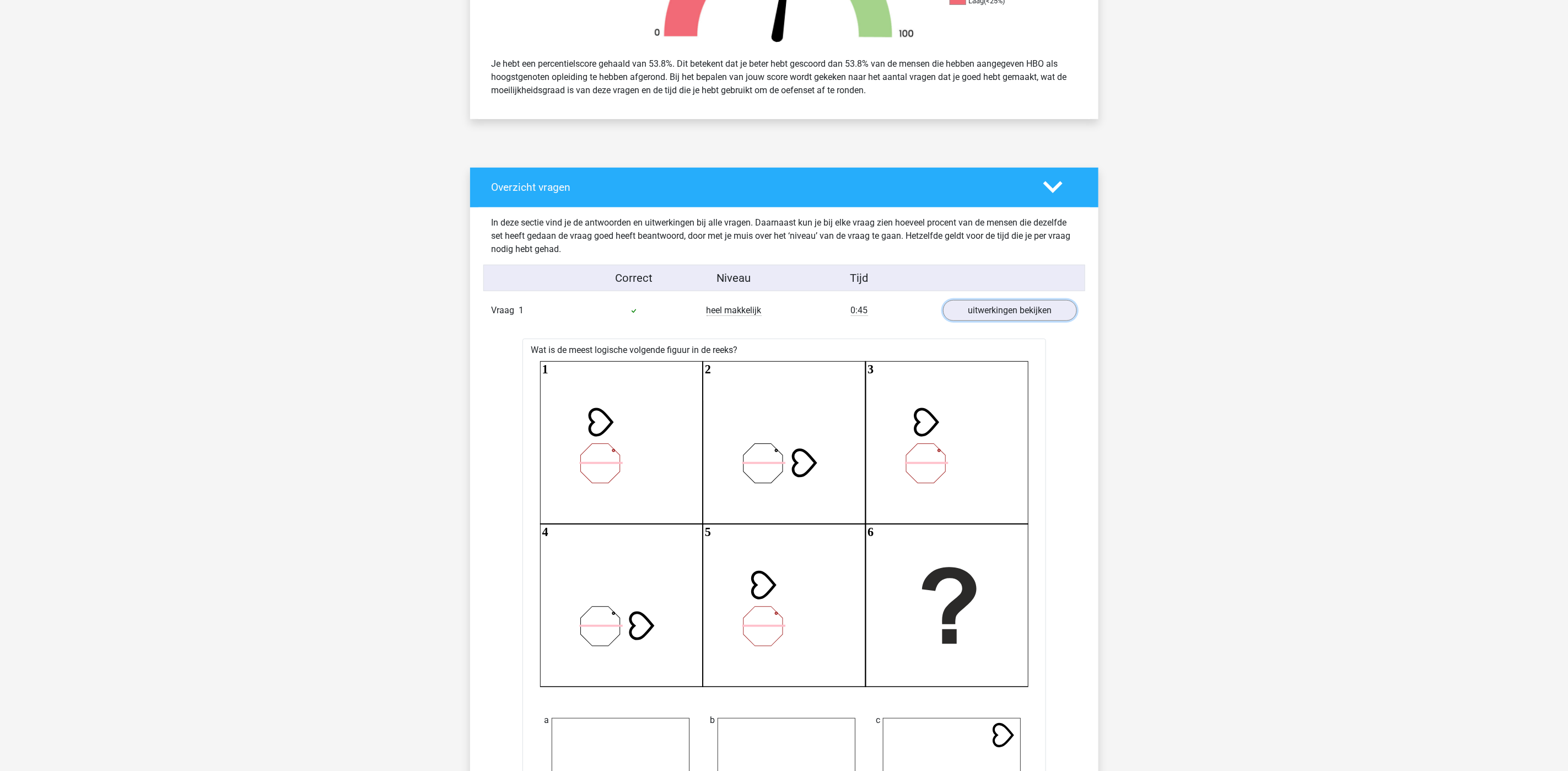
scroll to position [414, 0]
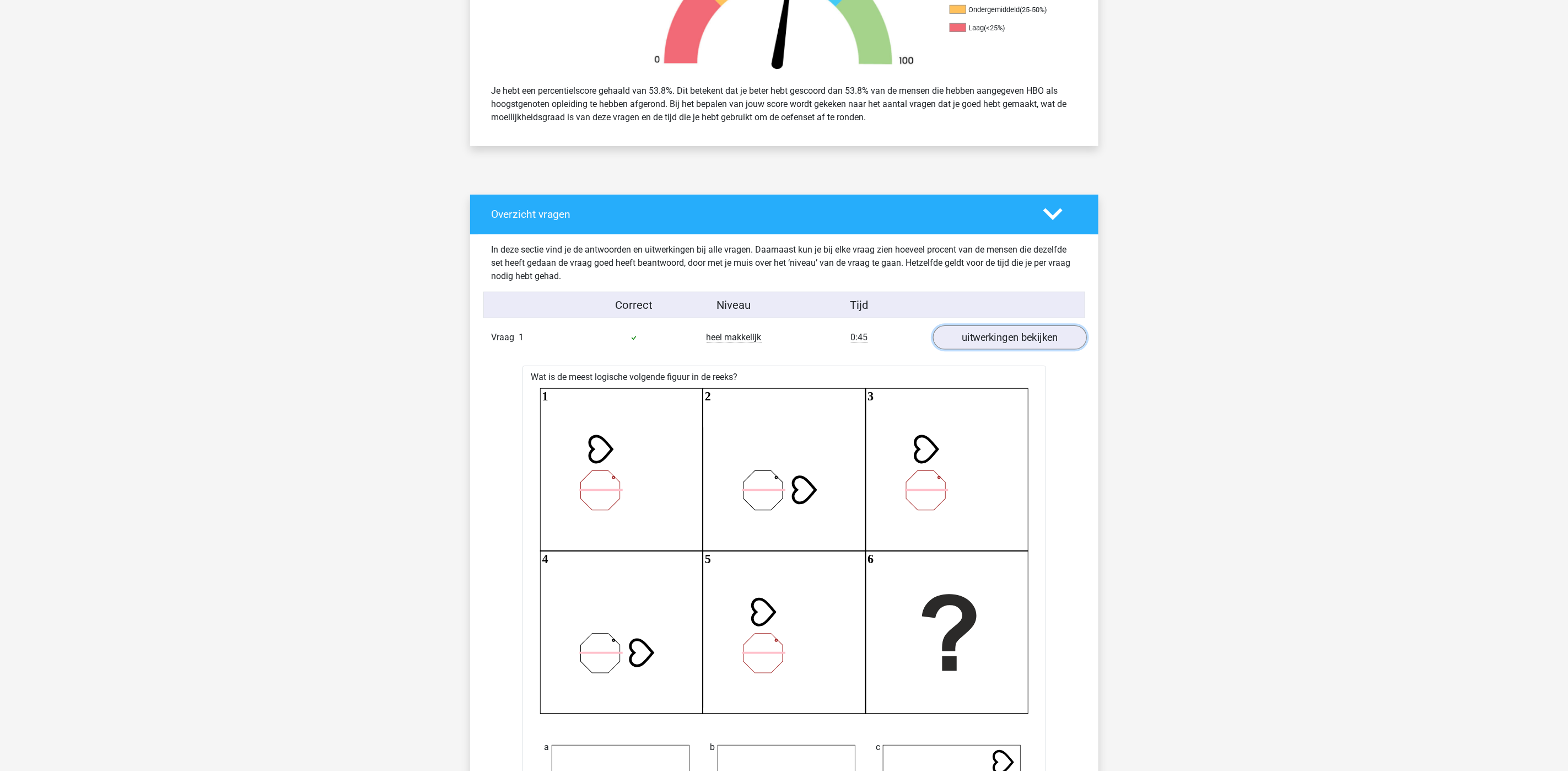
click at [966, 341] on link "uitwerkingen bekijken" at bounding box center [1009, 337] width 154 height 24
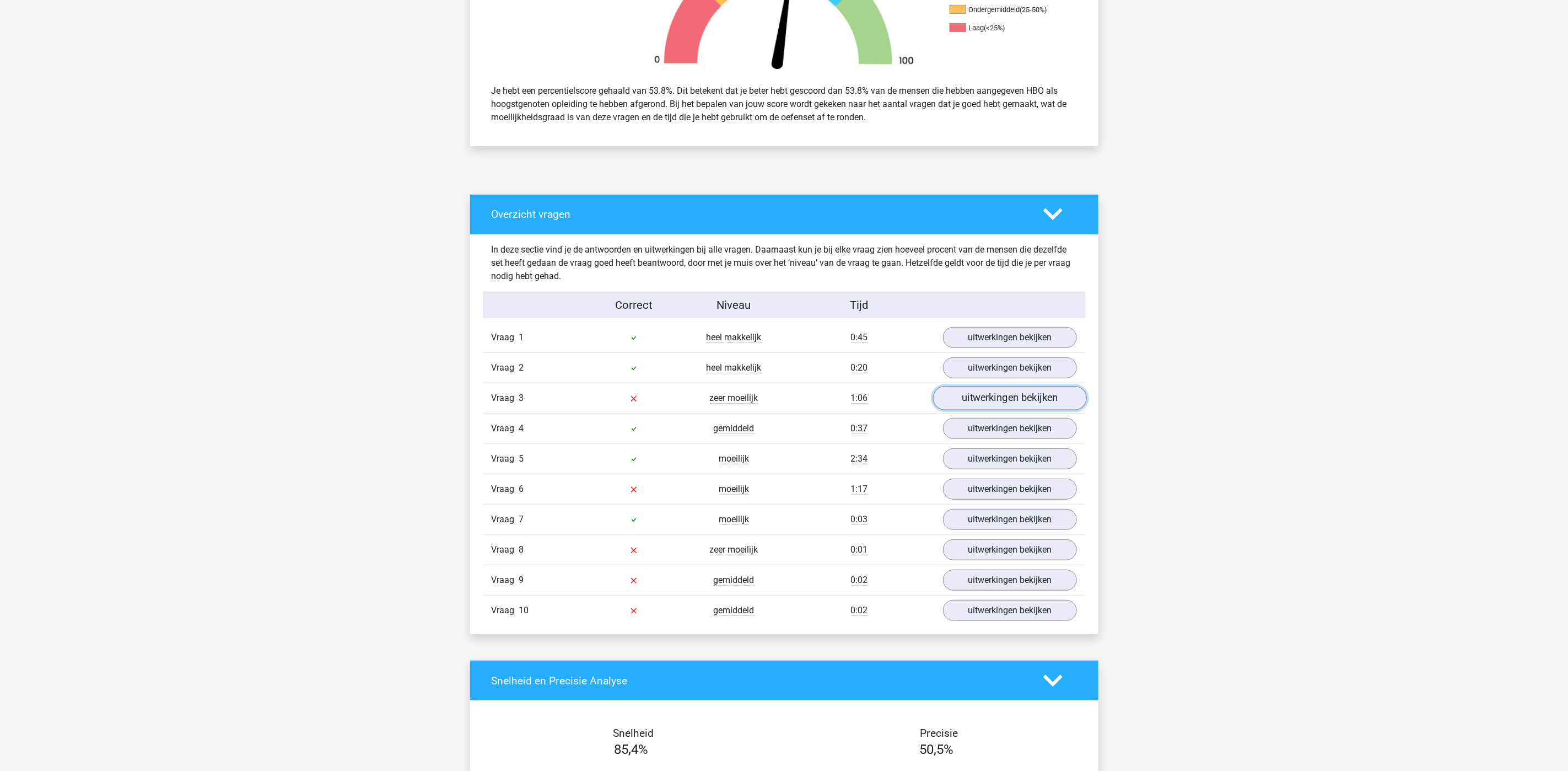
click at [970, 400] on link "uitwerkingen bekijken" at bounding box center [1009, 398] width 154 height 24
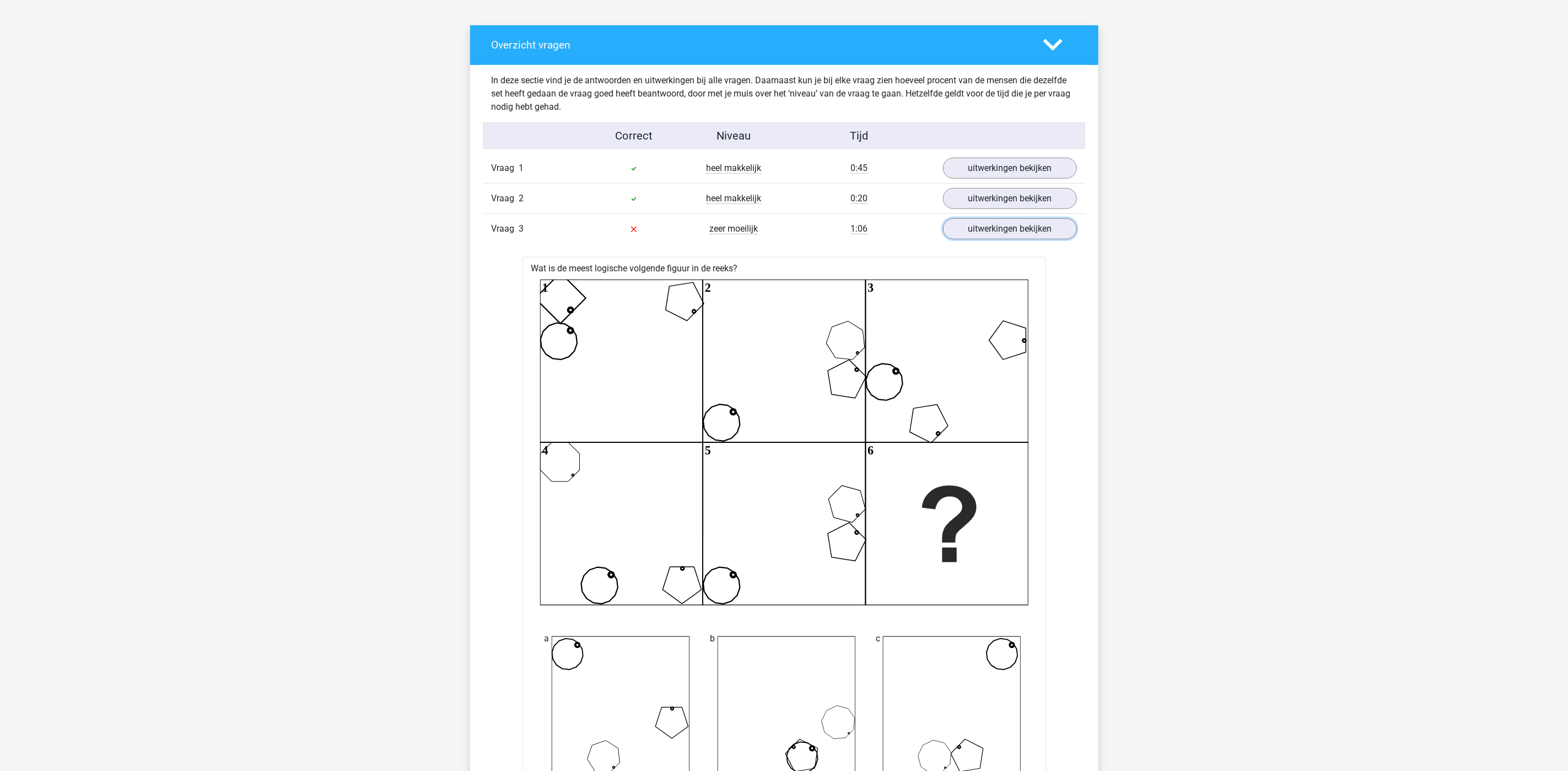
scroll to position [579, 0]
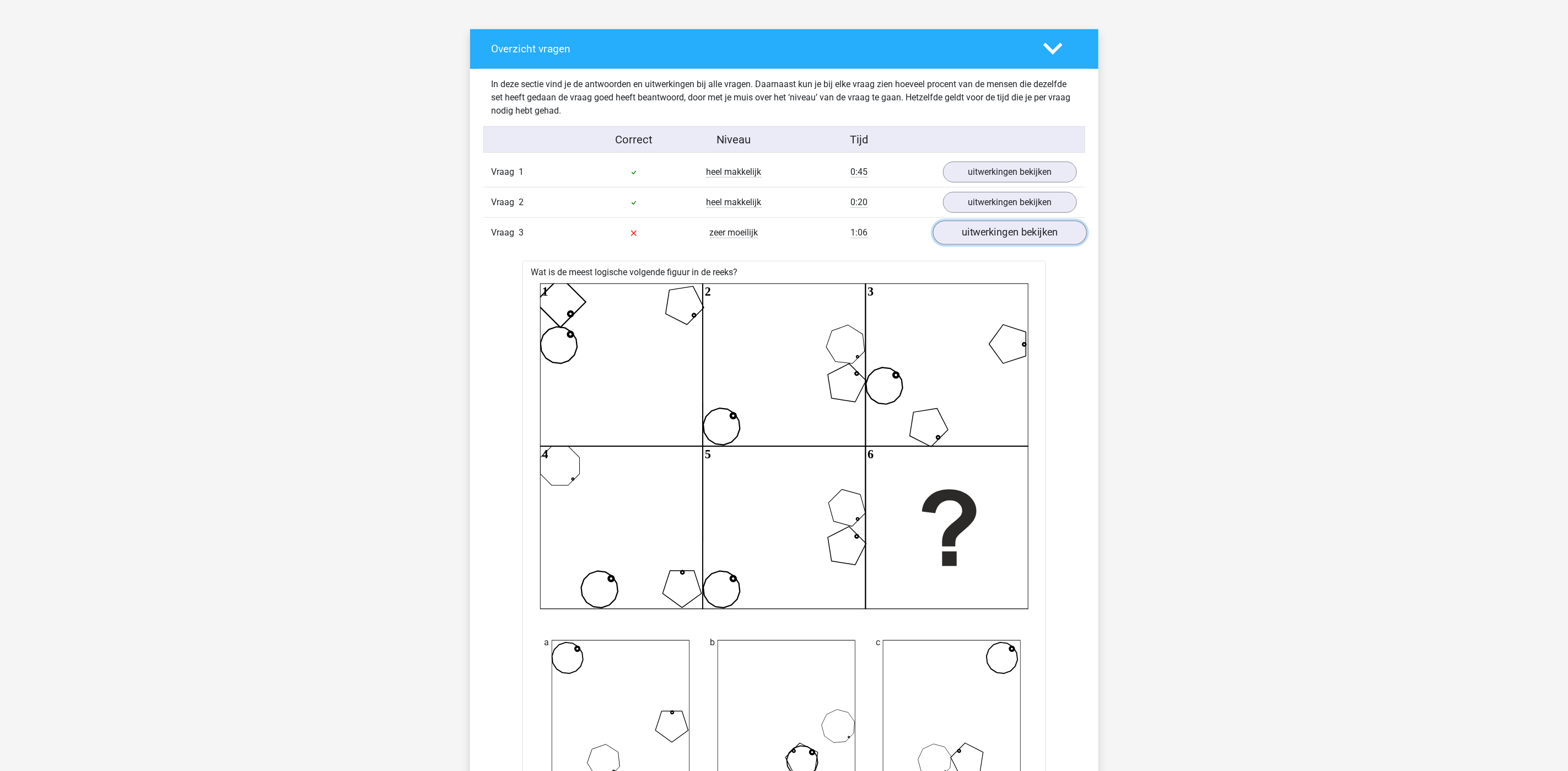
click at [1013, 230] on link "uitwerkingen bekijken" at bounding box center [1009, 233] width 154 height 24
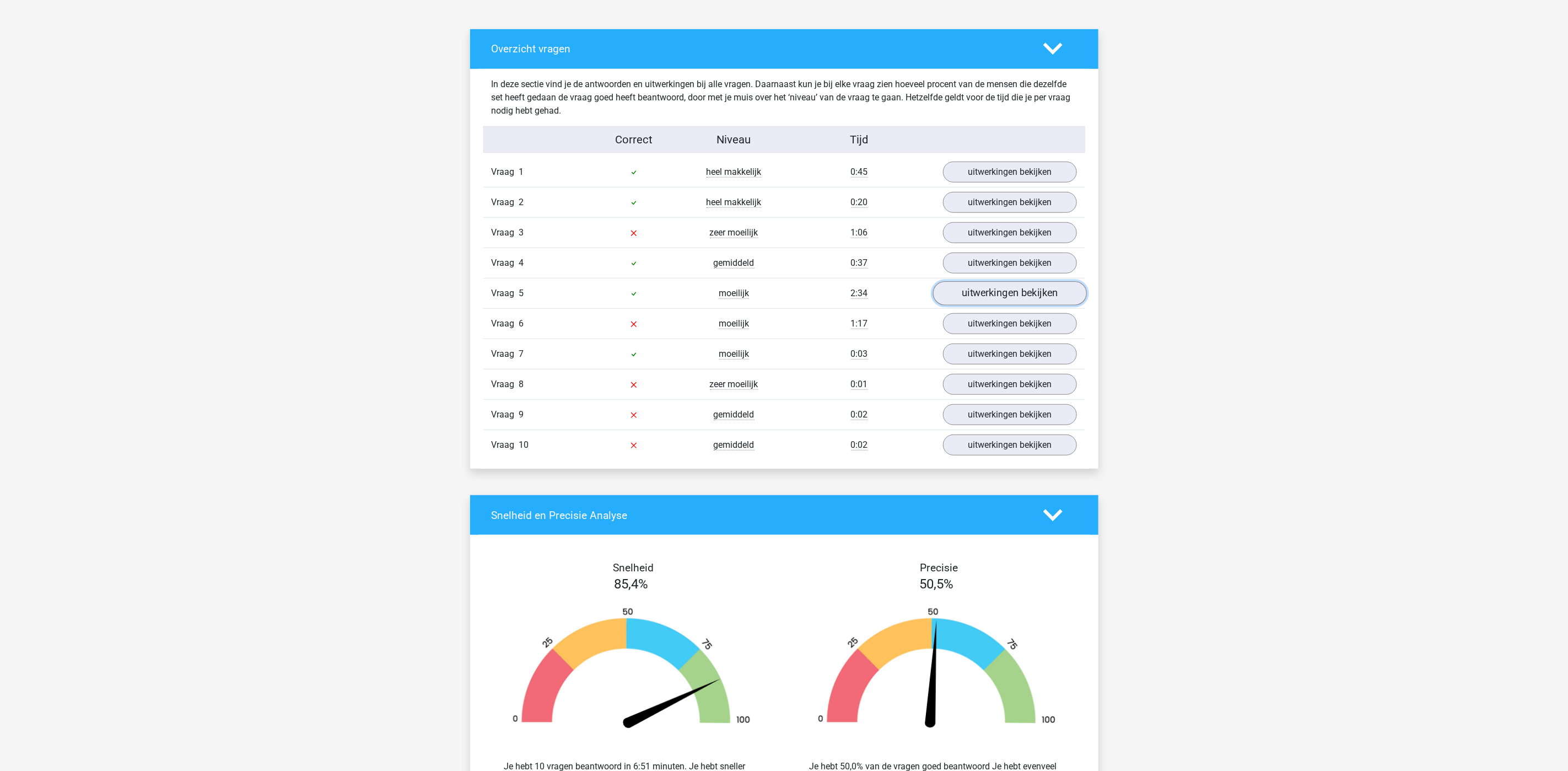
click at [1009, 290] on link "uitwerkingen bekijken" at bounding box center [1009, 294] width 154 height 24
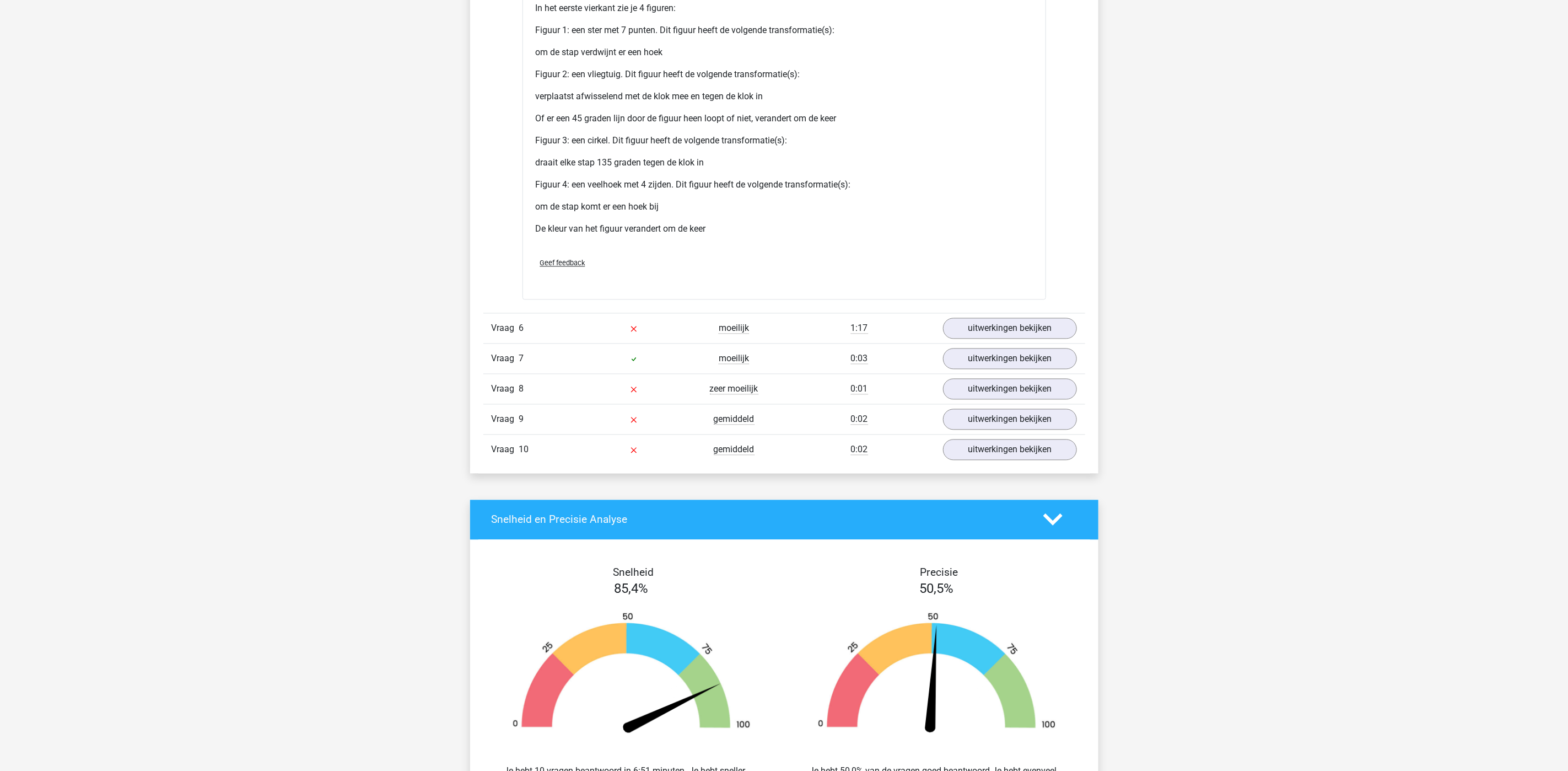
scroll to position [1654, 0]
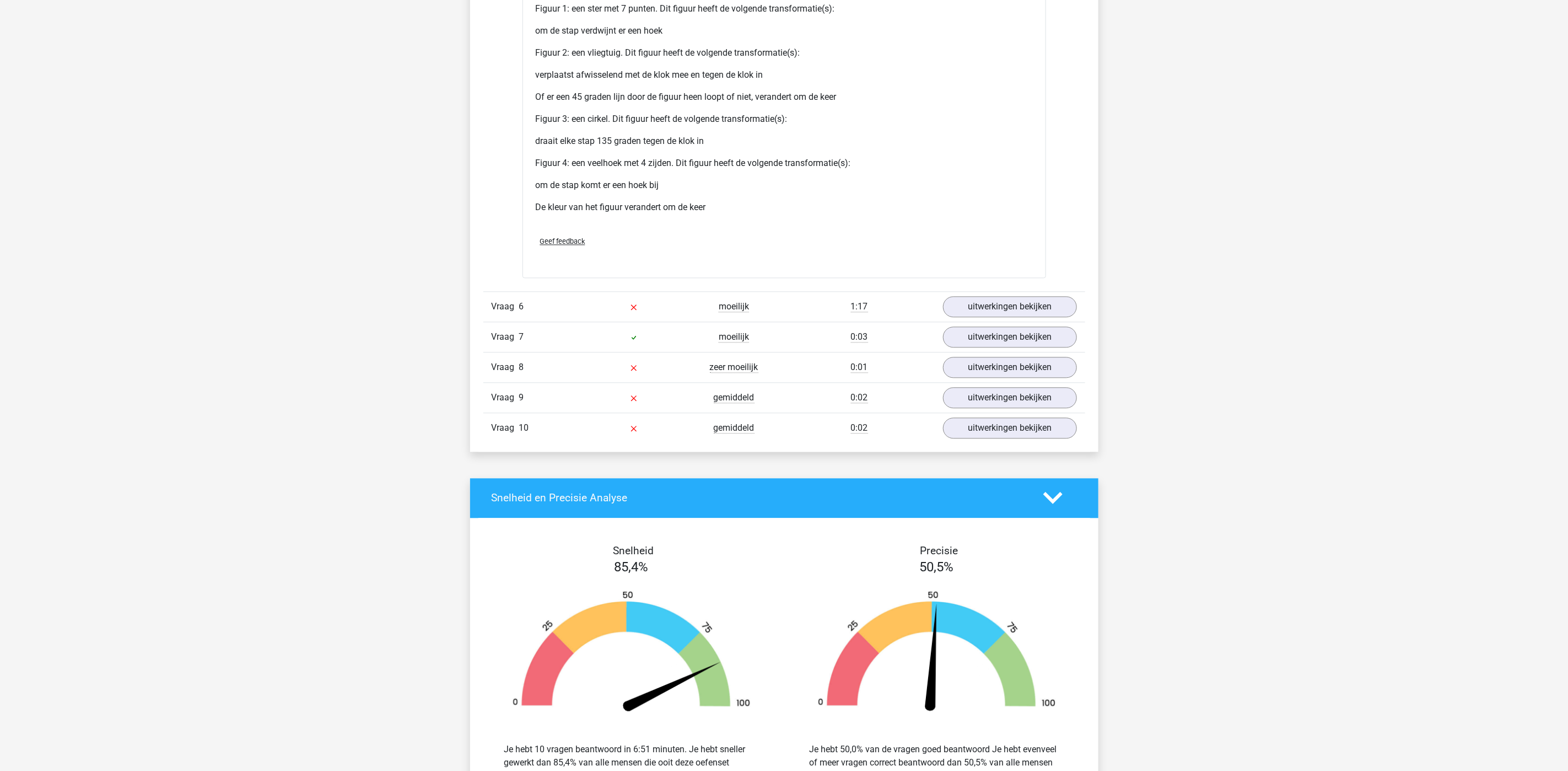
click at [1010, 305] on link "uitwerkingen bekijken" at bounding box center [1009, 307] width 154 height 24
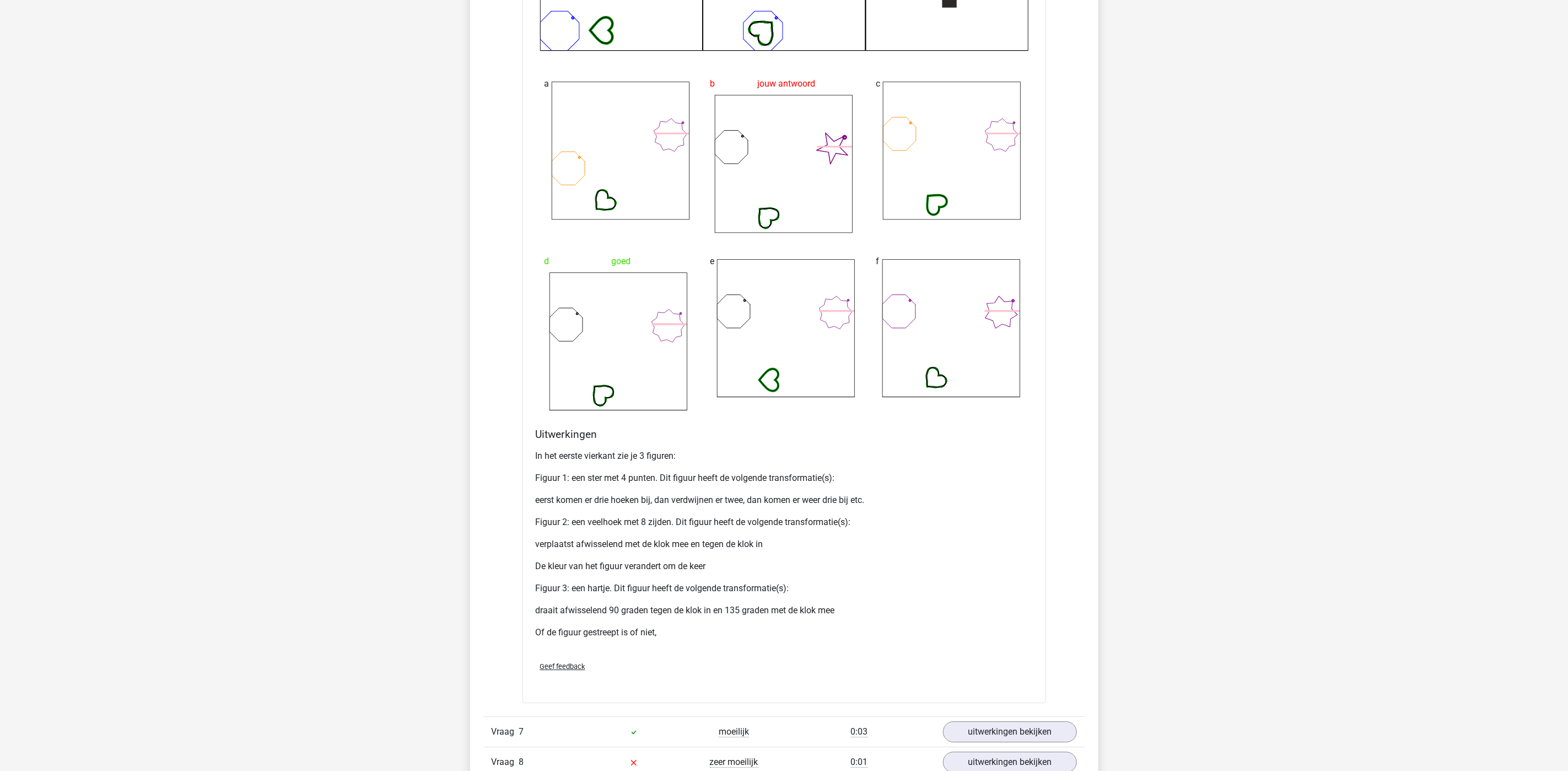
scroll to position [2316, 0]
